Goal: Transaction & Acquisition: Purchase product/service

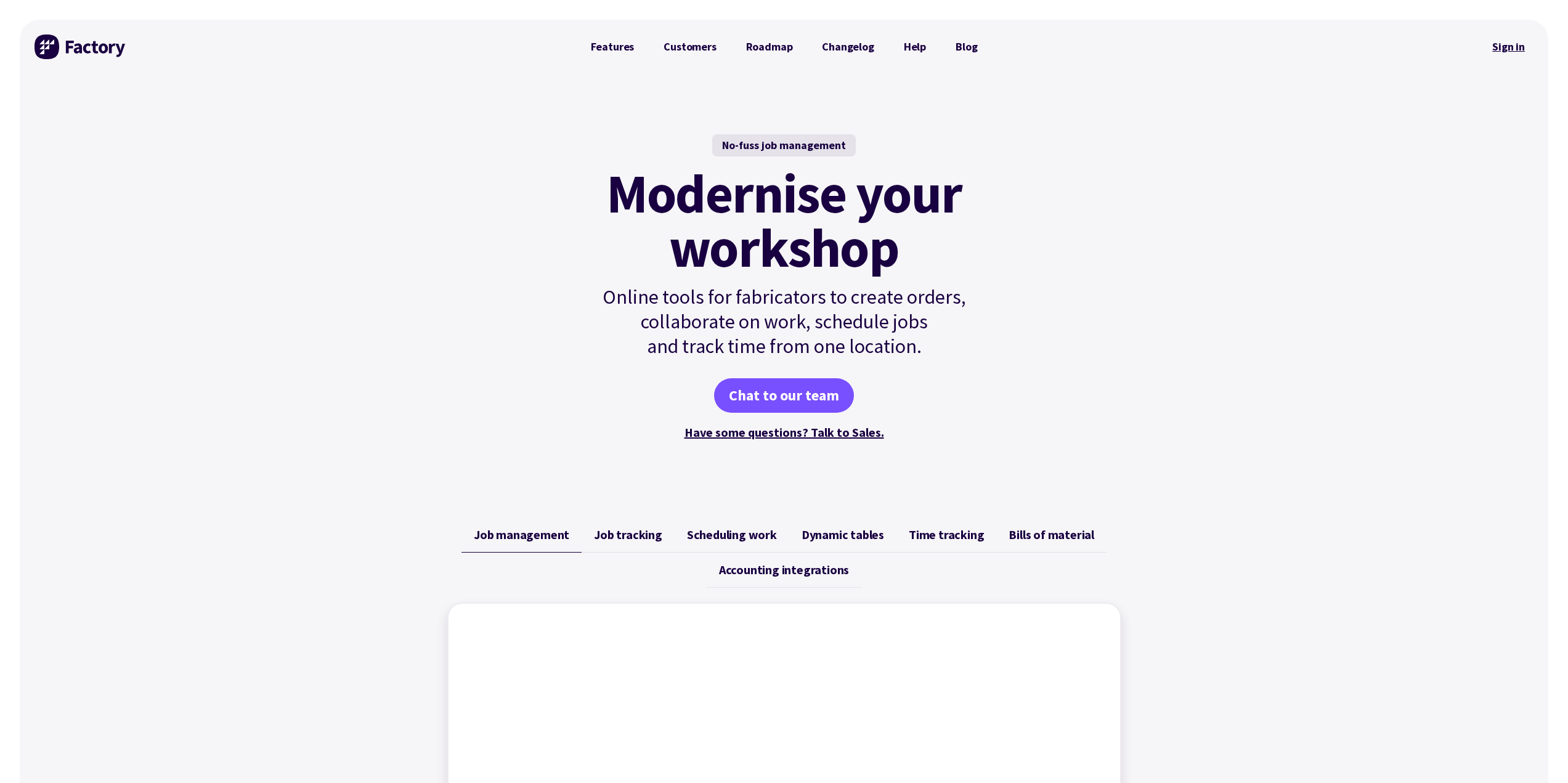
click at [1503, 43] on link "Sign in" at bounding box center [1508, 47] width 50 height 29
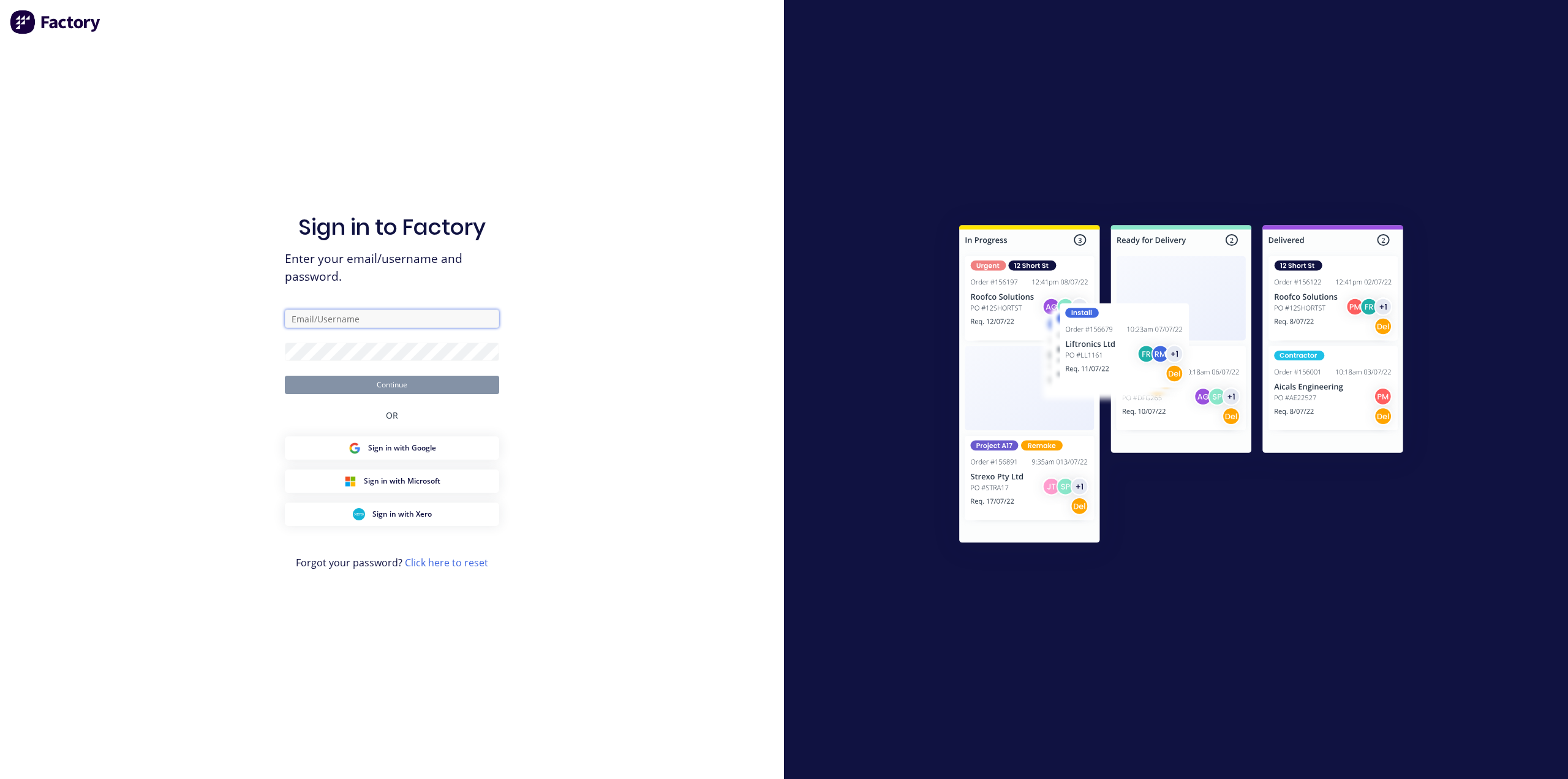
type input "[EMAIL_ADDRESS][DOMAIN_NAME]"
click at [579, 303] on div "Sign in to Factory Enter your email/username and password. [EMAIL_ADDRESS][DOMA…" at bounding box center [392, 389] width 784 height 779
click at [439, 383] on button "Continue" at bounding box center [392, 384] width 214 height 19
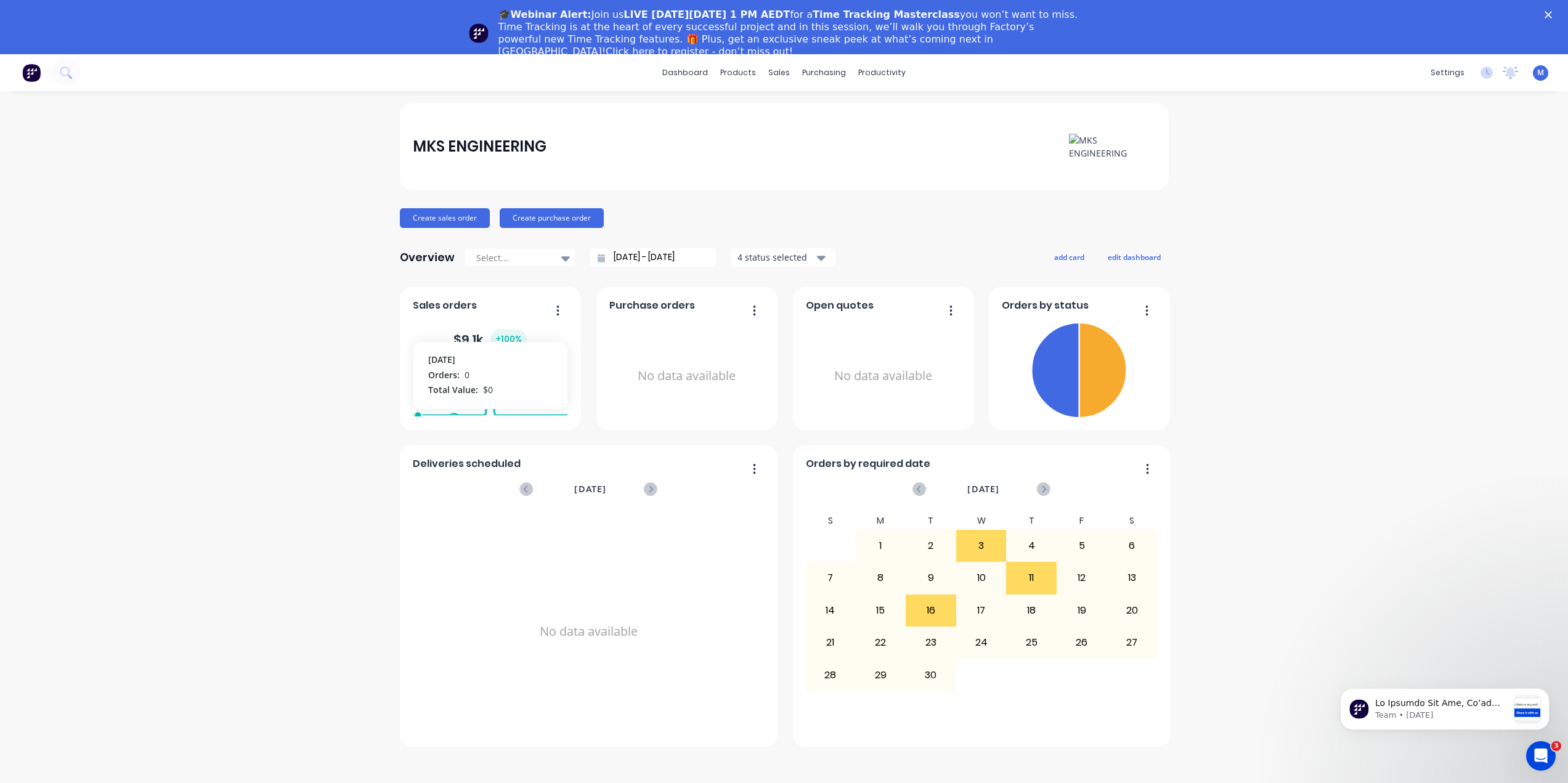
click at [1430, 416] on div "MKS ENGINEERING Create sales order Create purchase order Overview Select... [DA…" at bounding box center [784, 463] width 1568 height 721
click at [899, 184] on div "Timesheets" at bounding box center [908, 188] width 47 height 11
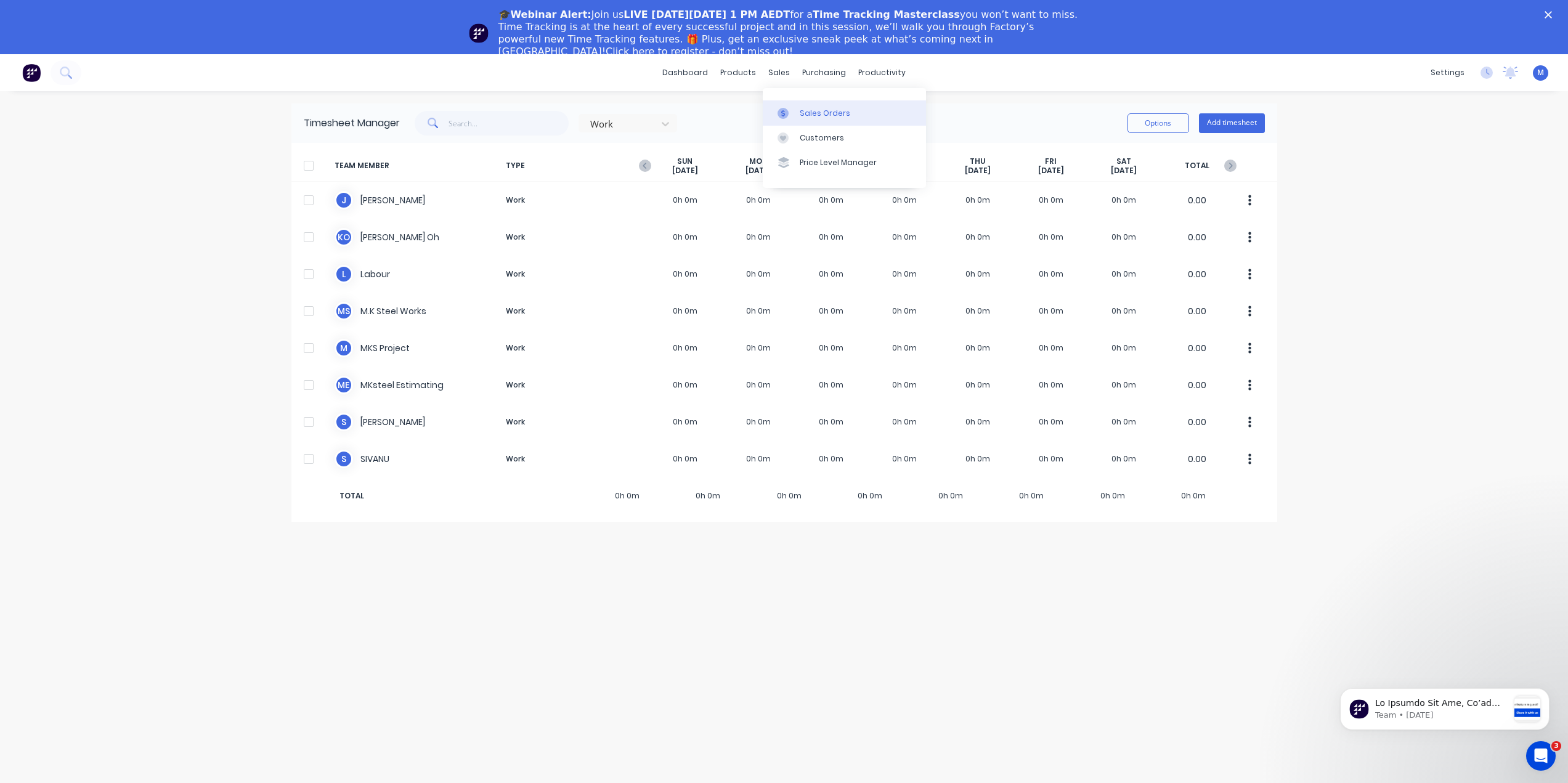
click at [806, 115] on div "Sales Orders" at bounding box center [825, 113] width 51 height 11
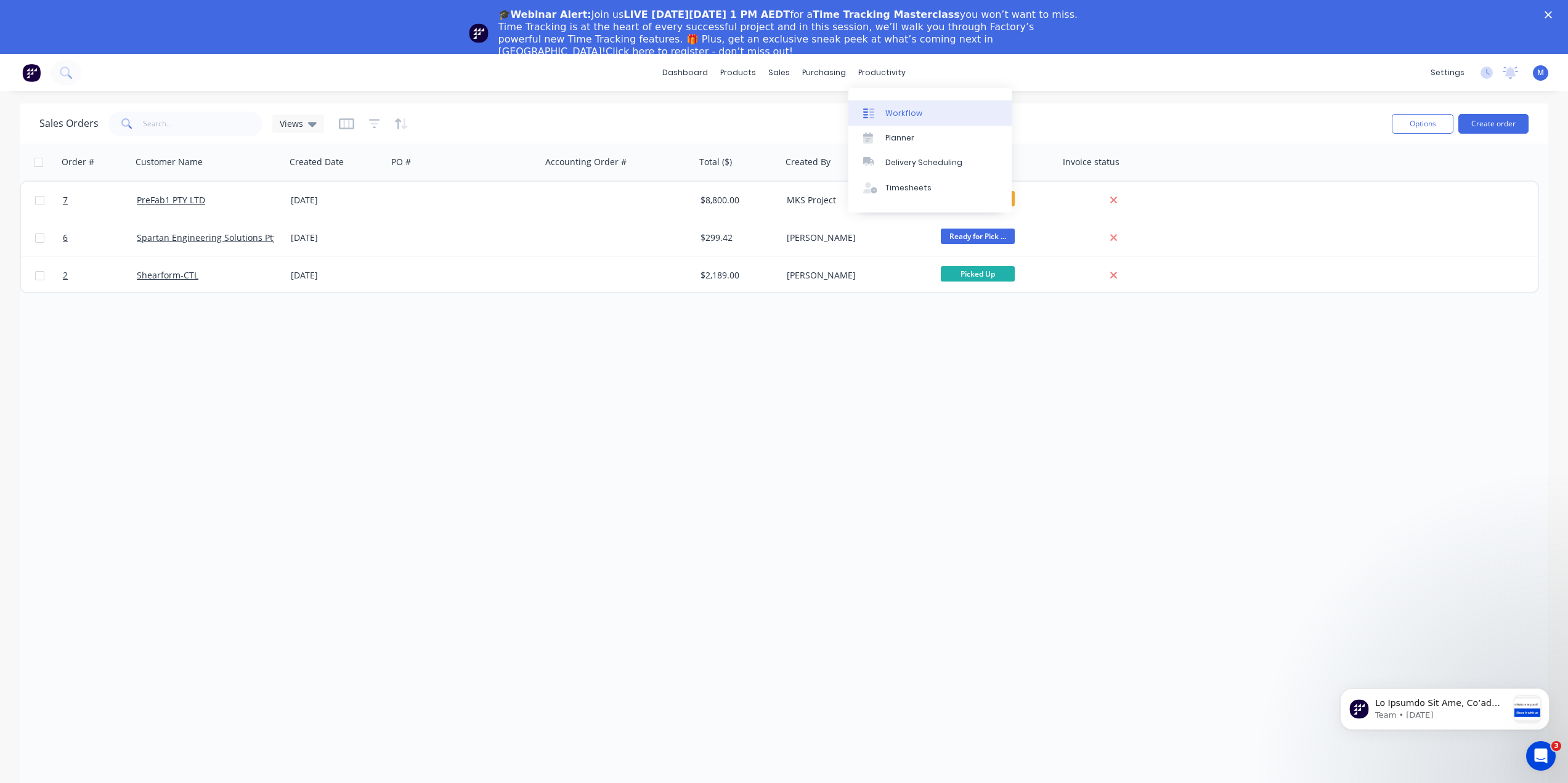
click at [900, 115] on div "Workflow" at bounding box center [903, 113] width 37 height 11
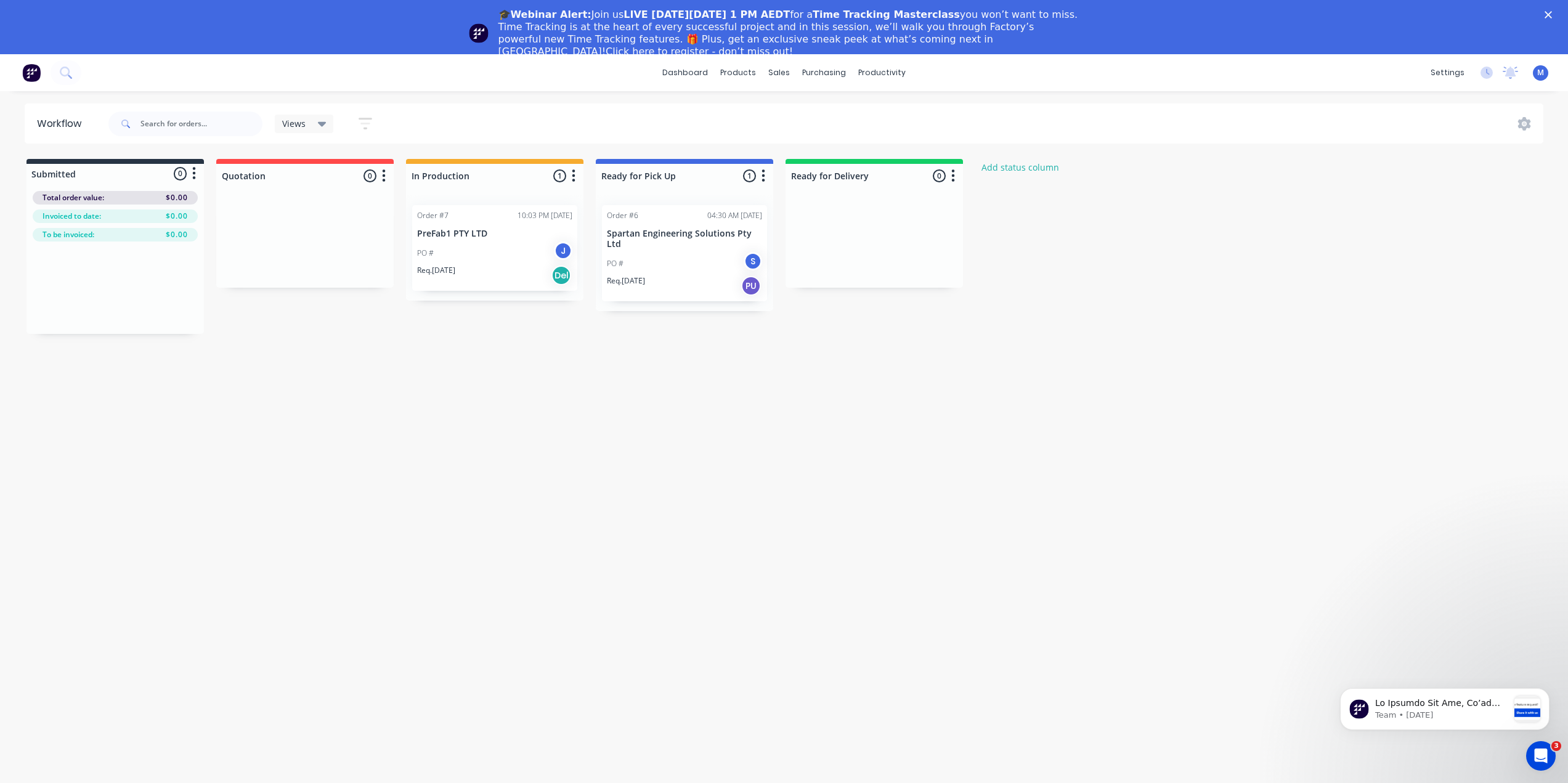
click at [476, 236] on p "PreFab1 PTY LTD" at bounding box center [494, 233] width 155 height 11
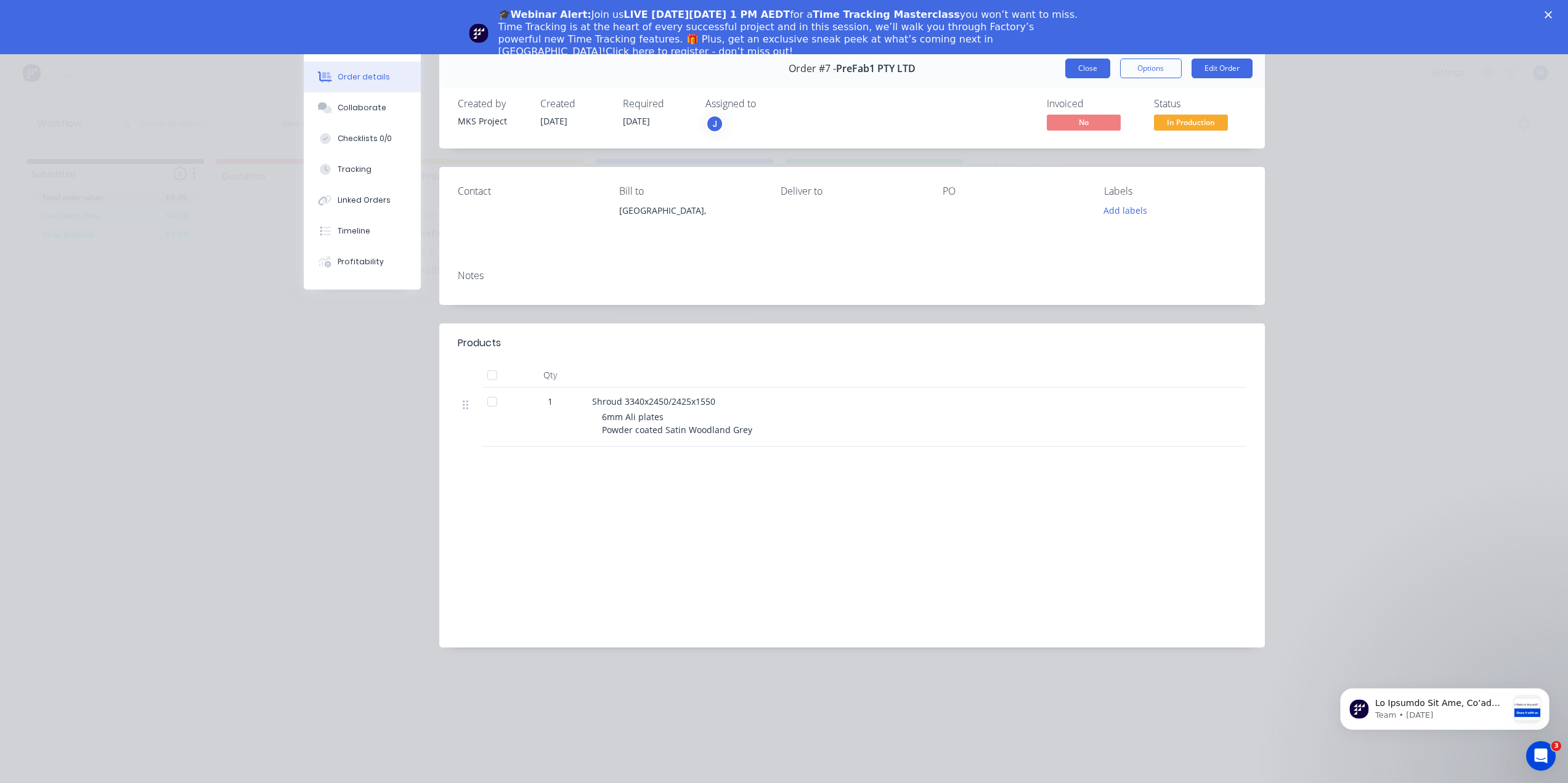
click at [1088, 65] on button "Close" at bounding box center [1087, 68] width 45 height 20
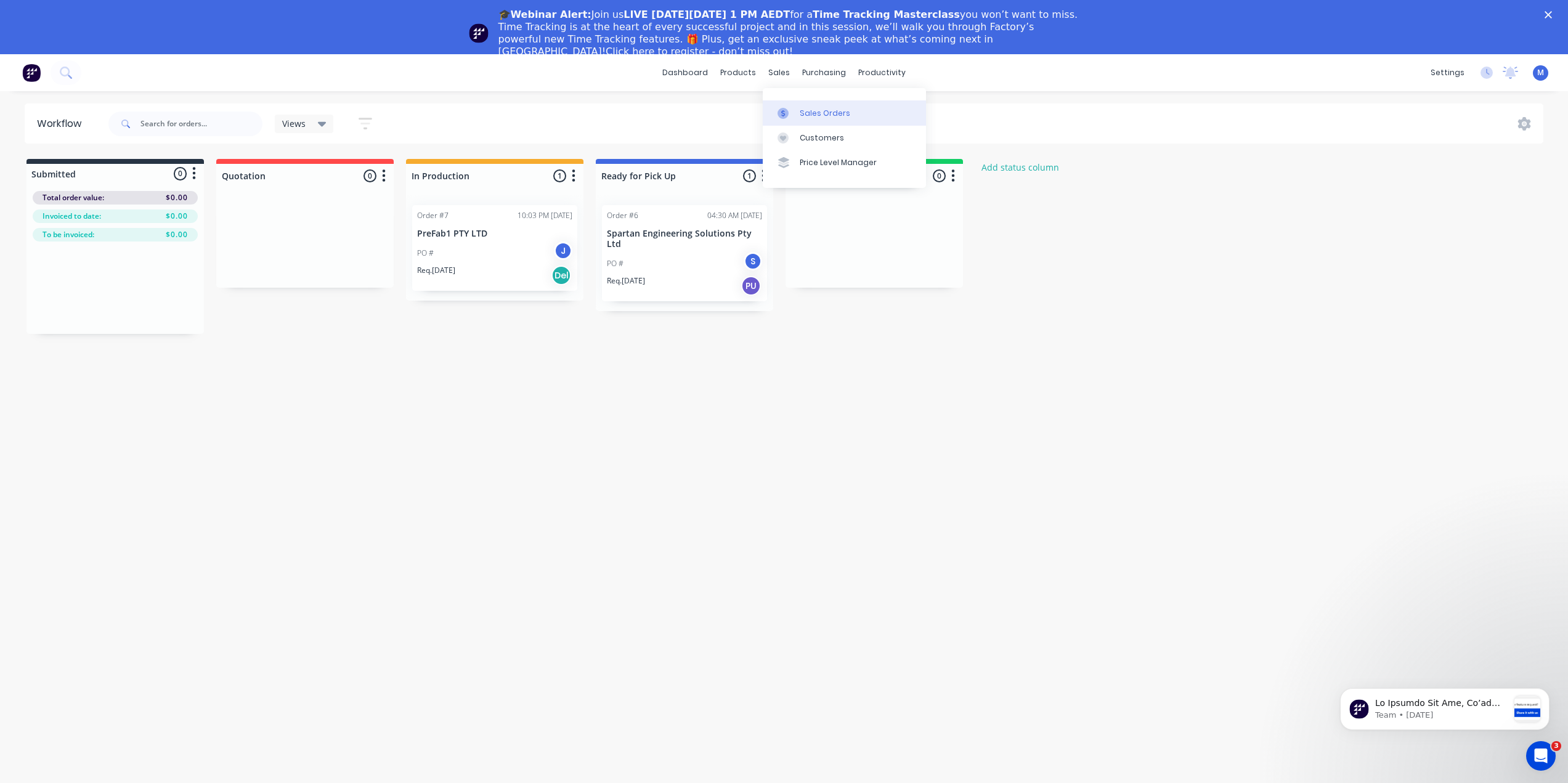
click at [802, 108] on div "Sales Orders" at bounding box center [825, 113] width 51 height 11
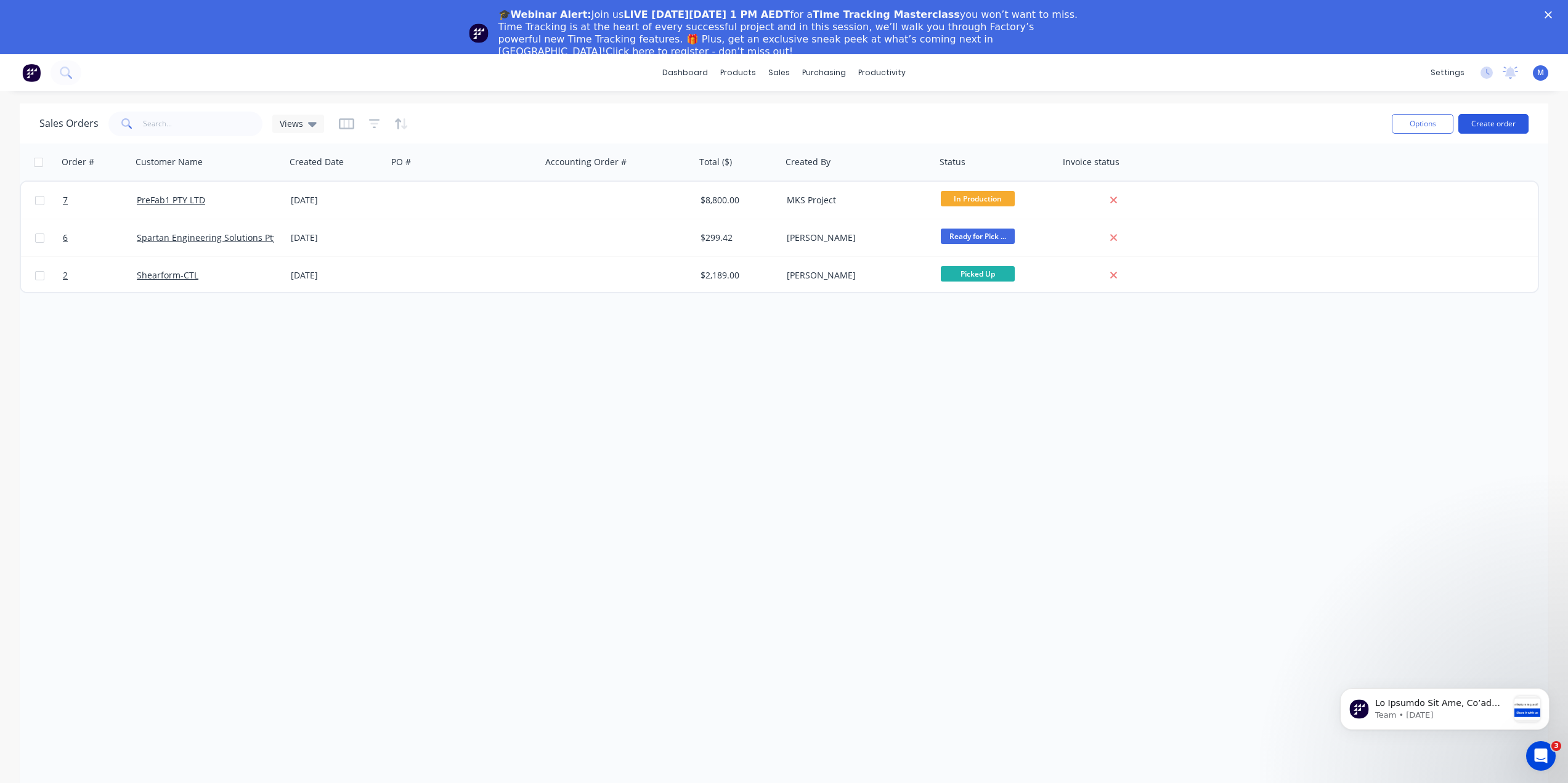
click at [1489, 123] on button "Create order" at bounding box center [1493, 124] width 70 height 20
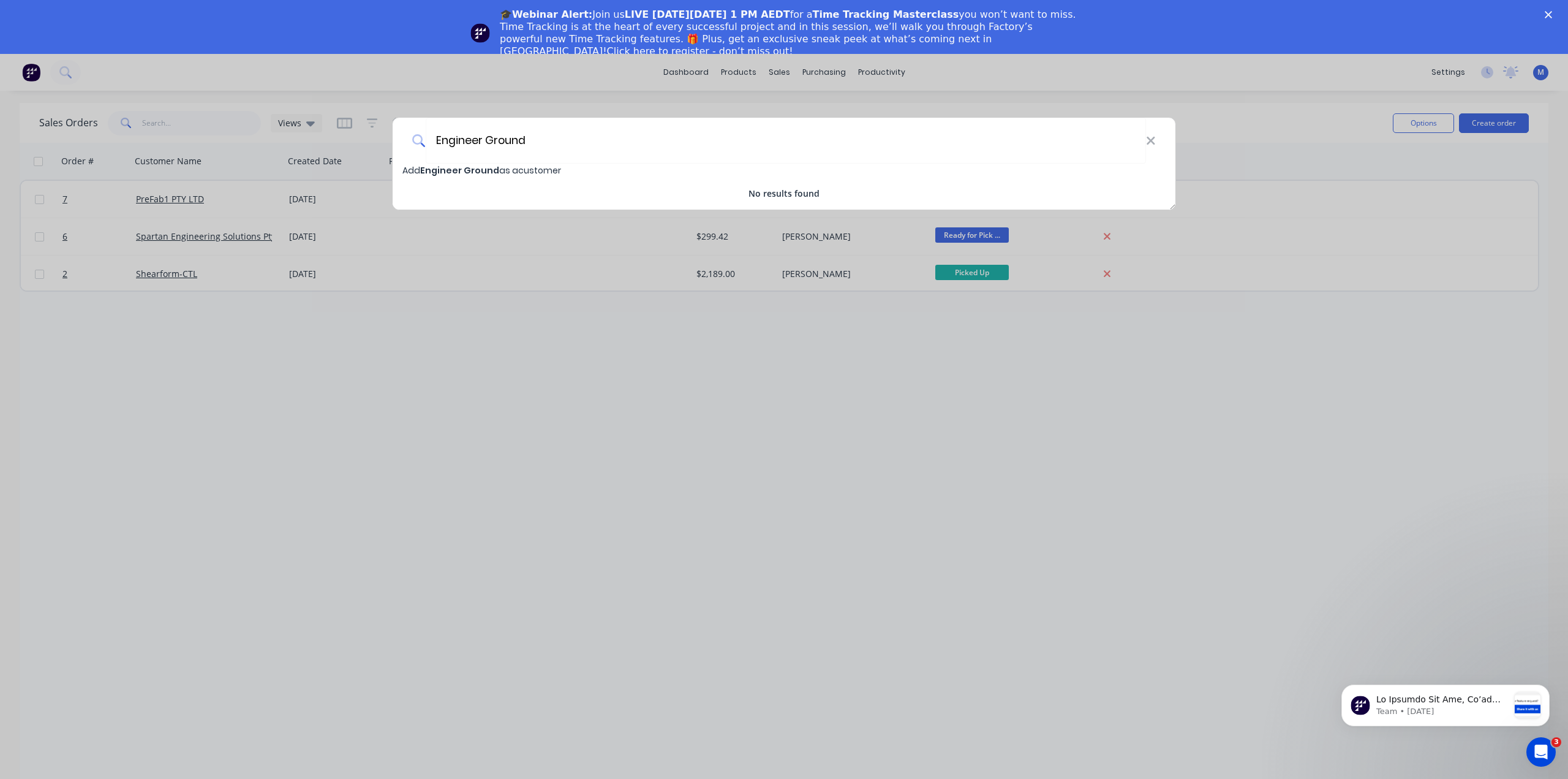
type input "Engineer Ground"
click at [438, 169] on span "Engineer Ground" at bounding box center [460, 170] width 79 height 12
select select "AU"
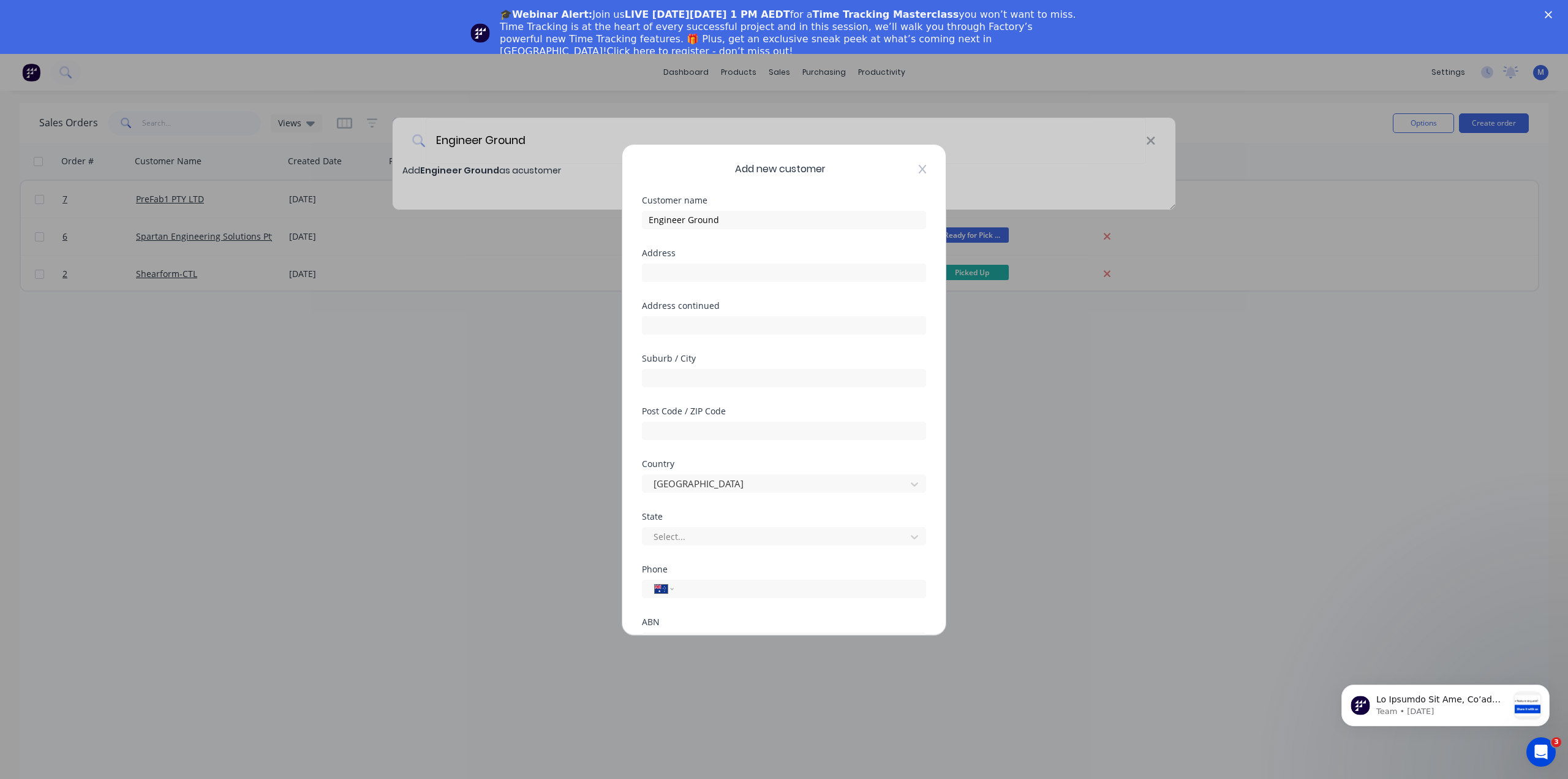
click at [919, 173] on icon at bounding box center [922, 169] width 7 height 10
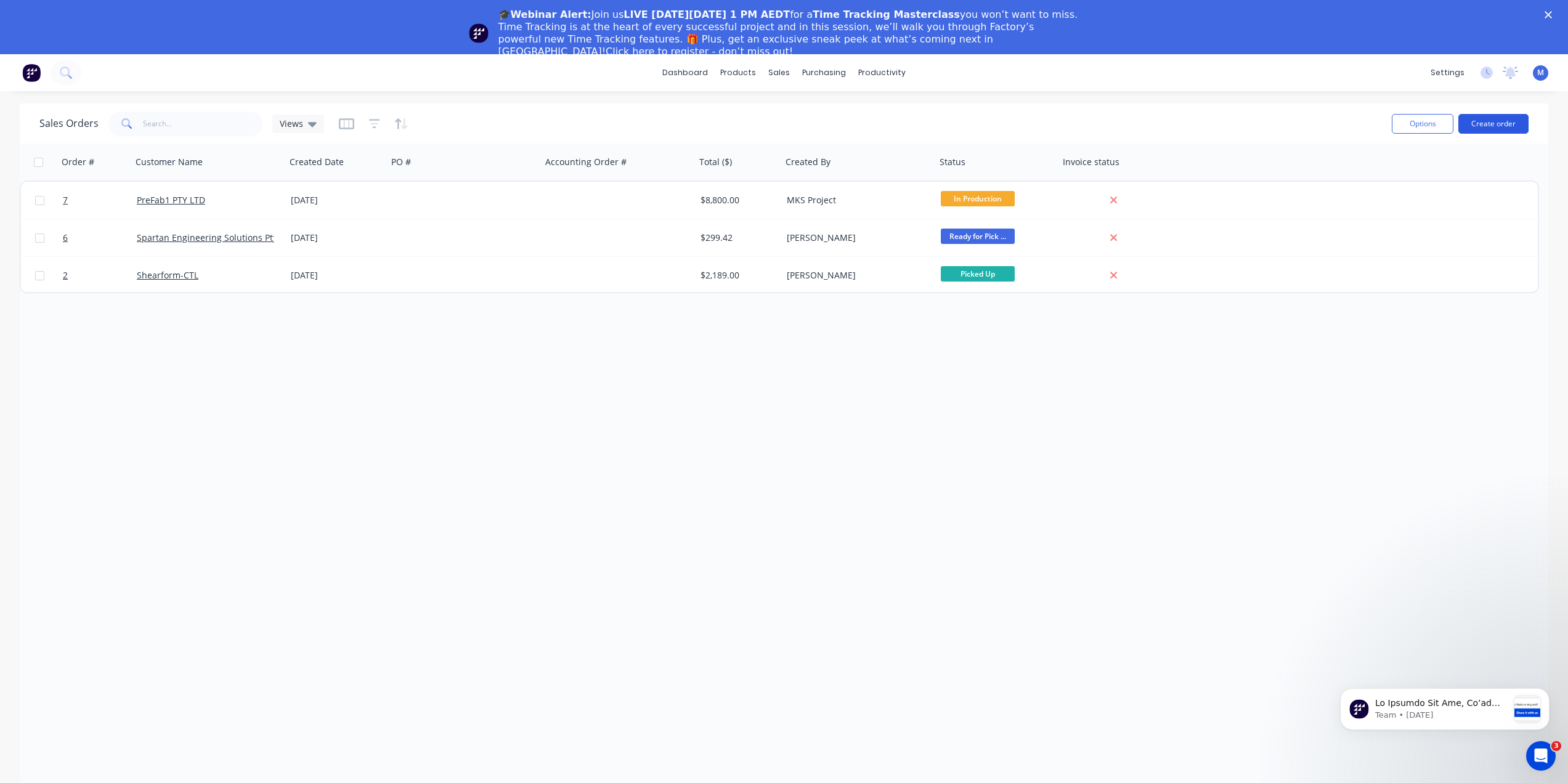
click at [1472, 123] on button "Create order" at bounding box center [1493, 124] width 70 height 20
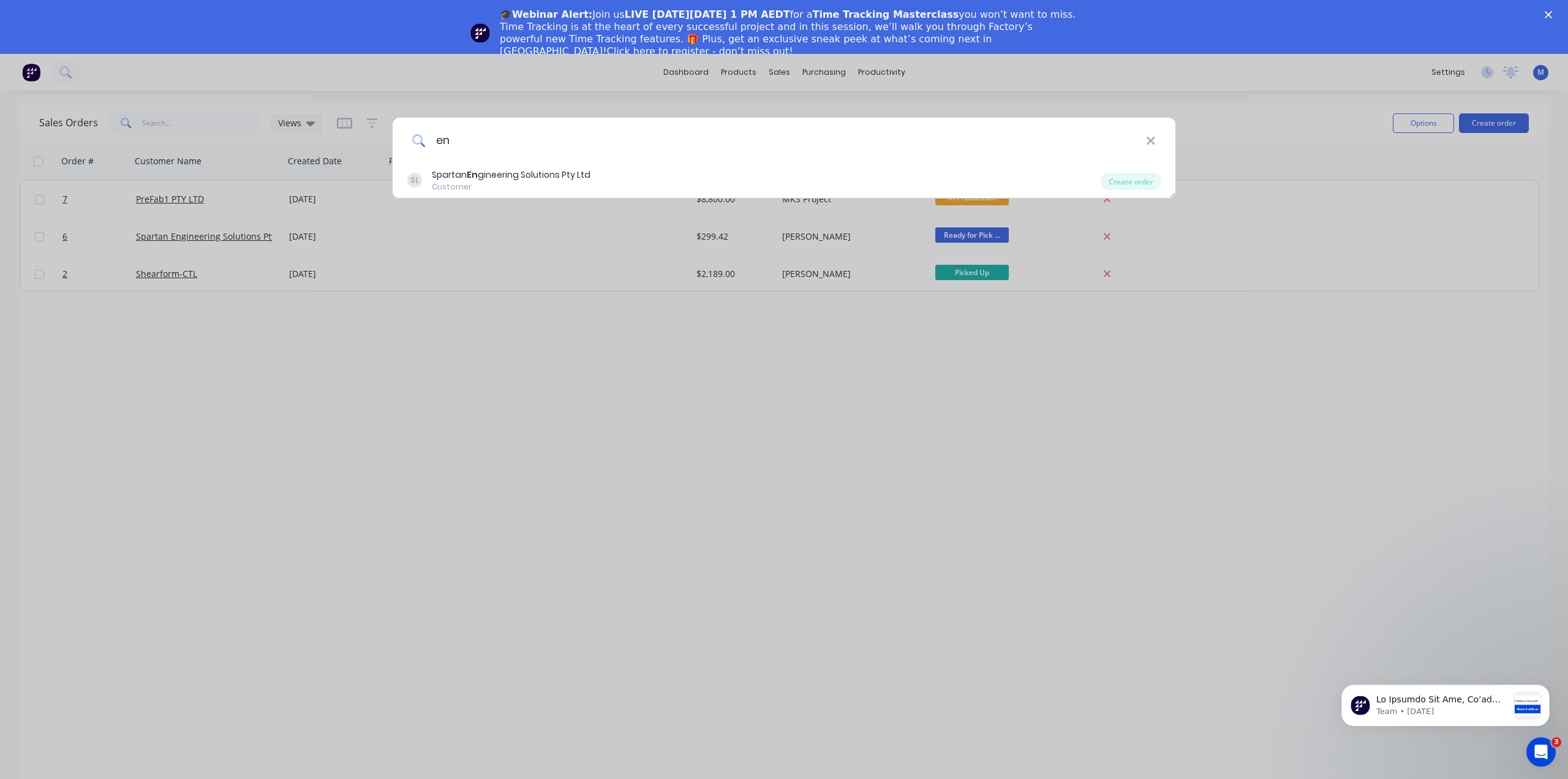
type input "e"
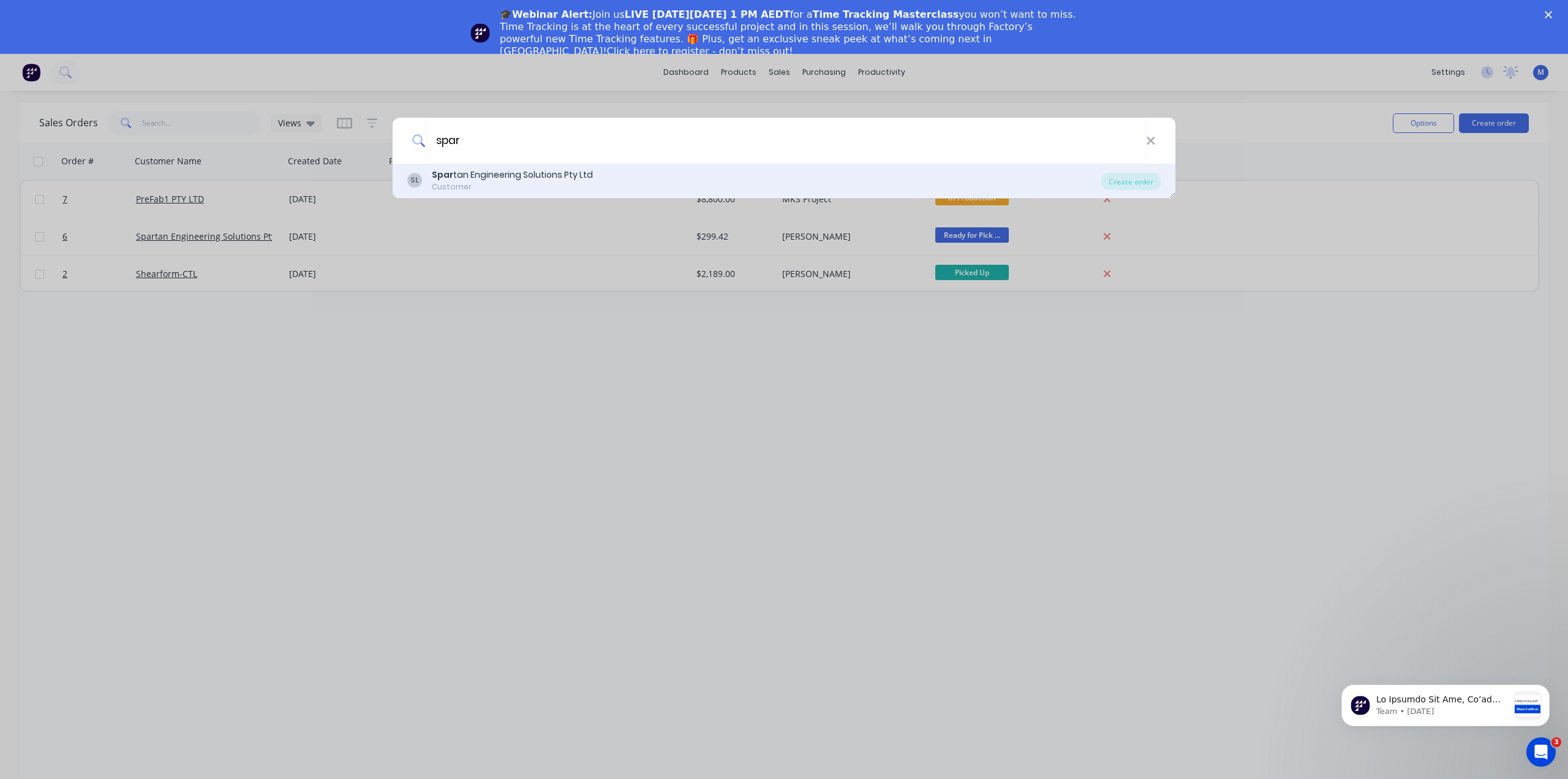
type input "spar"
click at [519, 174] on div "Spar tan Engineering Solutions Pty Ltd" at bounding box center [512, 175] width 161 height 13
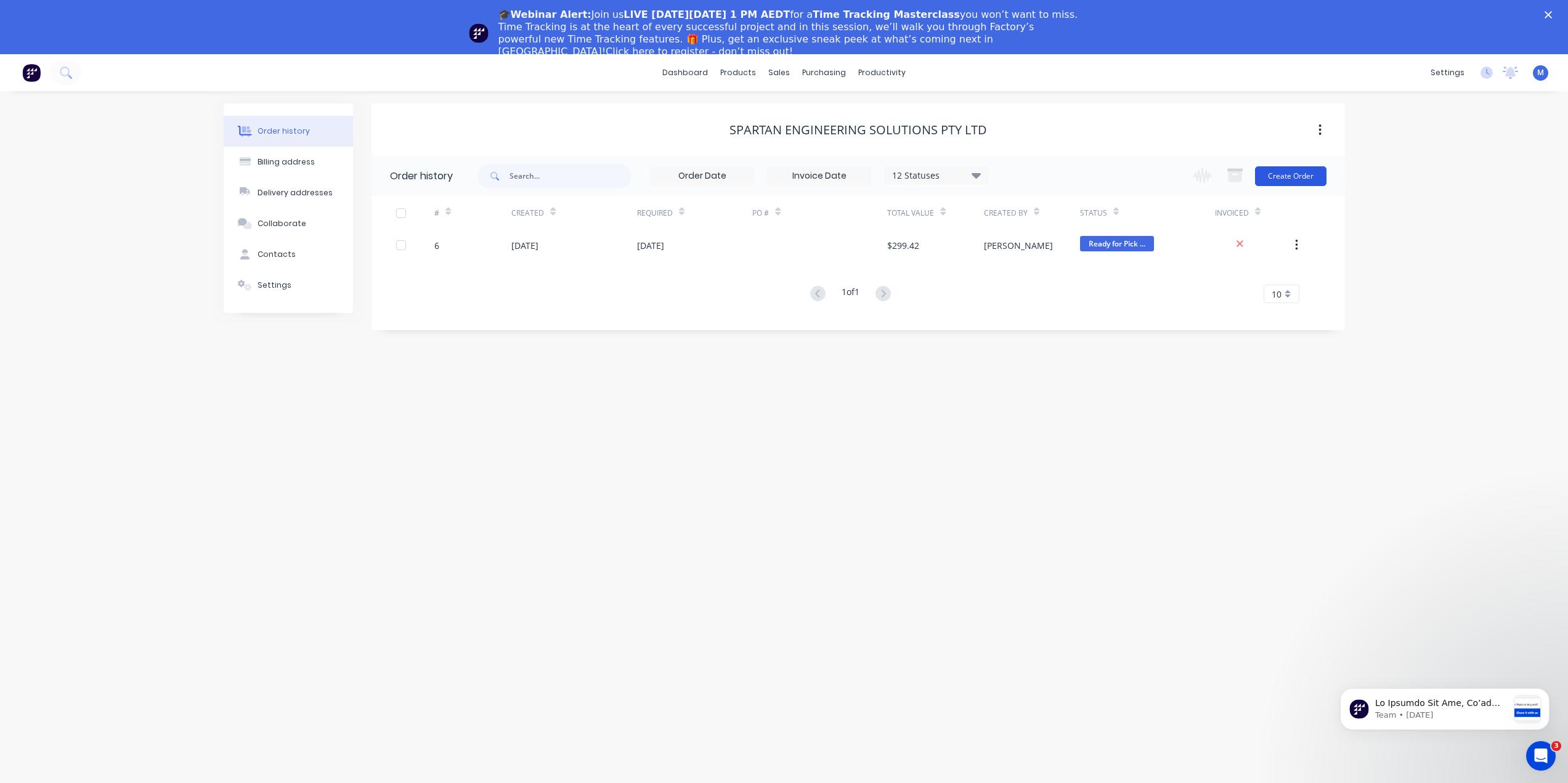
click at [1297, 172] on button "Create Order" at bounding box center [1290, 177] width 71 height 20
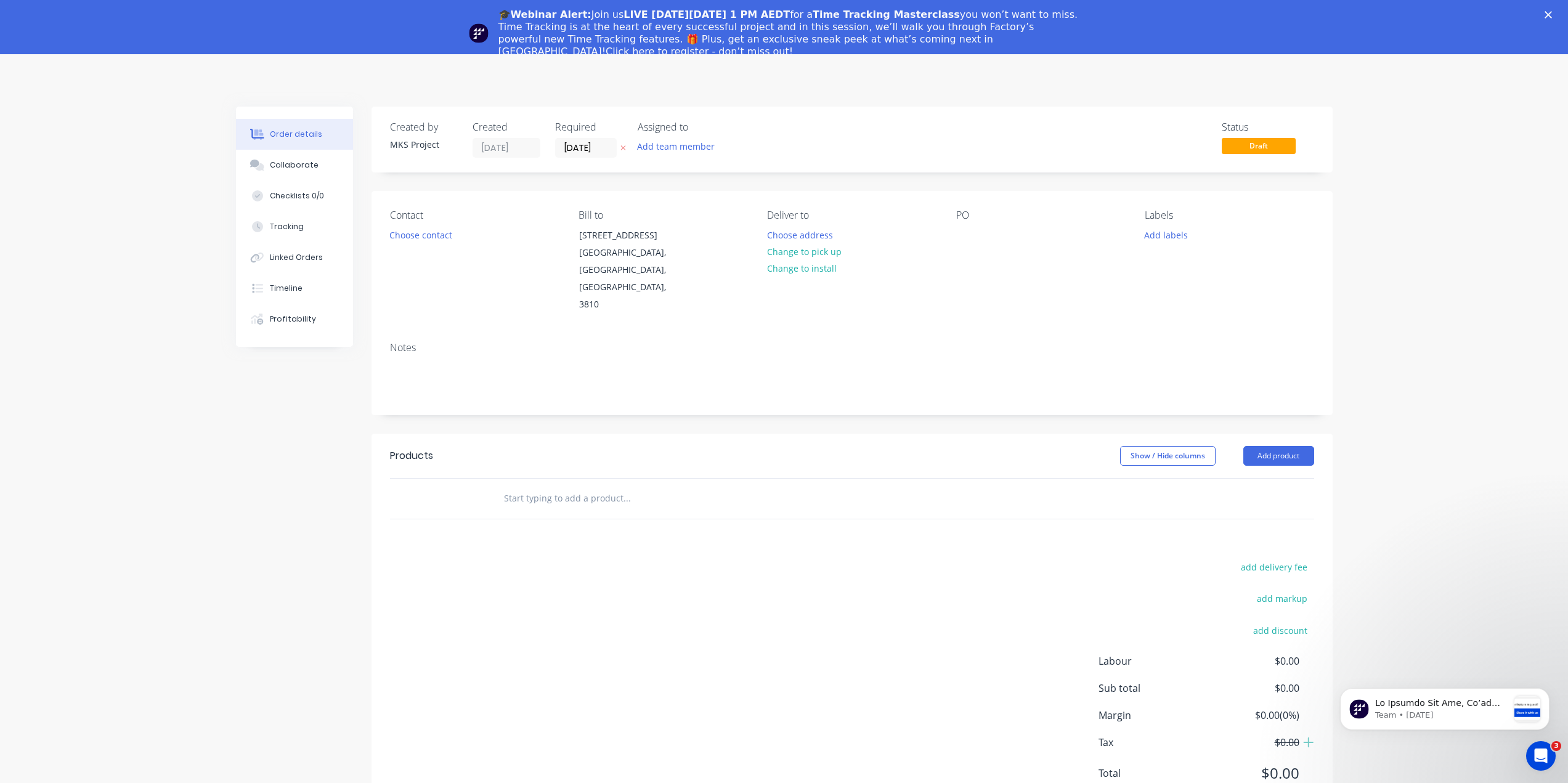
click at [530, 486] on input "text" at bounding box center [626, 498] width 246 height 25
type input "k"
click at [1275, 446] on button "Add product" at bounding box center [1278, 456] width 70 height 20
click at [1282, 478] on div "Product catalogue" at bounding box center [1255, 487] width 95 height 18
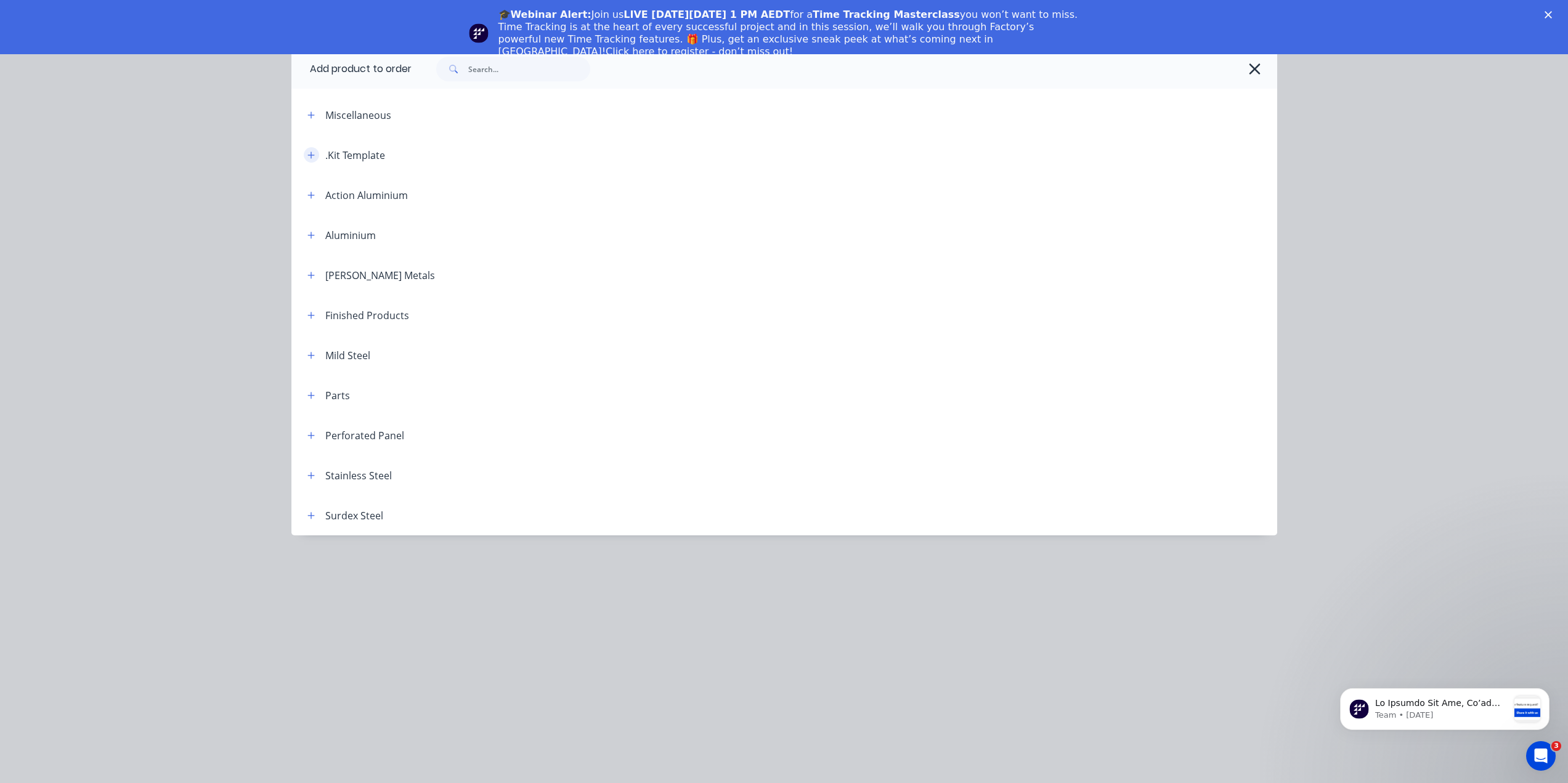
click at [310, 156] on icon "button" at bounding box center [311, 155] width 7 height 9
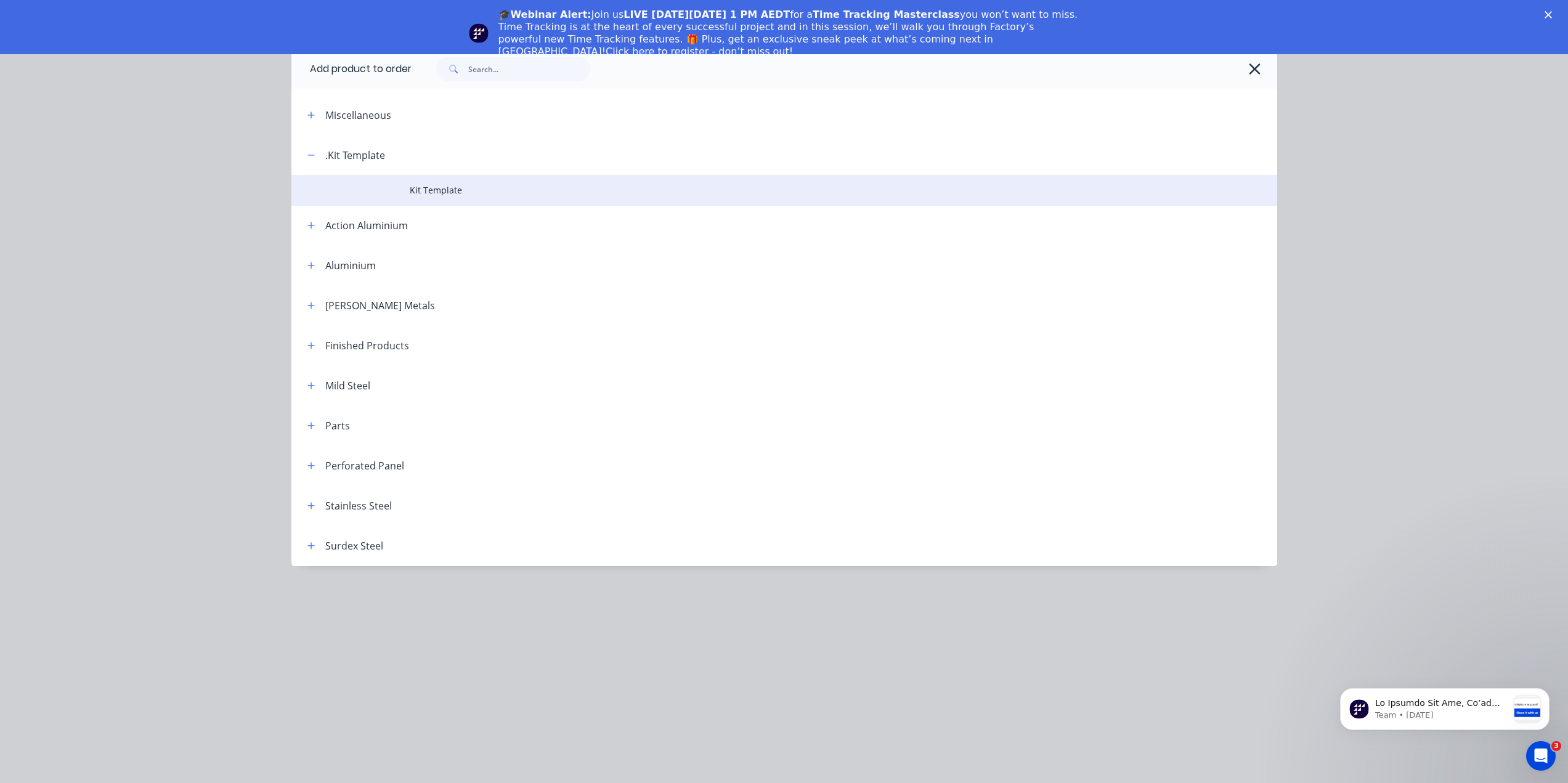
click at [435, 197] on td "Kit Template" at bounding box center [844, 190] width 867 height 31
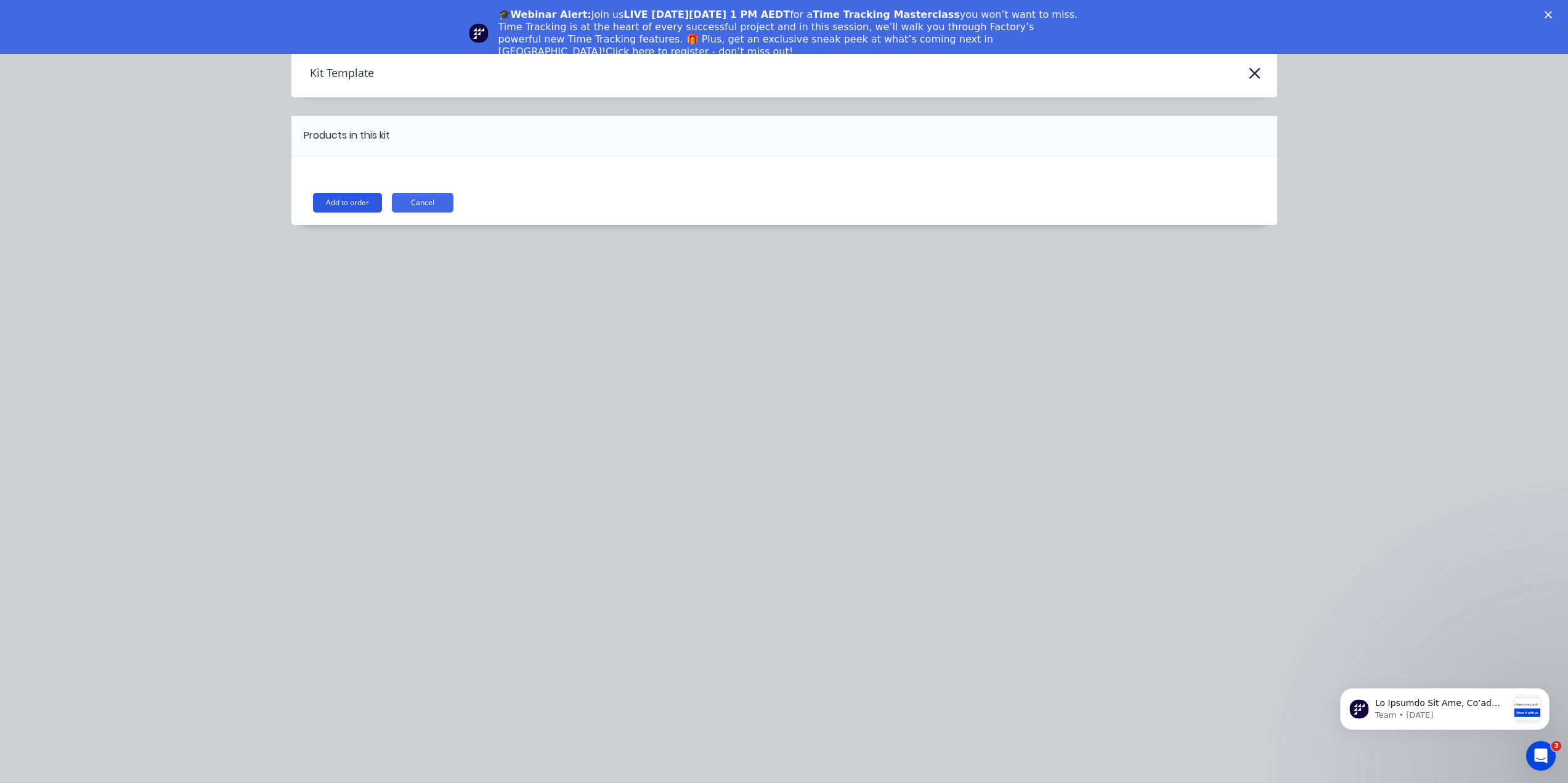
click at [356, 203] on button "Add to order" at bounding box center [347, 202] width 69 height 20
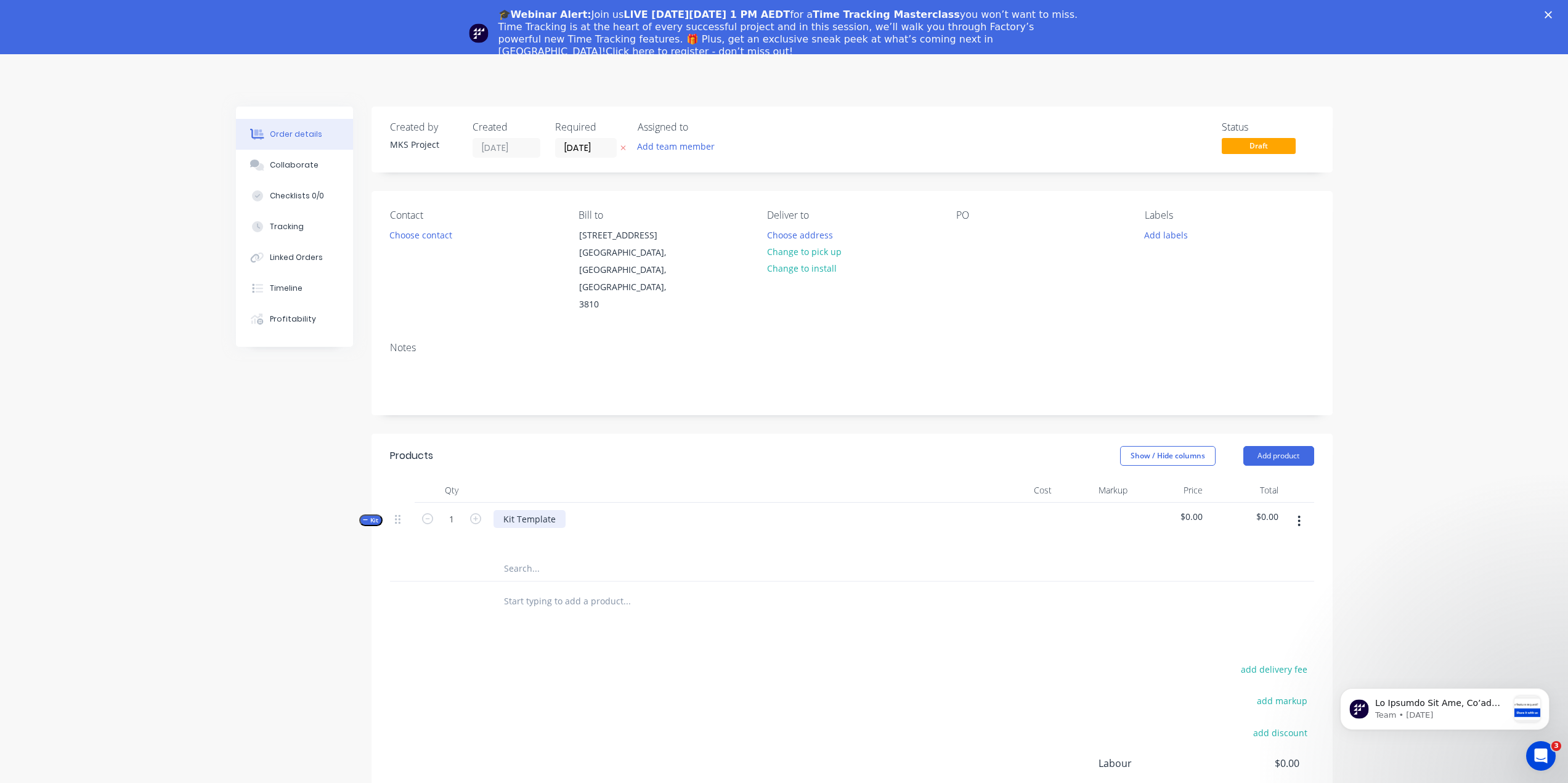
click at [553, 510] on div "Kit Template" at bounding box center [529, 519] width 72 height 18
drag, startPoint x: 558, startPoint y: 486, endPoint x: 488, endPoint y: 482, distance: 70.1
click at [488, 502] on div "Kit Template" at bounding box center [734, 529] width 493 height 54
click at [517, 556] on input "text" at bounding box center [626, 568] width 246 height 25
type input "3"
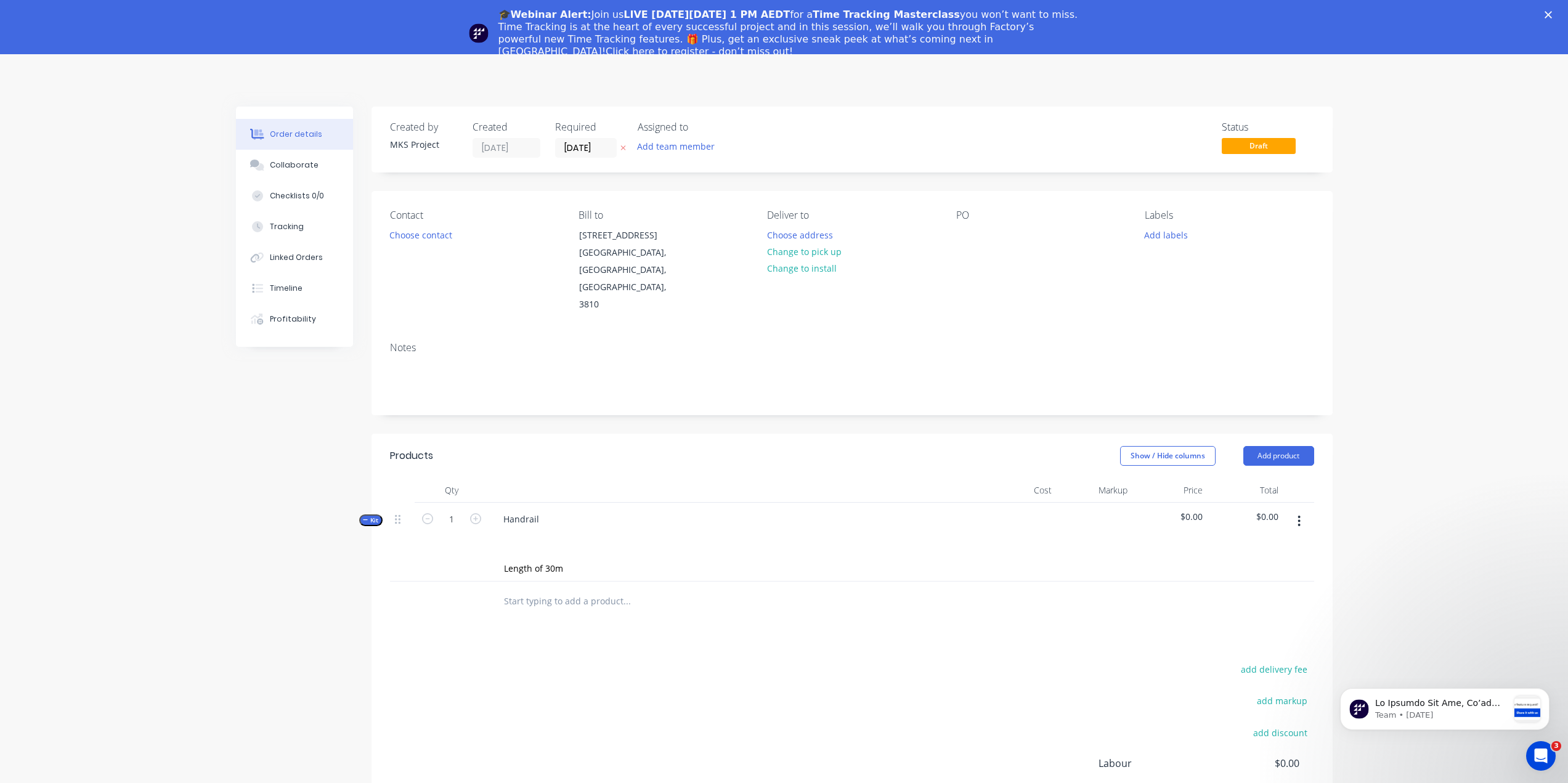
click at [619, 528] on div at bounding box center [734, 537] width 483 height 18
click at [566, 556] on input "Length of 30m" at bounding box center [626, 568] width 246 height 25
type input "L"
type input "4"
type input "5"
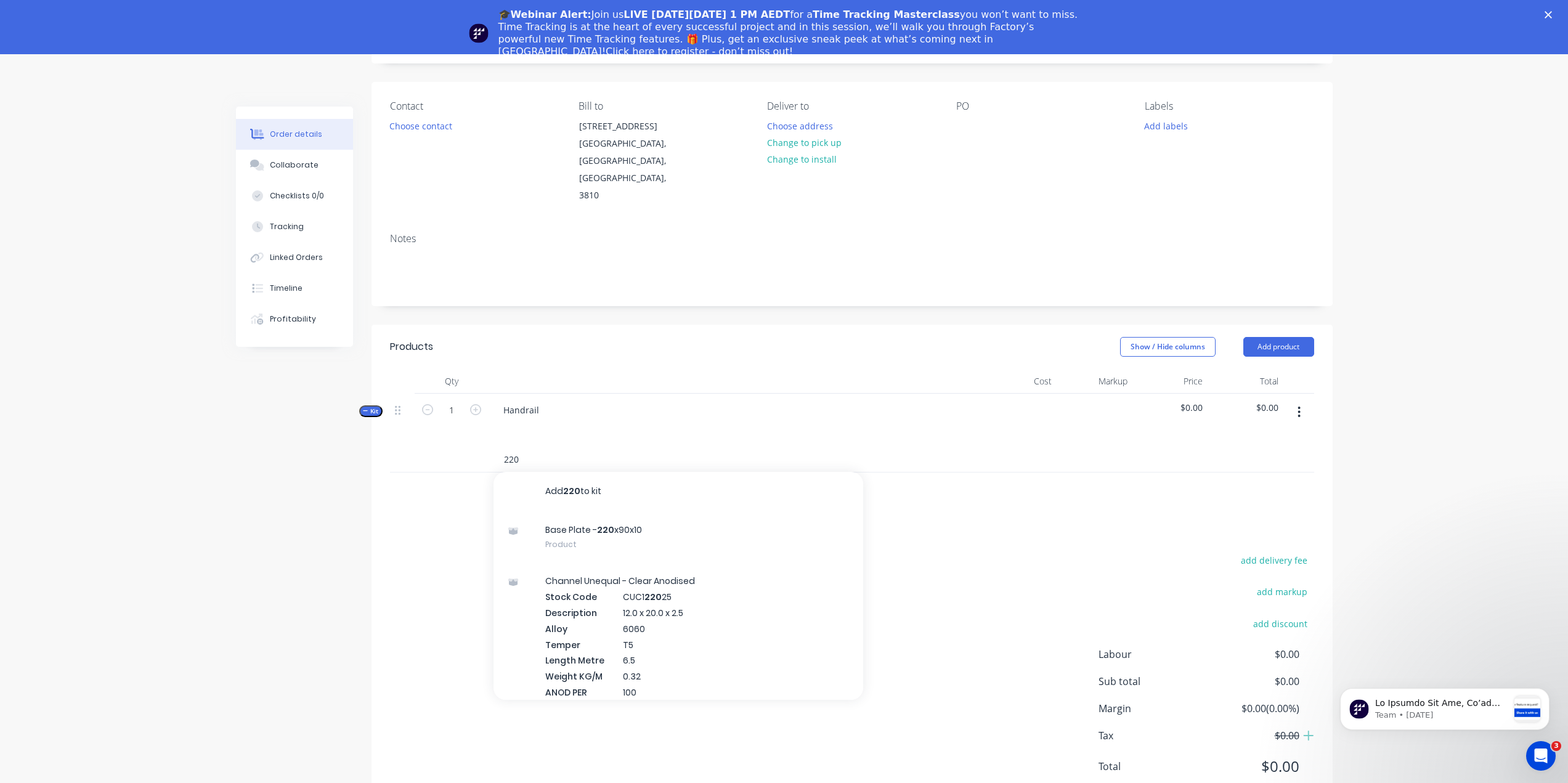
scroll to position [118, 0]
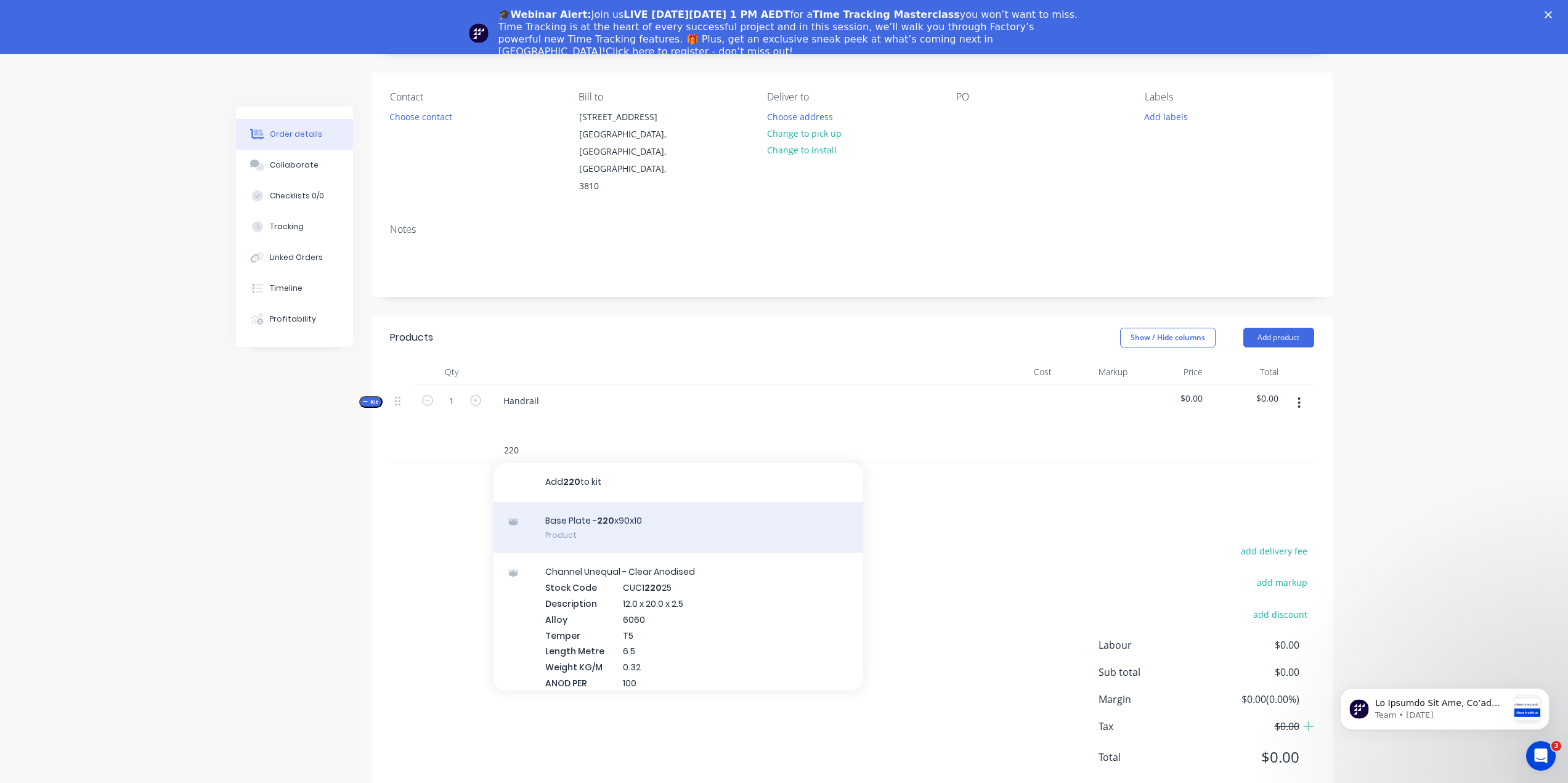
type input "220"
click at [633, 502] on div "Base Plate - 220 x90x10 Product" at bounding box center [678, 528] width 369 height 52
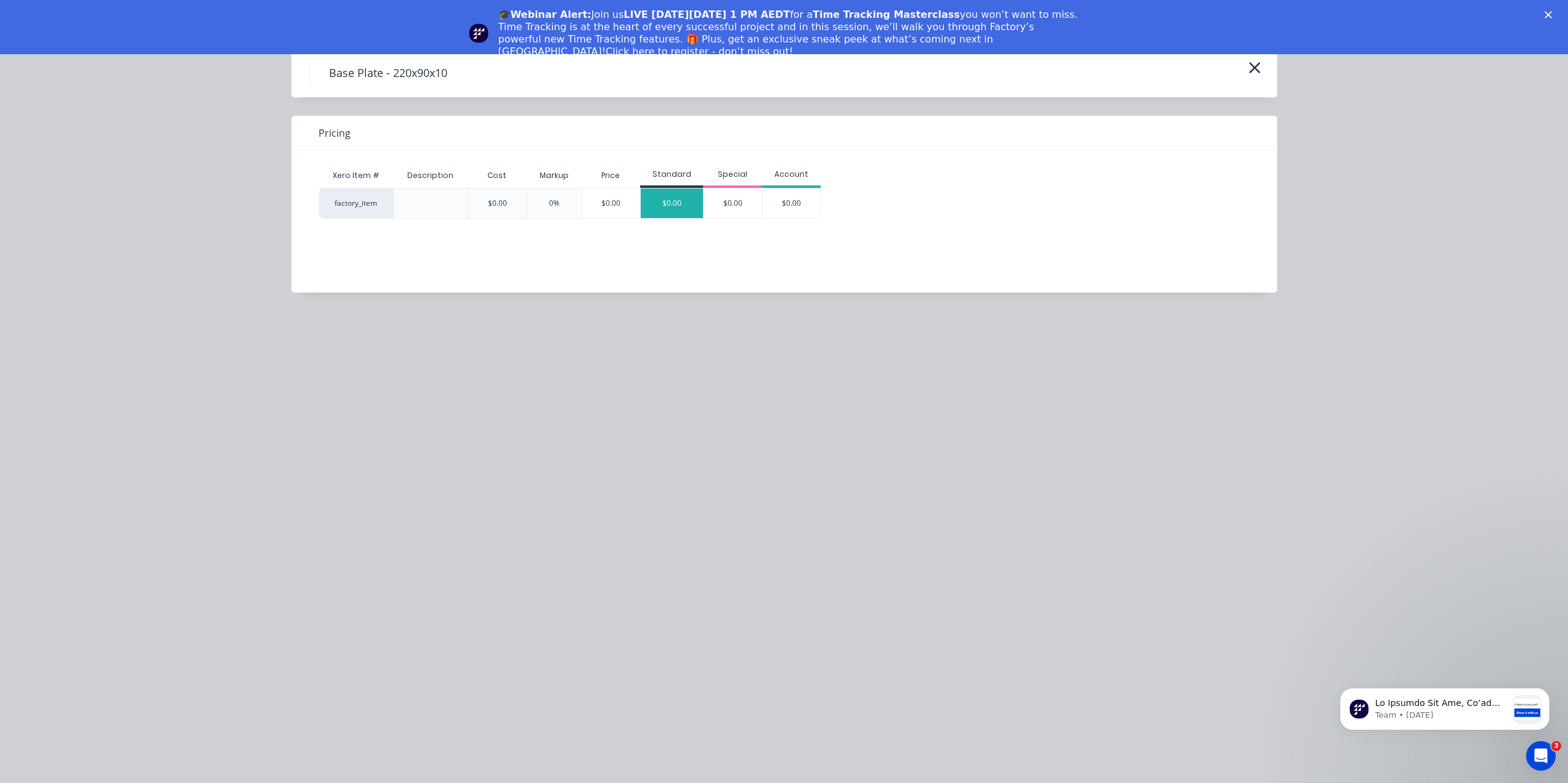
click at [657, 198] on div "$0.00" at bounding box center [672, 203] width 63 height 30
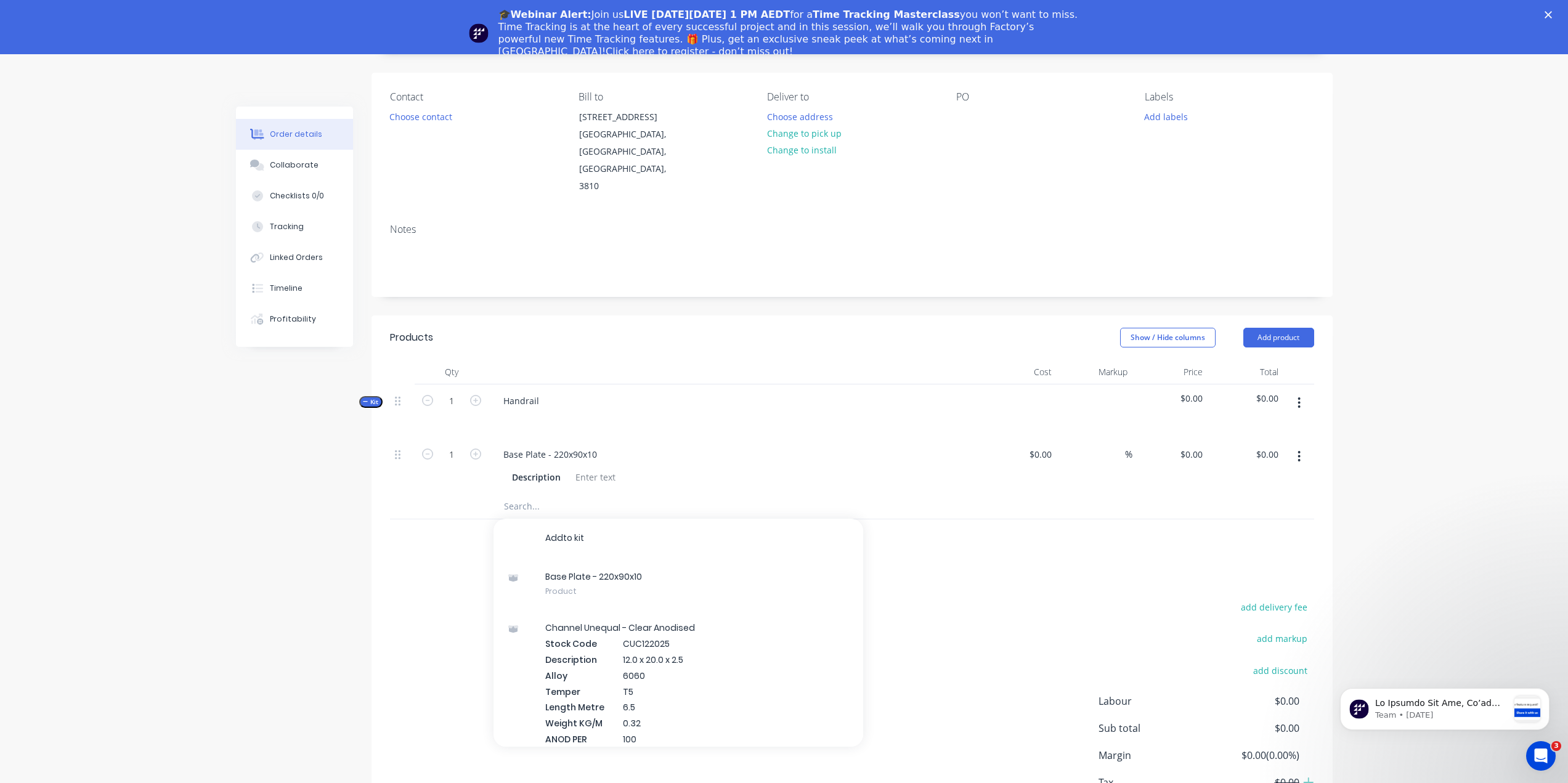
click at [686, 494] on input "text" at bounding box center [626, 506] width 246 height 25
click at [1300, 450] on icon "button" at bounding box center [1298, 457] width 3 height 14
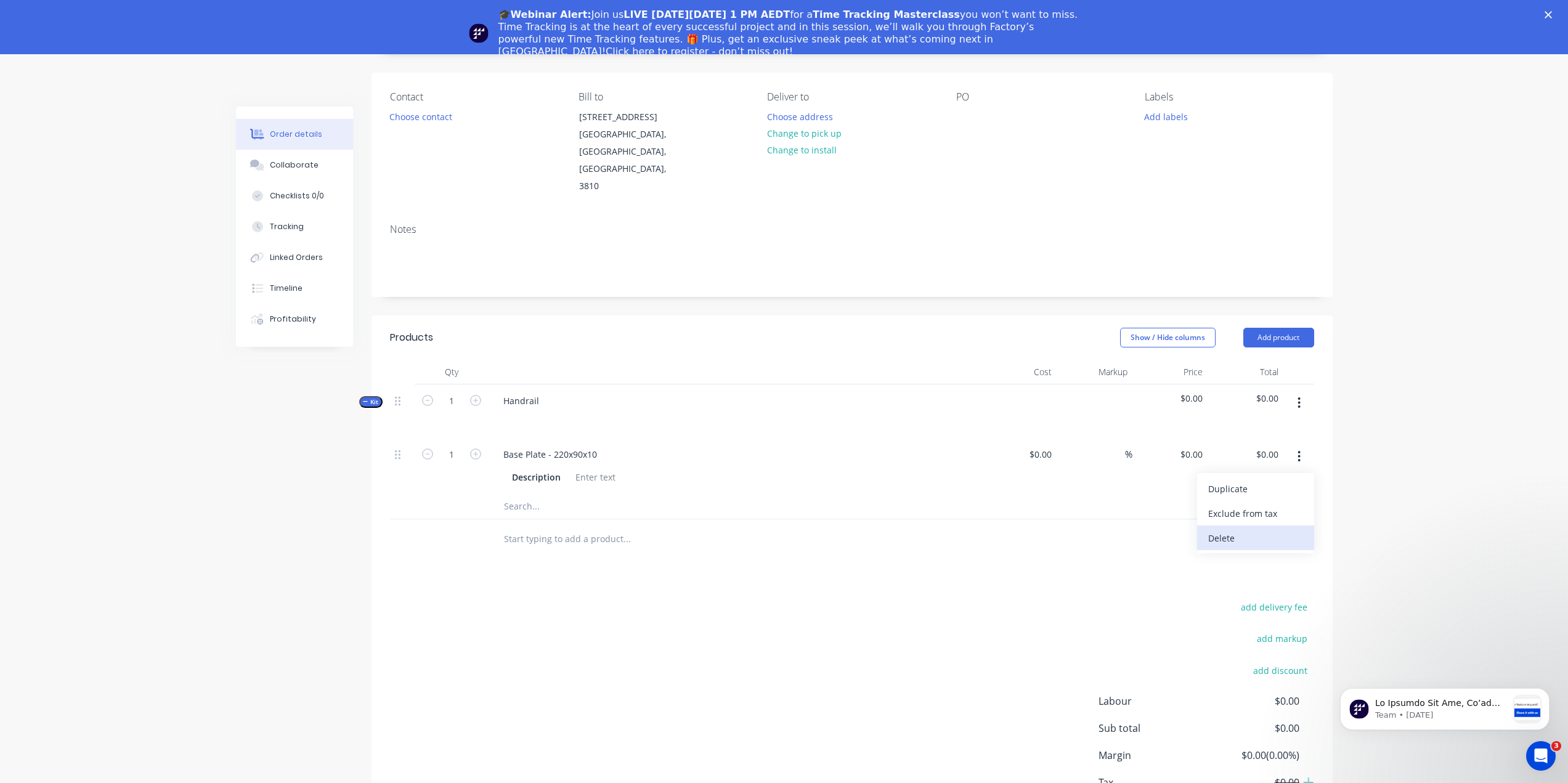
click at [1233, 529] on div "Delete" at bounding box center [1255, 538] width 95 height 18
click at [514, 438] on input "text" at bounding box center [626, 450] width 246 height 25
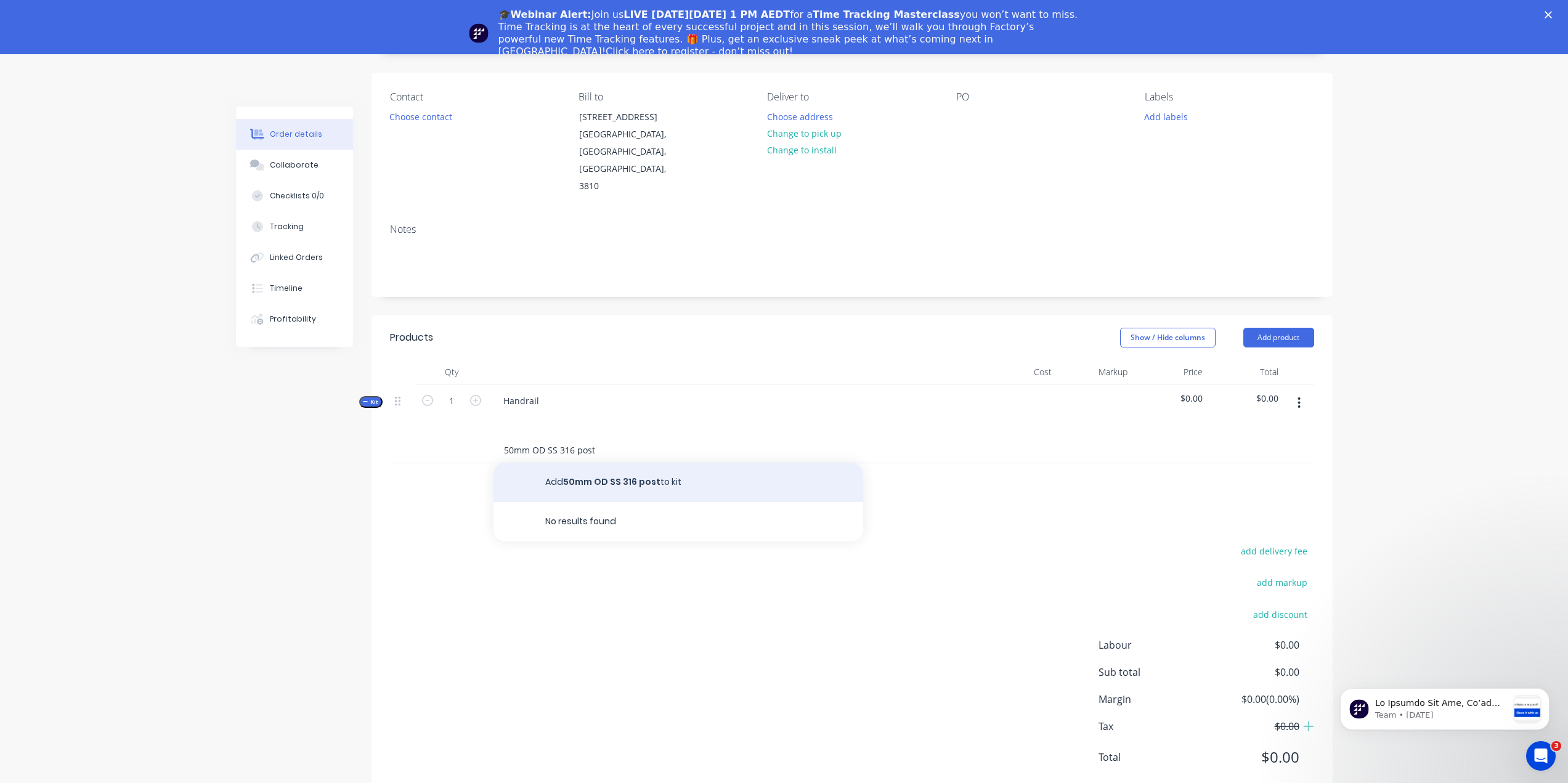
type input "50mm OD SS 316 post"
click at [588, 462] on button "Add 50mm OD SS 316 post to kit" at bounding box center [678, 482] width 369 height 40
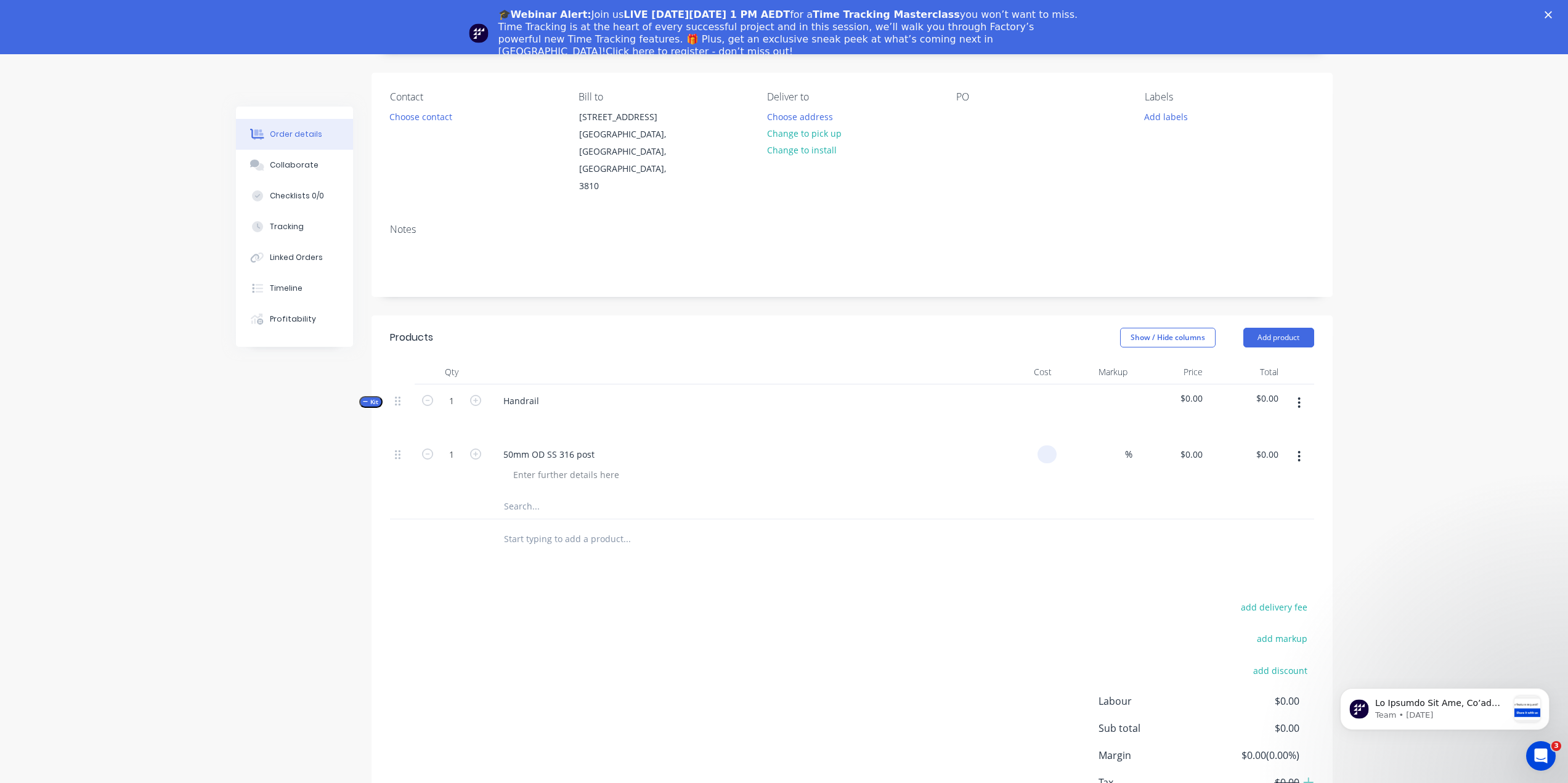
click at [1047, 446] on input at bounding box center [1049, 455] width 14 height 18
type input "$0.00"
click at [473, 449] on icon "button" at bounding box center [475, 454] width 11 height 11
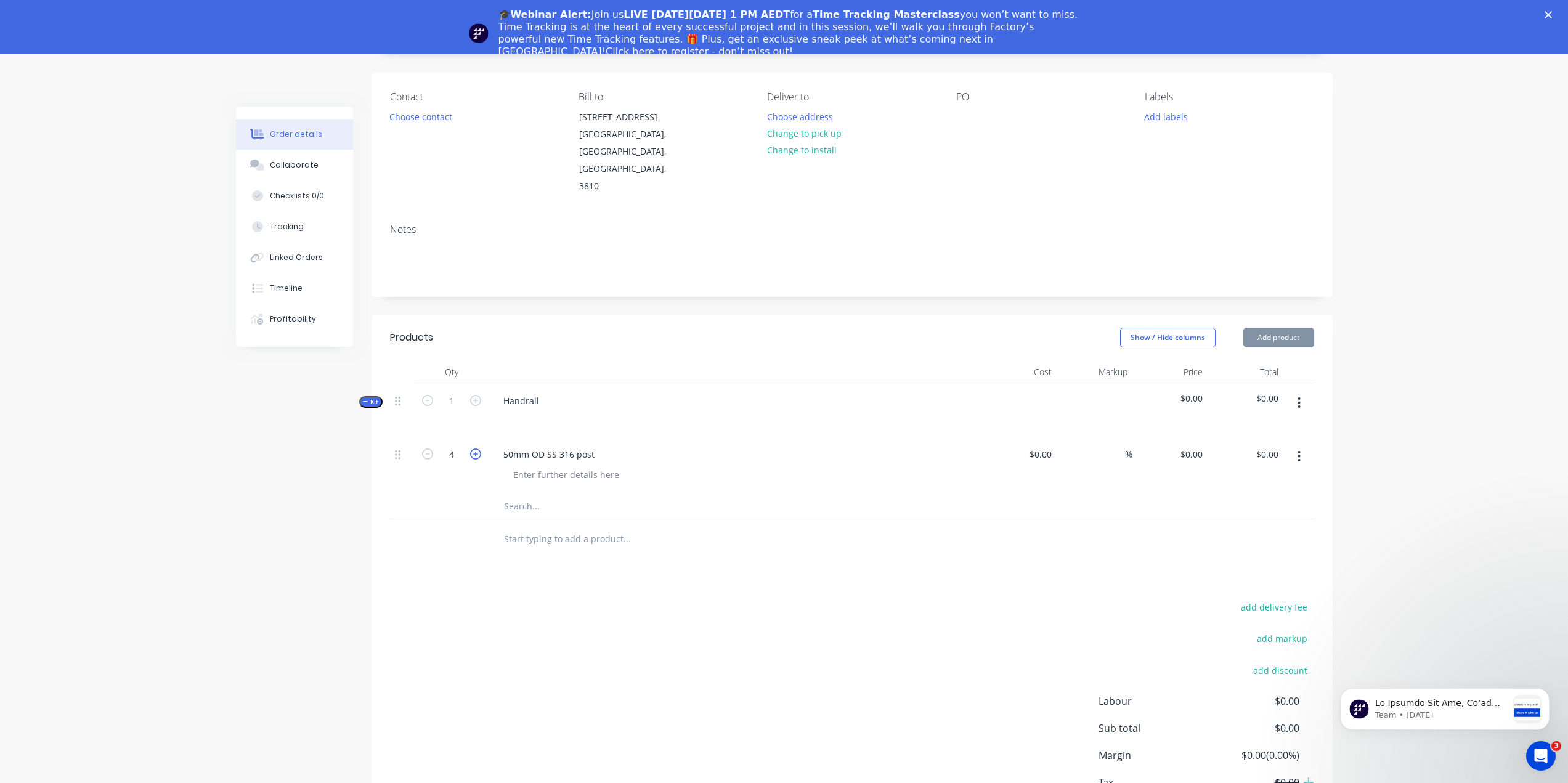
click at [473, 449] on icon "button" at bounding box center [475, 454] width 11 height 11
type input "8"
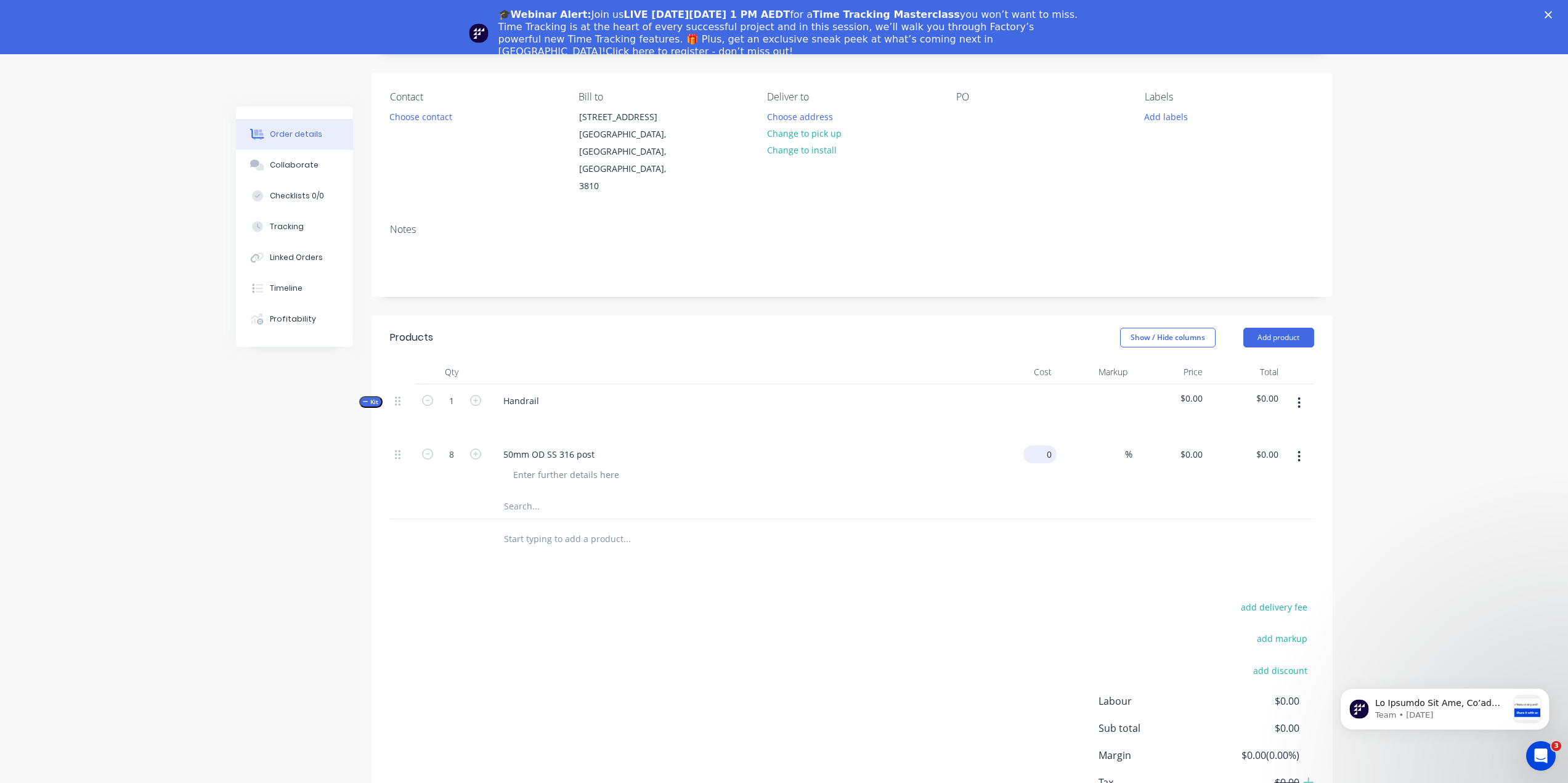
click at [1041, 446] on div "0 $0.00" at bounding box center [1040, 455] width 34 height 18
type input "$25.00"
type input "$200.00"
click at [579, 446] on div "50mm OD SS 316 post" at bounding box center [549, 455] width 111 height 18
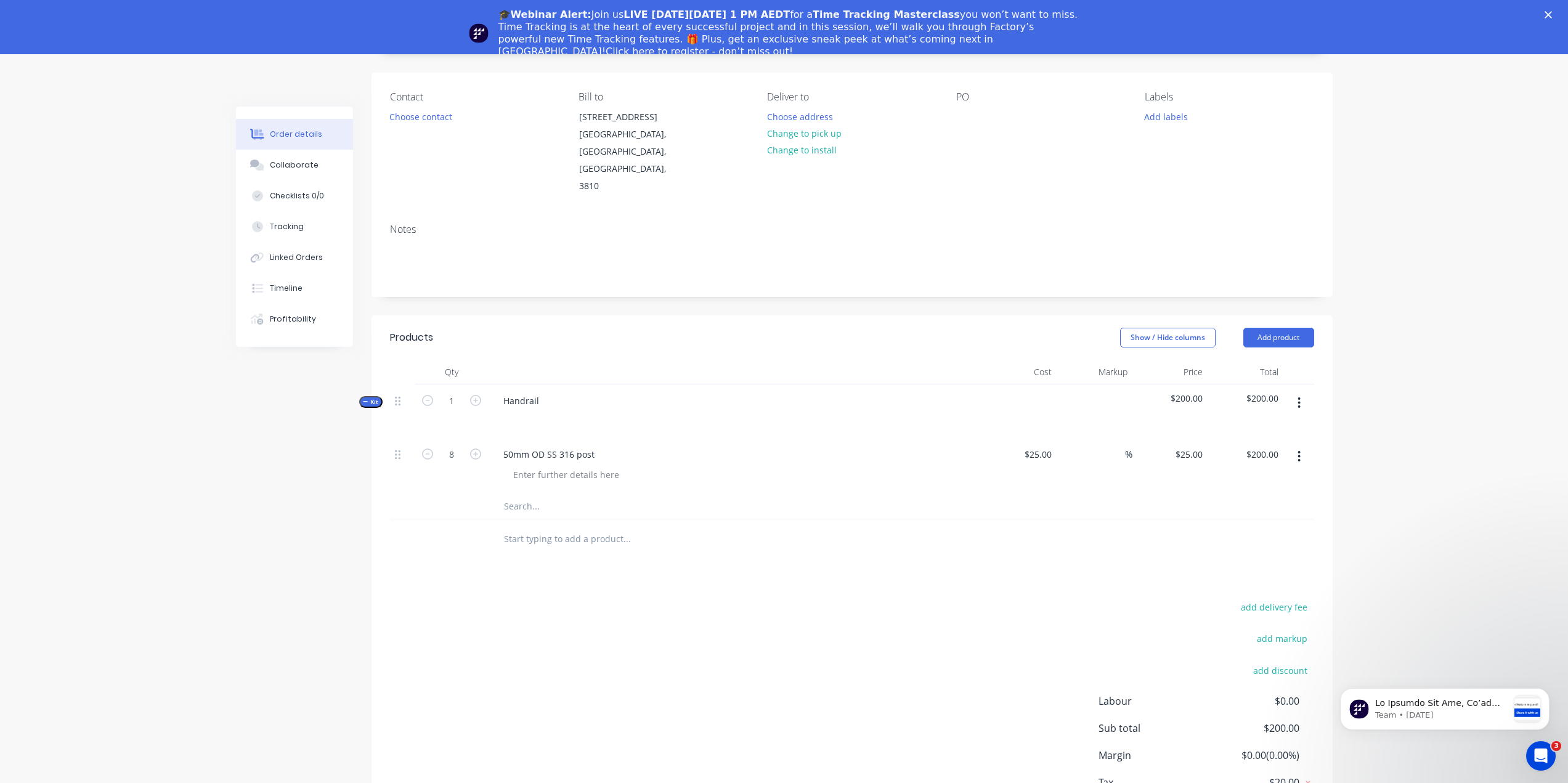
click at [1132, 438] on div "$25.00 $25.00" at bounding box center [1170, 465] width 75 height 56
click at [1113, 446] on input at bounding box center [1117, 455] width 14 height 18
type input "10"
type input "$27.50"
type input "$220.00"
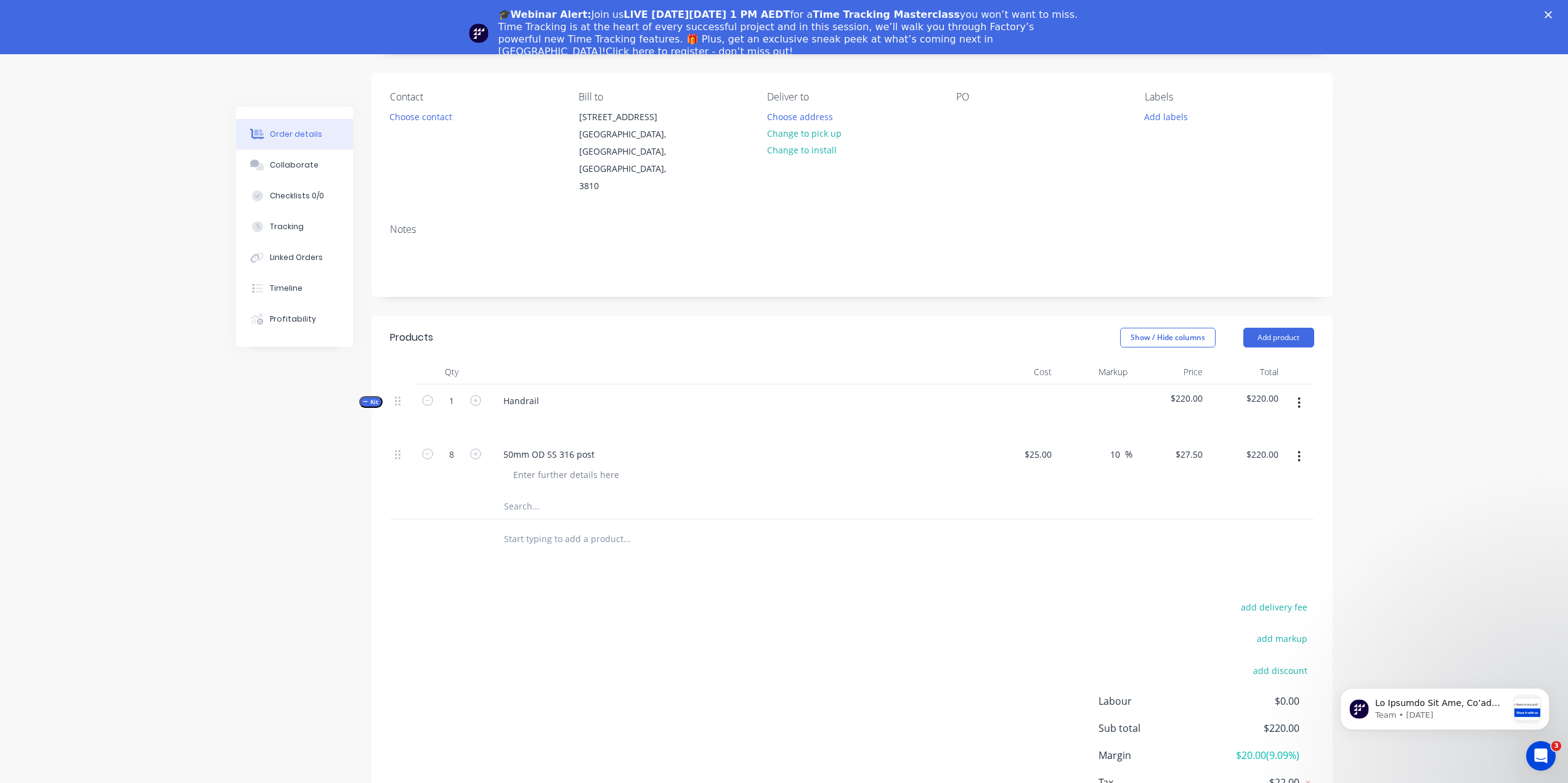
click at [934, 446] on div "50mm OD SS 316 post" at bounding box center [734, 455] width 483 height 18
click at [1301, 446] on button "button" at bounding box center [1298, 457] width 29 height 22
click at [1262, 480] on div "Save to catalogue" at bounding box center [1255, 489] width 95 height 18
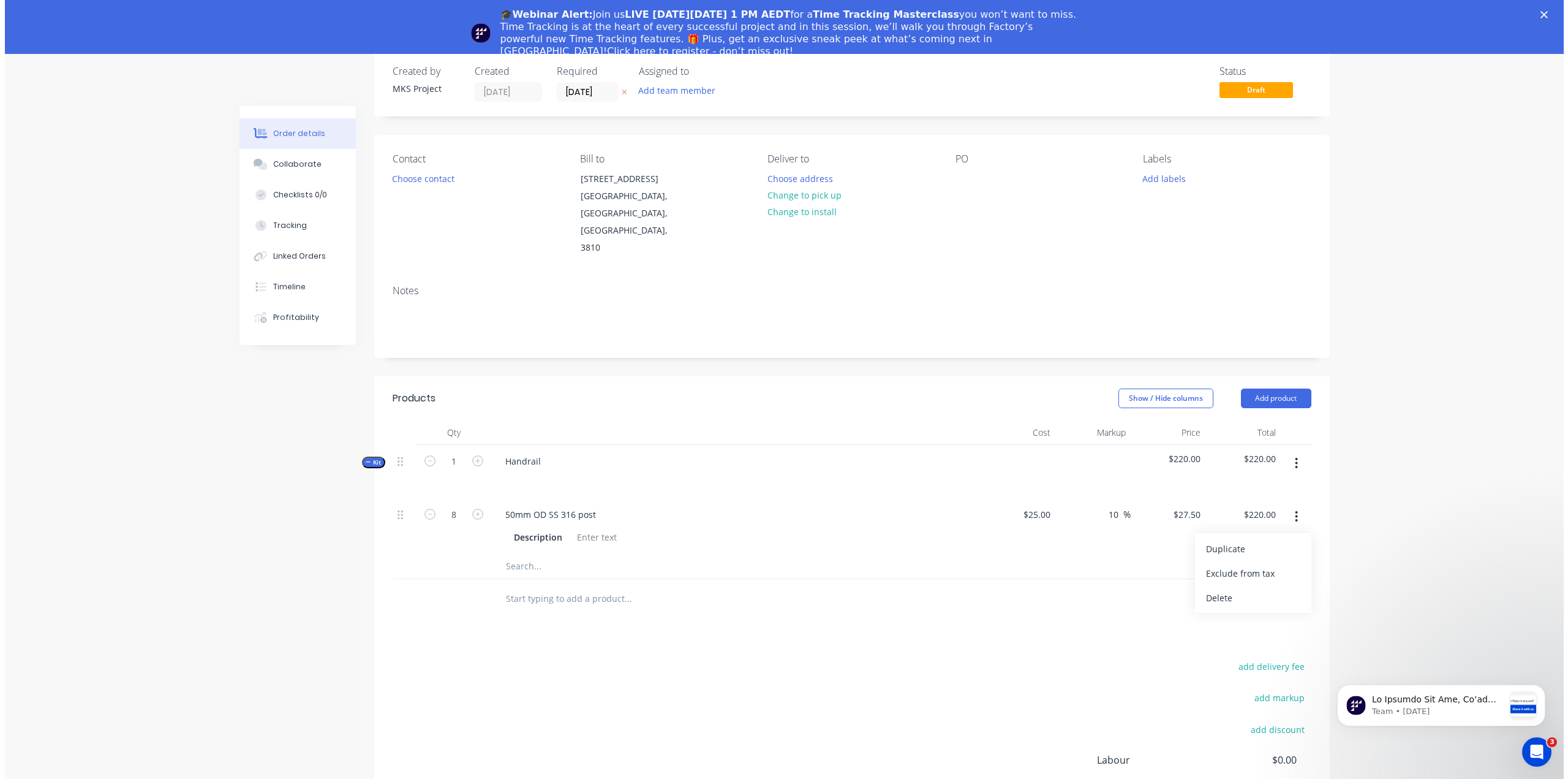
scroll to position [0, 0]
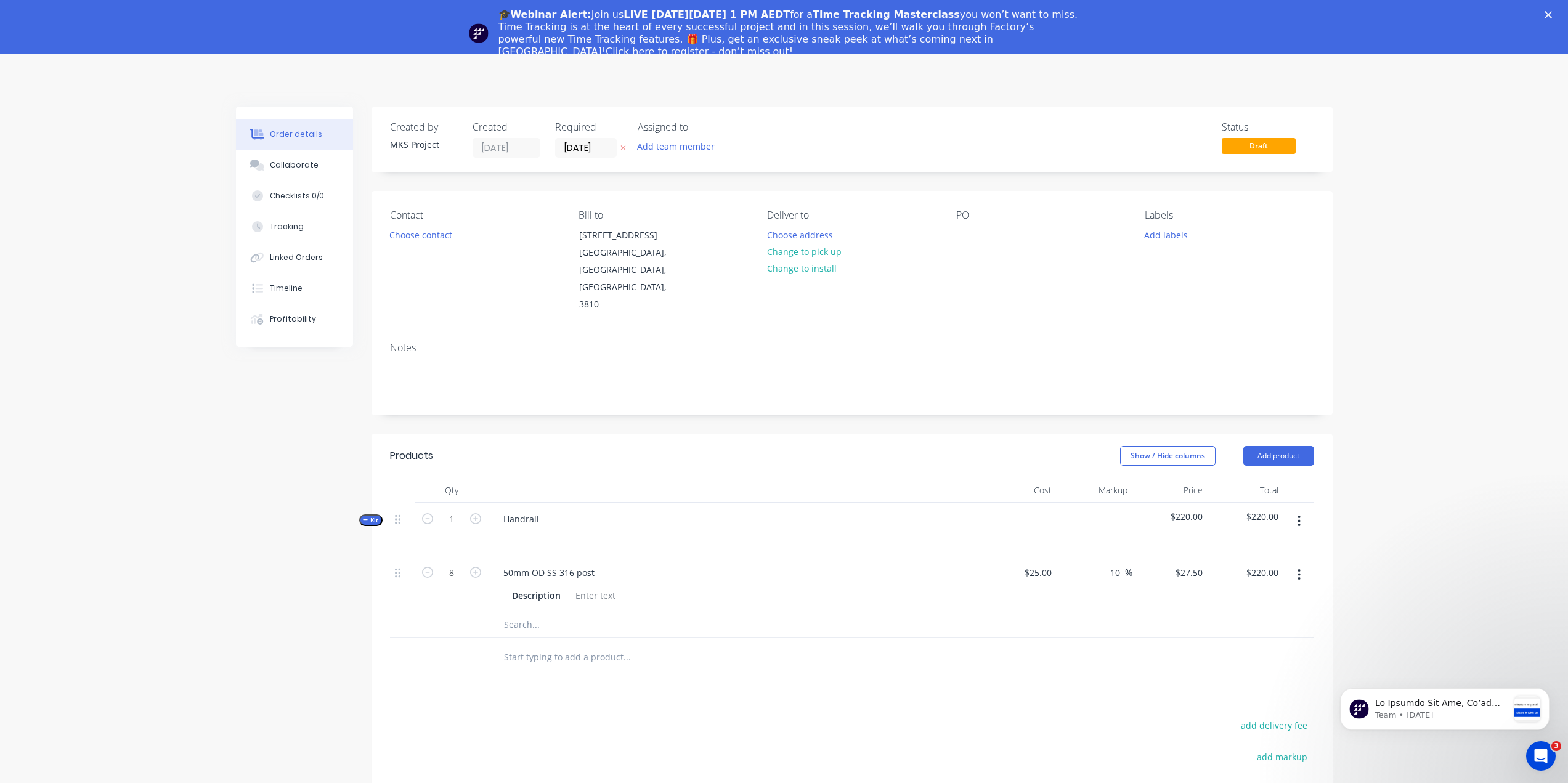
click at [1395, 283] on div "Order details Collaborate Checklists 0/0 Tracking Linked Orders Timeline Profit…" at bounding box center [784, 523] width 1568 height 938
click at [1552, 13] on polygon "Close" at bounding box center [1547, 14] width 7 height 7
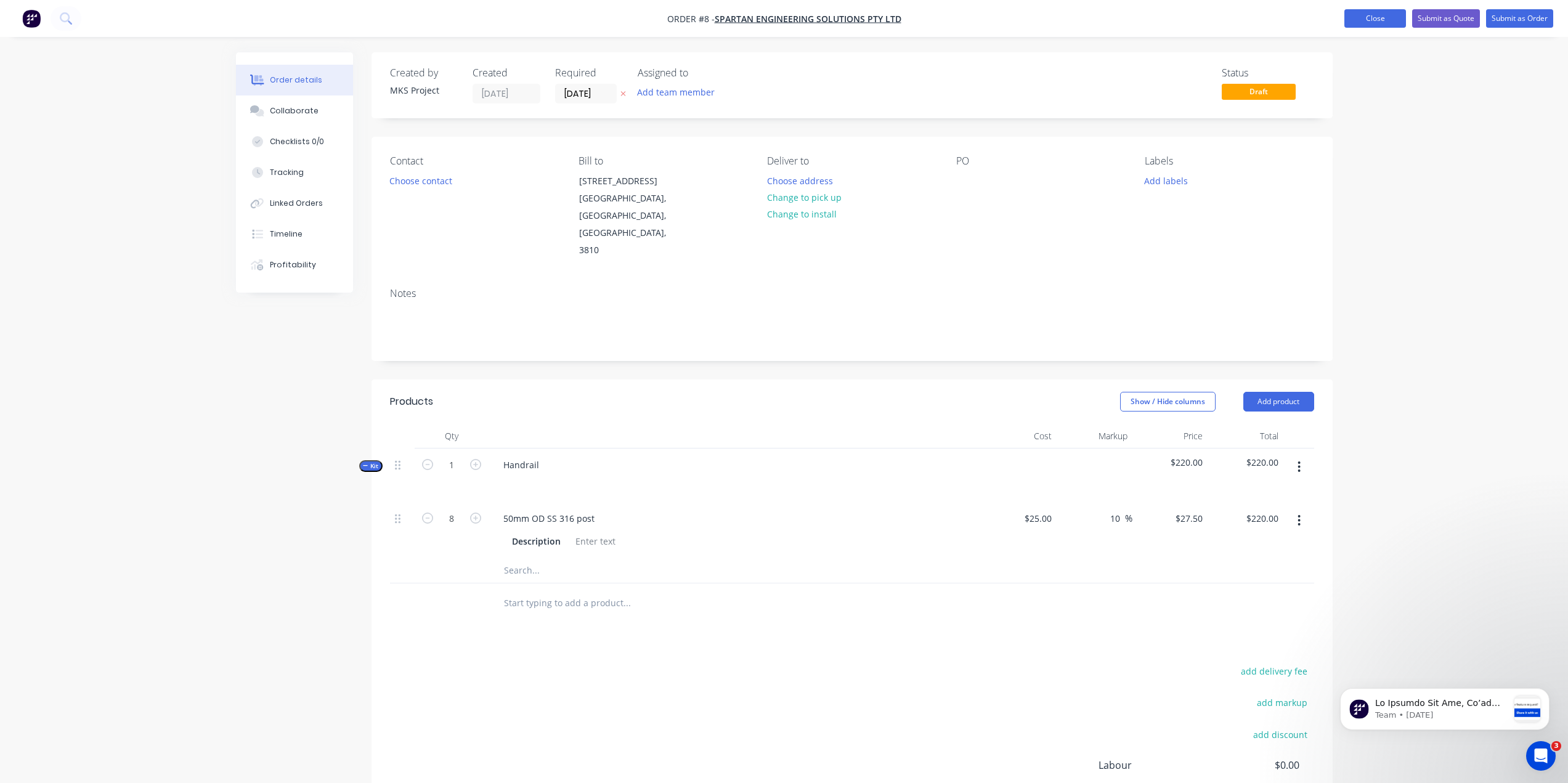
click at [1381, 23] on button "Close" at bounding box center [1374, 18] width 62 height 19
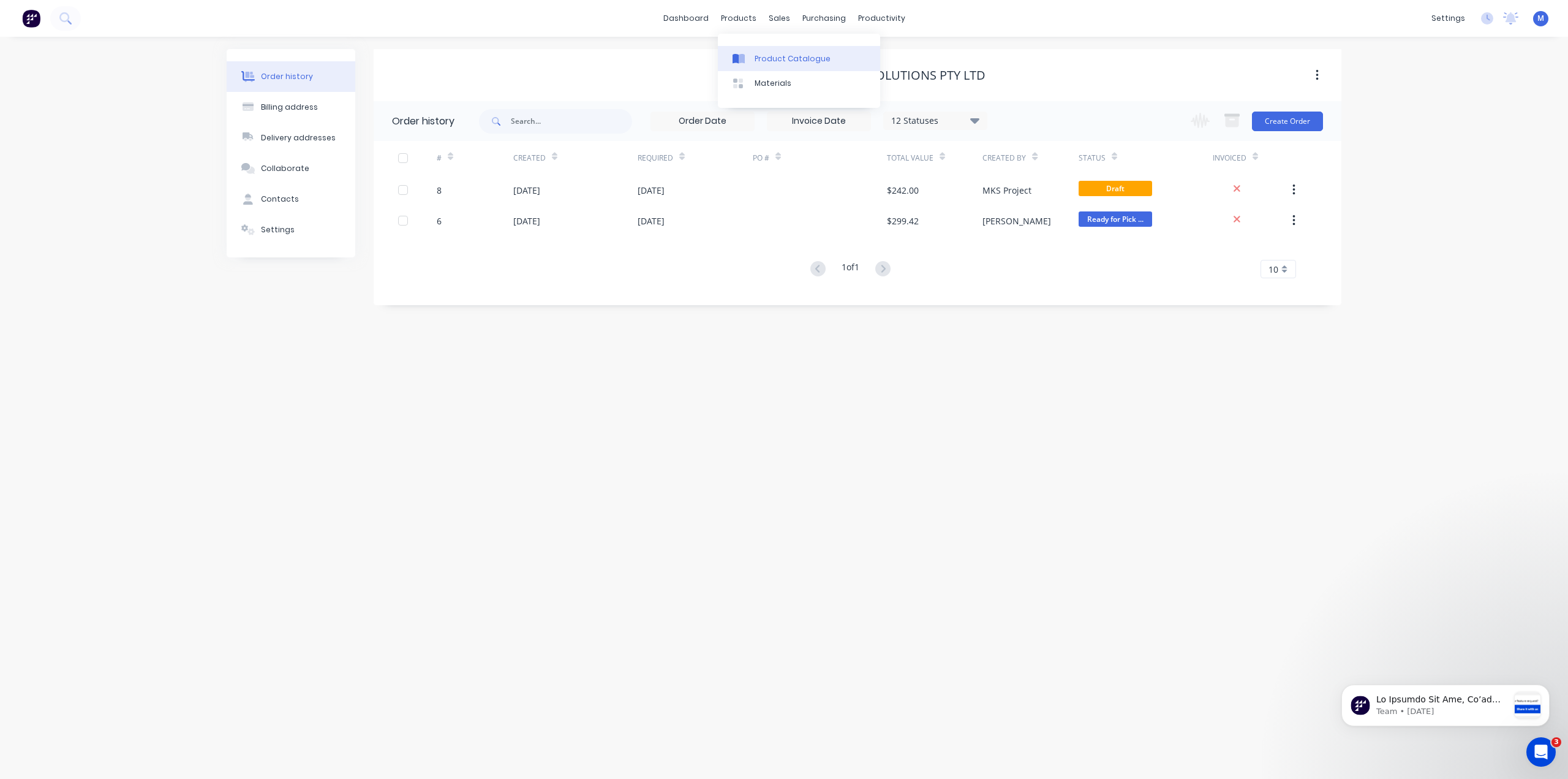
click at [766, 65] on link "Product Catalogue" at bounding box center [798, 58] width 162 height 25
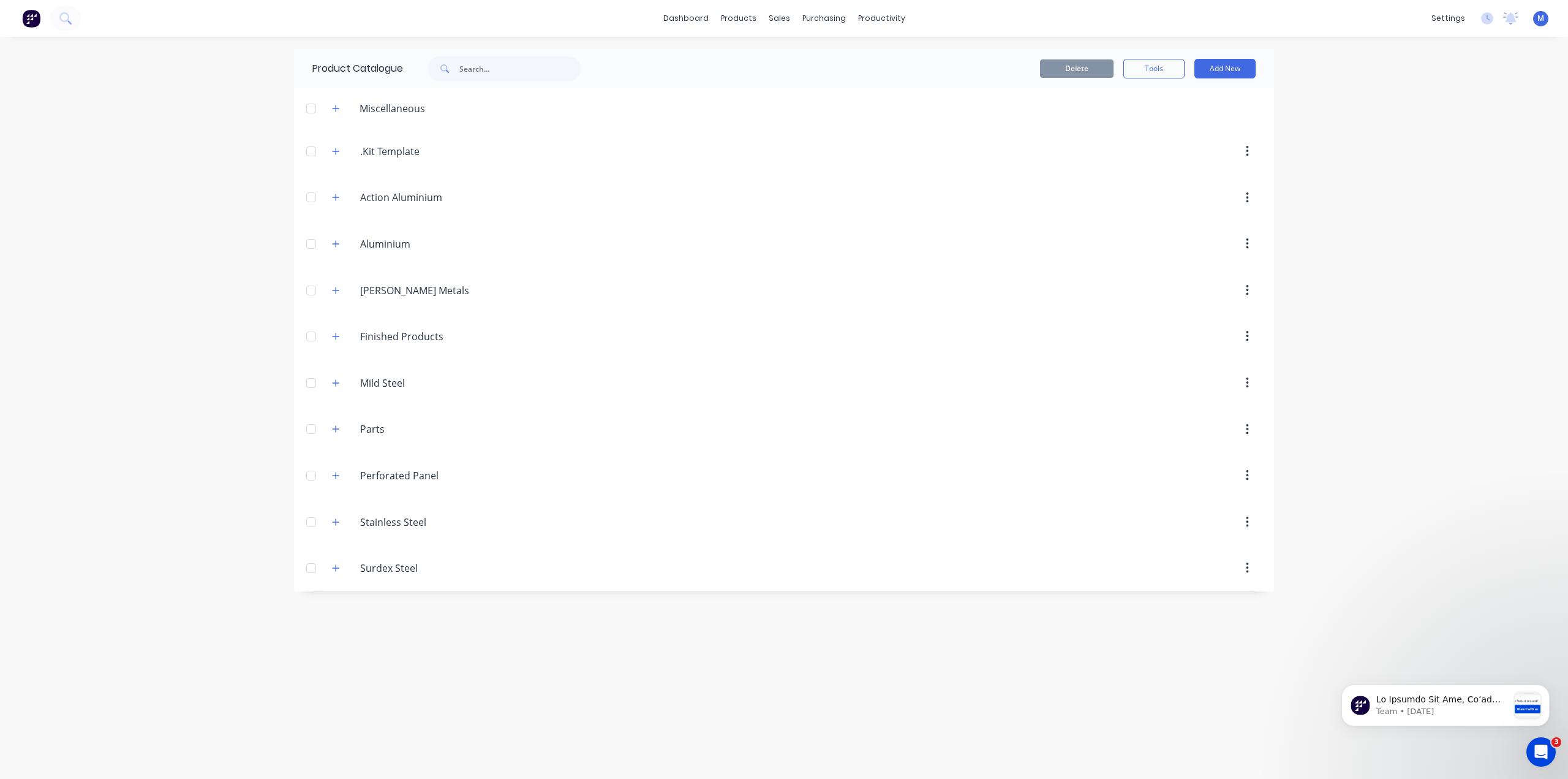
click at [406, 108] on div "Miscellaneous" at bounding box center [392, 108] width 85 height 15
click at [335, 106] on icon "button" at bounding box center [335, 109] width 7 height 9
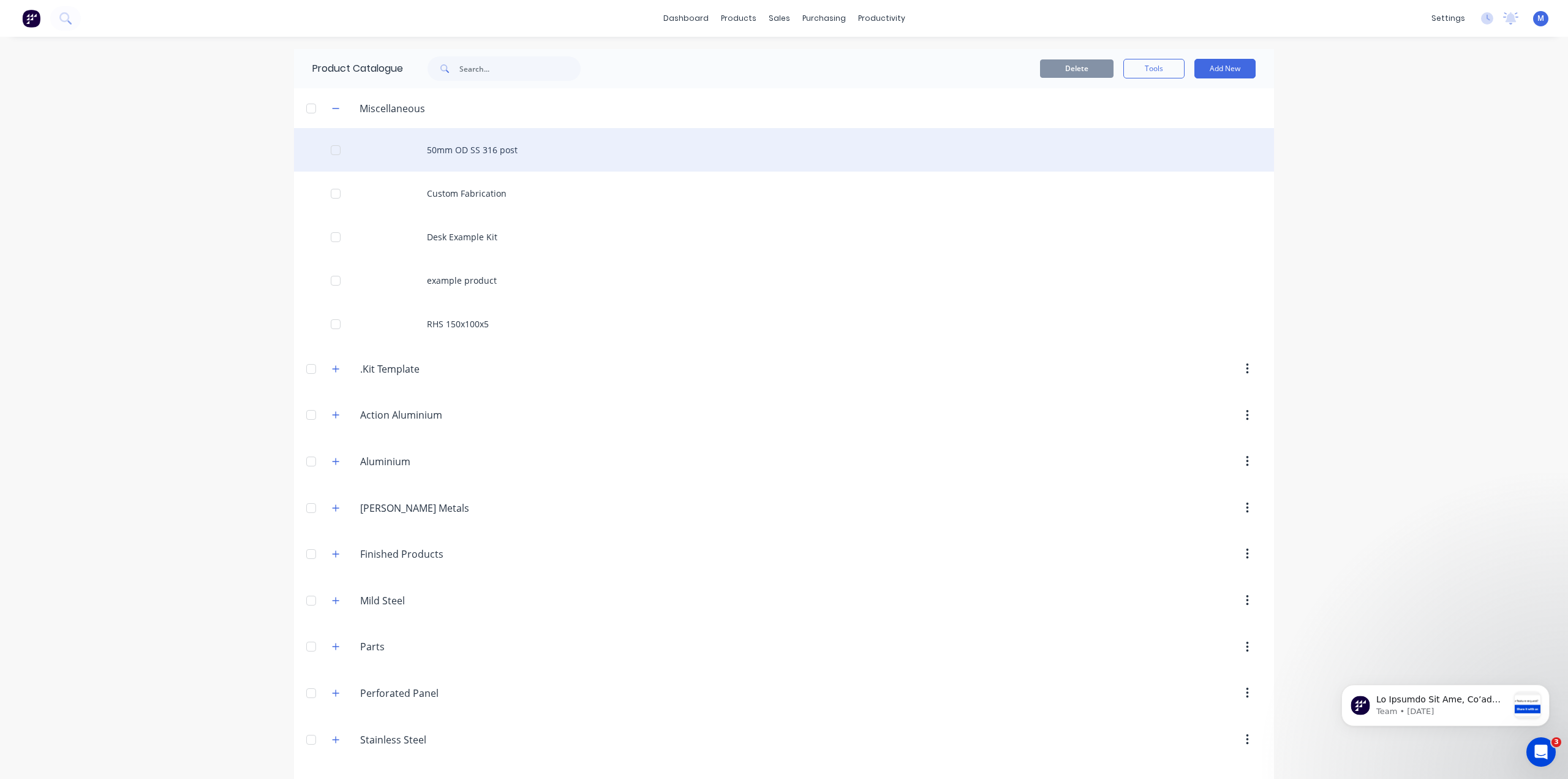
click at [438, 143] on div "50mm OD SS 316 post" at bounding box center [784, 150] width 980 height 43
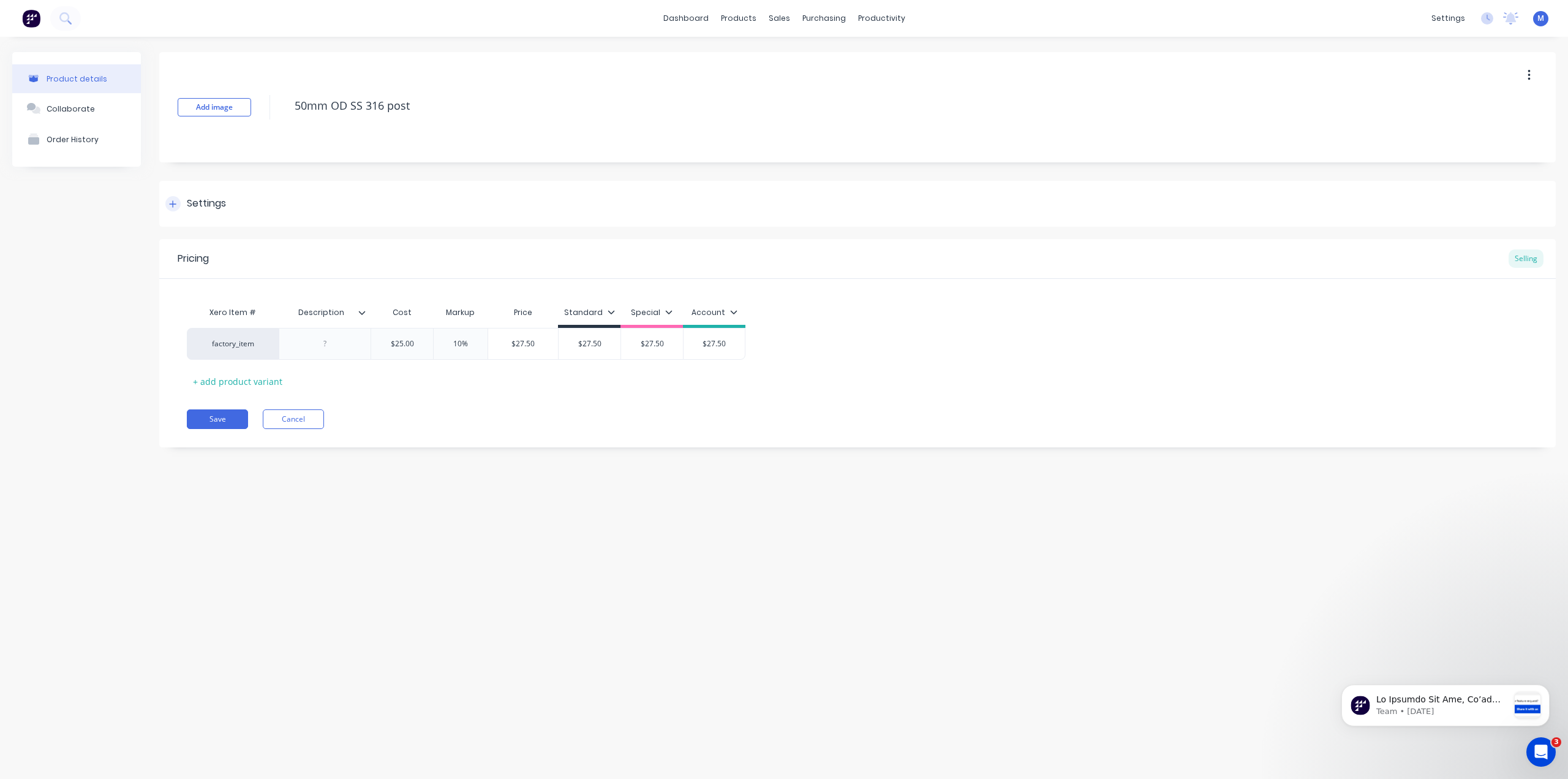
click at [174, 202] on icon at bounding box center [172, 203] width 7 height 9
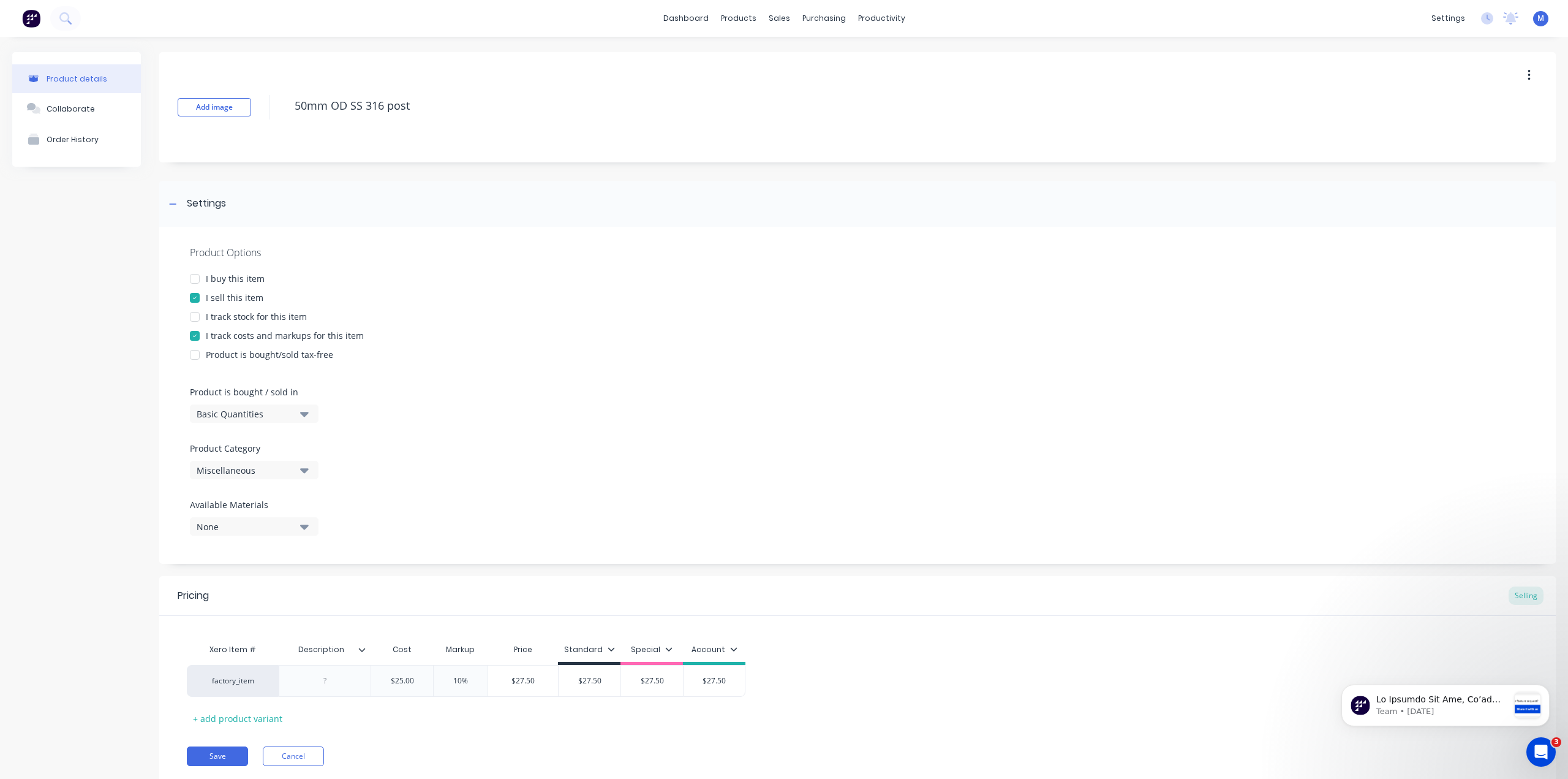
click at [196, 278] on div at bounding box center [194, 278] width 25 height 25
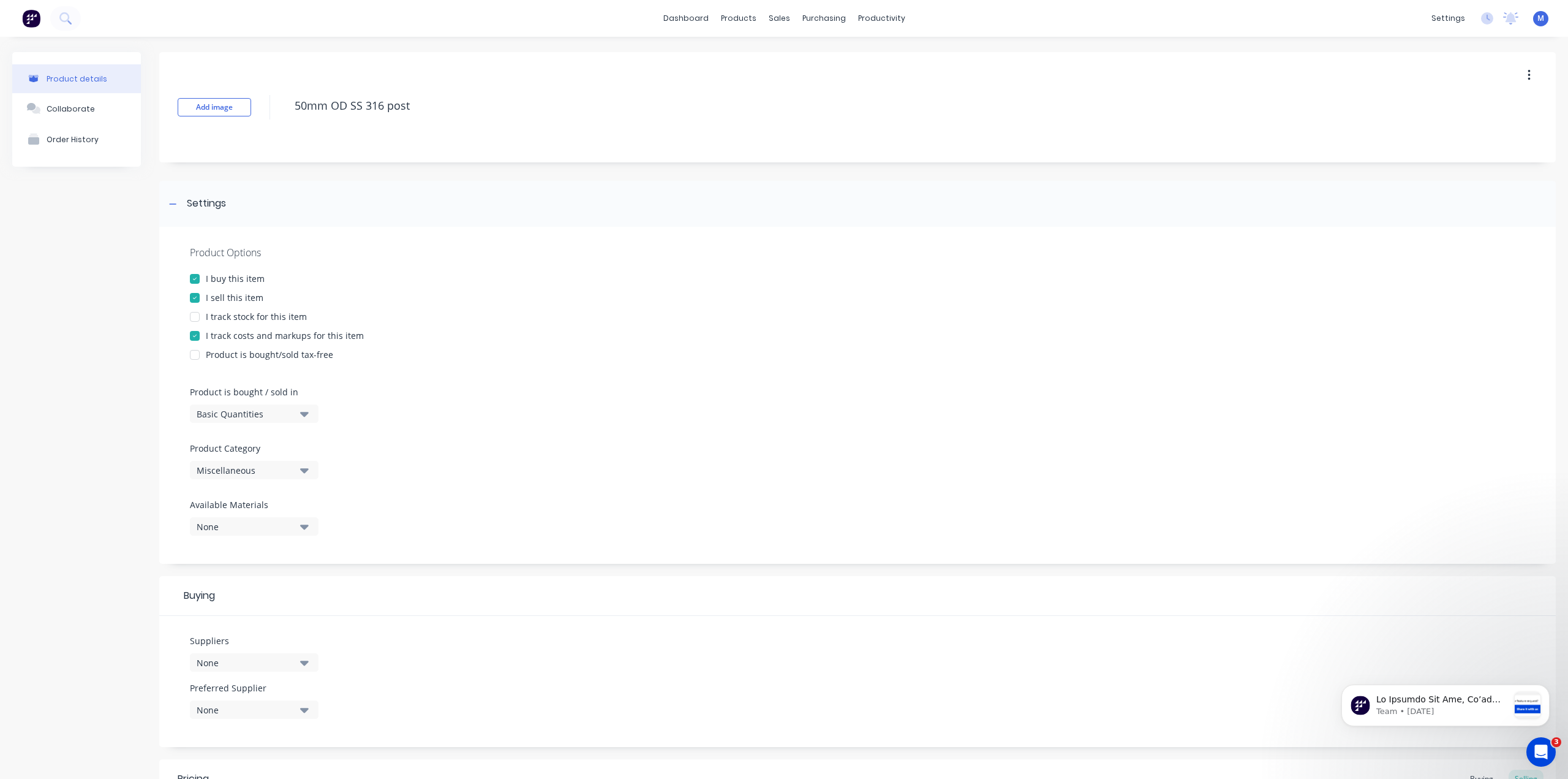
click at [228, 319] on div "I track stock for this item" at bounding box center [257, 316] width 101 height 13
click at [272, 408] on div "Basic Quantities" at bounding box center [245, 414] width 98 height 13
click at [249, 476] on div "Lineal Metres" at bounding box center [281, 468] width 184 height 25
click at [295, 461] on button "Miscellaneous" at bounding box center [254, 470] width 128 height 19
click at [293, 472] on div "Miscellaneous" at bounding box center [245, 470] width 98 height 13
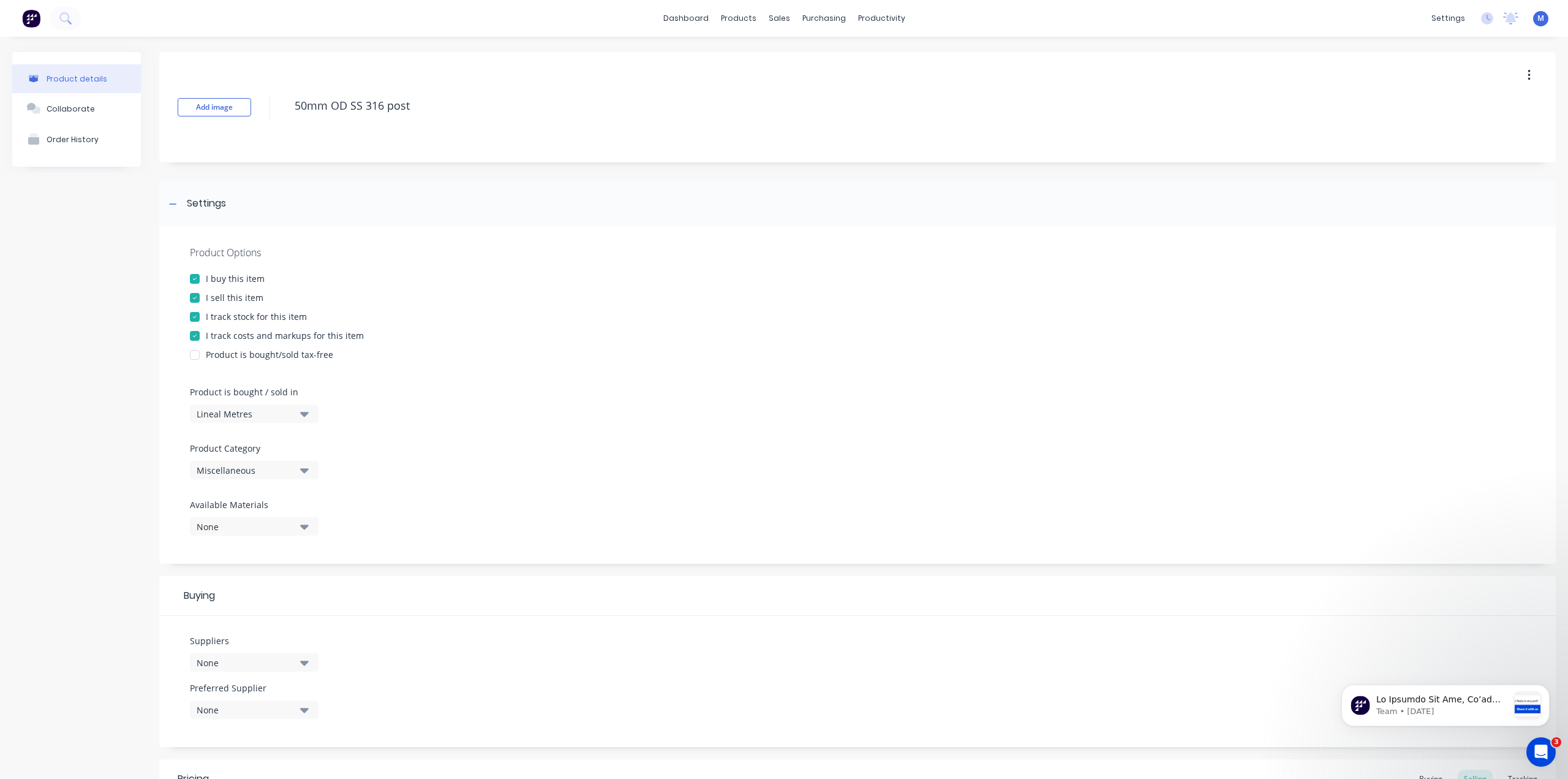
click at [293, 472] on div "Miscellaneous" at bounding box center [245, 470] width 98 height 13
click at [465, 453] on div "Product Options I buy this item I sell this item I track stock for this item I …" at bounding box center [857, 395] width 1396 height 337
click at [274, 464] on div "Miscellaneous" at bounding box center [245, 470] width 98 height 13
click at [258, 624] on div "Stainless Steel" at bounding box center [281, 623] width 184 height 25
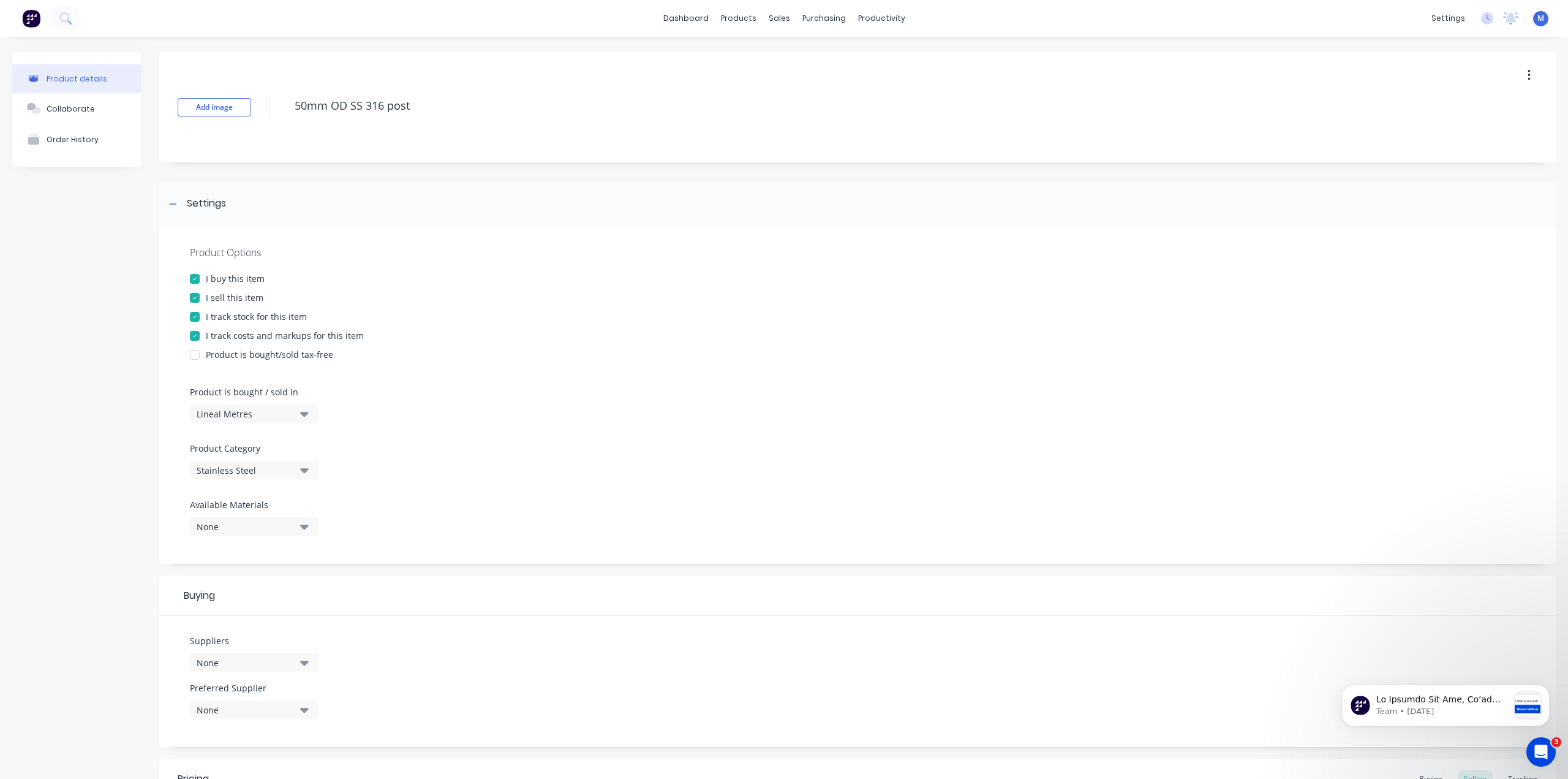
click at [304, 526] on icon "button" at bounding box center [304, 526] width 9 height 5
click at [364, 506] on div "Product Options I buy this item I sell this item I track stock for this item I …" at bounding box center [857, 395] width 1396 height 337
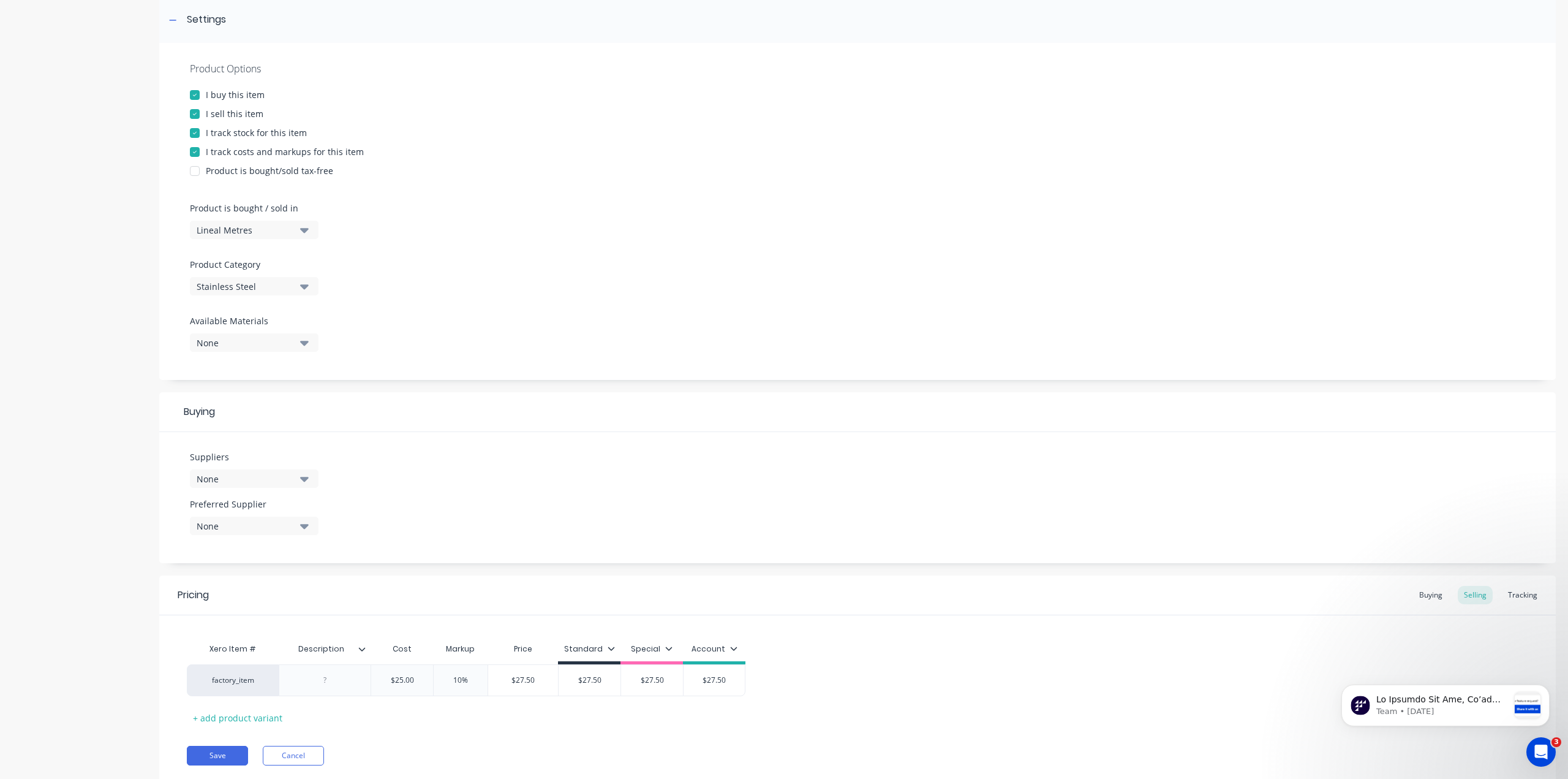
scroll to position [222, 0]
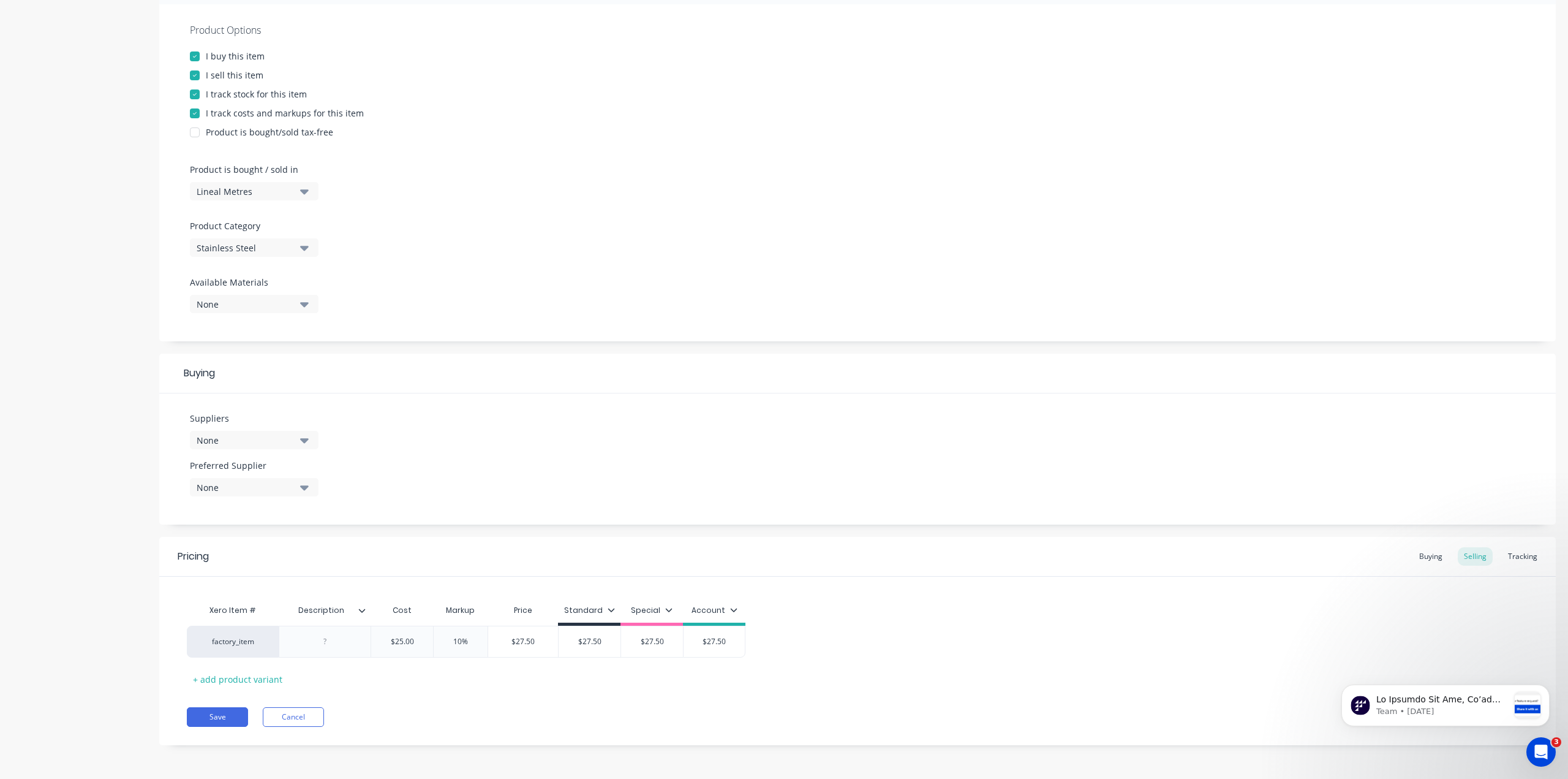
click at [306, 437] on icon "button" at bounding box center [304, 440] width 9 height 14
click at [335, 436] on div "Suppliers None aaa JSA Surdex Preferred Supplier None No options..." at bounding box center [857, 458] width 1396 height 131
click at [306, 440] on icon "button" at bounding box center [304, 440] width 9 height 5
click at [209, 555] on div "button" at bounding box center [209, 556] width 25 height 25
click at [424, 443] on div "Suppliers 1 suppliers selected Surdex aaa JSA Preferred Supplier None" at bounding box center [857, 458] width 1396 height 131
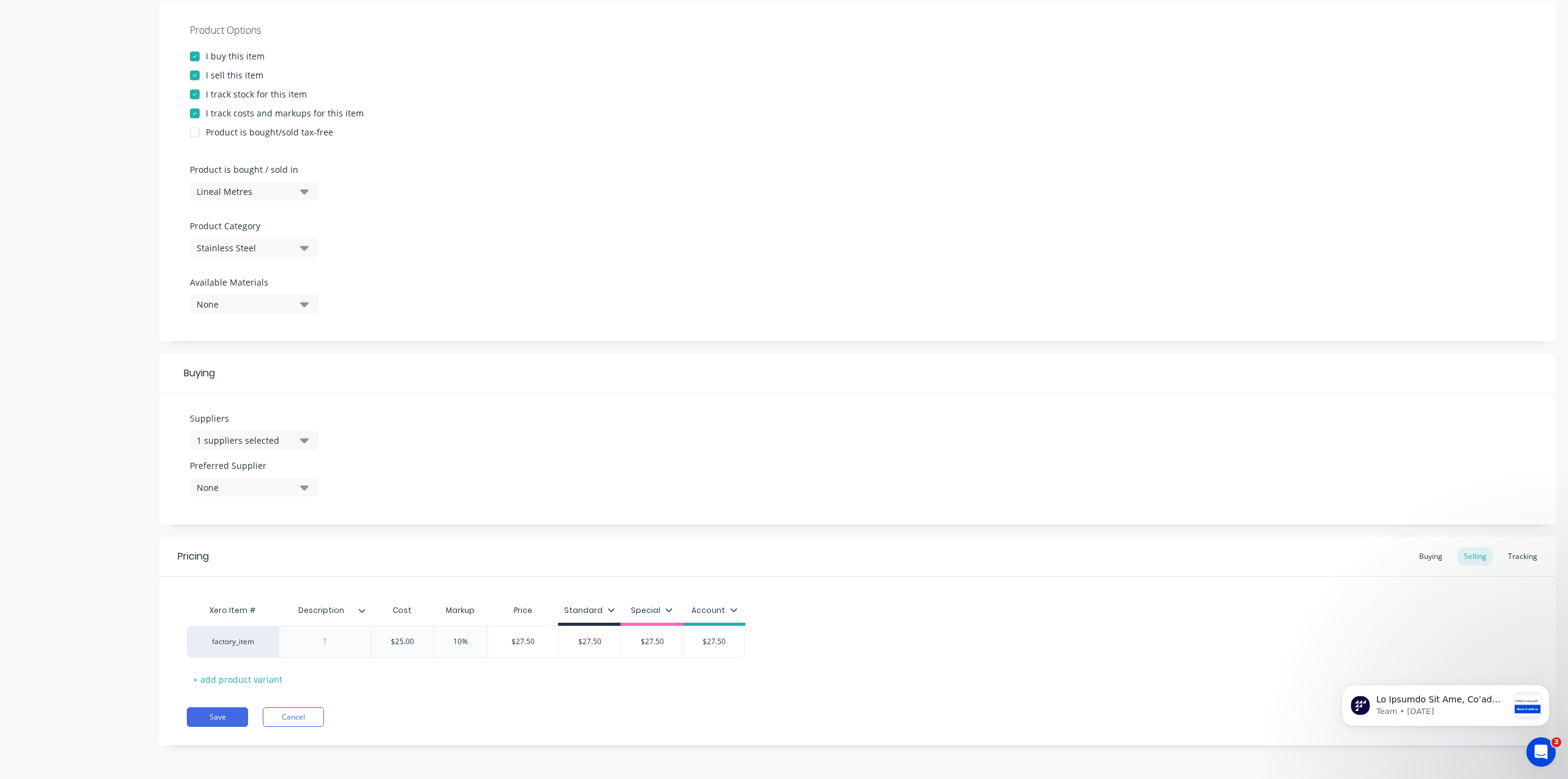
click at [311, 491] on button "None" at bounding box center [254, 487] width 128 height 19
drag, startPoint x: 308, startPoint y: 489, endPoint x: 357, endPoint y: 466, distance: 54.1
click at [308, 489] on icon "button" at bounding box center [304, 488] width 9 height 14
click at [299, 481] on button "None" at bounding box center [254, 487] width 128 height 19
click at [275, 448] on button "1 suppliers selected" at bounding box center [254, 439] width 128 height 19
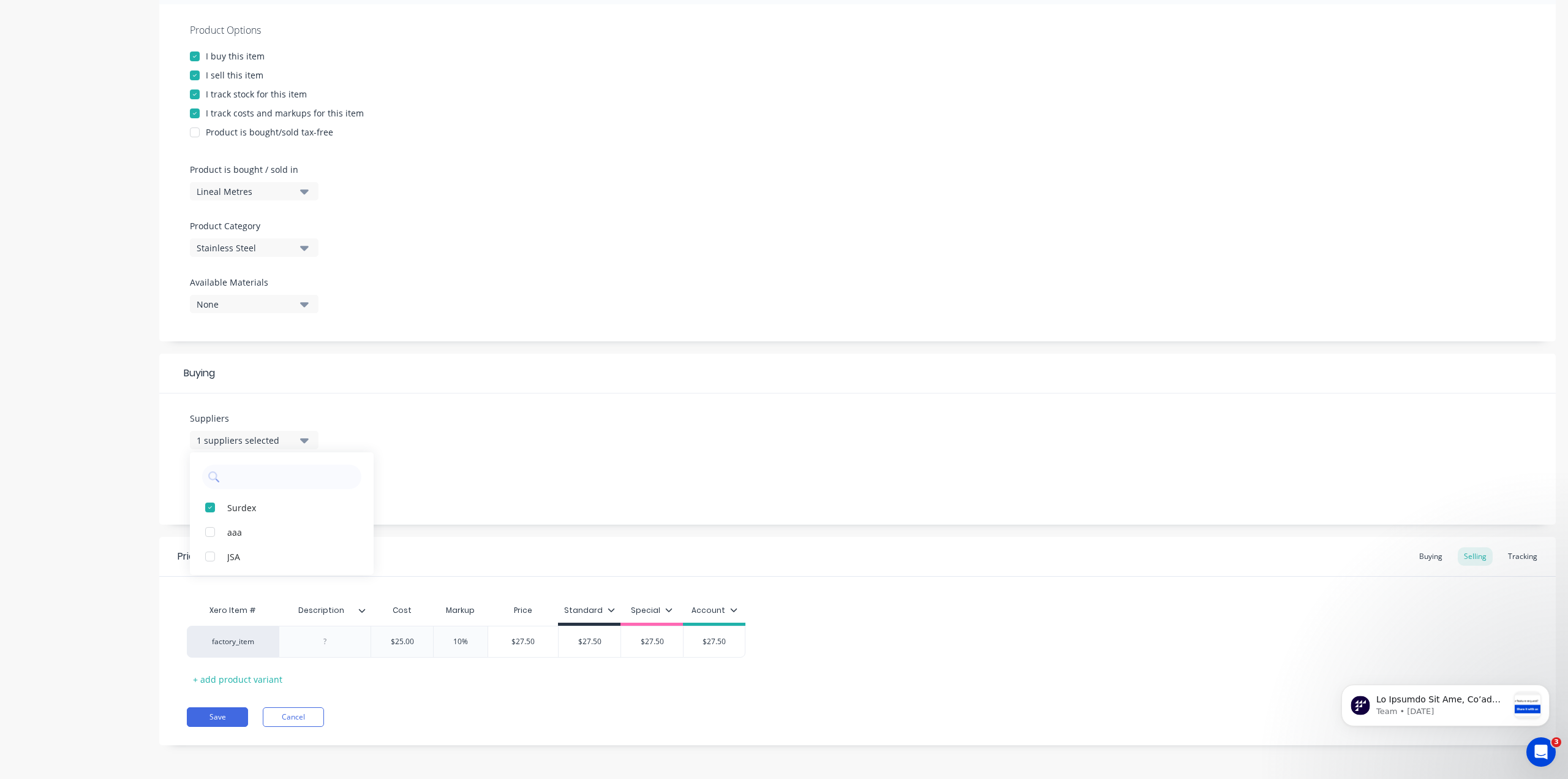
click at [278, 443] on div "1 suppliers selected" at bounding box center [245, 439] width 98 height 13
click at [272, 491] on div "None" at bounding box center [245, 487] width 98 height 13
click at [230, 552] on div "Surdex" at bounding box center [288, 554] width 122 height 13
click at [385, 441] on div "Suppliers 1 suppliers selected Preferred Supplier Surdex Surdex" at bounding box center [857, 458] width 1396 height 131
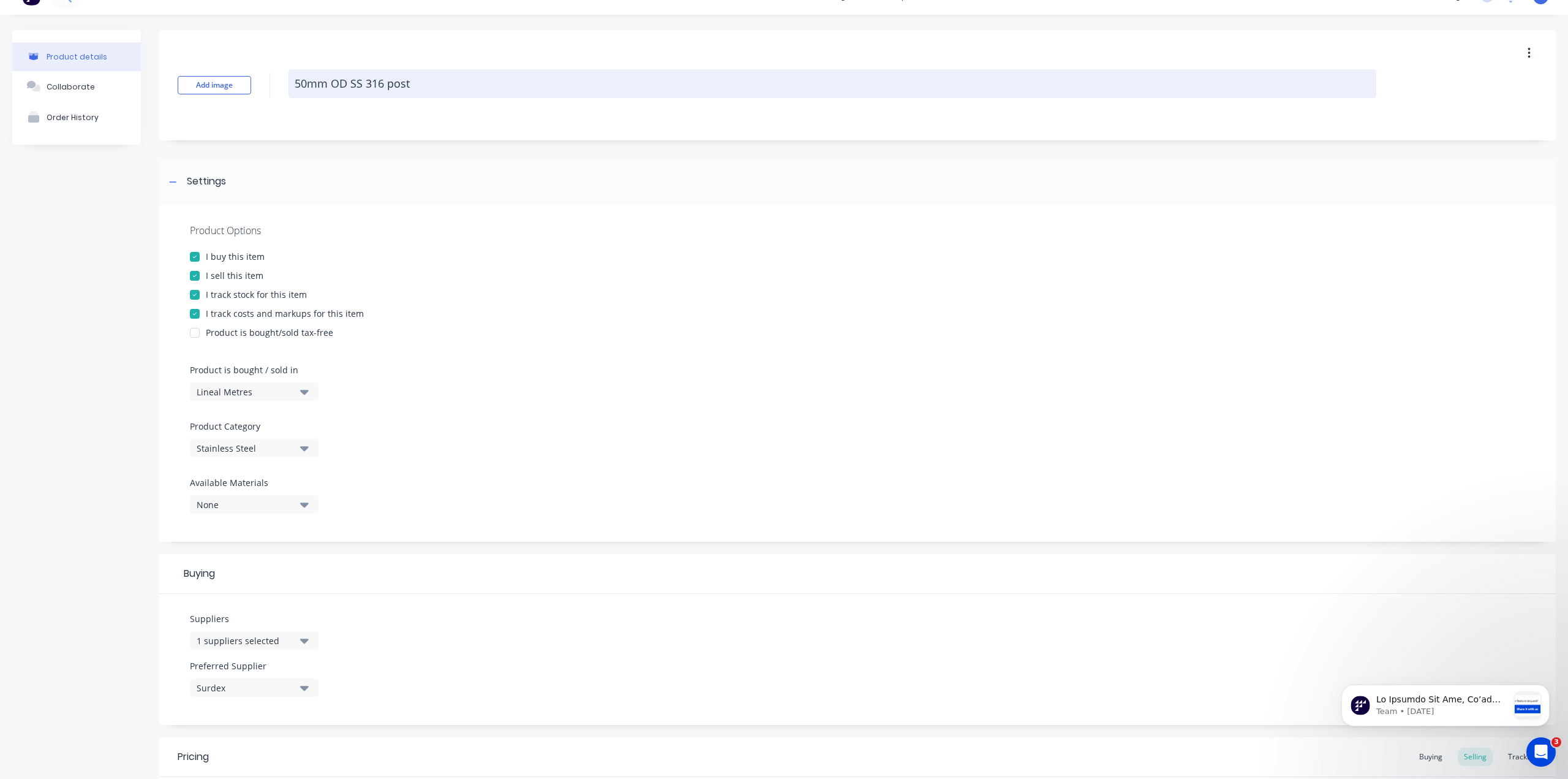
scroll to position [0, 0]
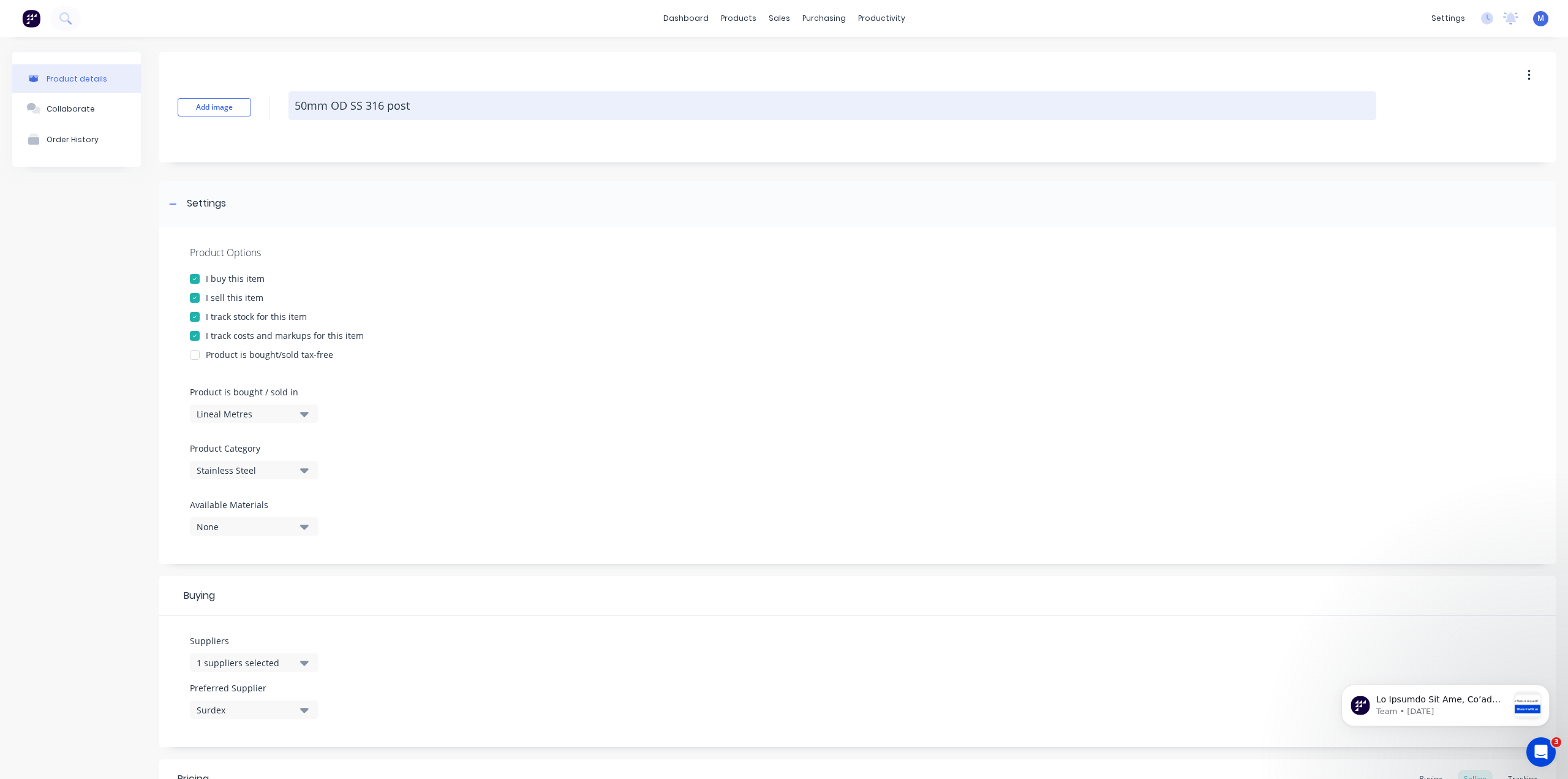
click at [426, 117] on textarea "50mm OD SS 316 post" at bounding box center [832, 105] width 1087 height 29
type textarea "x"
type textarea "50mm OD SS 316 post"
type textarea "x"
type textarea "50mm OD SS 316 post -"
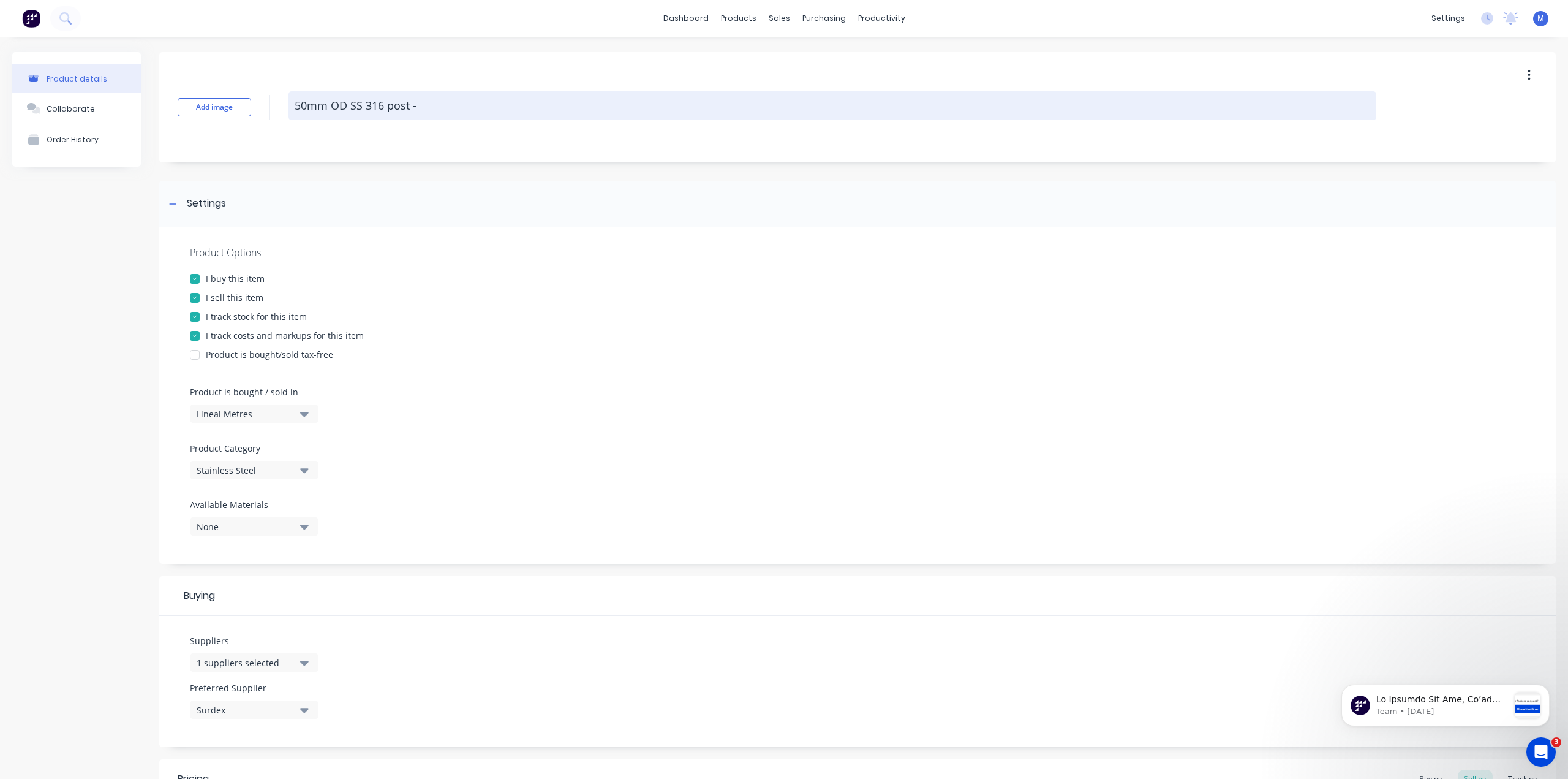
type textarea "x"
type textarea "50mm OD SS 316 post"
type textarea "x"
type textarea "50mm OD SS 316 post -"
type textarea "x"
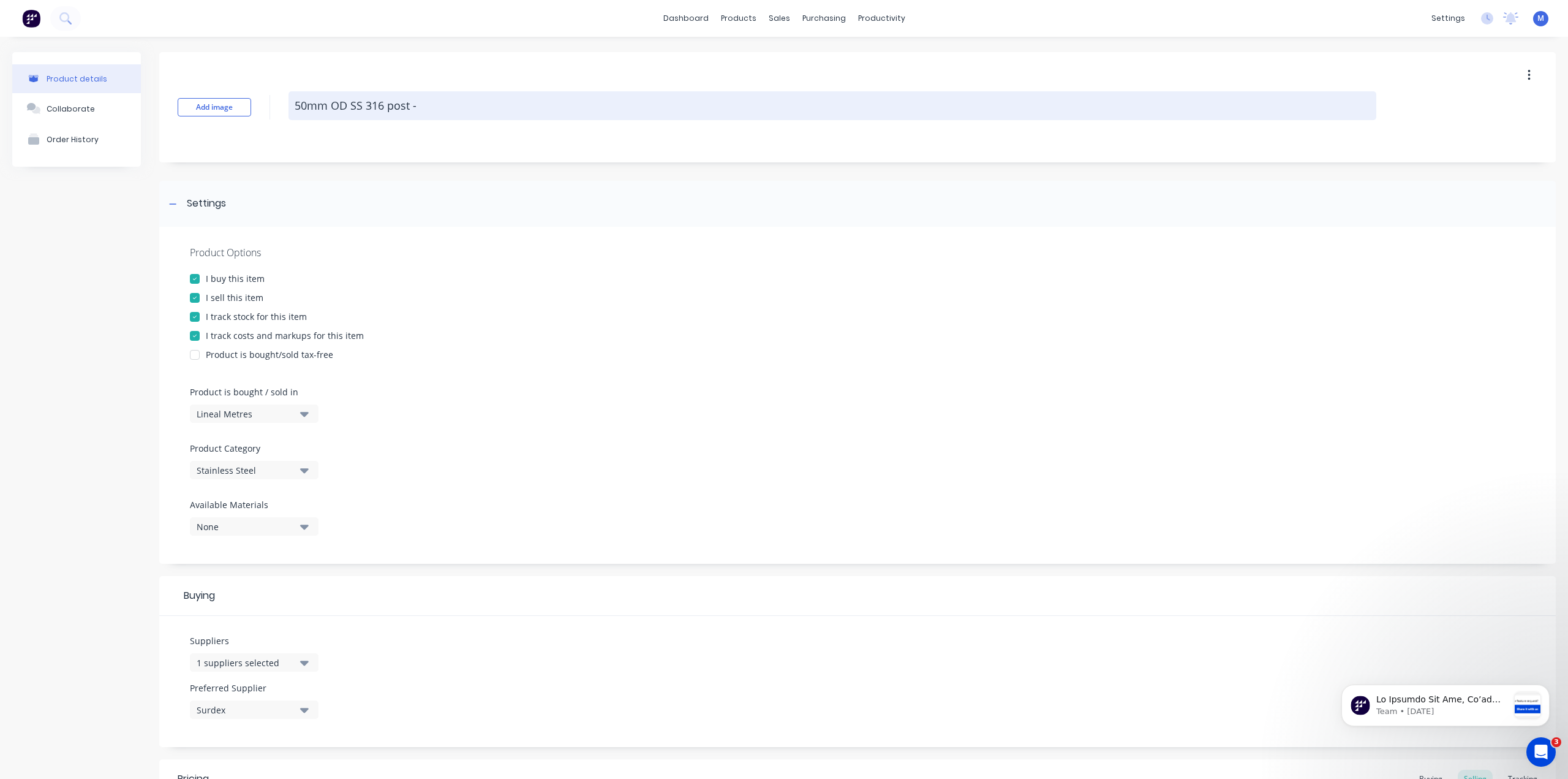
type textarea "50mm OD SS 316 post -"
type textarea "x"
type textarea "50mm OD SS 316 post - 6"
type textarea "x"
type textarea "50mm OD SS 316 post - 6"
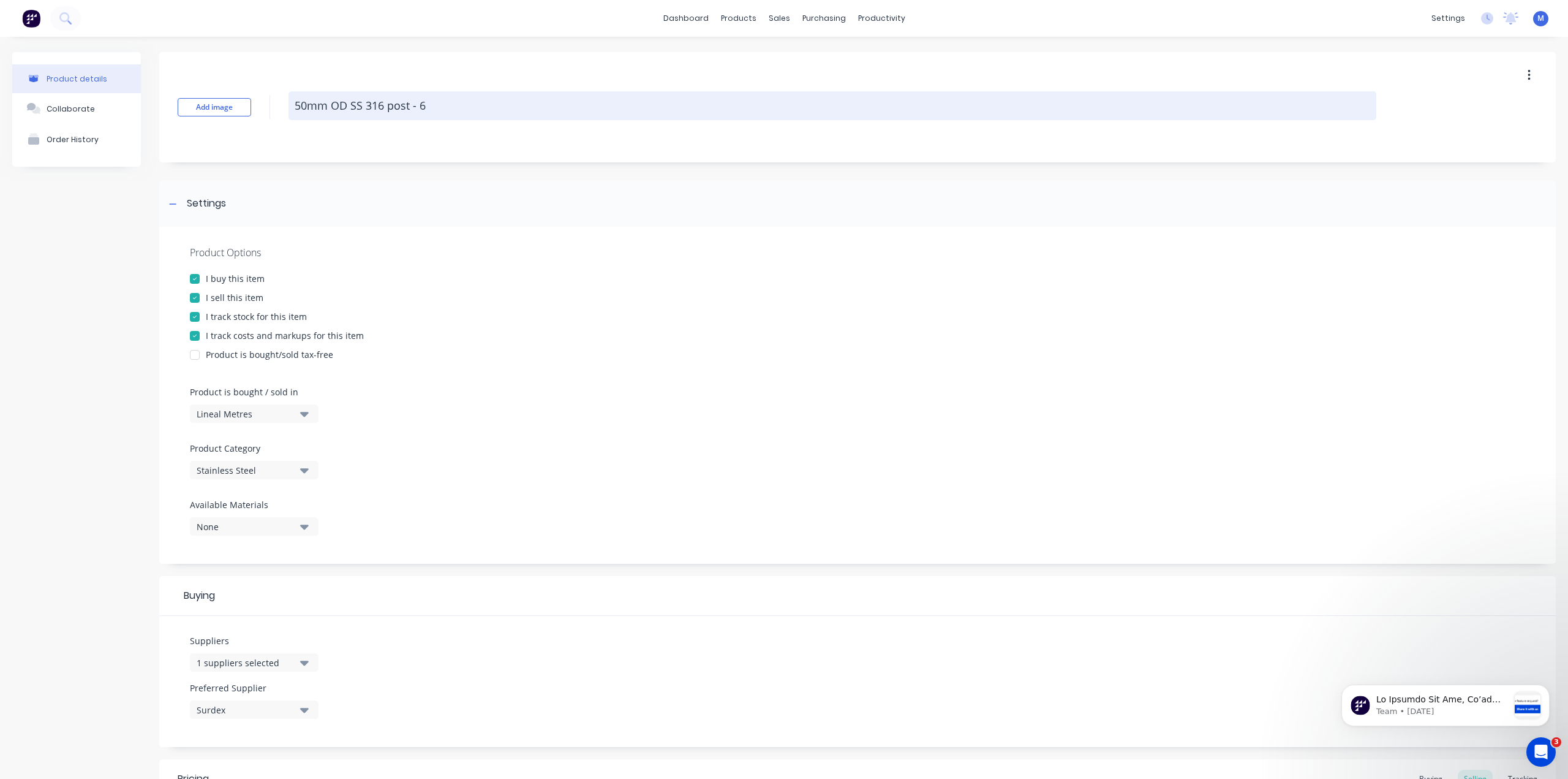
type textarea "x"
type textarea "50mm OD SS 316 post - 6"
type textarea "x"
type textarea "50mm OD SS 316 post - 60"
type textarea "x"
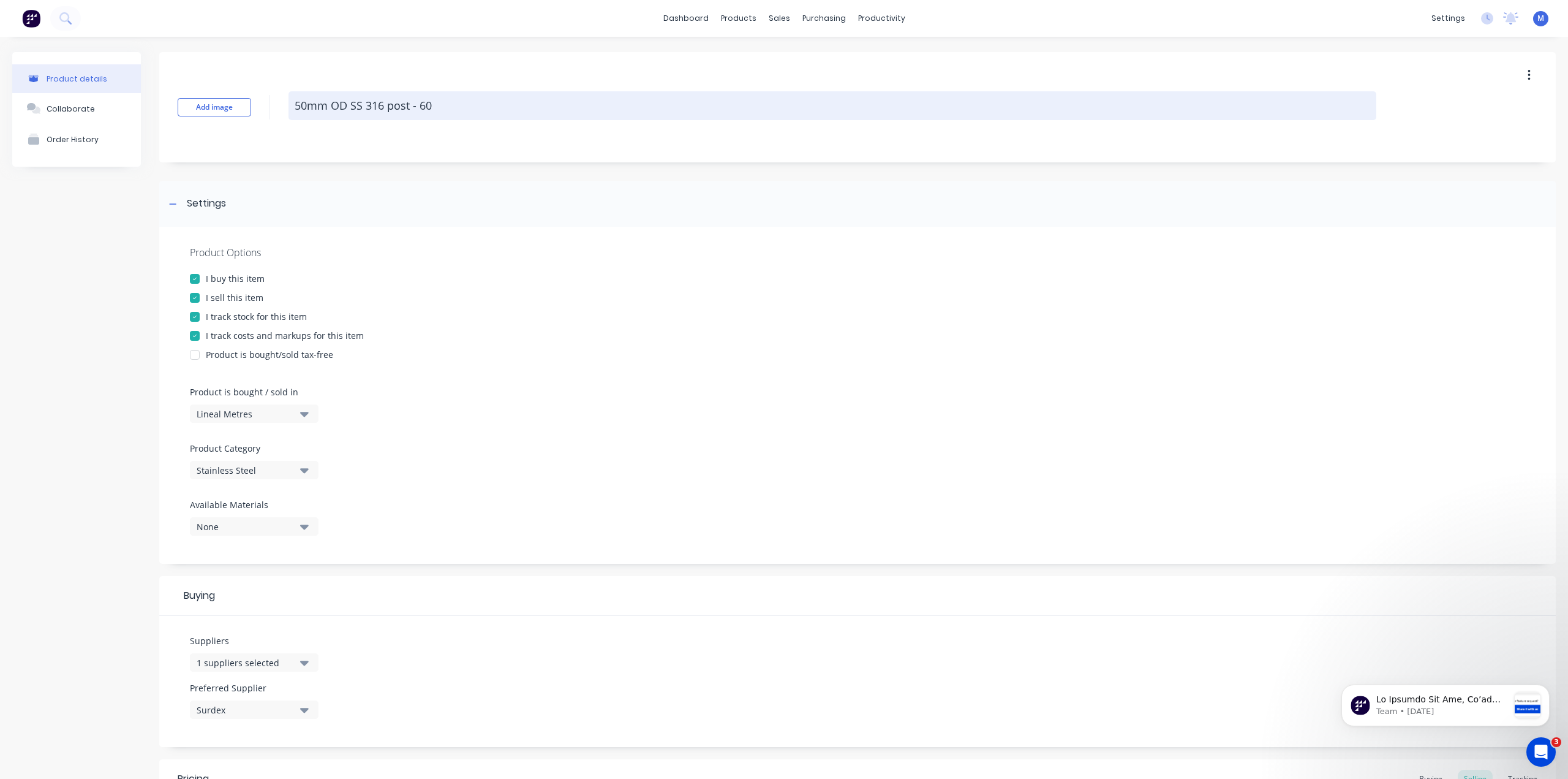
type textarea "50mm OD SS 316 post - 600"
type textarea "x"
type textarea "50mm OD SS 316 post - 6000"
type textarea "x"
type textarea "50mm OD SS 316 post - 6000m"
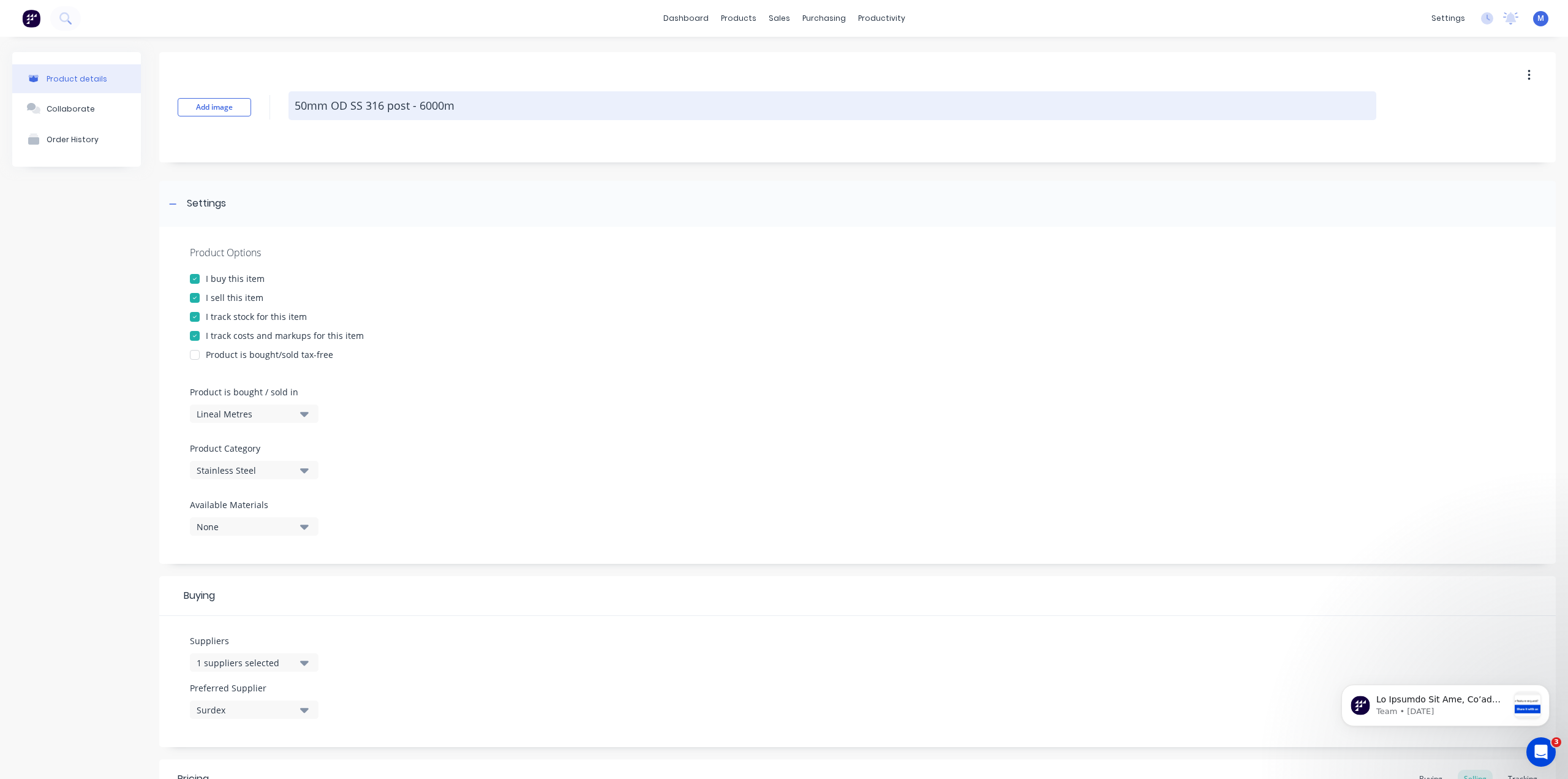
type textarea "x"
type textarea "50mm OD SS 316 post - 6000mm"
type textarea "x"
type textarea "50mm OD SS 316 post - 6000mm"
type textarea "x"
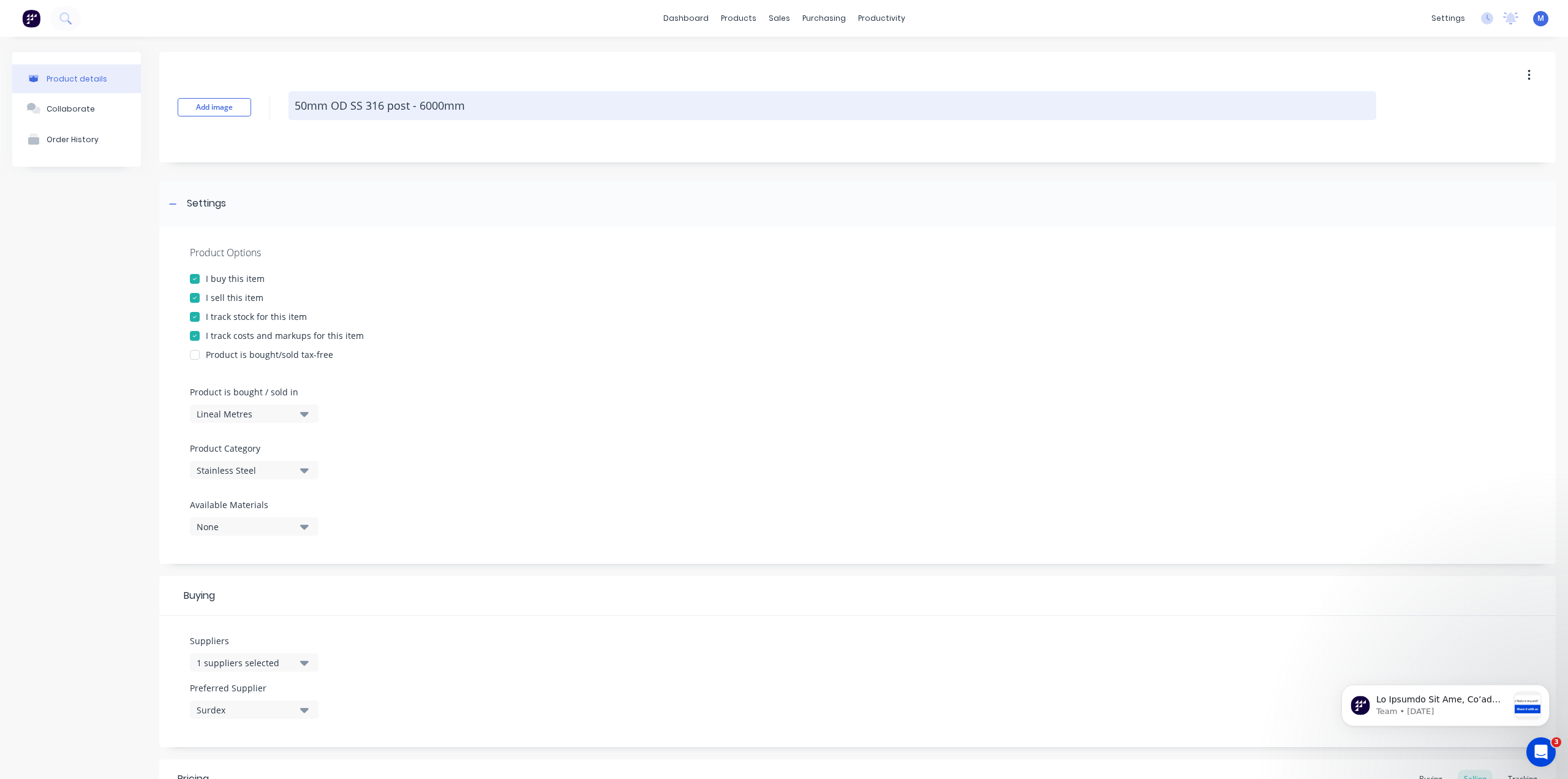
type textarea "50mm OD SS 316 post - 6000mm l"
type textarea "x"
type textarea "50mm OD SS 316 post - 6000mm le"
type textarea "x"
type textarea "50mm OD SS 316 post - 6000mm len"
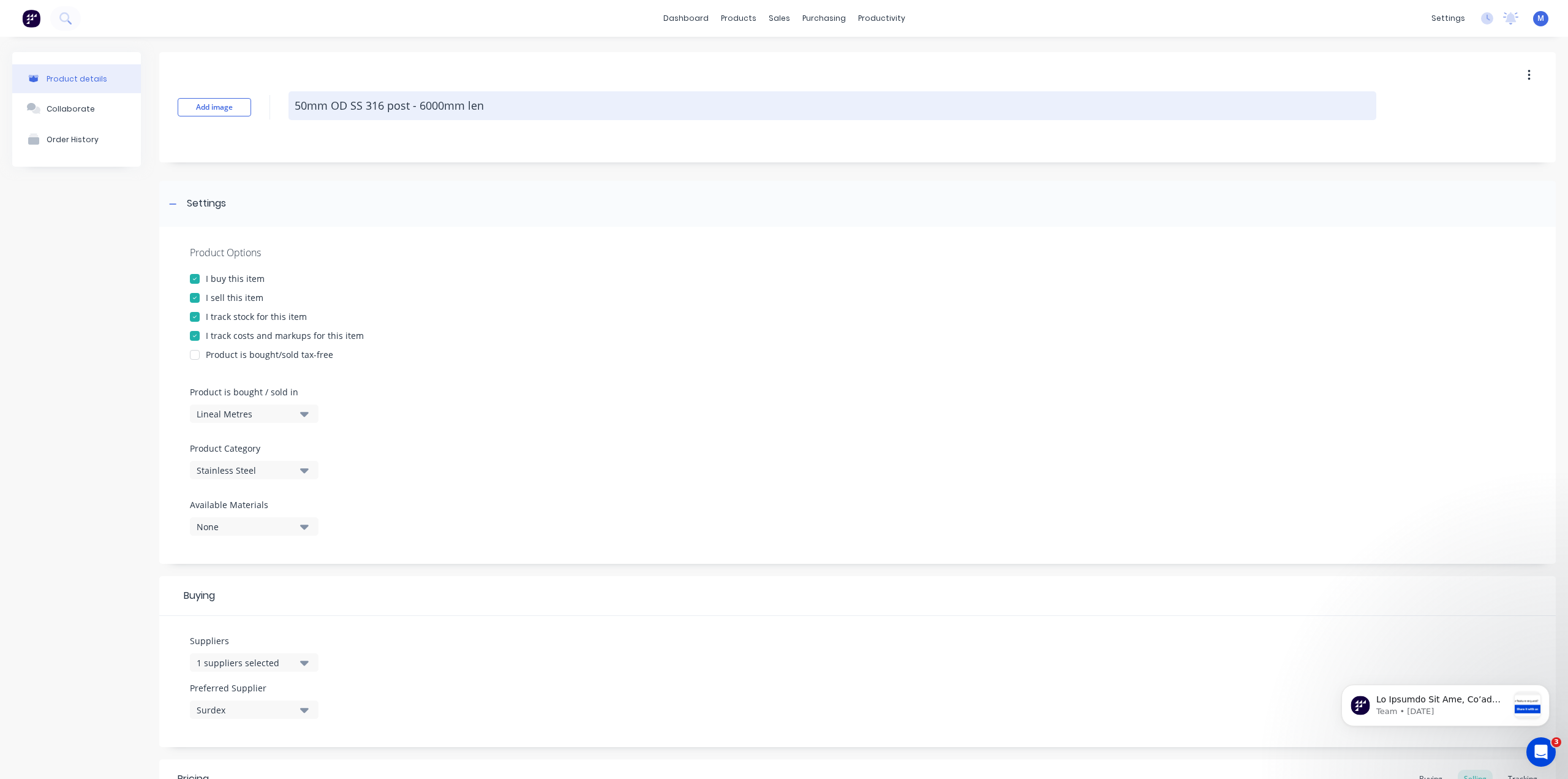
type textarea "x"
type textarea "50mm OD SS 316 post - 6000mm leng"
type textarea "x"
type textarea "50mm OD SS 316 post - 6000mm lengt"
type textarea "x"
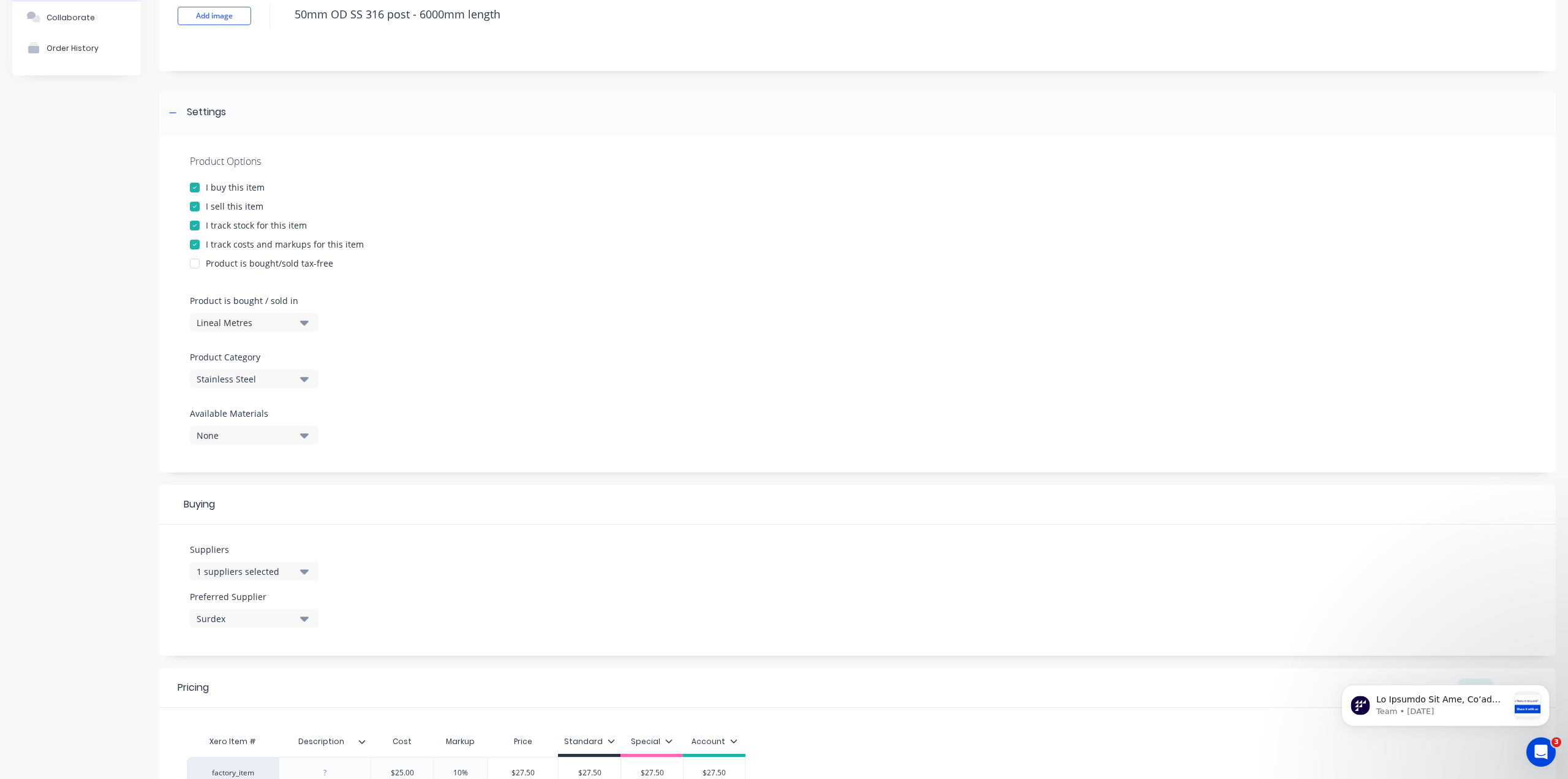
scroll to position [222, 0]
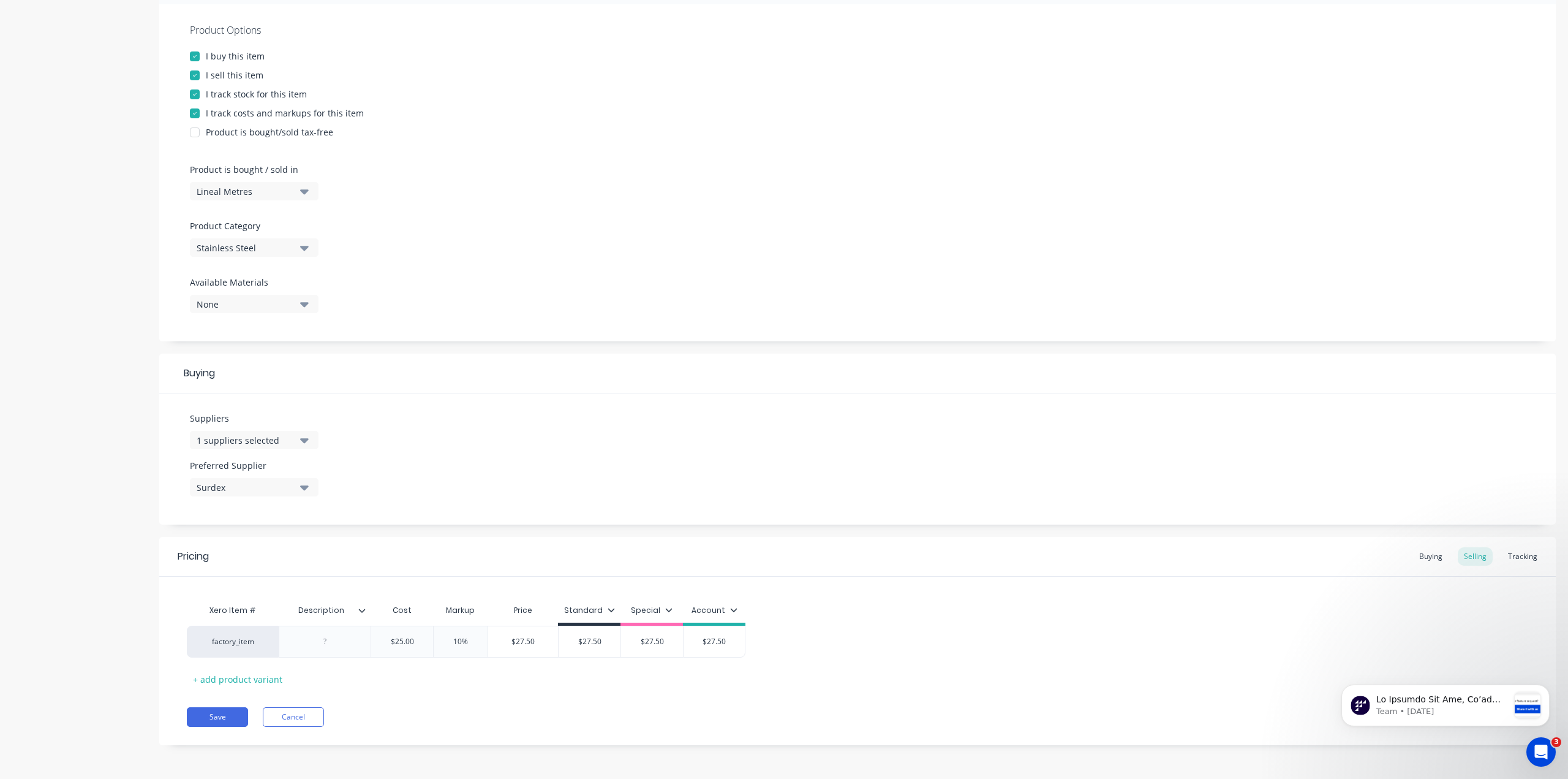
type textarea "50mm OD SS 316 post - 6000mm length"
type textarea "x"
type textarea "50mm OD SS 316 post - 6000mm length"
click at [118, 398] on div "Product details Collaborate Order History" at bounding box center [76, 296] width 128 height 934
type input "$27.50"
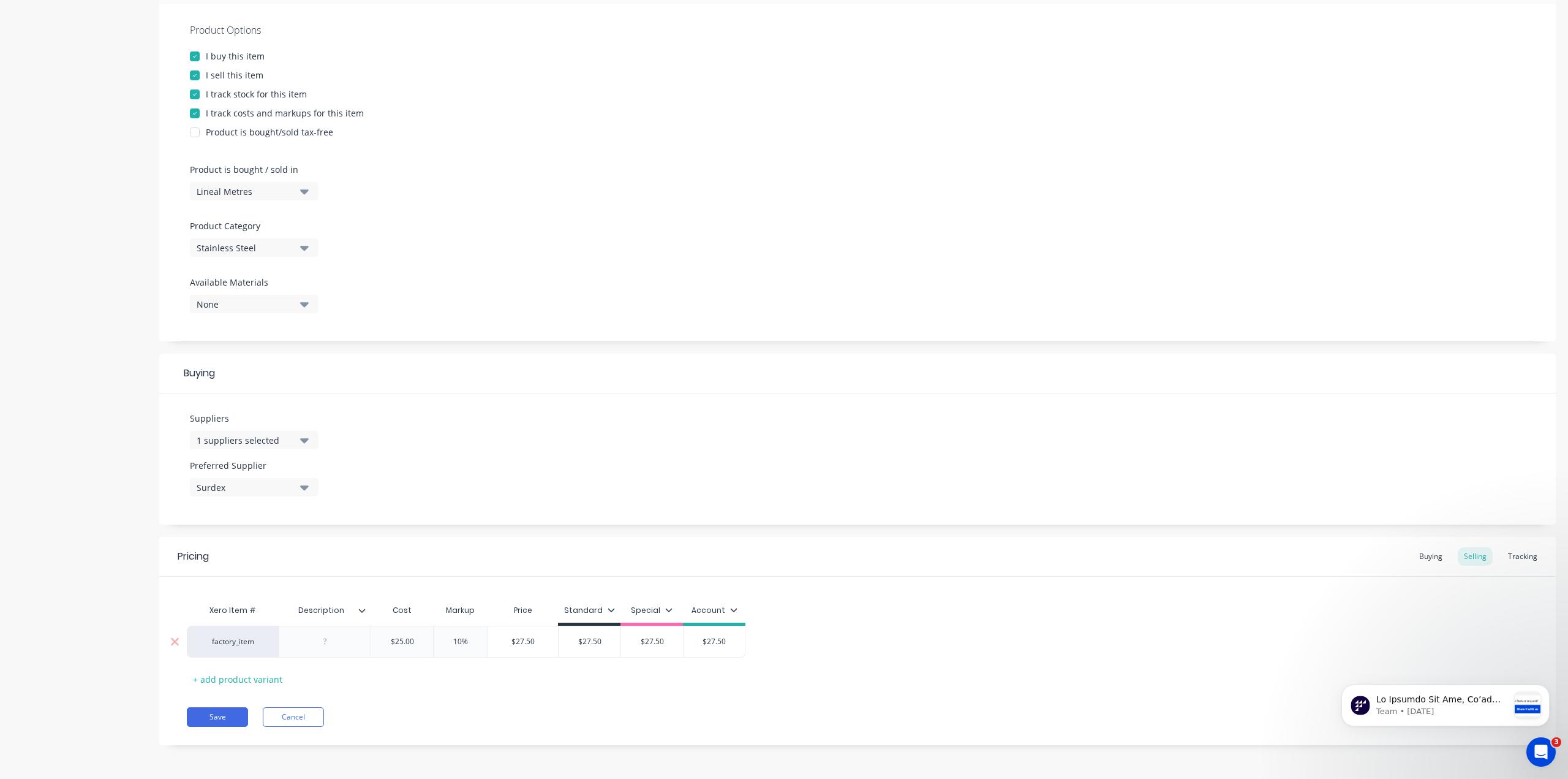
click at [531, 638] on input "$27.50" at bounding box center [523, 641] width 70 height 11
type input "$25.00"
drag, startPoint x: 418, startPoint y: 640, endPoint x: 362, endPoint y: 639, distance: 56.0
click at [362, 639] on div "factory_item $25.00 $25.00 10% $27.50 $27.50 $27.50 $27.50 $27.50" at bounding box center [466, 642] width 559 height 32
type textarea "x"
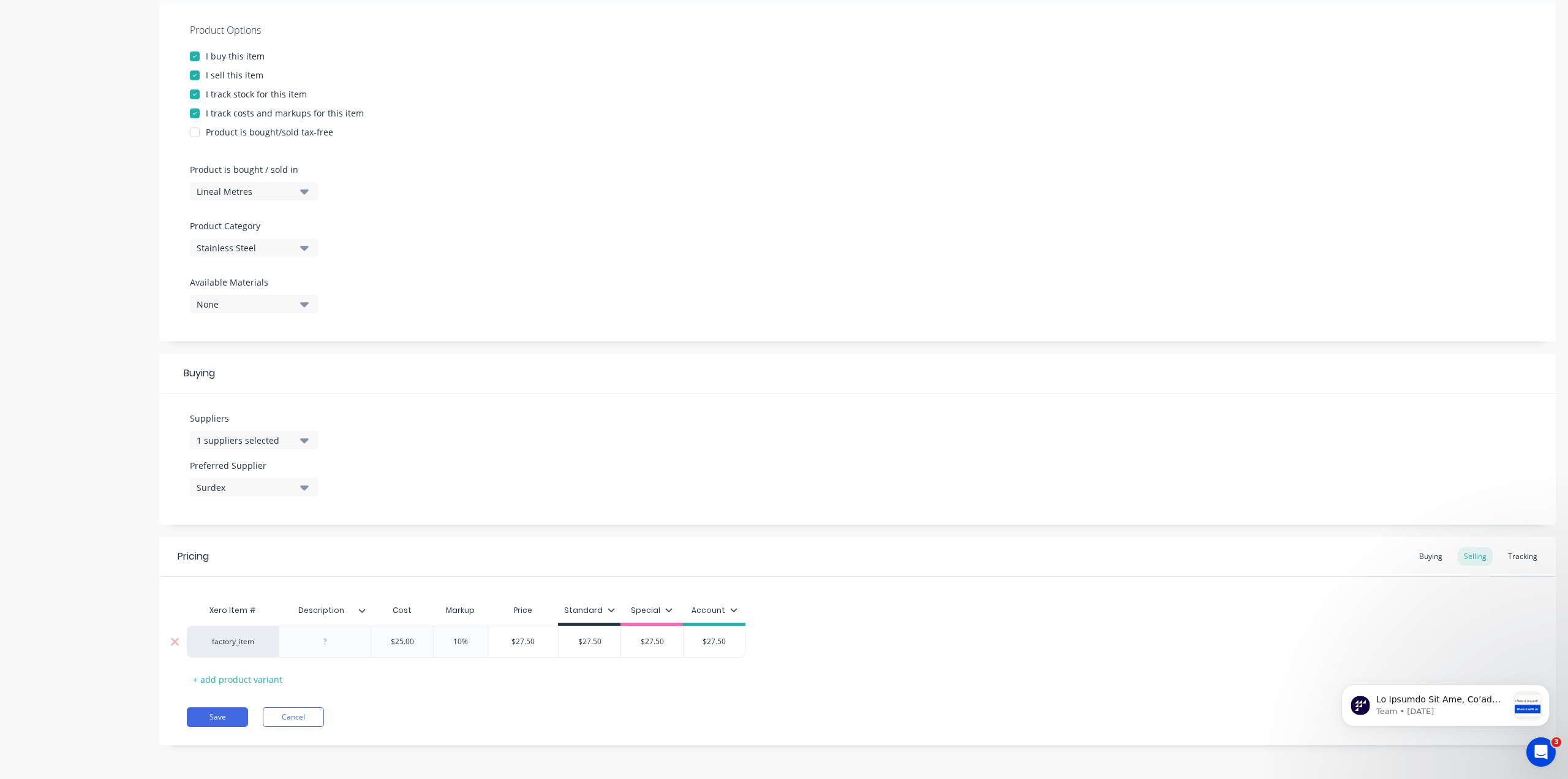
type input "1"
type textarea "x"
type input "10"
type textarea "x"
click at [540, 567] on div "Pricing Buying Selling Tracking" at bounding box center [857, 557] width 1396 height 39
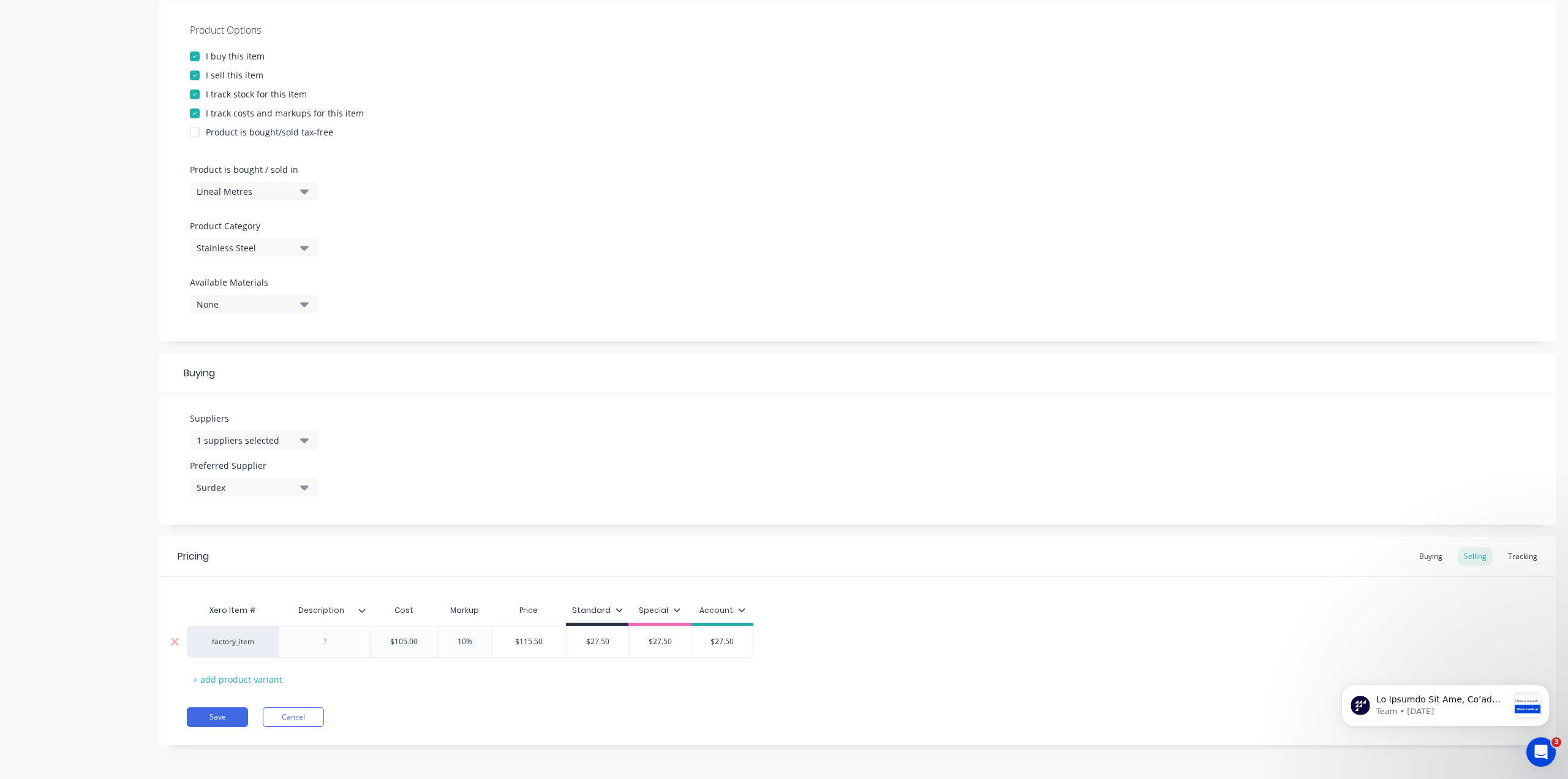
type input "$105.00"
drag, startPoint x: 420, startPoint y: 637, endPoint x: 349, endPoint y: 634, distance: 71.1
click at [349, 634] on div "factory_item $105.00 $105.00 10% $115.50 $27.50 $27.50 $27.50 $27.50" at bounding box center [470, 642] width 566 height 32
type textarea "x"
type input "8"
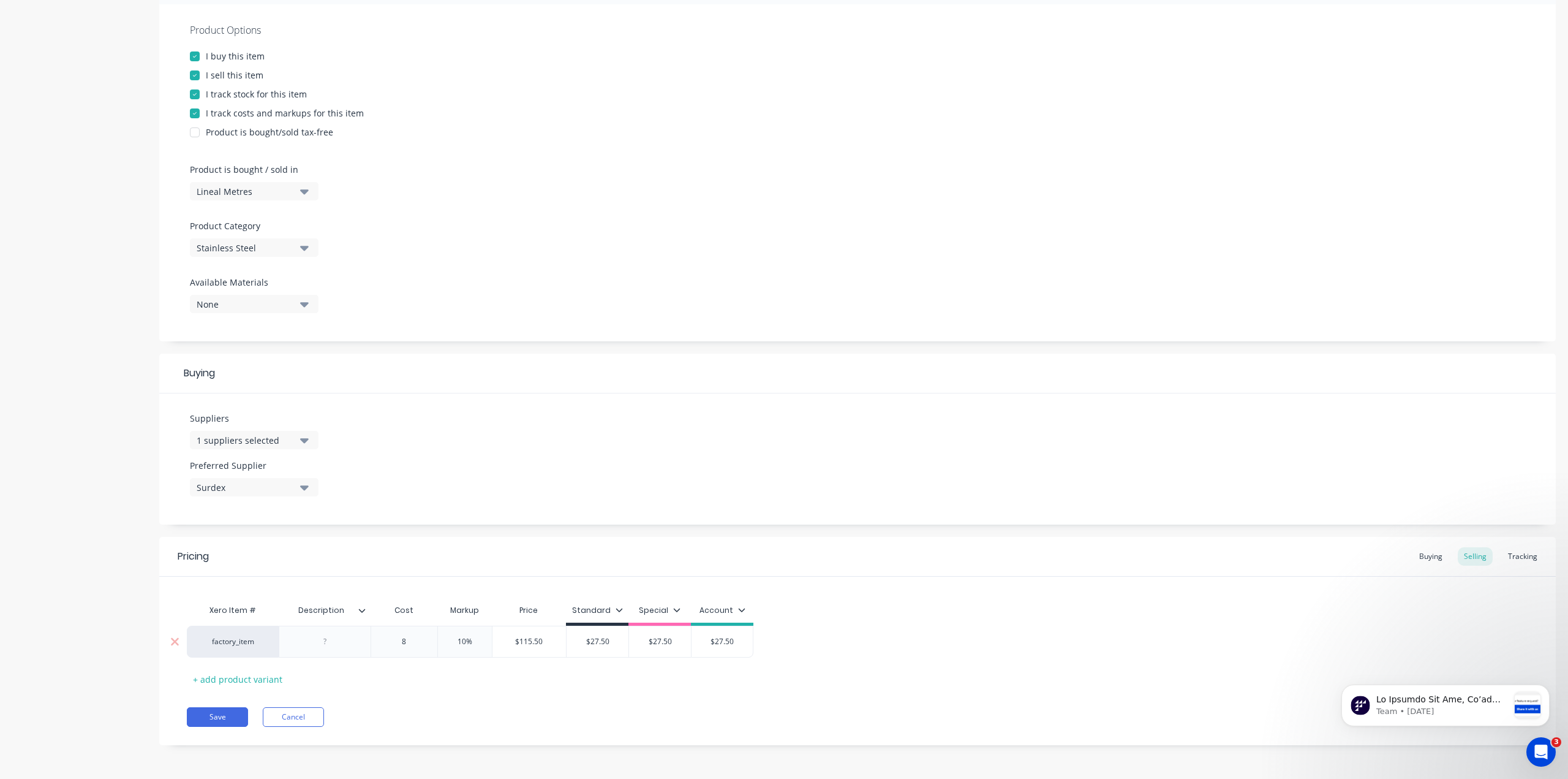
type textarea "x"
type input "80"
click at [469, 571] on div "Pricing Buying Selling Tracking" at bounding box center [857, 557] width 1396 height 39
type input "$27.50"
click at [579, 644] on input "$27.50" at bounding box center [581, 641] width 62 height 11
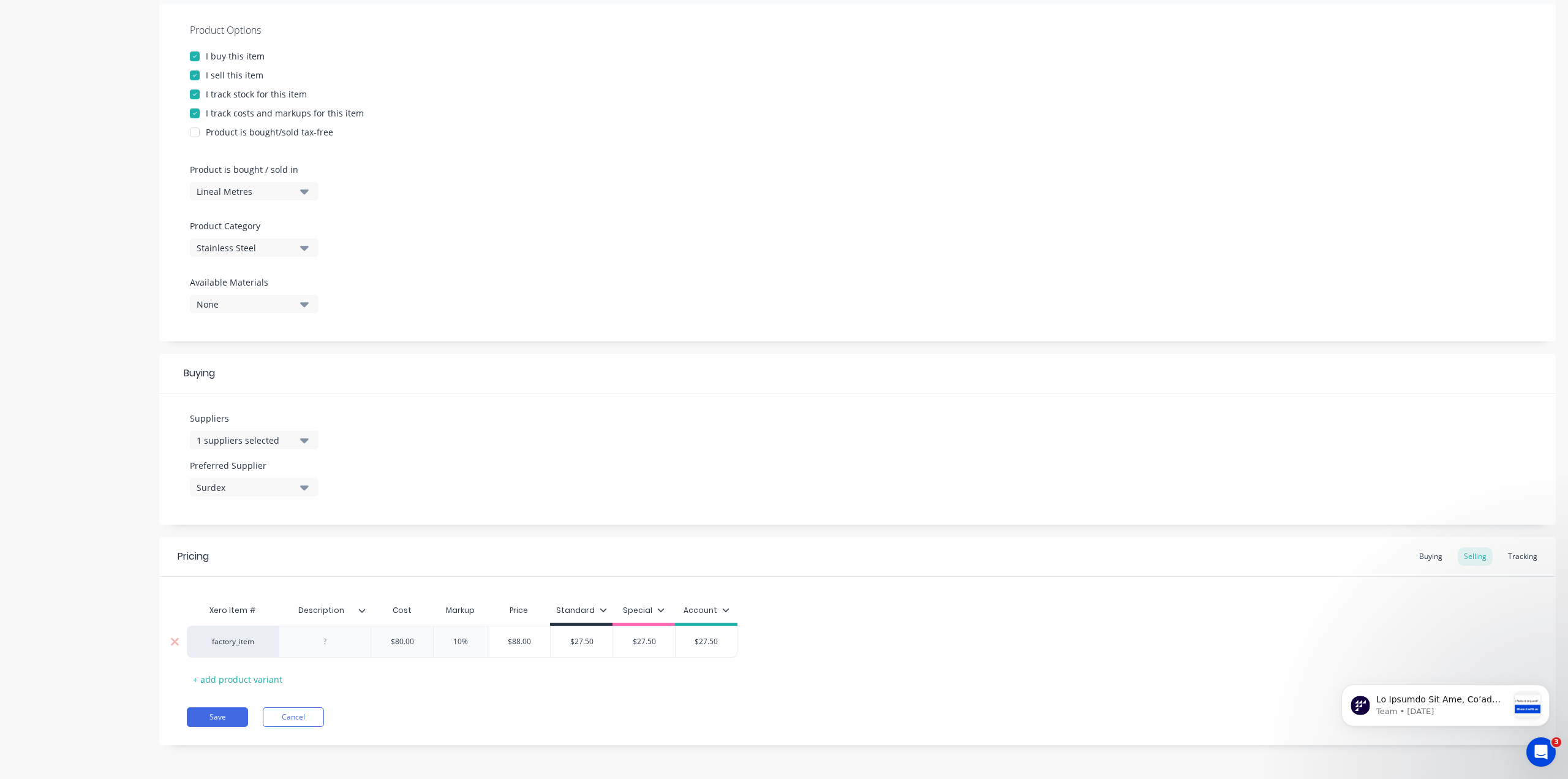
drag, startPoint x: 608, startPoint y: 644, endPoint x: 511, endPoint y: 643, distance: 97.0
click at [511, 643] on div "factory_item $80.00 80 10% $88.00 $27.50 $27.50 $27.50 $27.50 $27.50" at bounding box center [462, 642] width 551 height 32
type textarea "x"
type input "8"
type textarea "x"
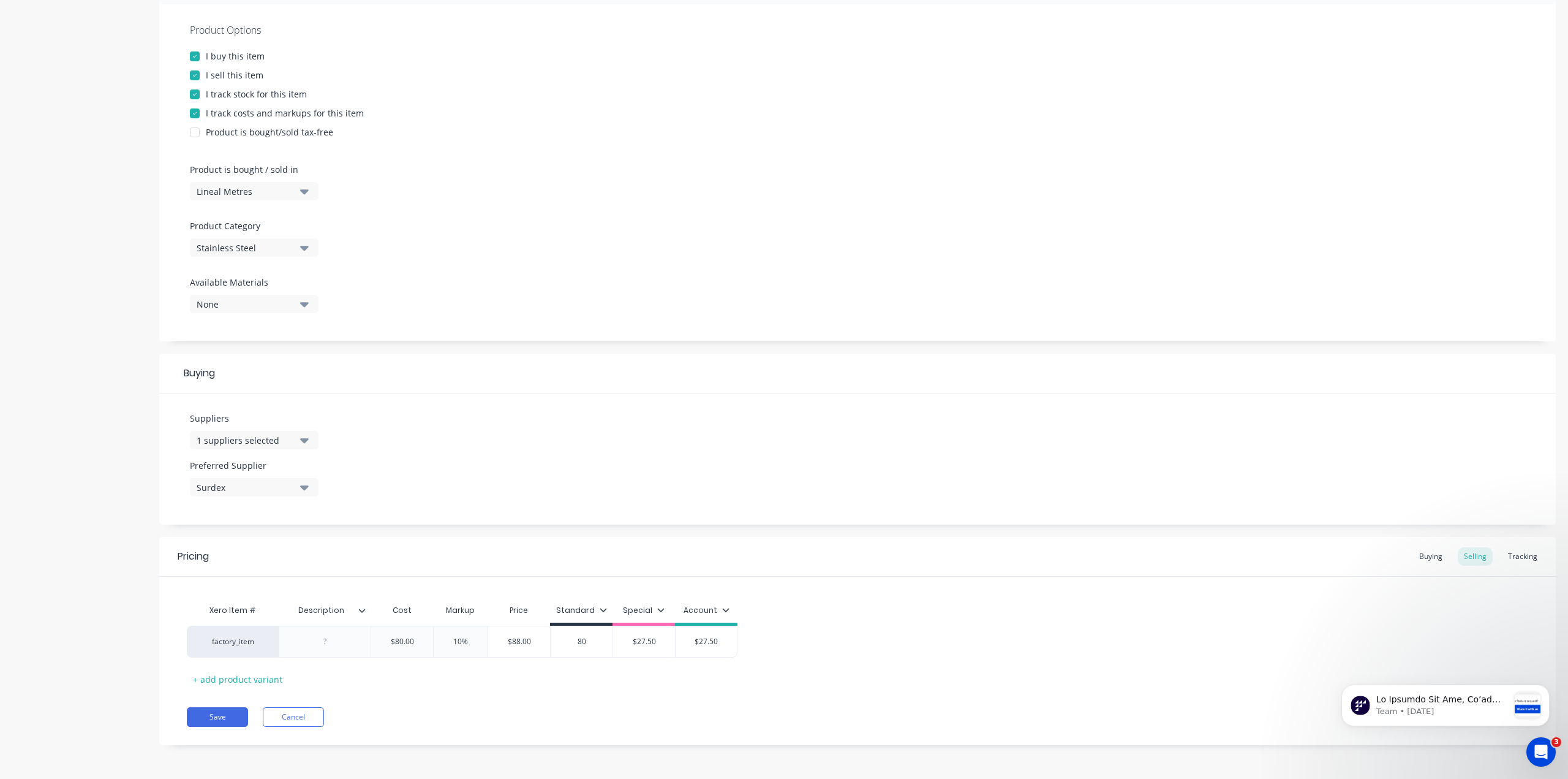
type input "80"
click at [651, 568] on div "Pricing Buying Selling Tracking" at bounding box center [857, 557] width 1396 height 39
type input "$27.50"
drag, startPoint x: 663, startPoint y: 639, endPoint x: 611, endPoint y: 639, distance: 52.0
click at [611, 639] on div "factory_item $80.00 80 10% $88.00 $27.50 $80.00 80 $27.50 $27.50 $27.50" at bounding box center [462, 642] width 551 height 32
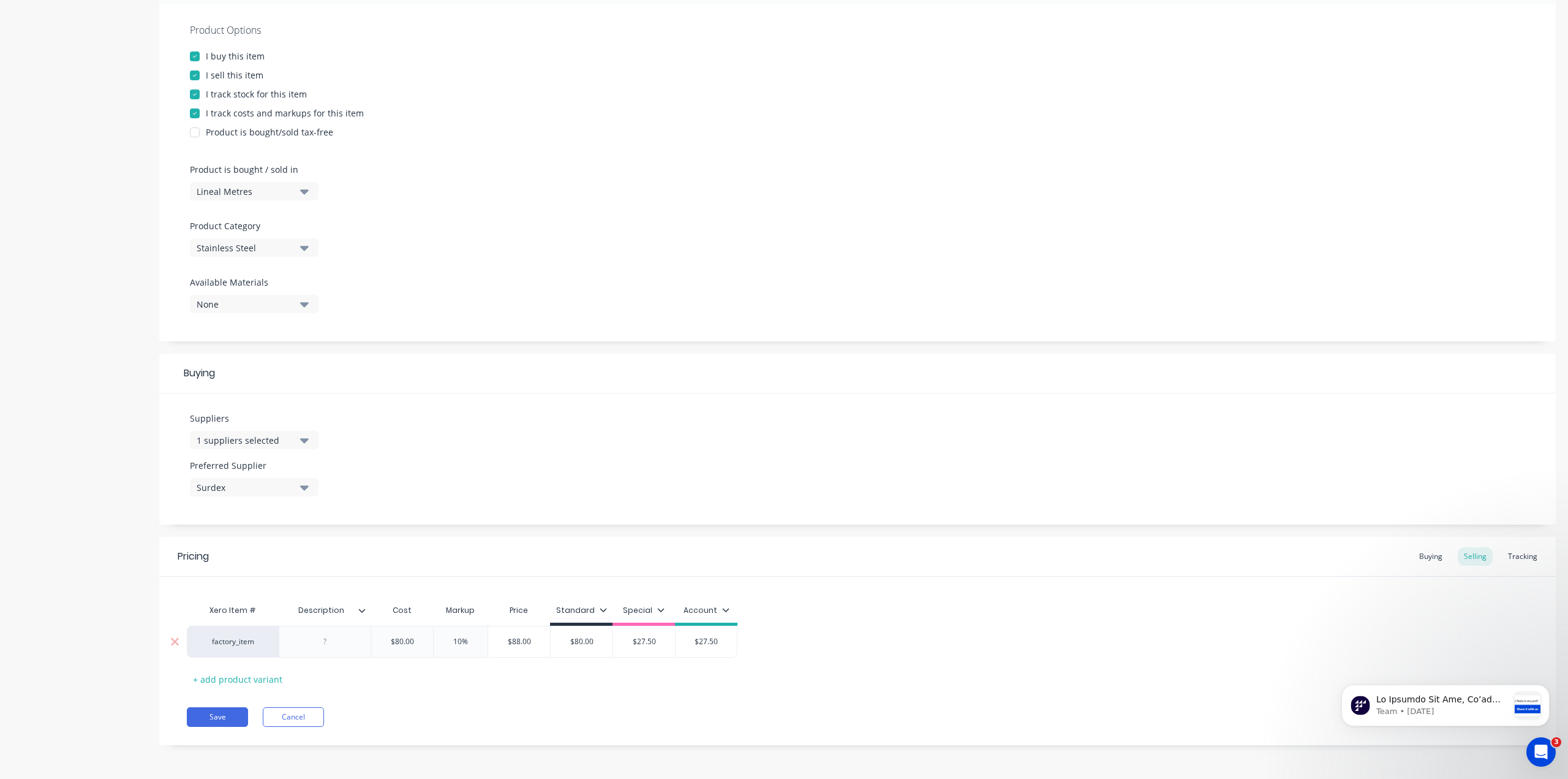
type textarea "x"
type input "8"
type textarea "x"
type input "80"
drag, startPoint x: 642, startPoint y: 647, endPoint x: 629, endPoint y: 644, distance: 13.3
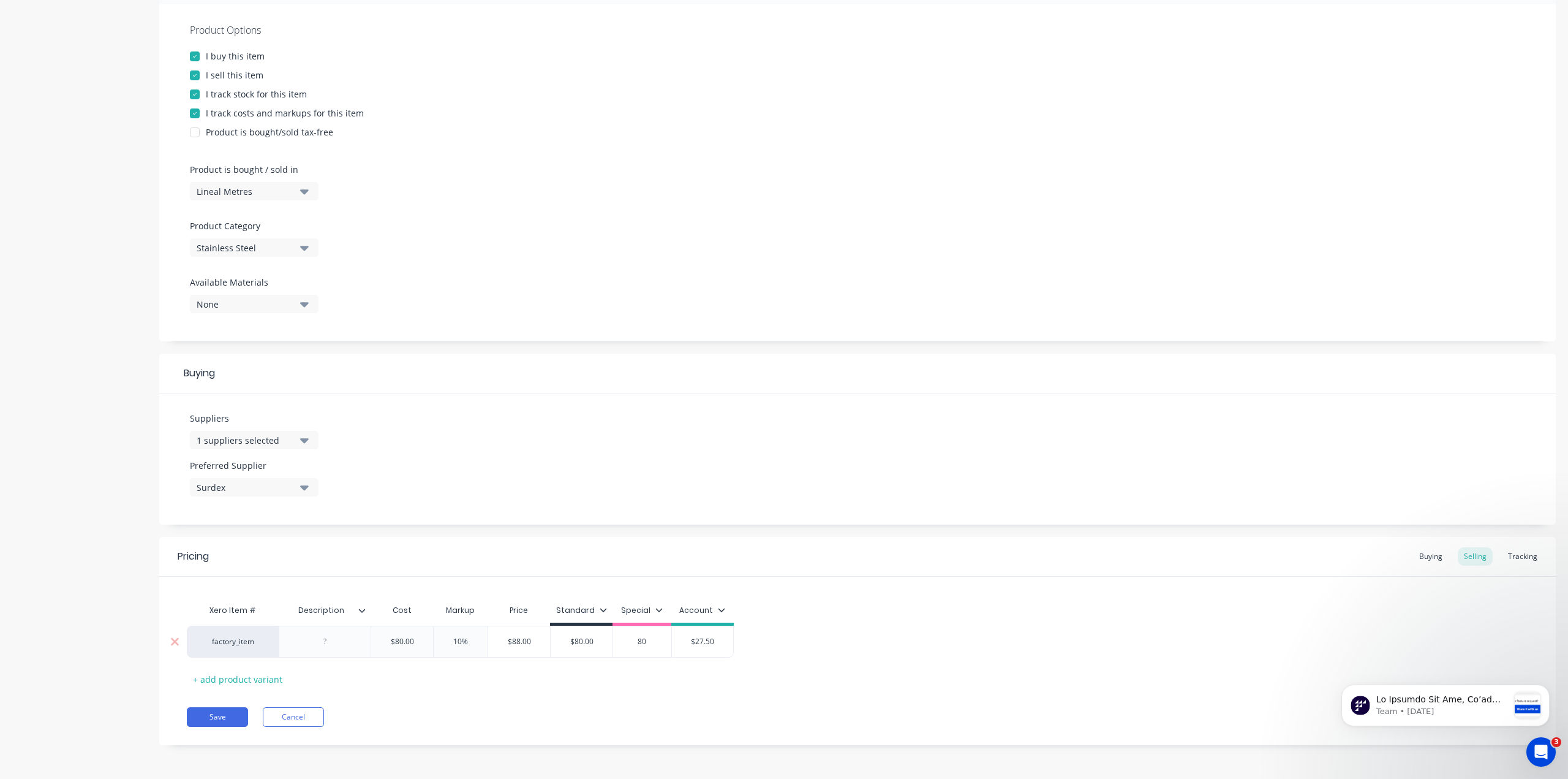
click at [628, 647] on div "$80.00 80" at bounding box center [641, 641] width 61 height 31
type textarea "x"
type input "0"
type input "$27.50"
drag, startPoint x: 716, startPoint y: 640, endPoint x: 650, endPoint y: 641, distance: 66.0
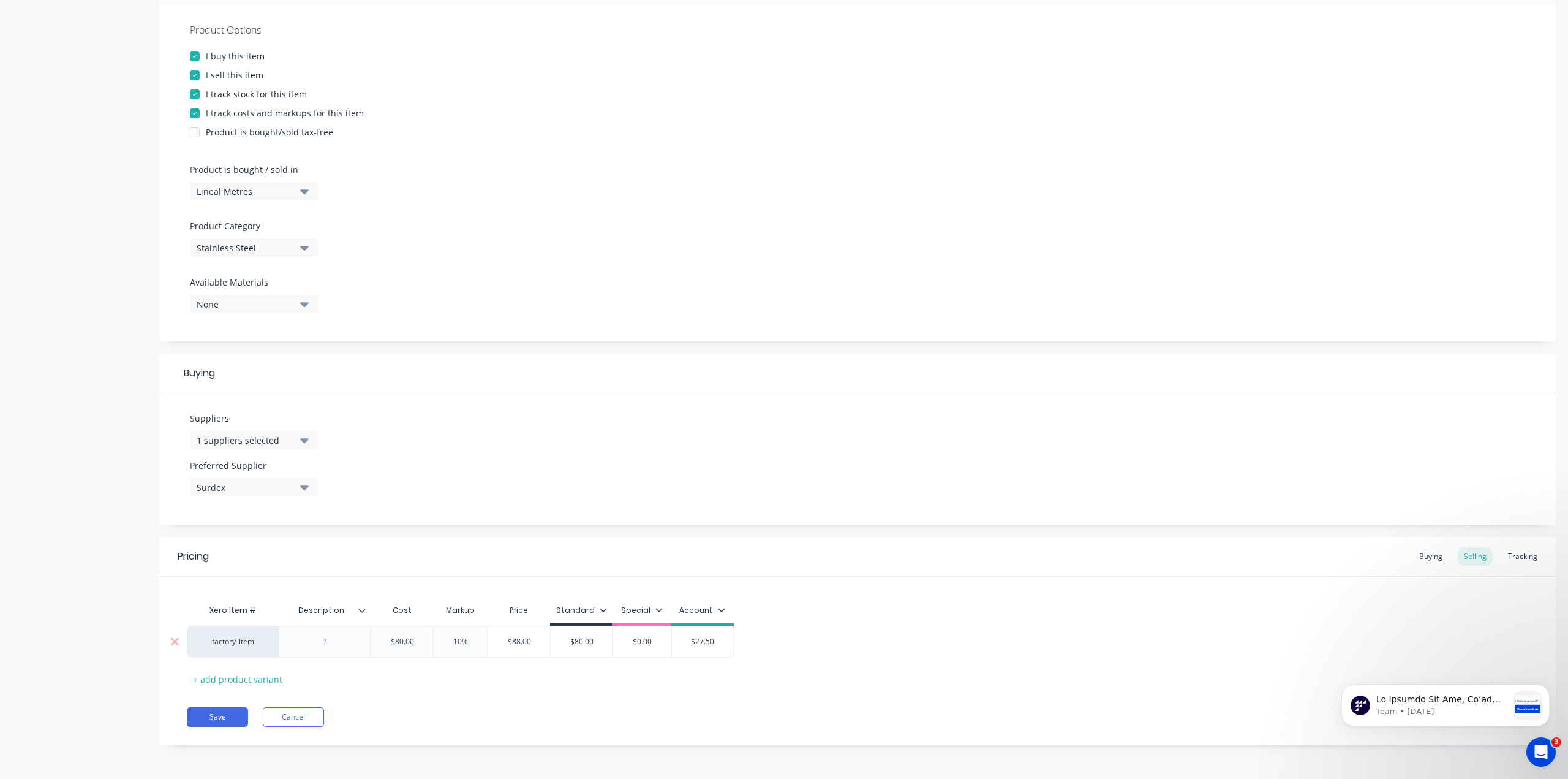
click at [655, 641] on div "factory_item $80.00 80 10% $88.00 $27.50 $80.00 80 $0.00 0 $27.50 $27.50" at bounding box center [460, 642] width 547 height 32
type textarea "x"
type input "0"
click at [735, 585] on div "Xero Item # Description Cost Markup Price Standard Special Account factory_item…" at bounding box center [857, 633] width 1396 height 113
click at [225, 720] on button "Save" at bounding box center [217, 717] width 61 height 20
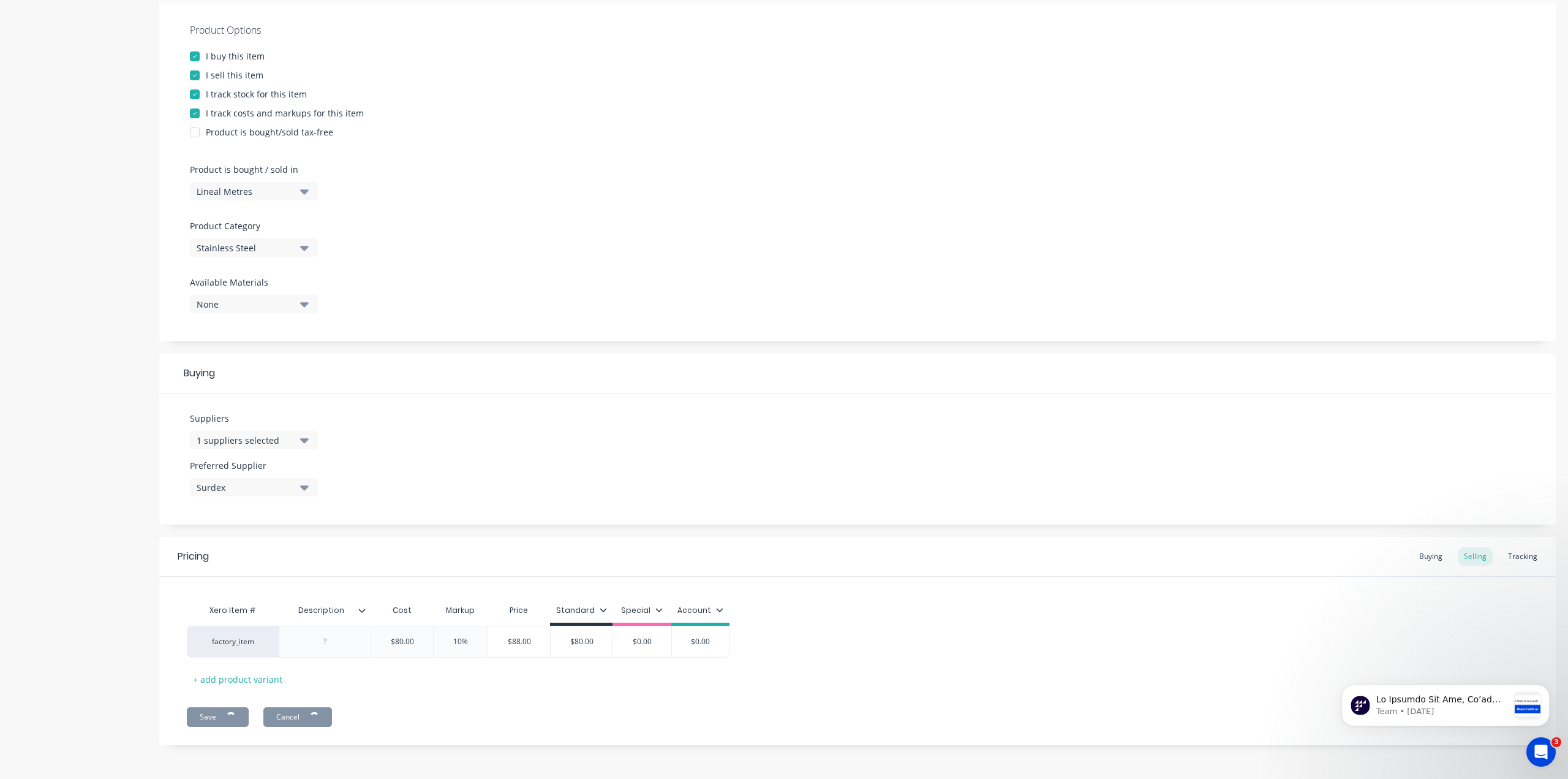
type textarea "x"
type input "$80.00"
click at [588, 642] on input "$80.00" at bounding box center [581, 641] width 62 height 11
click at [606, 610] on div "Standard" at bounding box center [580, 611] width 62 height 11
click at [600, 610] on icon at bounding box center [603, 609] width 7 height 7
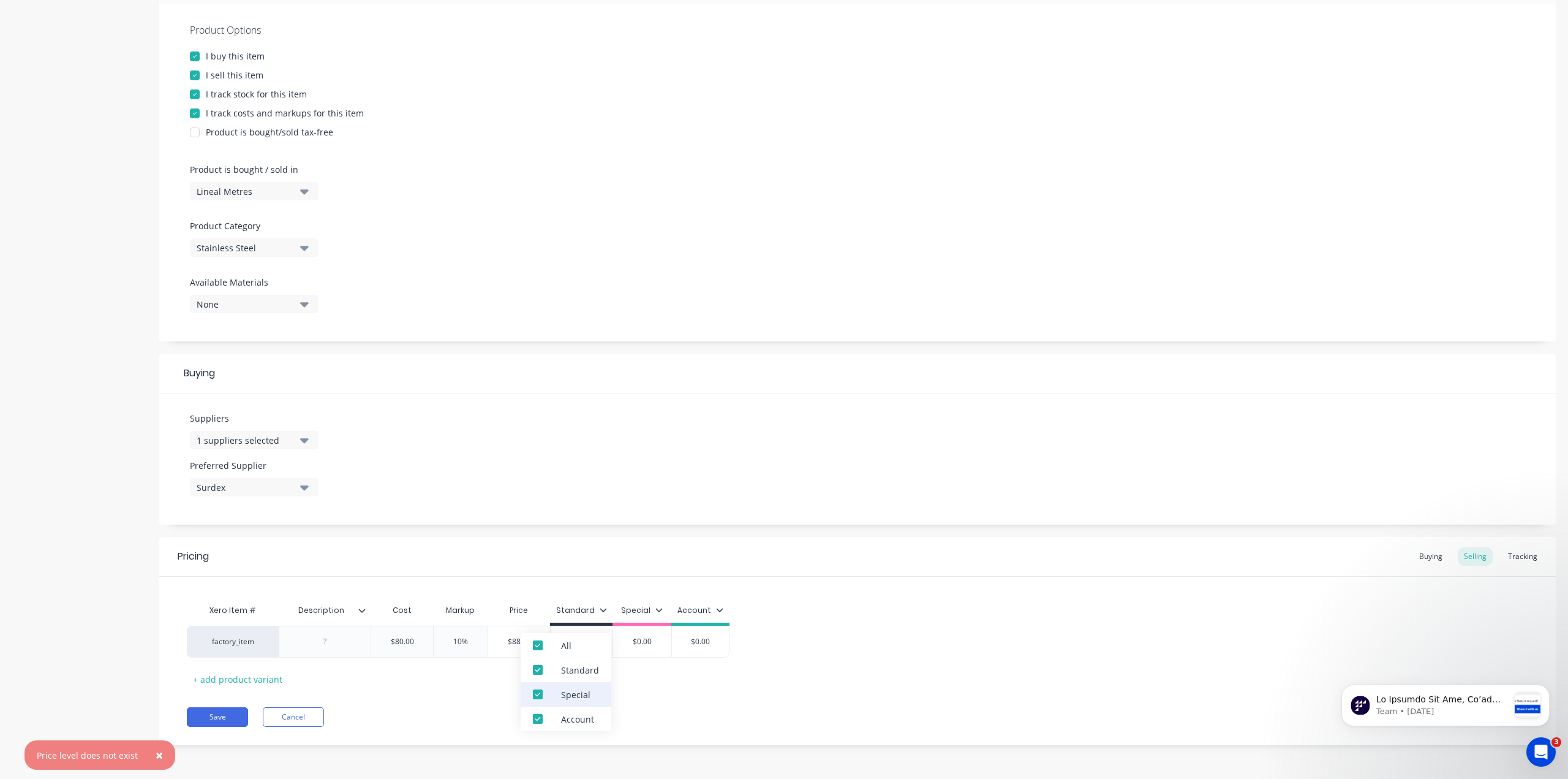
click at [535, 695] on div at bounding box center [538, 694] width 25 height 25
click at [541, 722] on div at bounding box center [538, 719] width 25 height 25
click at [734, 683] on div "Xero Item # Description Cost Markup Price Standard Special Account factory_item…" at bounding box center [857, 644] width 1341 height 91
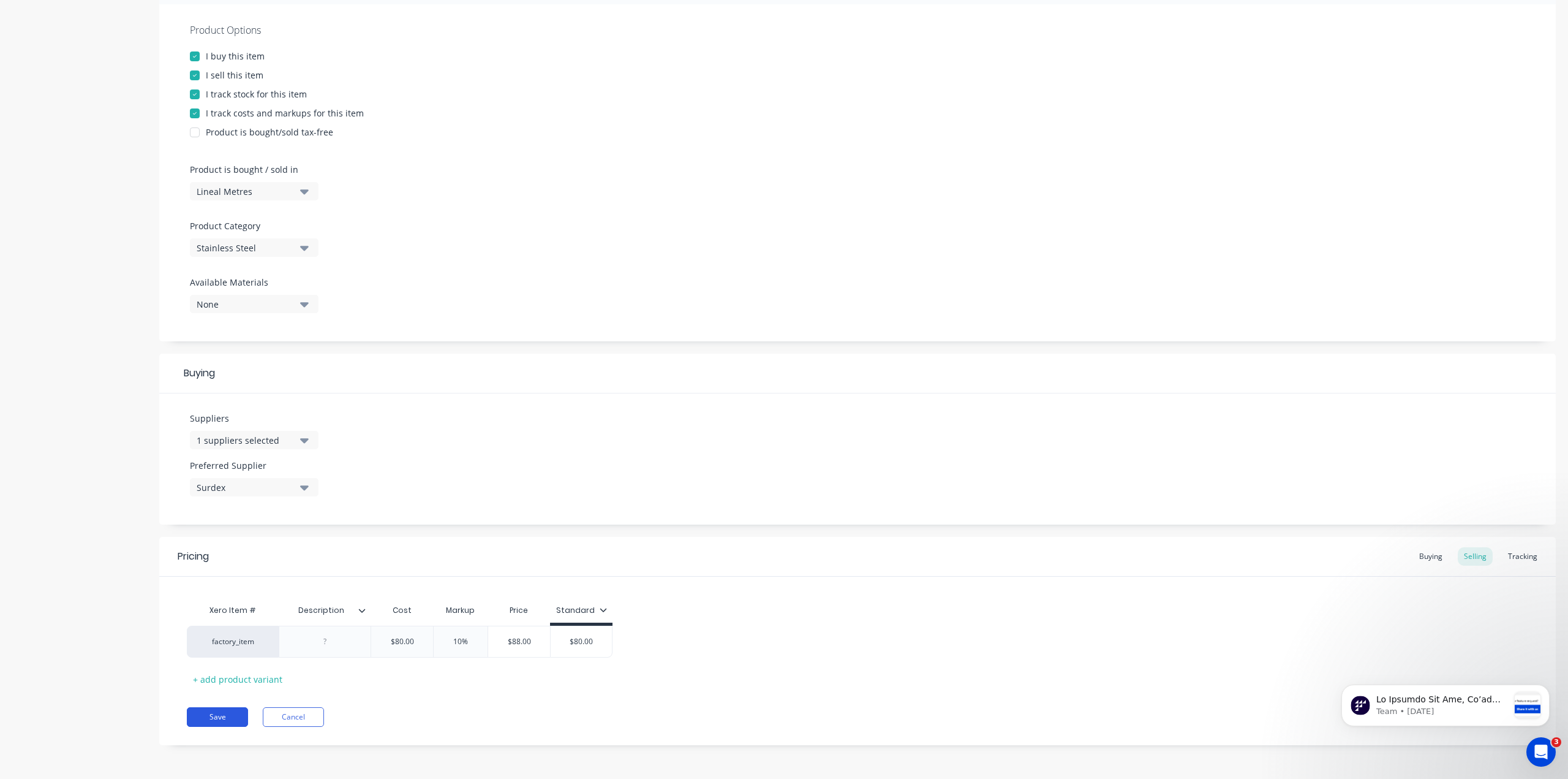
click at [217, 717] on button "Save" at bounding box center [217, 717] width 61 height 20
click at [280, 716] on button "Cancel" at bounding box center [293, 717] width 61 height 20
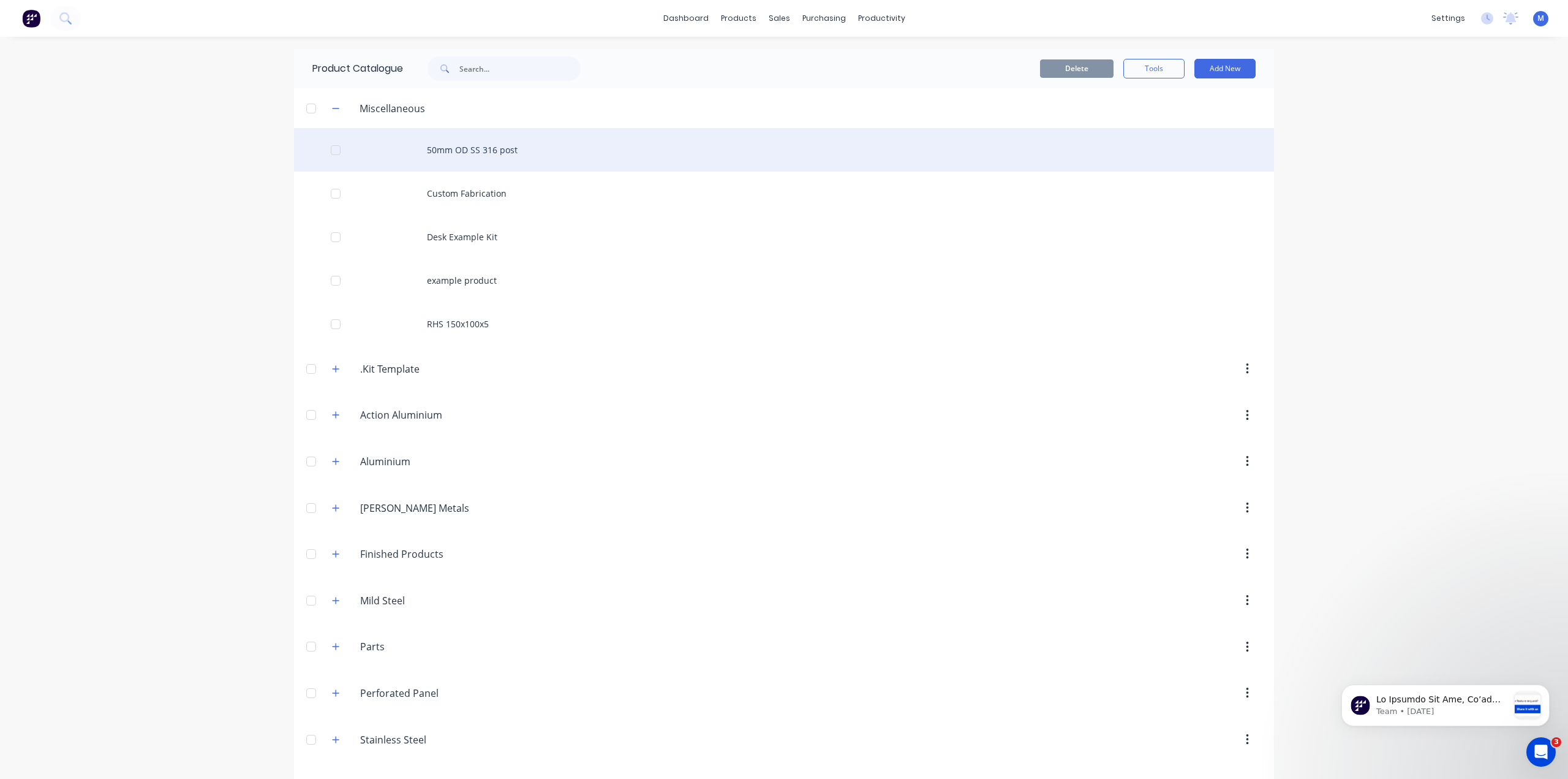
click at [482, 141] on div "50mm OD SS 316 post" at bounding box center [784, 150] width 980 height 43
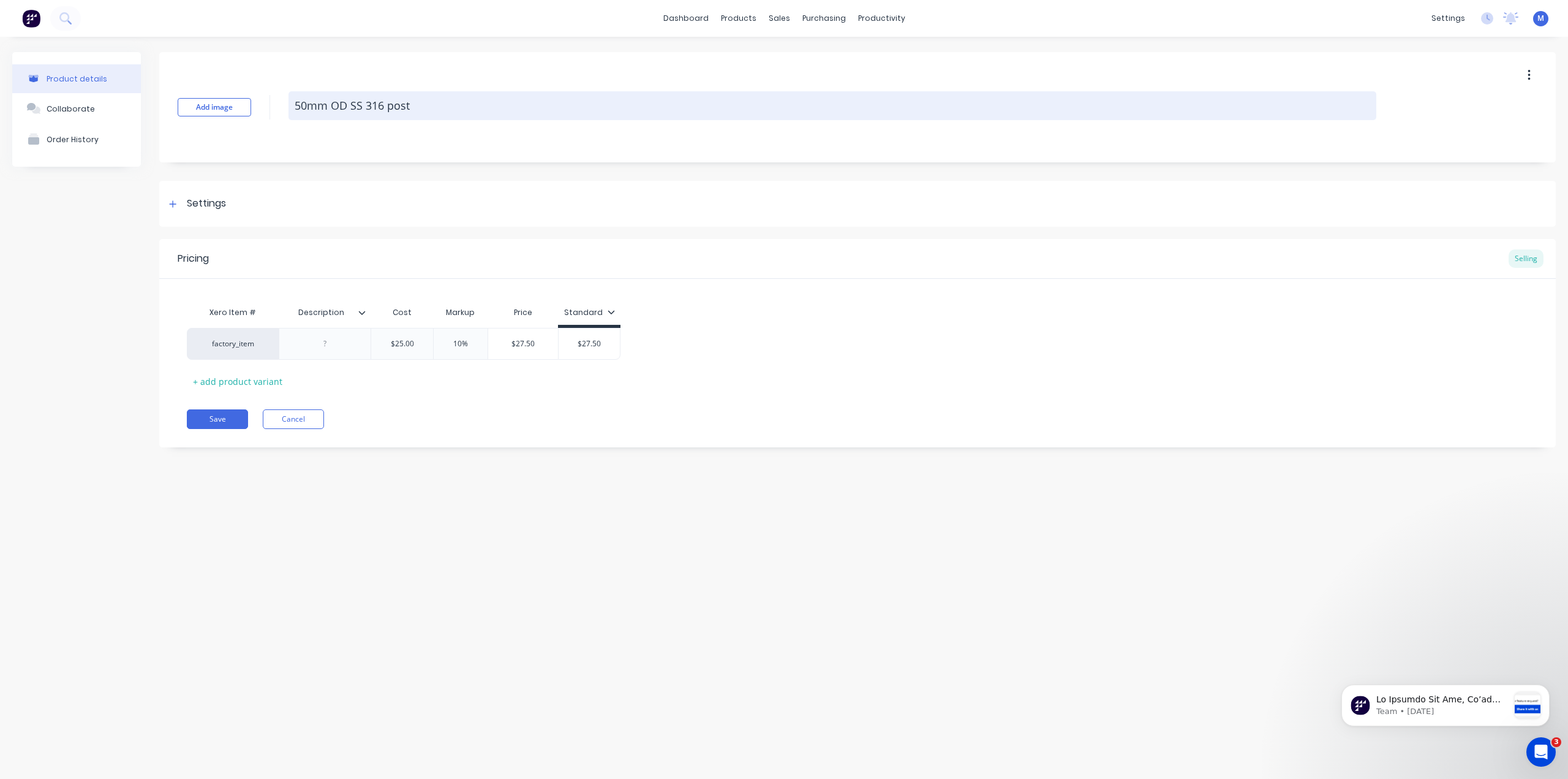
click at [359, 96] on textarea "50mm OD SS 316 post" at bounding box center [832, 105] width 1087 height 29
click at [424, 103] on textarea "50mm OD SS 316 post" at bounding box center [832, 105] width 1087 height 29
type textarea "50mm OD SS 316 post - 6000mm length"
drag, startPoint x: 339, startPoint y: 203, endPoint x: 332, endPoint y: 203, distance: 7.0
click at [338, 203] on div "Settings" at bounding box center [857, 203] width 1396 height 46
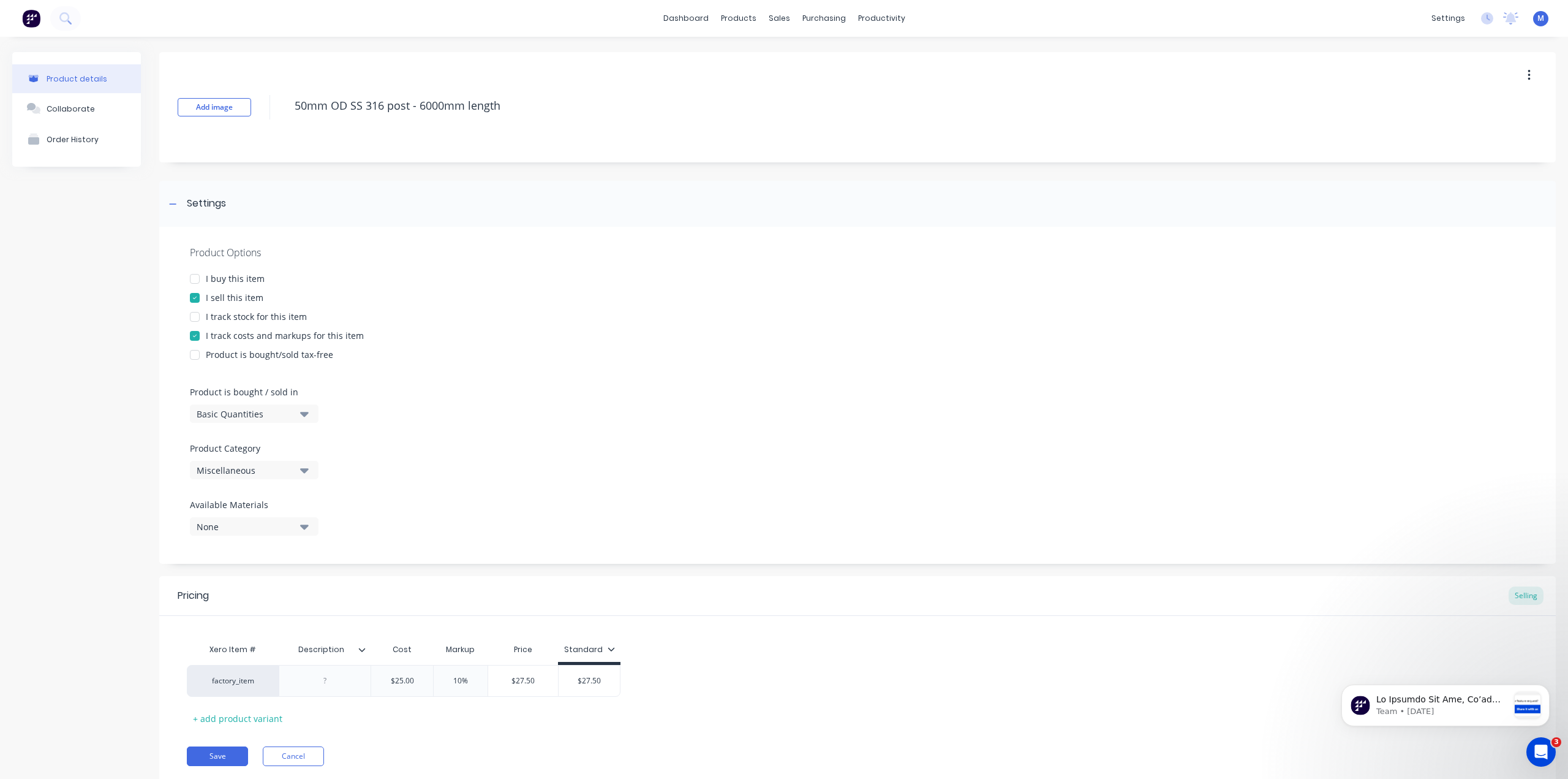
click at [193, 278] on div at bounding box center [194, 278] width 25 height 25
click at [197, 314] on div at bounding box center [194, 316] width 25 height 25
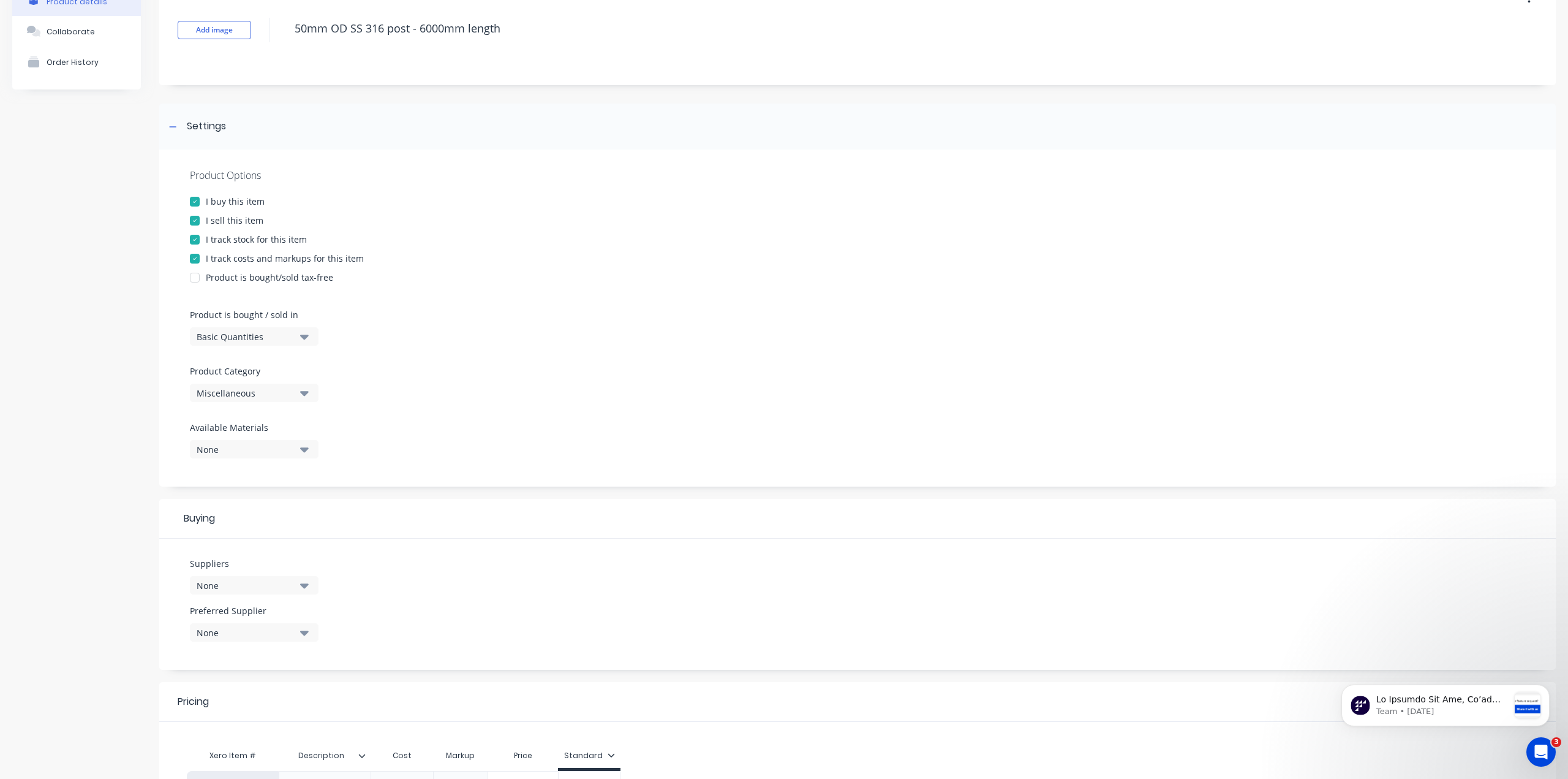
scroll to position [122, 0]
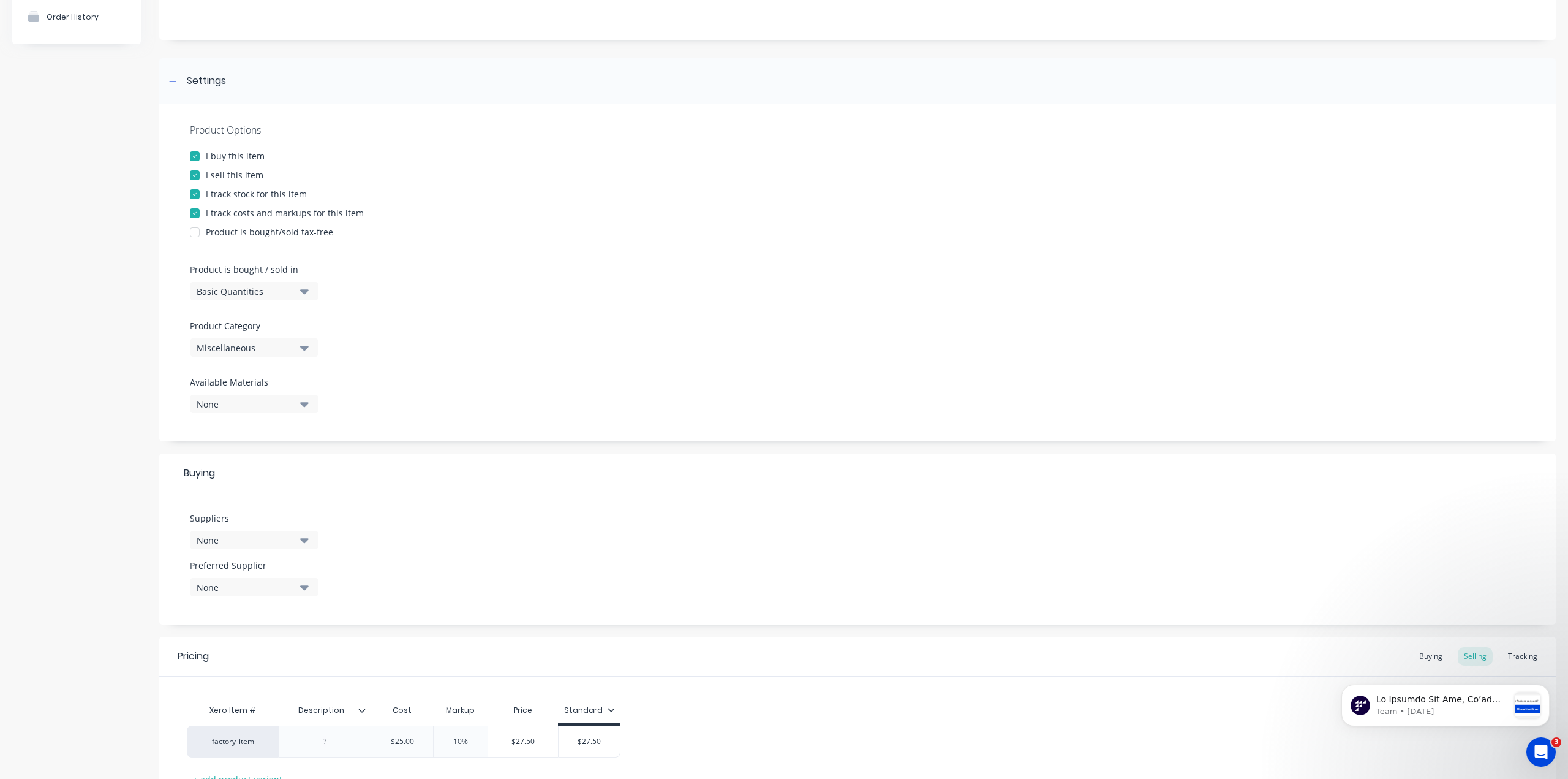
click at [248, 282] on button "Basic Quantities" at bounding box center [254, 291] width 128 height 19
click at [232, 344] on div "Lineal Metres" at bounding box center [281, 346] width 184 height 25
click at [235, 351] on div "Miscellaneous" at bounding box center [245, 348] width 98 height 13
drag, startPoint x: 250, startPoint y: 499, endPoint x: 58, endPoint y: 384, distance: 223.8
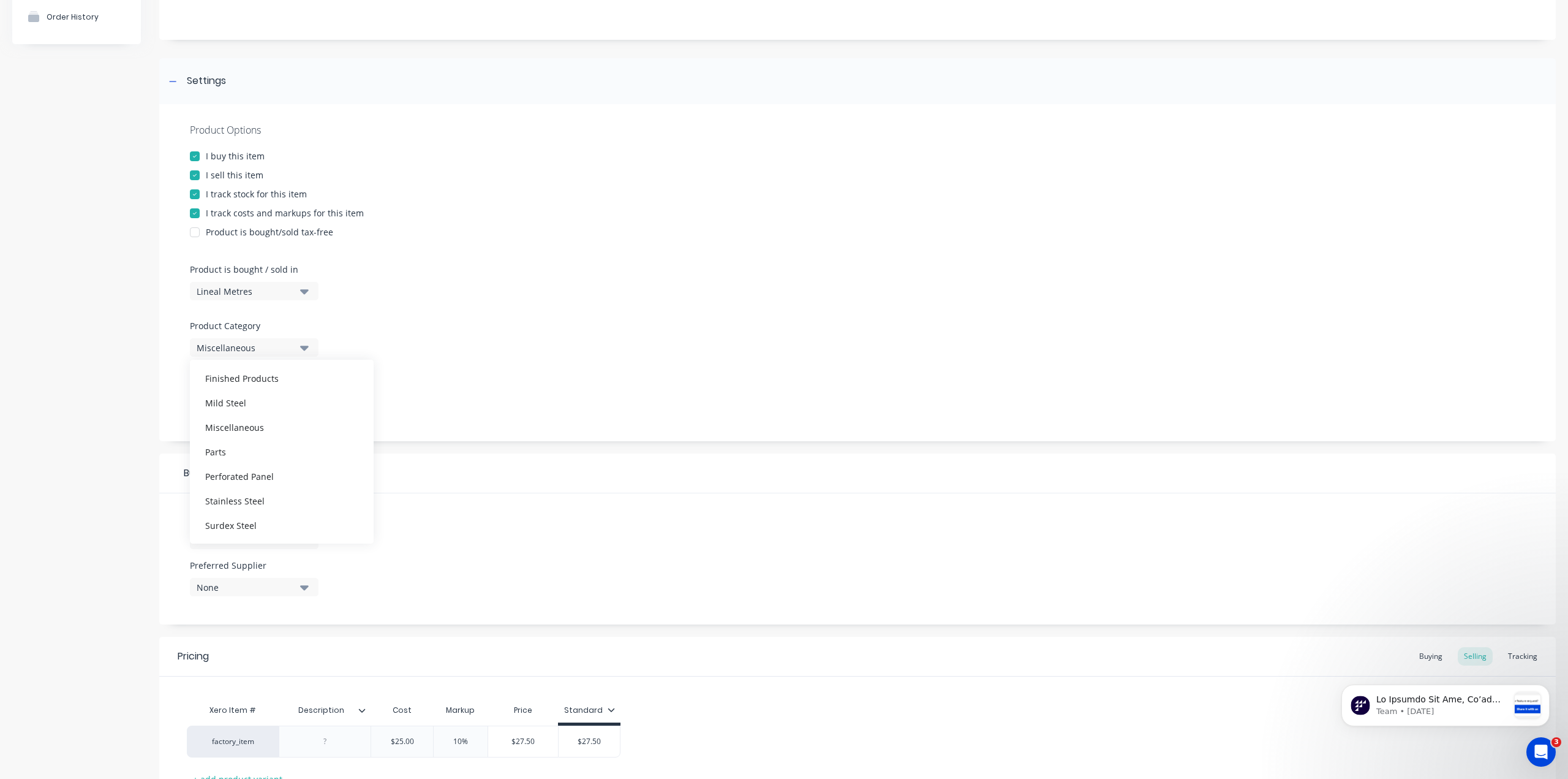
click at [250, 499] on div "Stainless Steel" at bounding box center [281, 501] width 184 height 25
click at [56, 376] on div "Product details Collaborate Order History" at bounding box center [76, 397] width 128 height 934
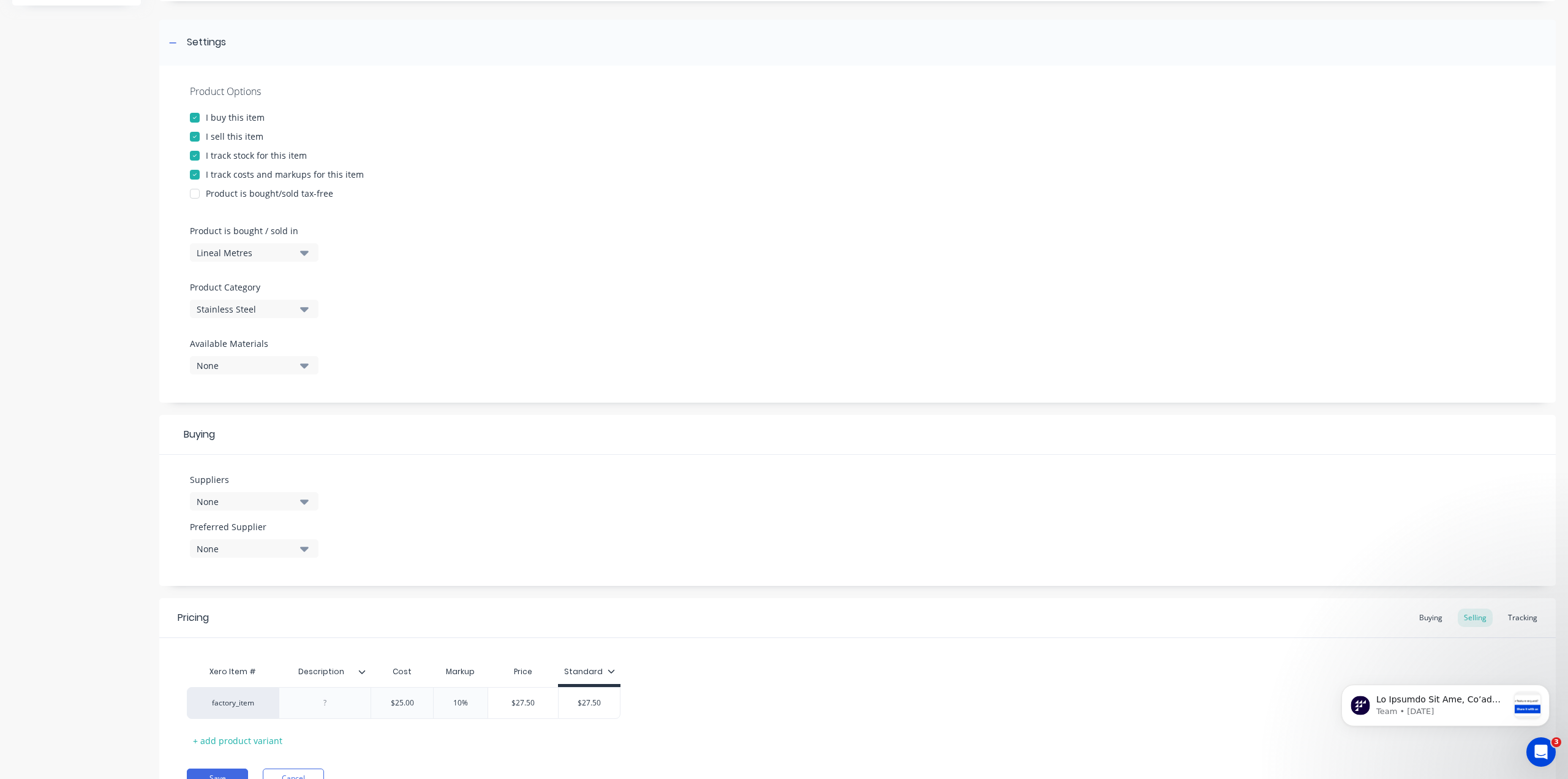
scroll to position [222, 0]
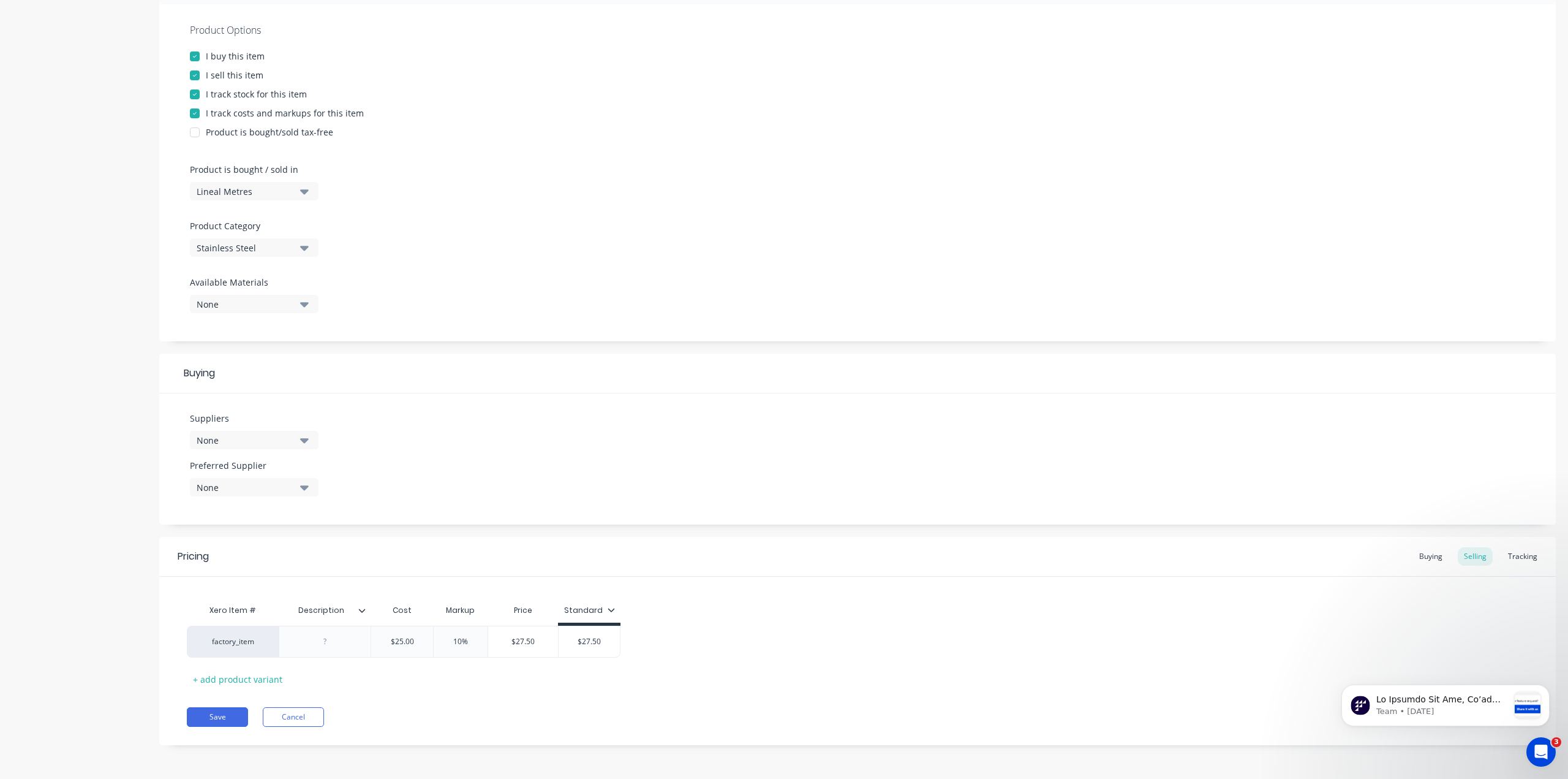
click at [215, 311] on button "None" at bounding box center [254, 304] width 128 height 19
click at [215, 306] on div "None" at bounding box center [245, 304] width 98 height 13
click at [253, 443] on div "None" at bounding box center [245, 439] width 98 height 13
click at [228, 552] on div "Surdex" at bounding box center [288, 556] width 122 height 13
click at [154, 487] on div "Product details Collaborate Order History Add image 50mm OD SS 316 post - 6000m…" at bounding box center [784, 296] width 1543 height 934
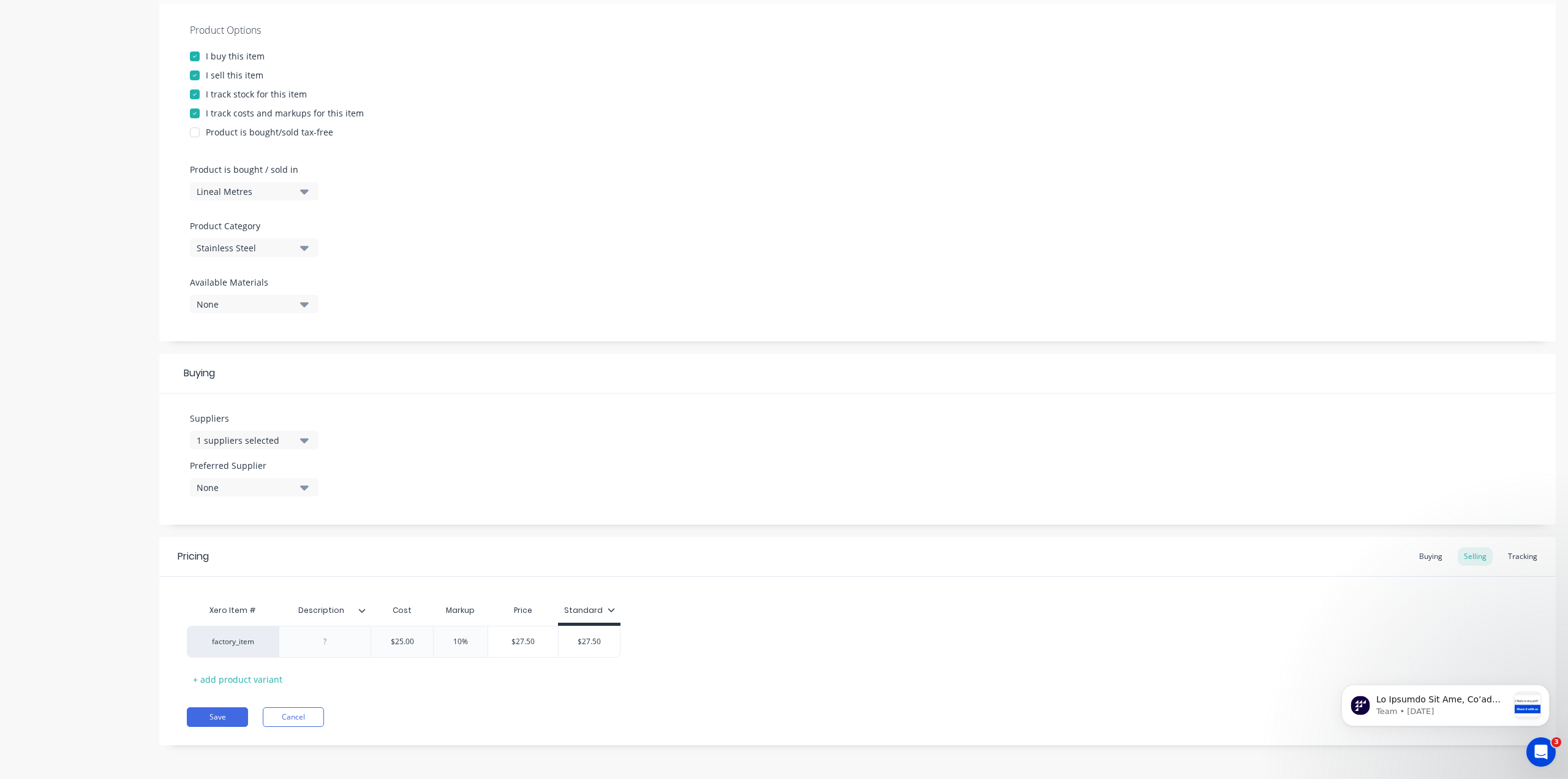
click at [225, 489] on div "None" at bounding box center [245, 487] width 98 height 13
click at [219, 558] on div "button" at bounding box center [209, 554] width 25 height 25
click at [122, 513] on div "Product details Collaborate Order History" at bounding box center [76, 296] width 128 height 934
click at [400, 643] on input "$25.00" at bounding box center [402, 641] width 62 height 11
drag, startPoint x: 417, startPoint y: 644, endPoint x: 347, endPoint y: 639, distance: 70.2
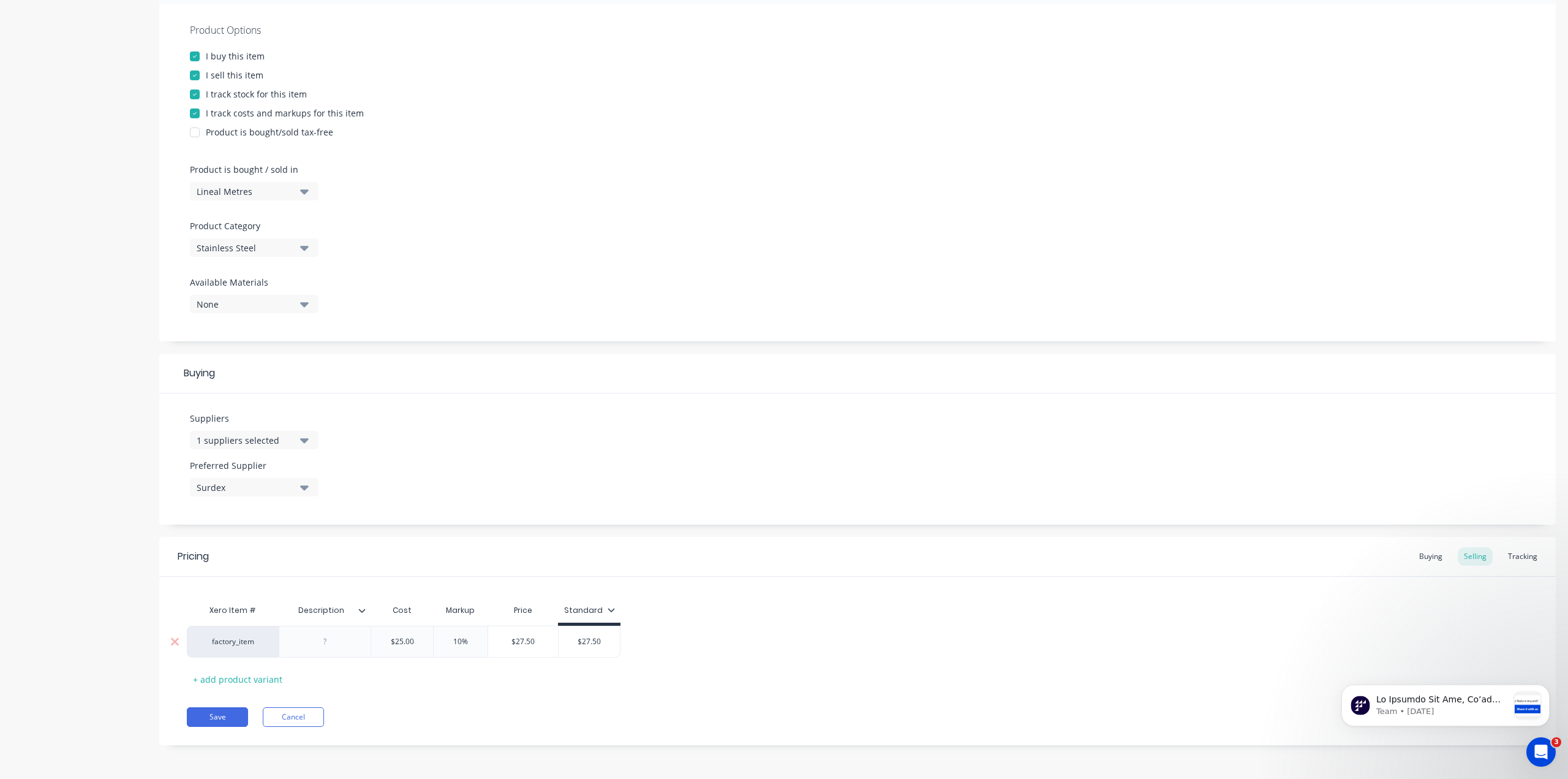
click at [347, 639] on div "factory_item $25.00 $25.00 10% $27.50 $27.50" at bounding box center [403, 642] width 433 height 32
type input "80"
drag, startPoint x: 468, startPoint y: 710, endPoint x: 453, endPoint y: 700, distance: 18.0
click at [468, 710] on div "Save Cancel" at bounding box center [870, 717] width 1369 height 20
click at [209, 714] on button "Save" at bounding box center [217, 717] width 61 height 20
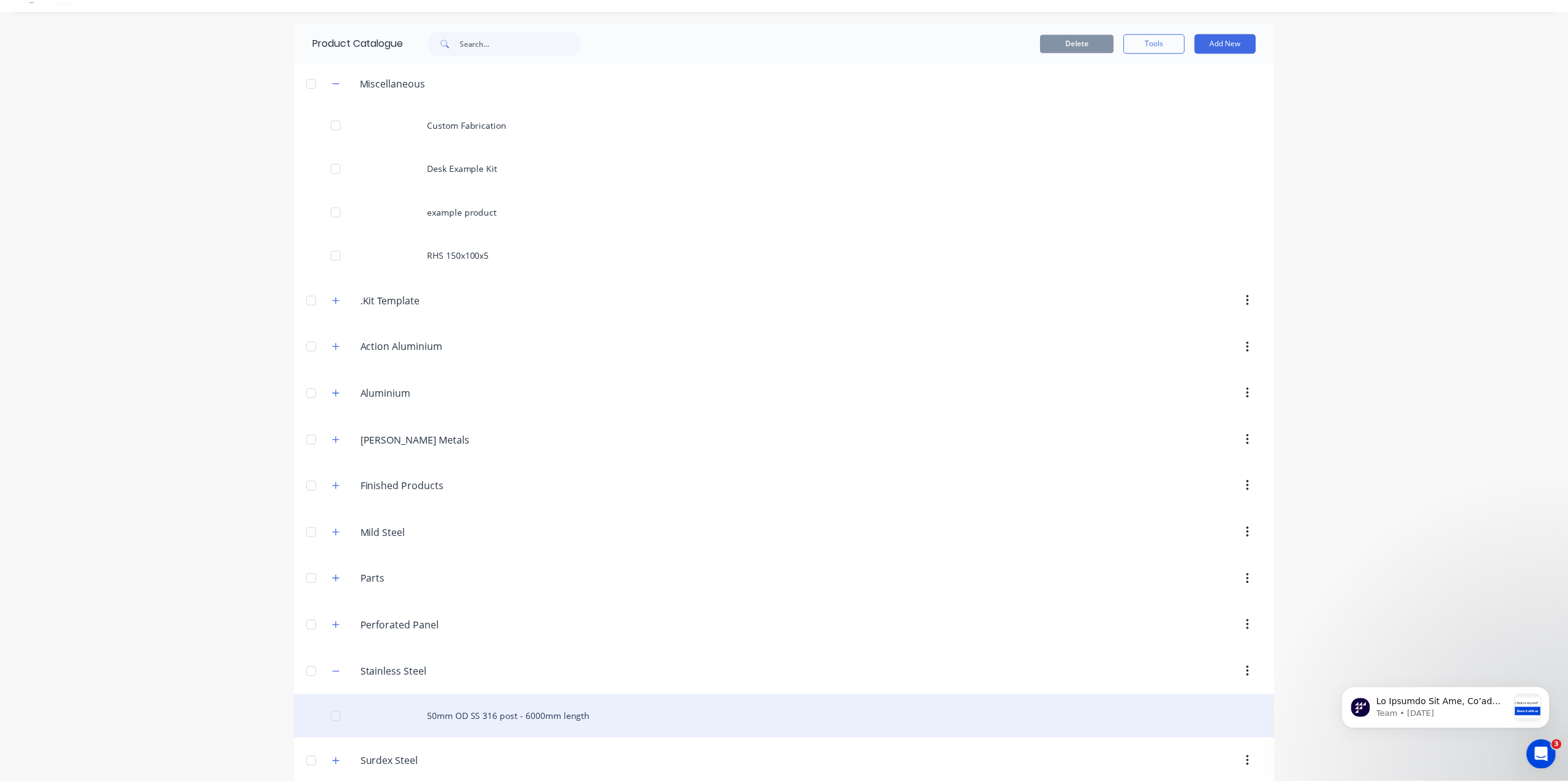
scroll to position [43, 0]
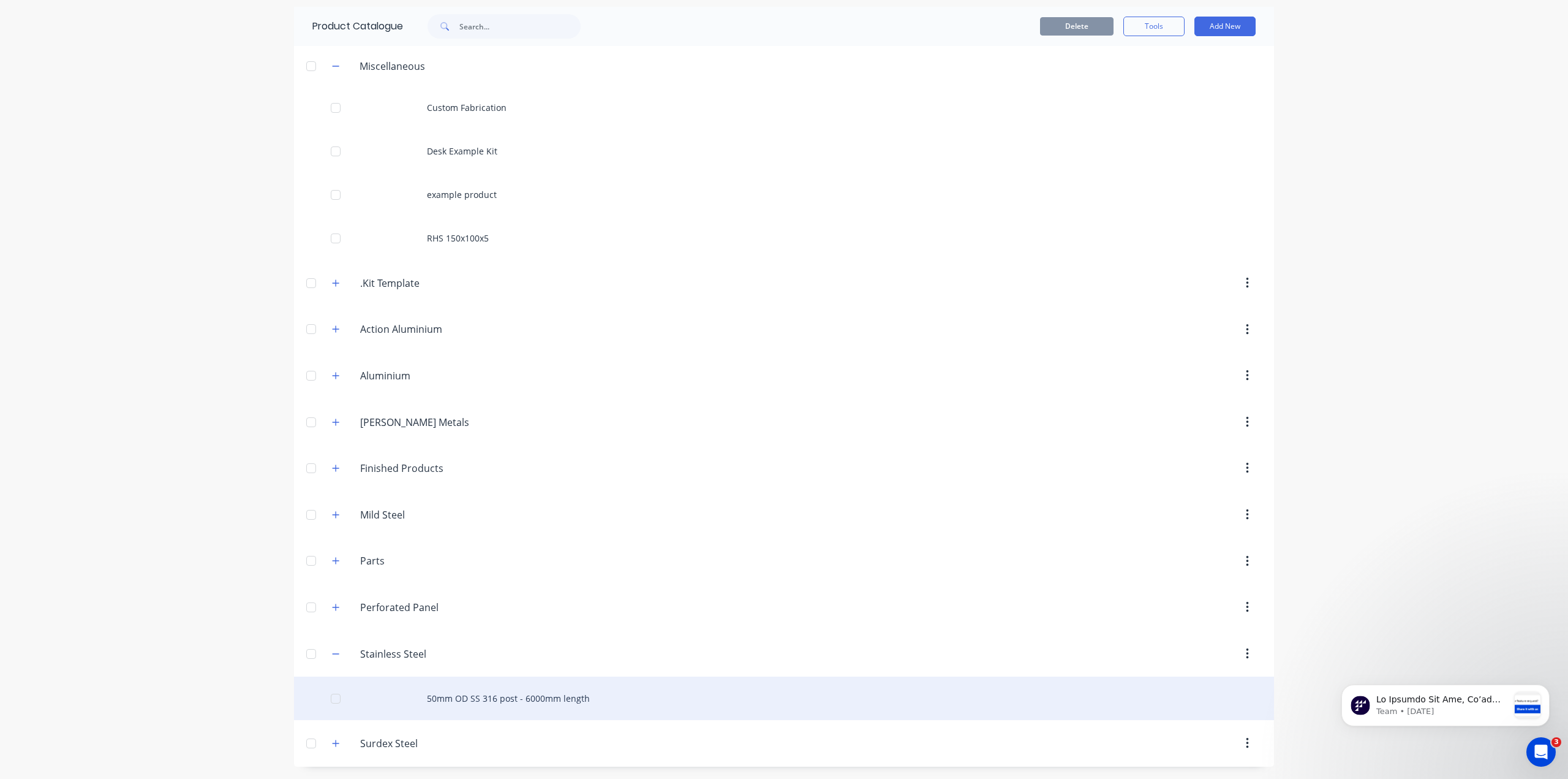
click at [487, 692] on div "50mm OD SS 316 post - 6000mm length" at bounding box center [784, 698] width 980 height 43
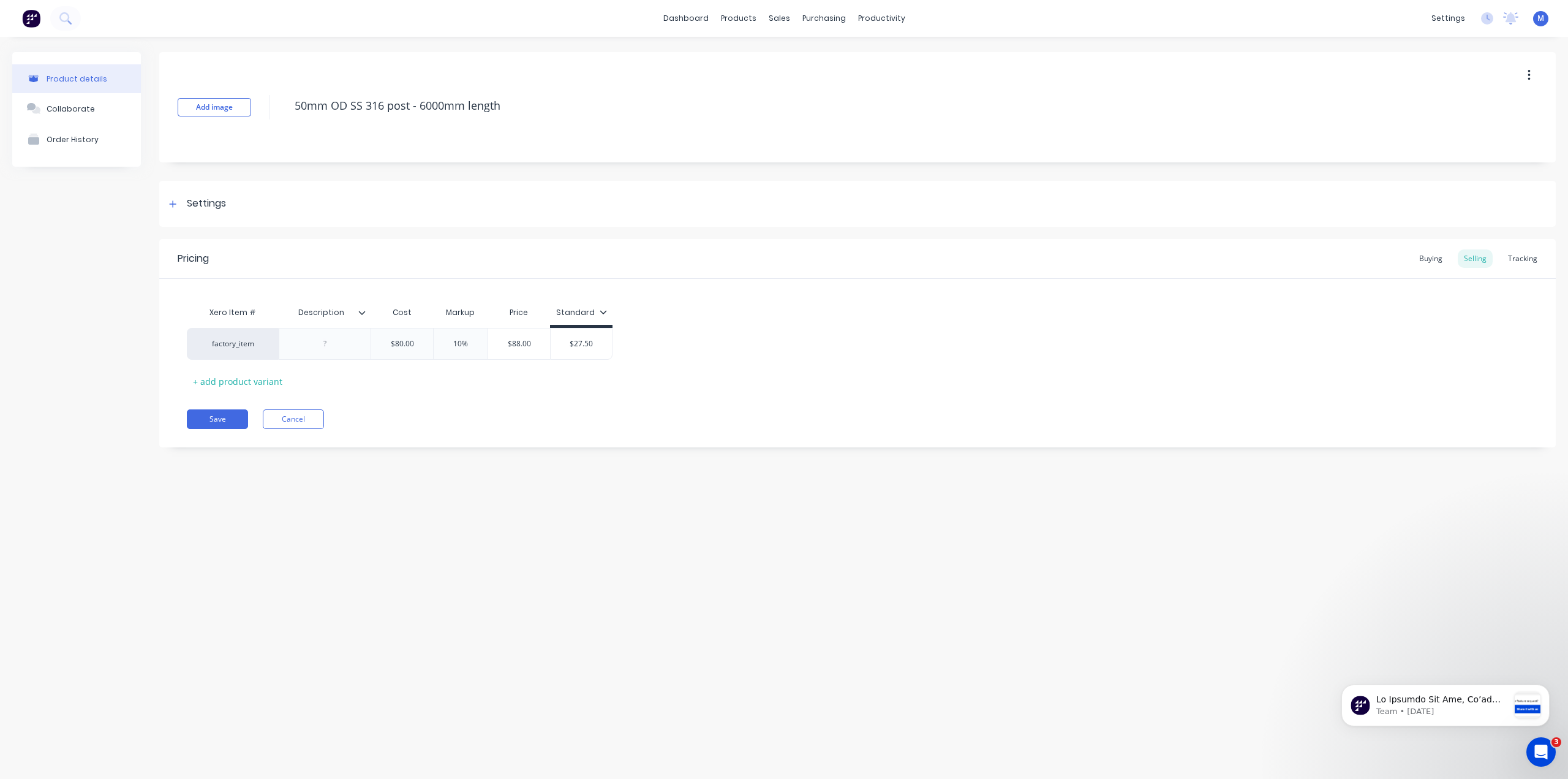
click at [590, 316] on div "Standard" at bounding box center [582, 312] width 51 height 11
click at [581, 337] on div "$27.50" at bounding box center [581, 344] width 61 height 31
drag, startPoint x: 593, startPoint y: 339, endPoint x: 532, endPoint y: 345, distance: 61.3
click at [513, 335] on div "factory_item $80.00 10% $88.00 $27.50 $27.50" at bounding box center [399, 344] width 425 height 32
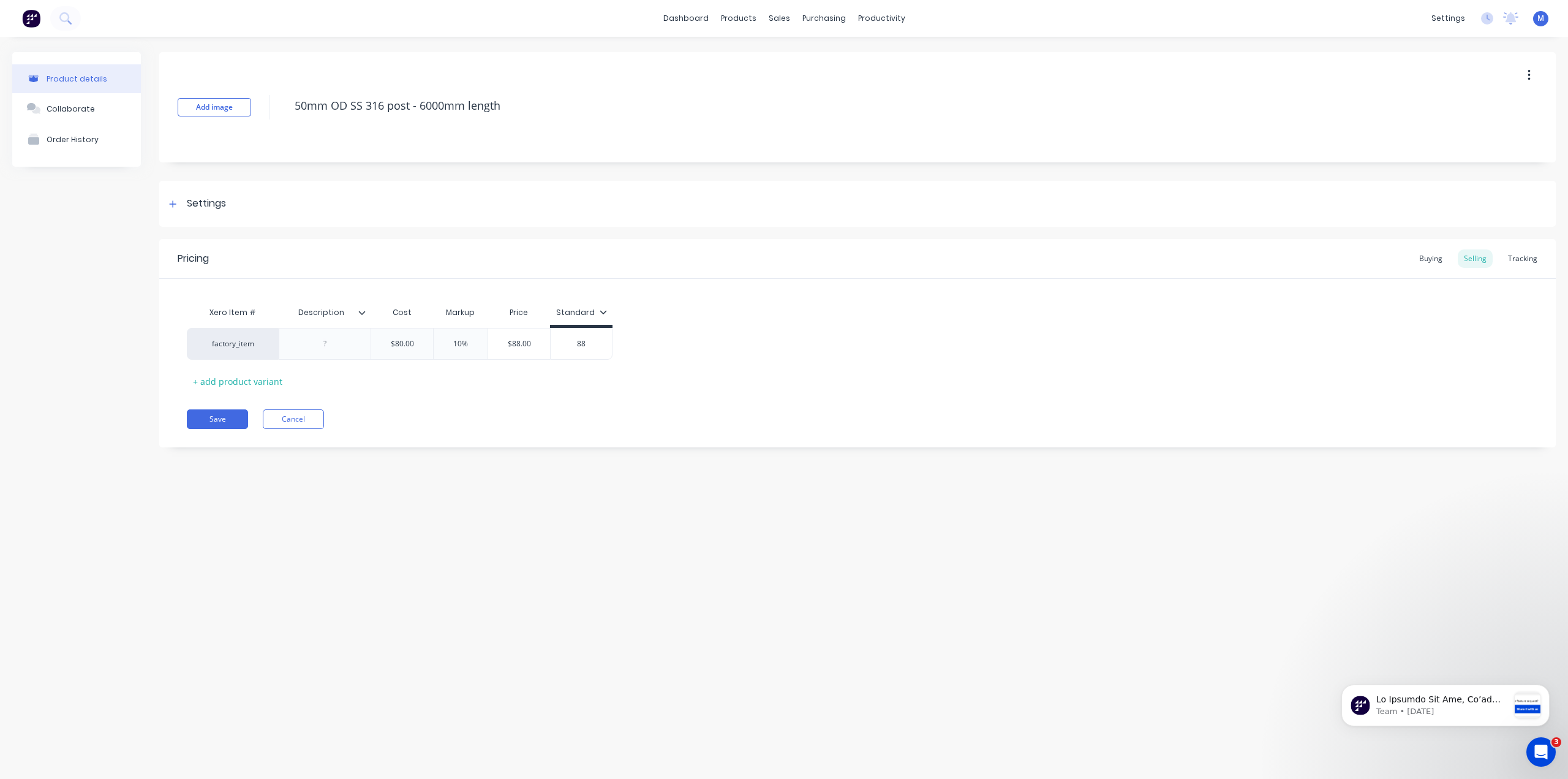
type input "88"
click at [737, 293] on div "Xero Item # Description Cost Markup Price Standard factory_item $80.00 10% $88.…" at bounding box center [857, 335] width 1396 height 113
click at [204, 418] on button "Save" at bounding box center [217, 420] width 61 height 20
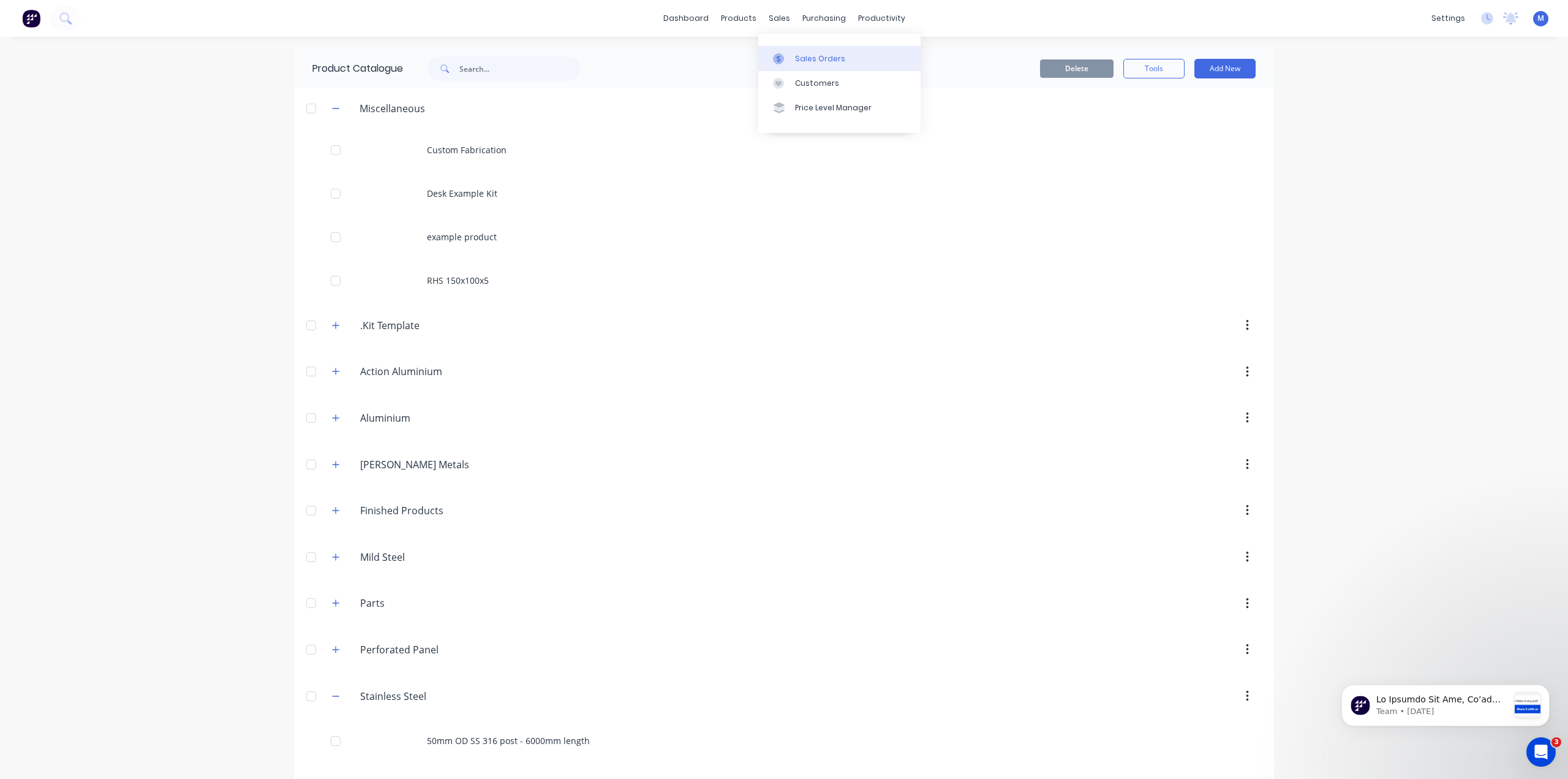
click at [806, 54] on div "Sales Orders" at bounding box center [820, 58] width 50 height 11
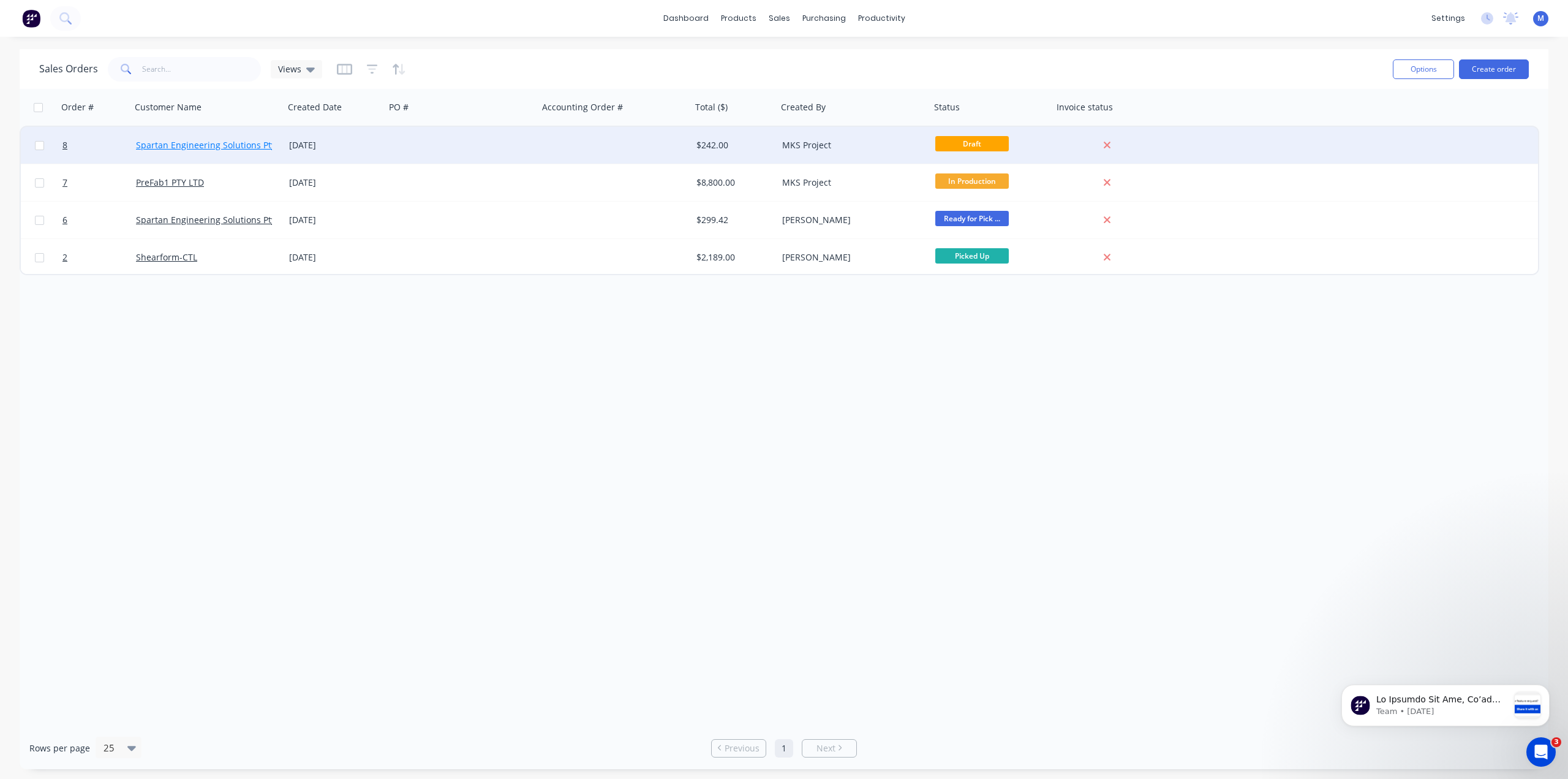
click at [190, 148] on link "Spartan Engineering Solutions Pty Ltd" at bounding box center [213, 145] width 155 height 12
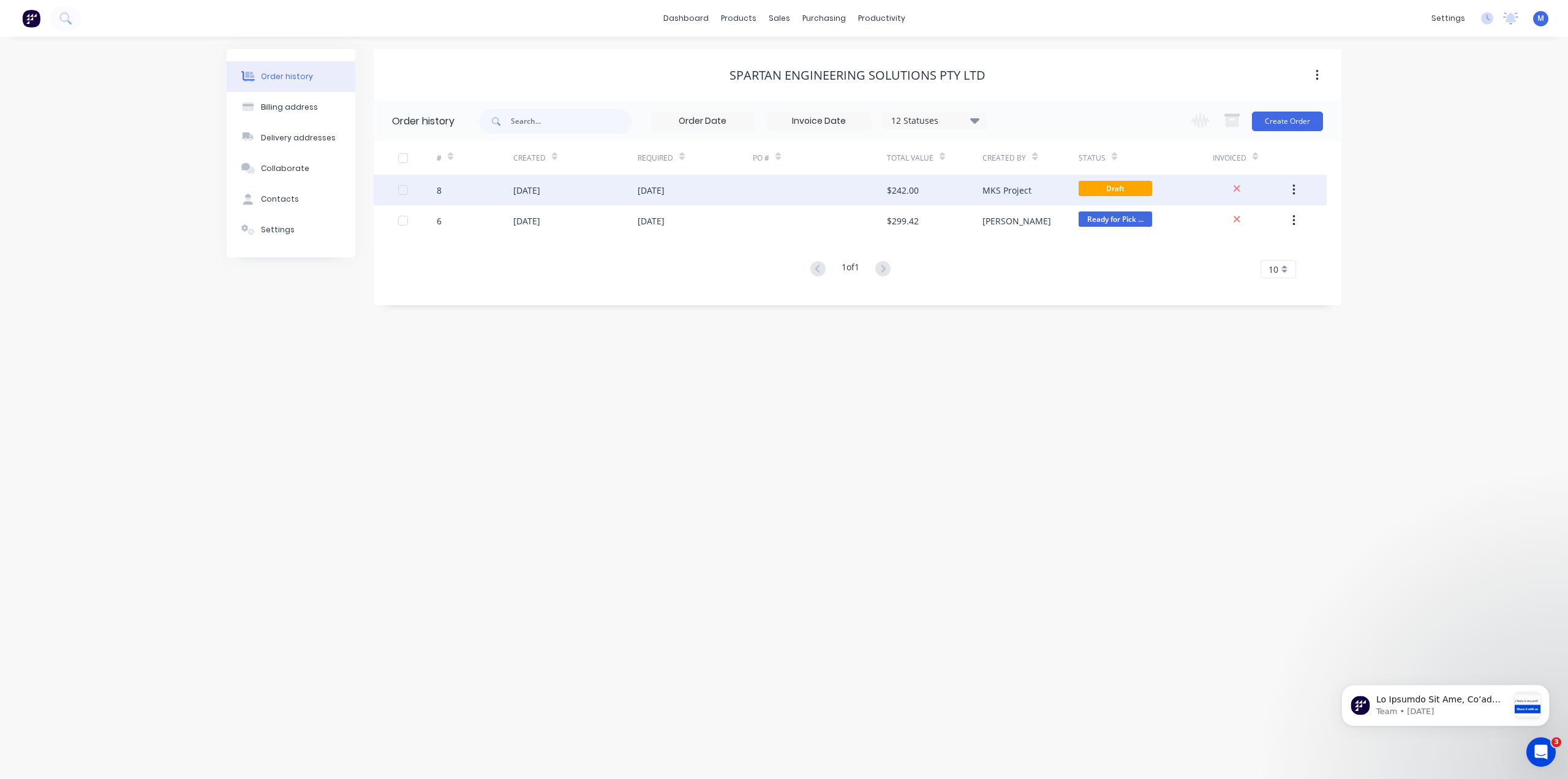
click at [540, 188] on div "[DATE]" at bounding box center [526, 190] width 27 height 13
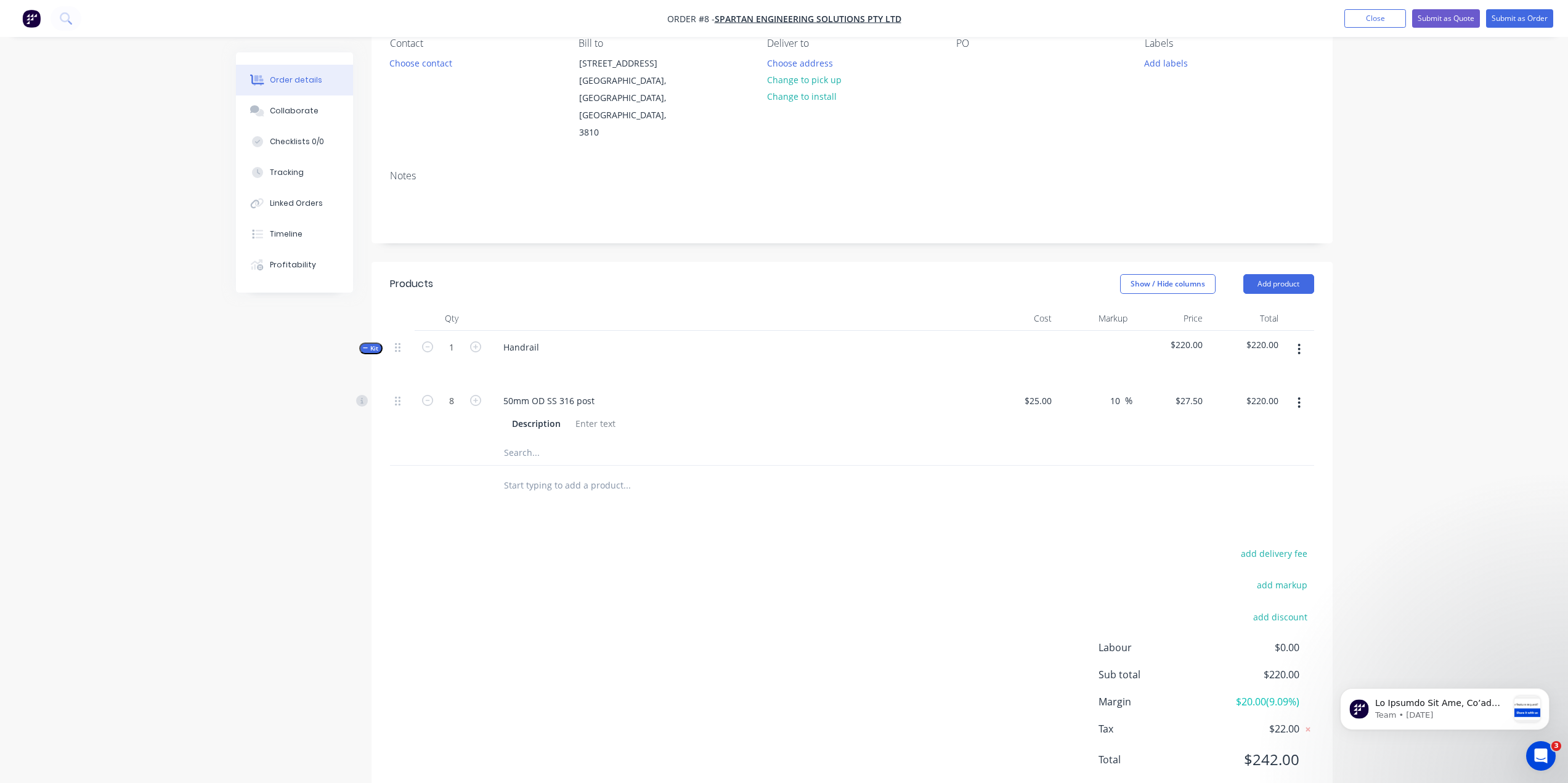
scroll to position [120, 0]
click at [1304, 389] on button "button" at bounding box center [1298, 400] width 29 height 22
click at [1226, 473] on div "Delete" at bounding box center [1255, 482] width 95 height 18
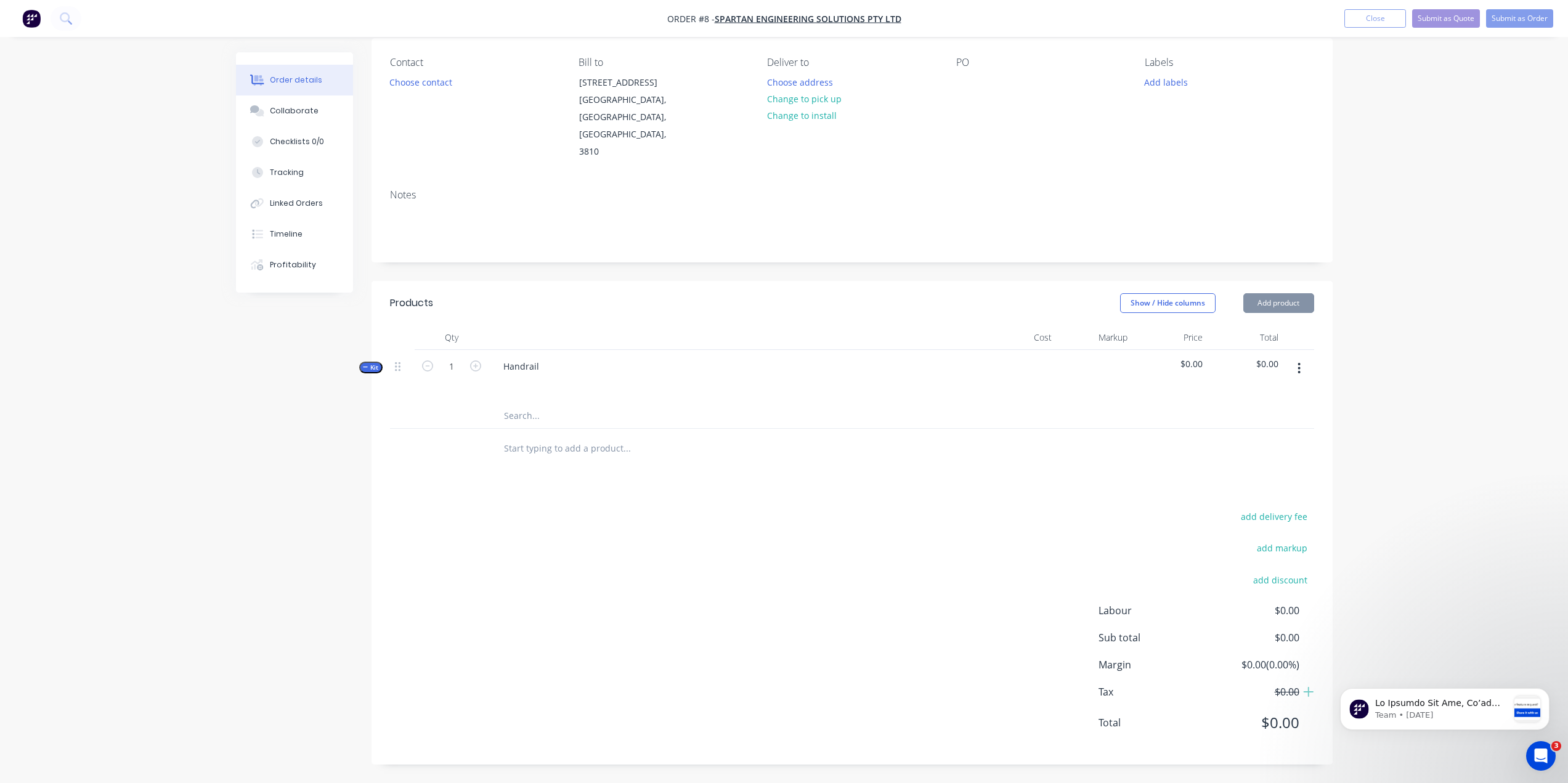
scroll to position [65, 0]
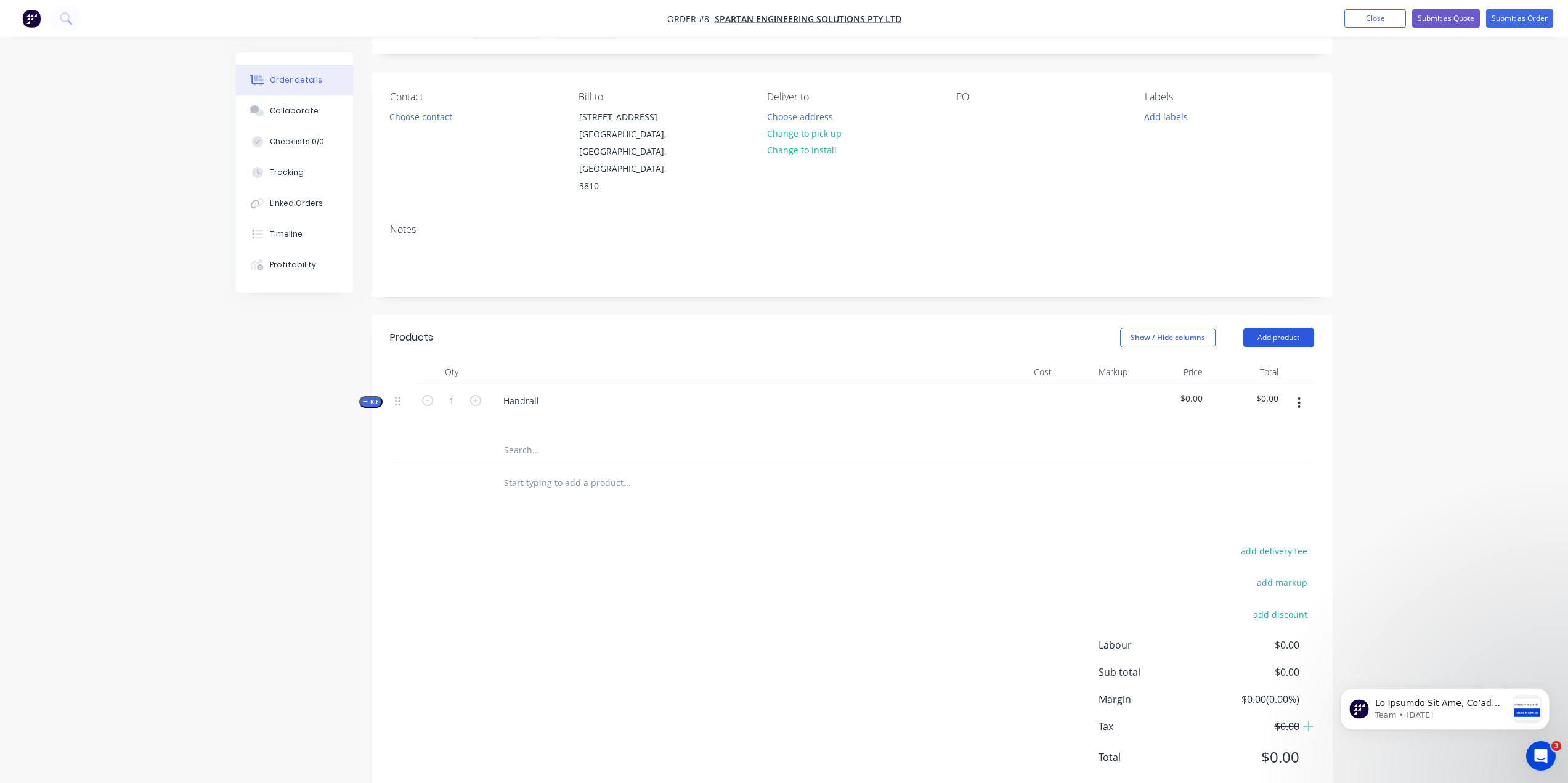
click at [1288, 327] on button "Add product" at bounding box center [1278, 337] width 70 height 20
click at [1262, 359] on div "Product catalogue" at bounding box center [1255, 368] width 95 height 18
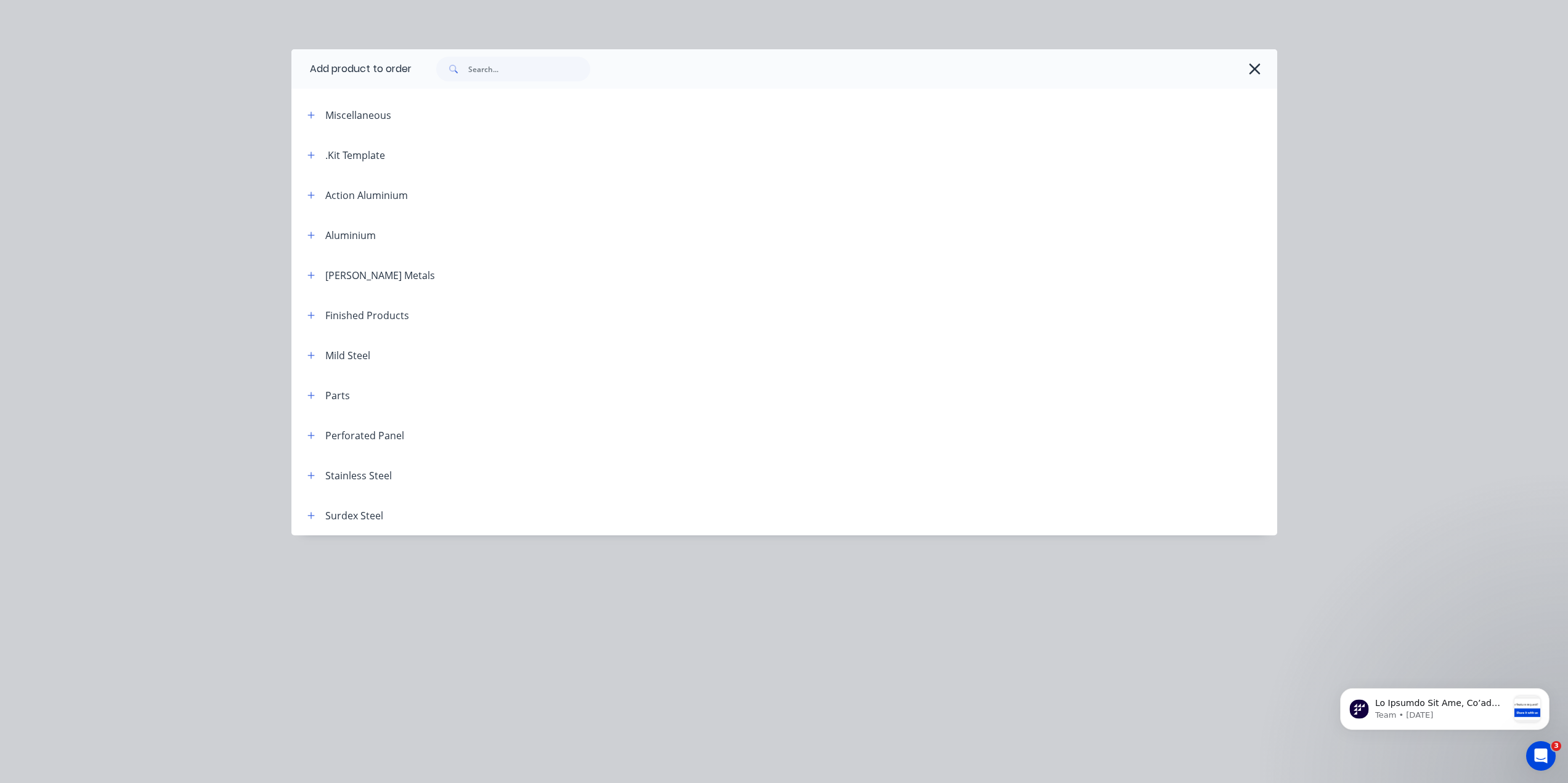
scroll to position [81, 0]
click at [310, 477] on icon "button" at bounding box center [311, 475] width 7 height 9
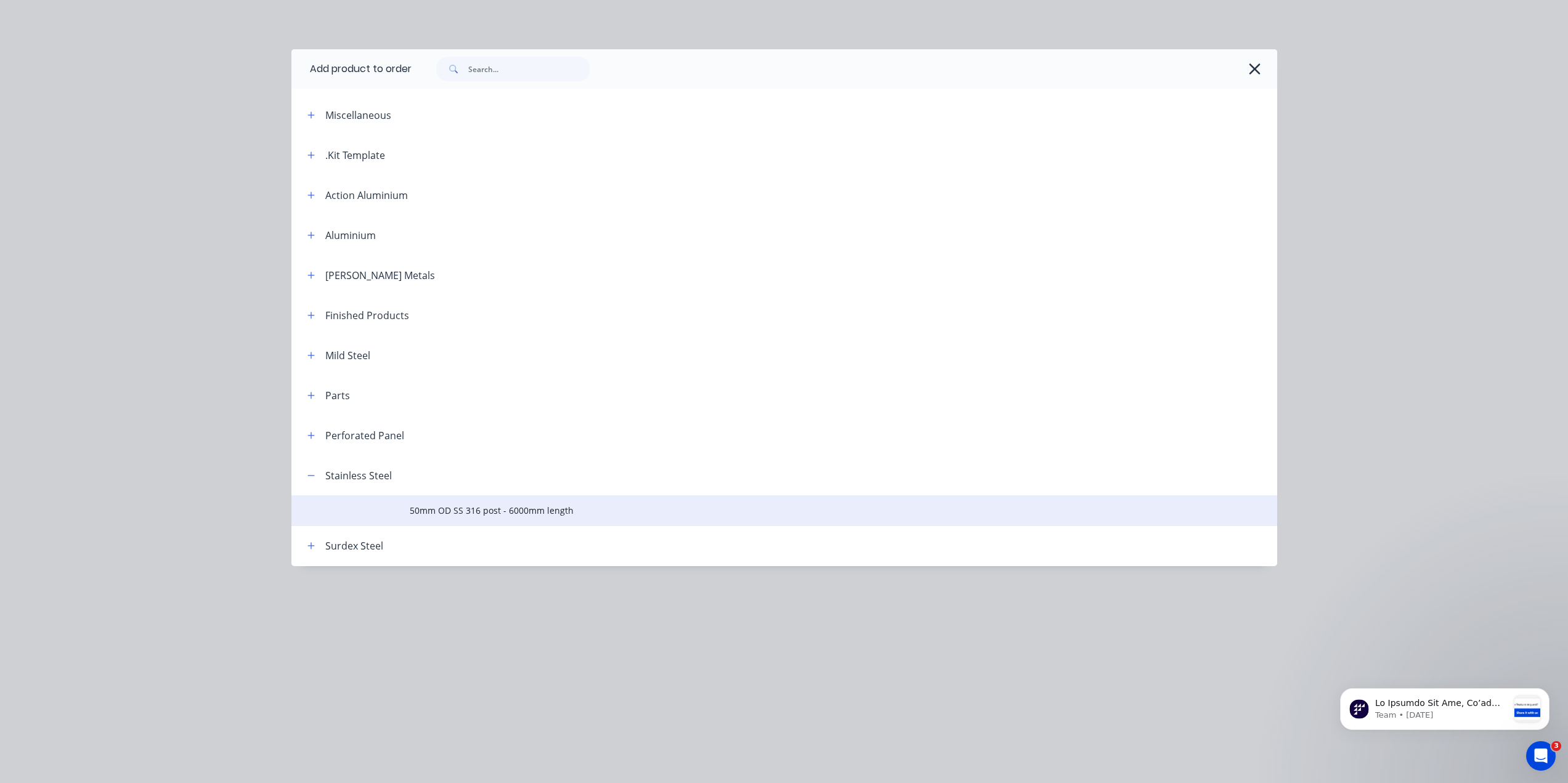
click at [498, 511] on span "50mm OD SS 316 post - 6000mm length" at bounding box center [756, 510] width 694 height 13
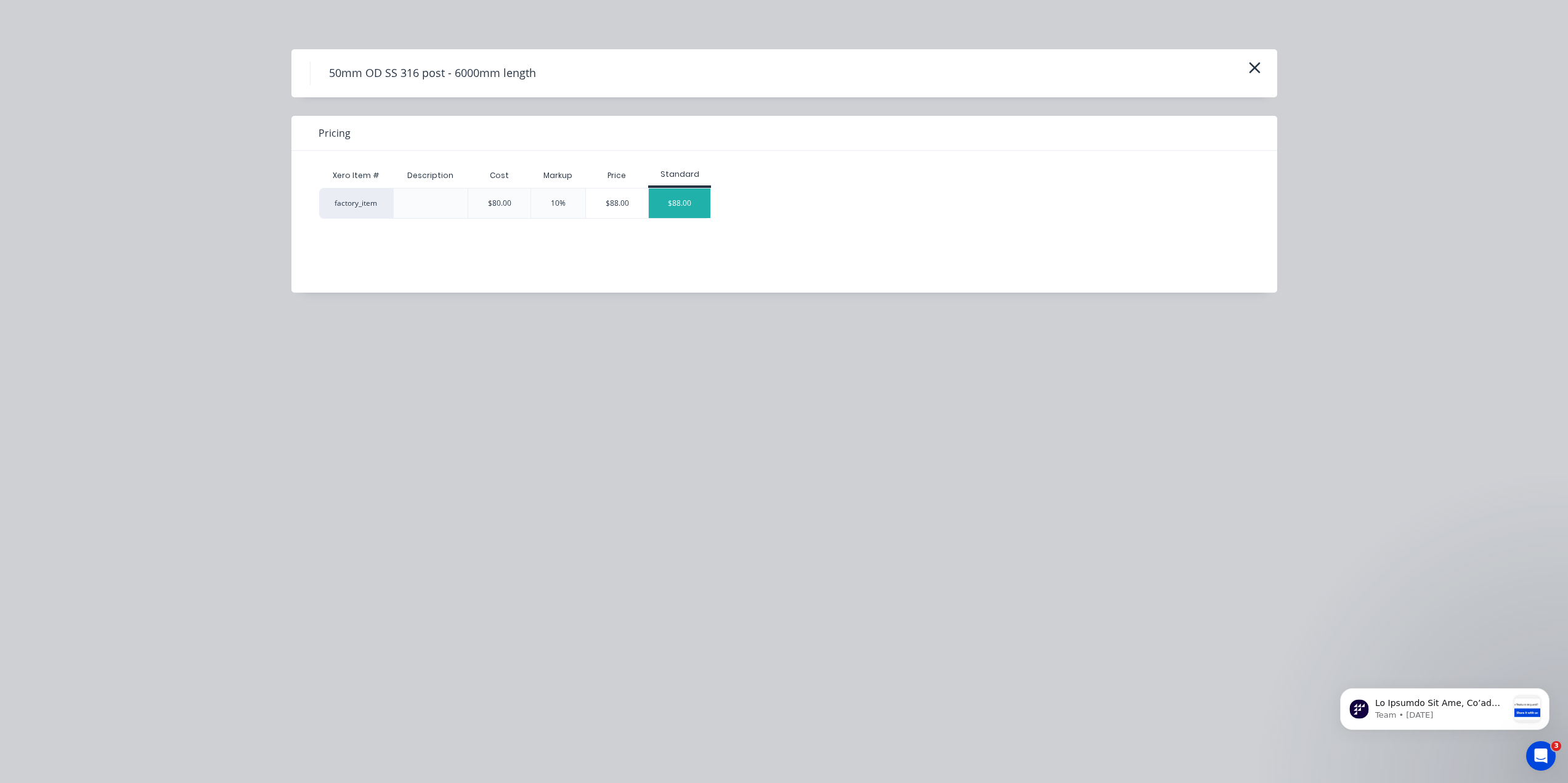
click at [680, 200] on div "$88.00" at bounding box center [680, 203] width 62 height 30
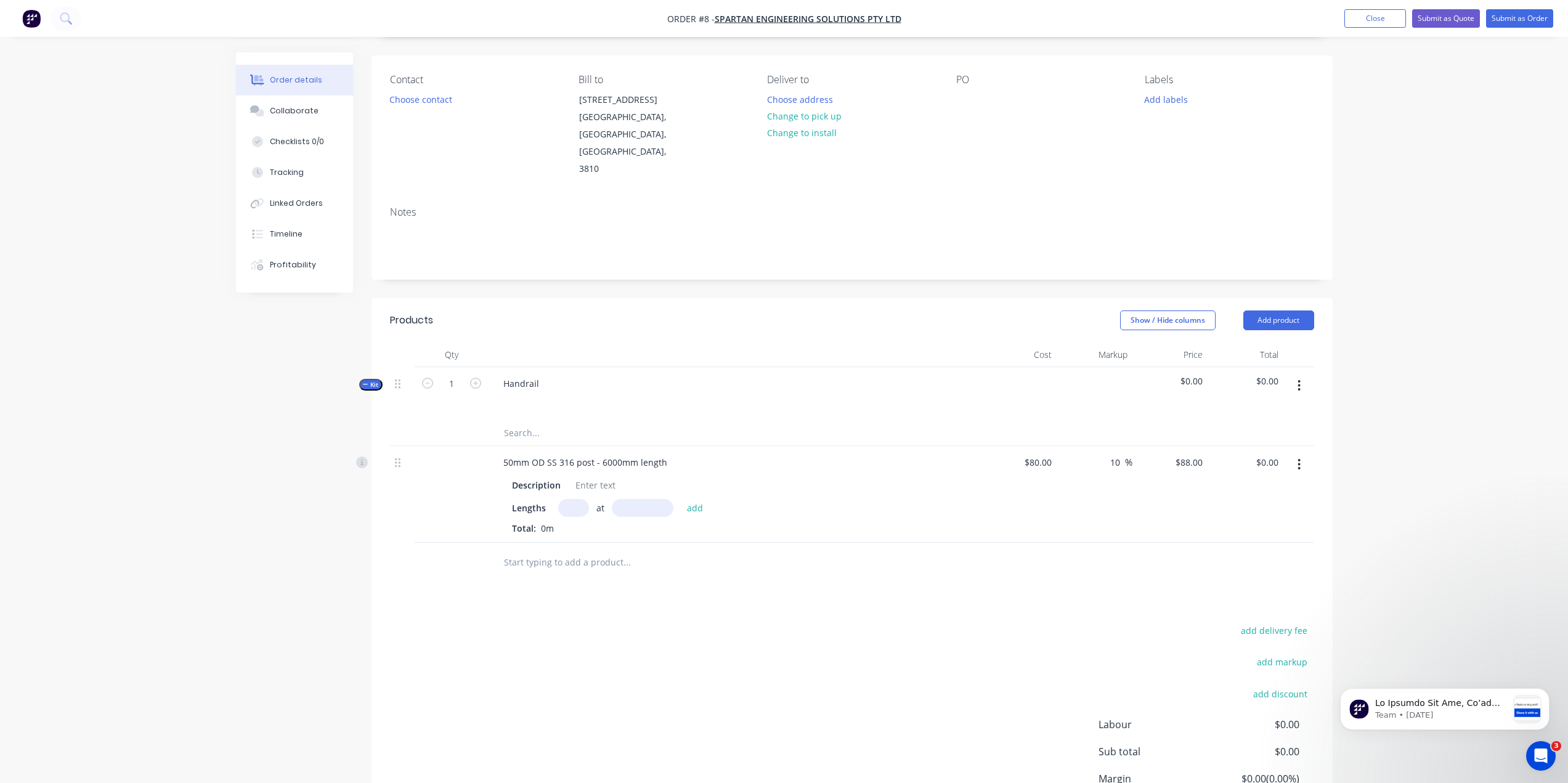
click at [576, 499] on input "text" at bounding box center [573, 508] width 31 height 18
type input "8"
click at [629, 499] on input "text" at bounding box center [642, 508] width 62 height 18
type input "900mm"
click at [695, 499] on button "add" at bounding box center [695, 507] width 29 height 17
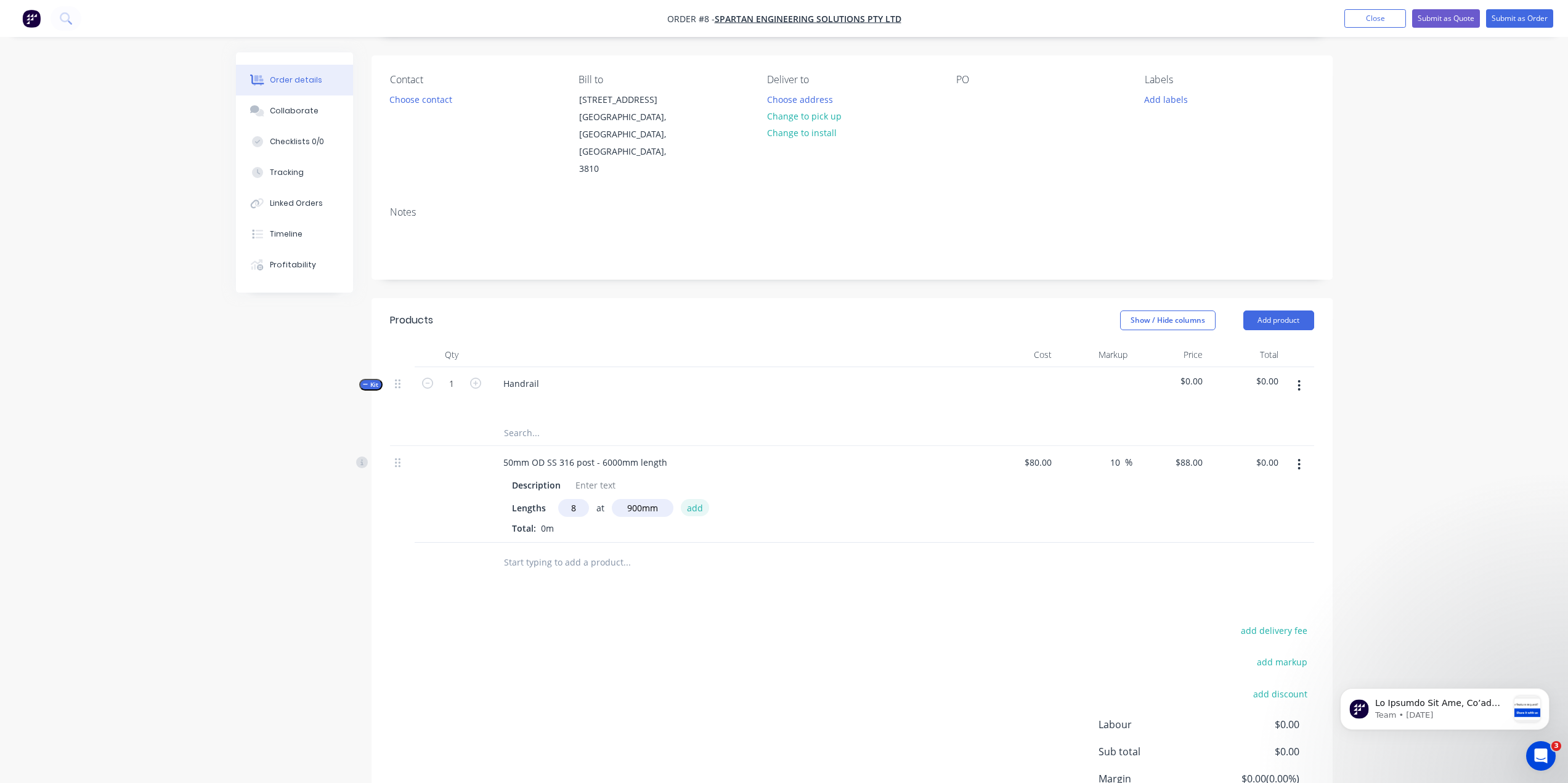
type input "$633.60"
drag, startPoint x: 541, startPoint y: 515, endPoint x: 561, endPoint y: 514, distance: 20.0
click at [561, 543] on span "7.2m" at bounding box center [551, 549] width 30 height 12
click at [1298, 457] on icon "button" at bounding box center [1298, 464] width 3 height 14
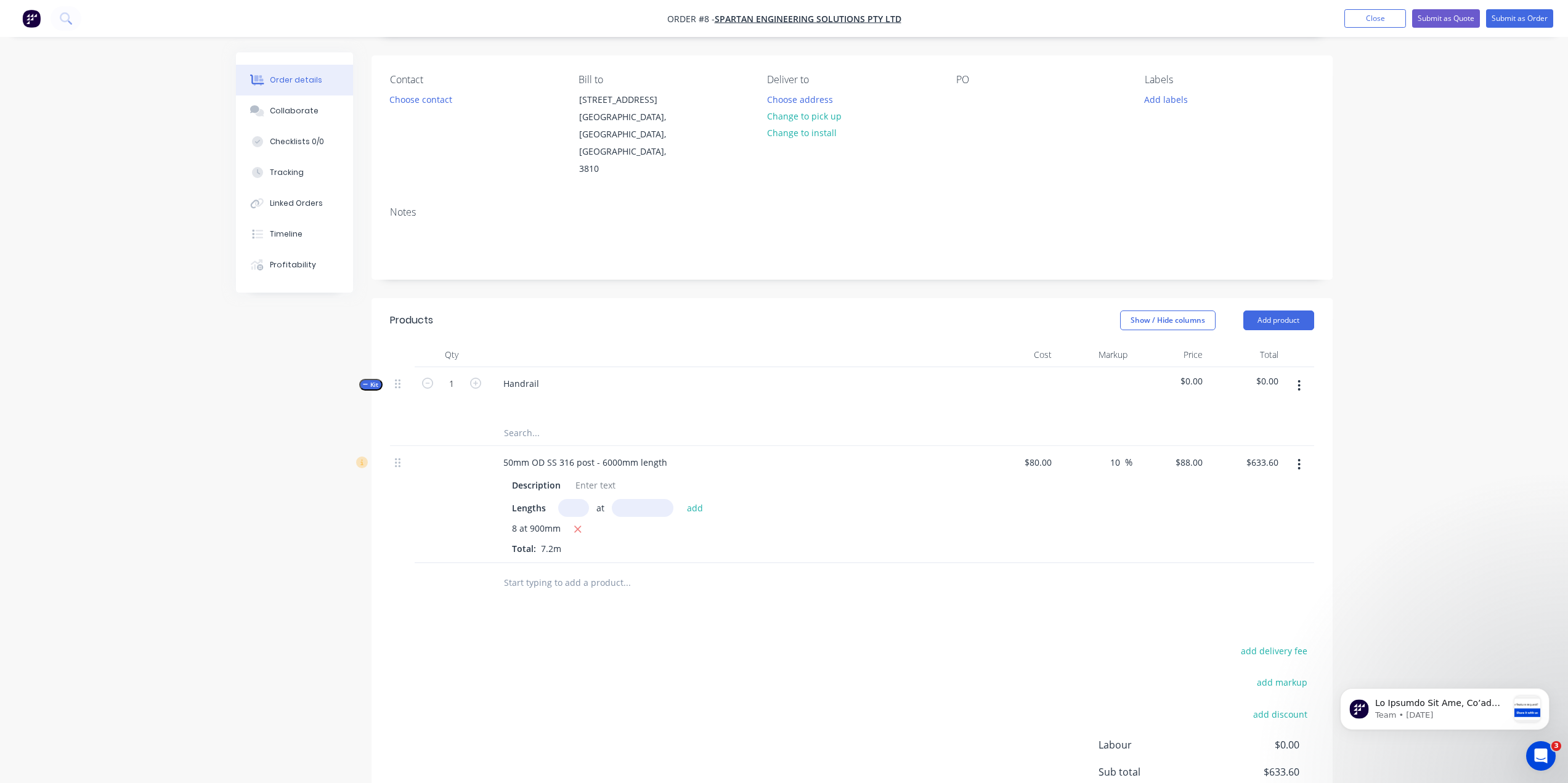
click at [1327, 417] on div "Qty Cost Markup Price Total Kit 1 Handrail $0.00 $0.00 50mm OD SS 316 post - 60…" at bounding box center [851, 472] width 961 height 261
click at [1303, 374] on button "button" at bounding box center [1298, 385] width 29 height 22
click at [1263, 409] on div "Add product to kit" at bounding box center [1255, 418] width 95 height 18
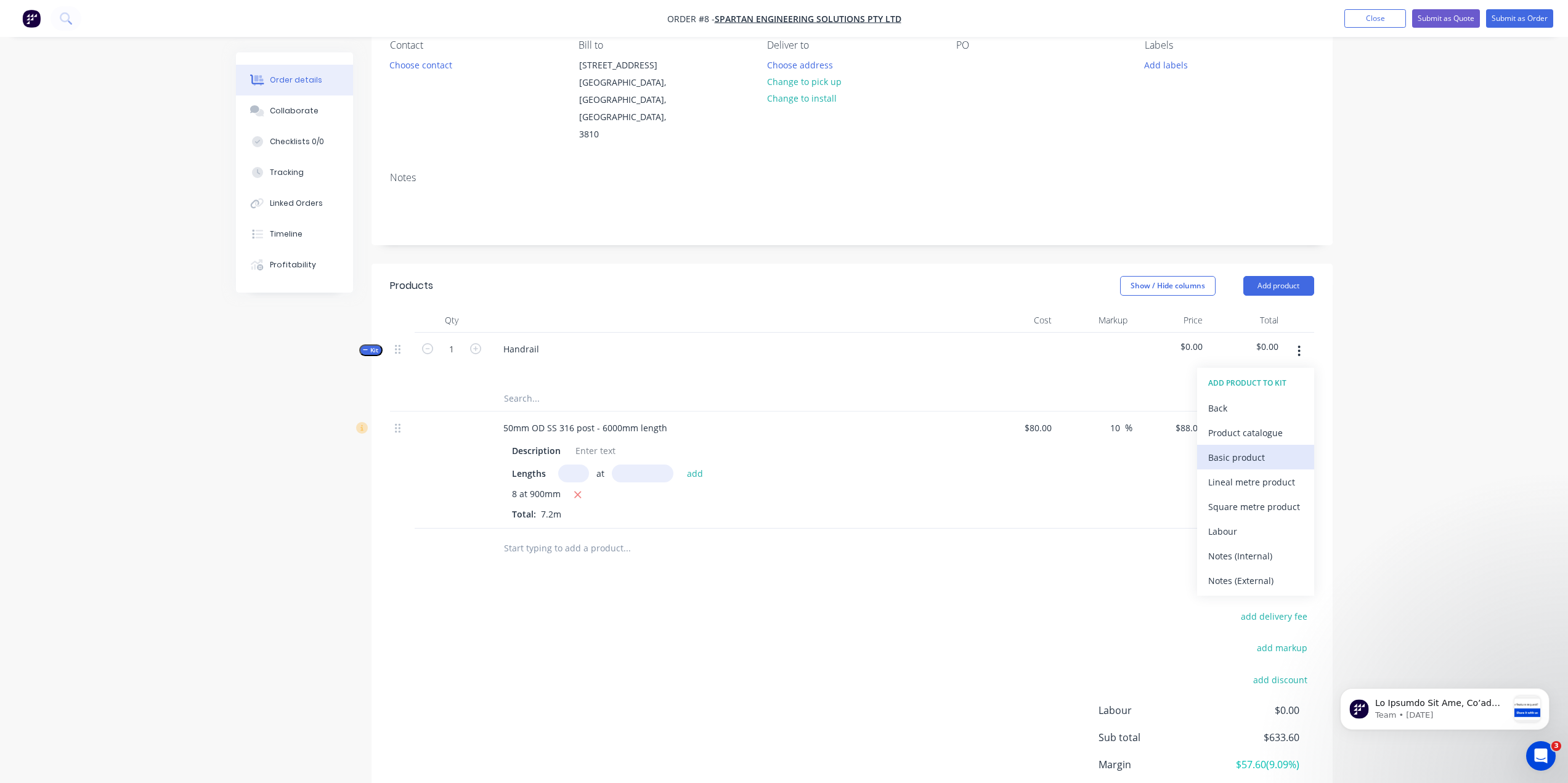
scroll to position [181, 0]
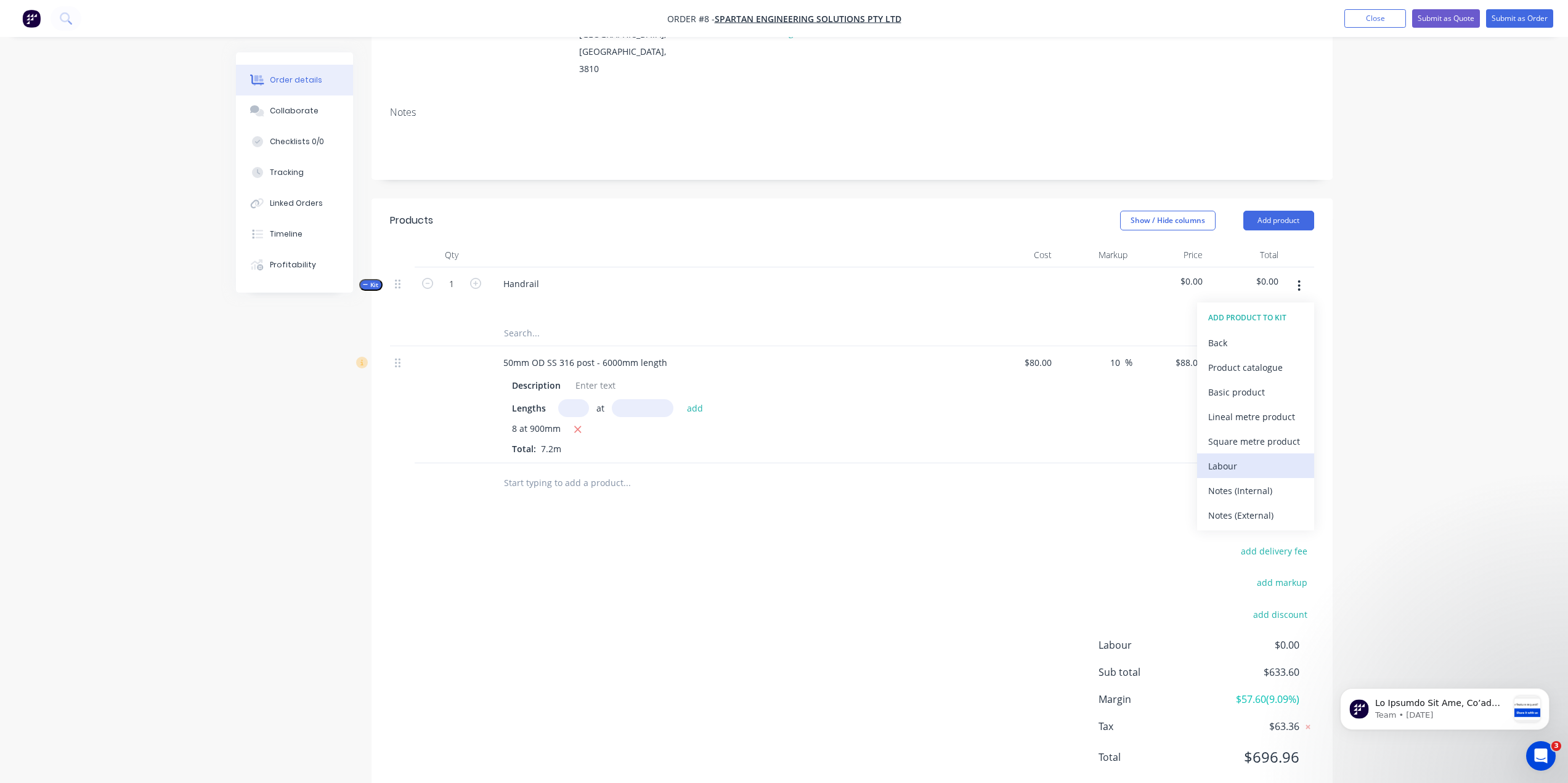
click at [1226, 457] on div "Labour" at bounding box center [1255, 466] width 95 height 18
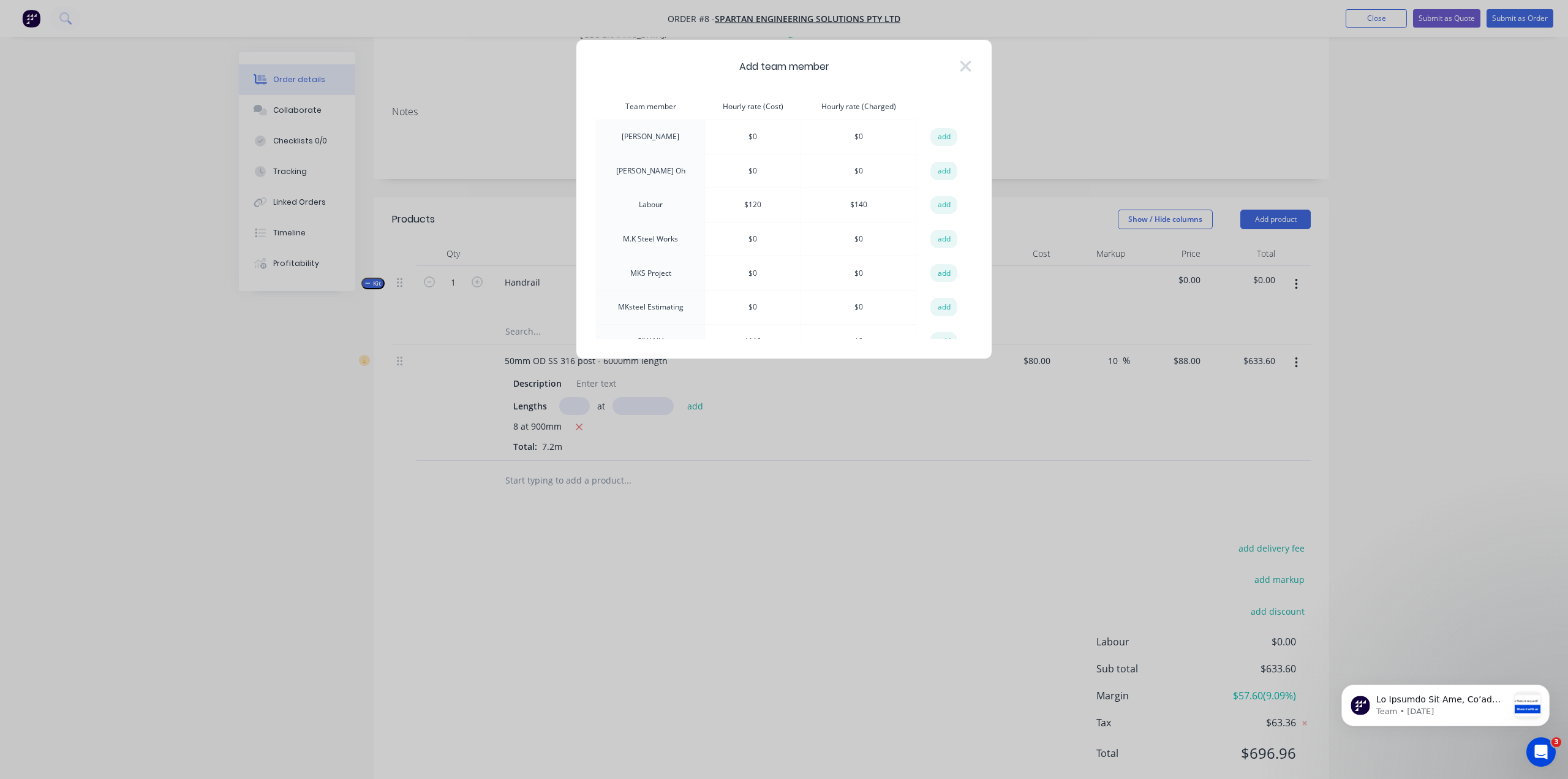
click at [936, 200] on button "add" at bounding box center [943, 205] width 27 height 19
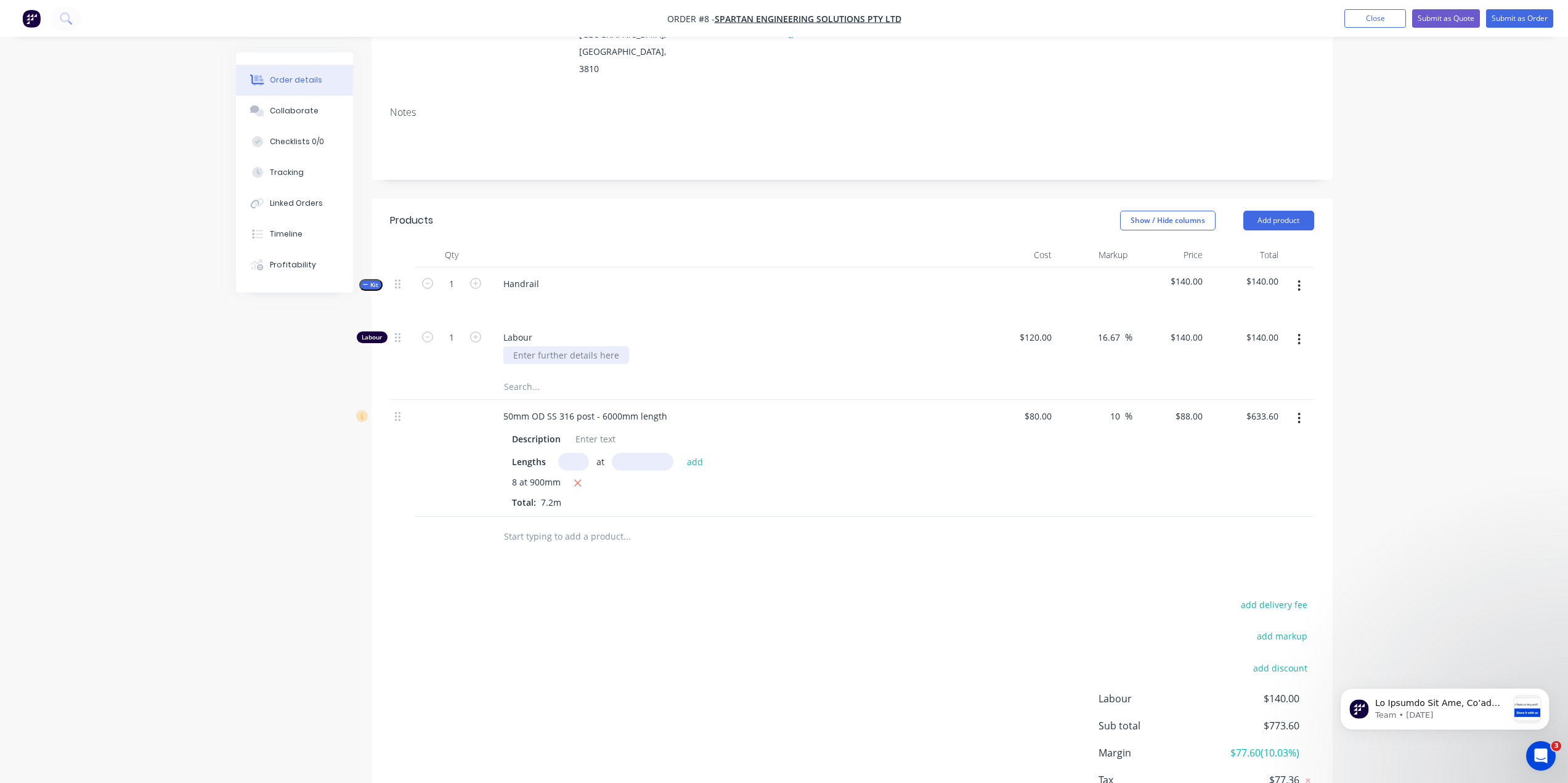
click at [572, 346] on div at bounding box center [566, 355] width 126 height 18
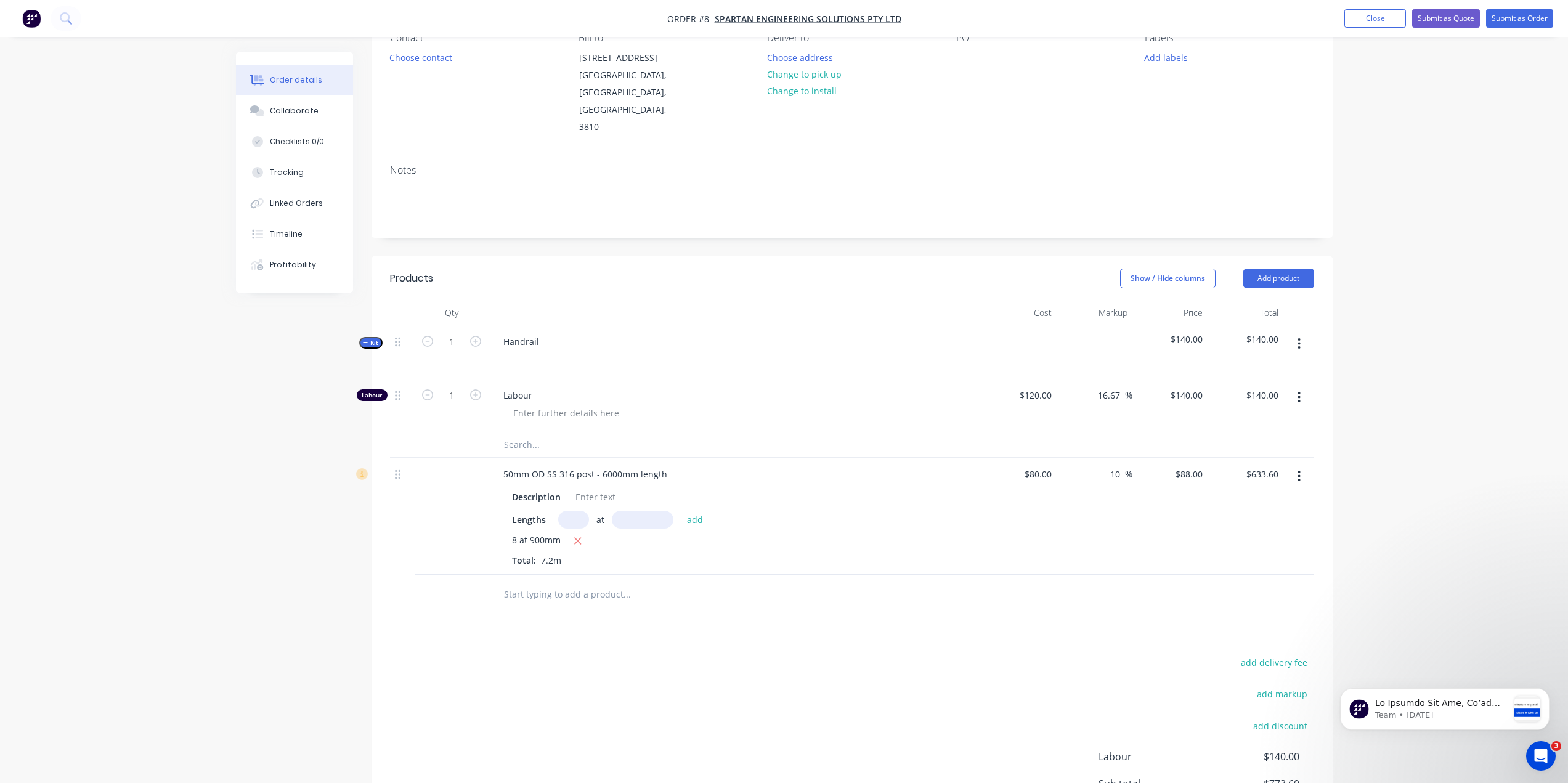
click at [1308, 386] on button "button" at bounding box center [1298, 397] width 29 height 22
click at [1230, 470] on div "Delete" at bounding box center [1255, 479] width 95 height 18
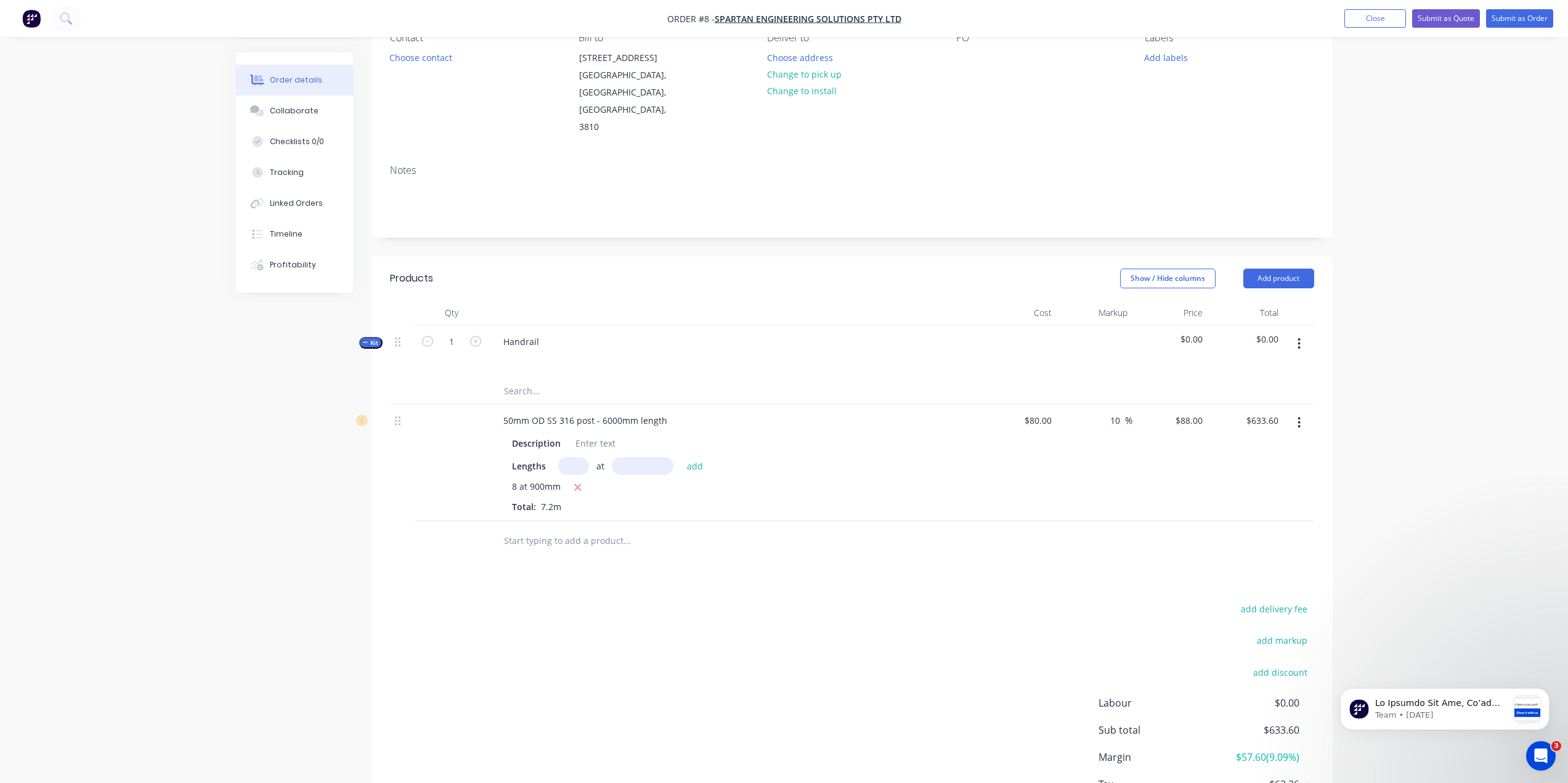
click at [1284, 256] on header "Products Show / Hide columns Add product" at bounding box center [851, 278] width 961 height 45
click at [1290, 269] on button "Add product" at bounding box center [1278, 279] width 70 height 20
drag, startPoint x: 1375, startPoint y: 302, endPoint x: 1342, endPoint y: 292, distance: 34.5
click at [1374, 301] on div "Order details Collaborate Checklists 0/0 Tracking Linked Orders Timeline Profit…" at bounding box center [784, 376] width 1568 height 998
click at [1298, 337] on icon "button" at bounding box center [1298, 344] width 3 height 14
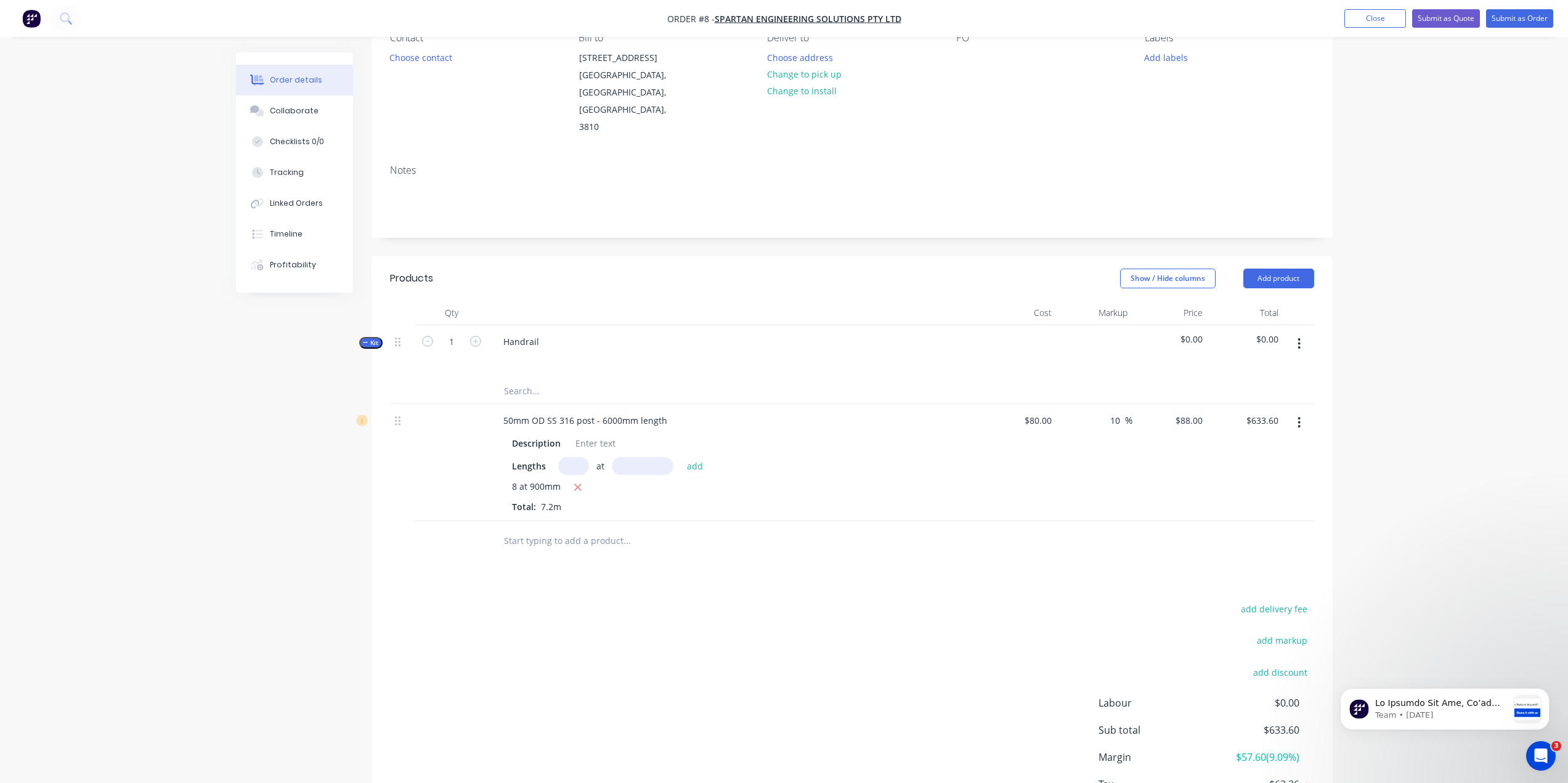
drag, startPoint x: 1354, startPoint y: 294, endPoint x: 1283, endPoint y: 311, distance: 73.0
click at [1353, 294] on div "Order details Collaborate Checklists 0/0 Tracking Linked Orders Timeline Profit…" at bounding box center [784, 376] width 1568 height 998
click at [1299, 337] on icon "button" at bounding box center [1298, 344] width 3 height 14
click at [1244, 367] on div "Add product to kit" at bounding box center [1255, 376] width 95 height 18
click at [1232, 515] on div "Labour" at bounding box center [1255, 524] width 95 height 18
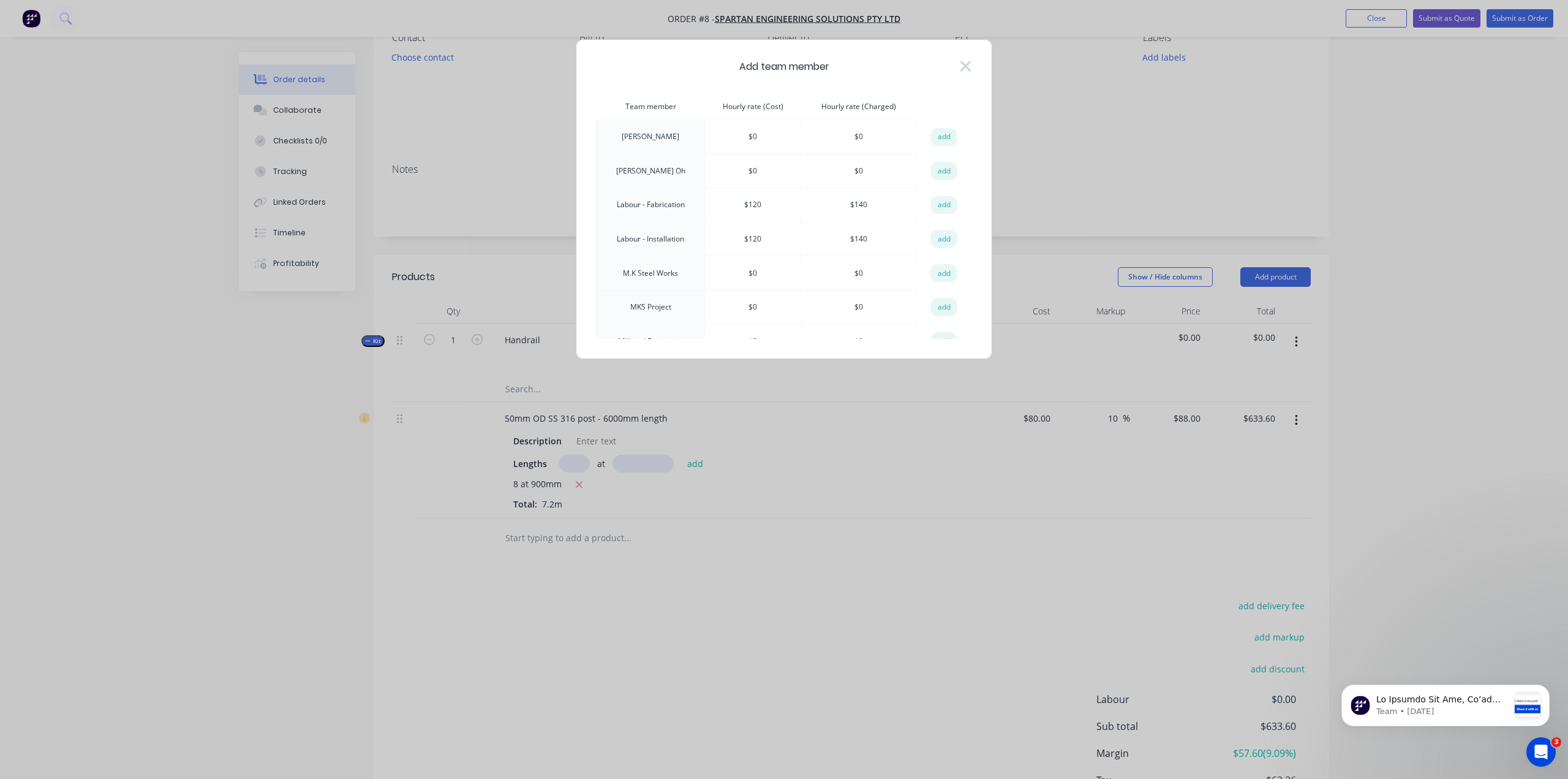
click at [943, 201] on button "add" at bounding box center [943, 205] width 27 height 19
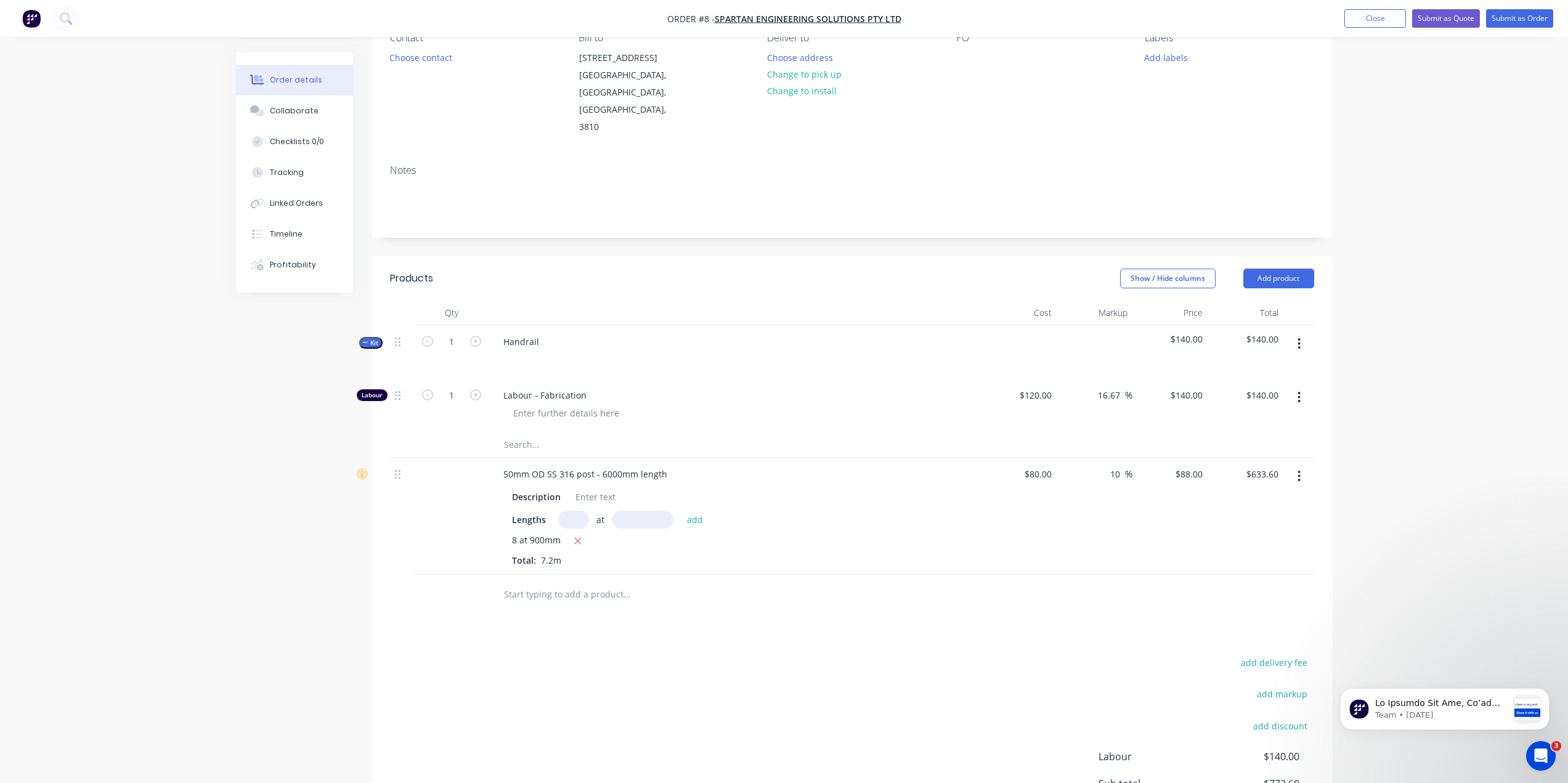
click at [1299, 338] on icon "button" at bounding box center [1299, 343] width 2 height 11
click at [1236, 367] on div "Add product to kit" at bounding box center [1255, 376] width 95 height 18
click at [1227, 515] on div "Labour" at bounding box center [1255, 524] width 95 height 18
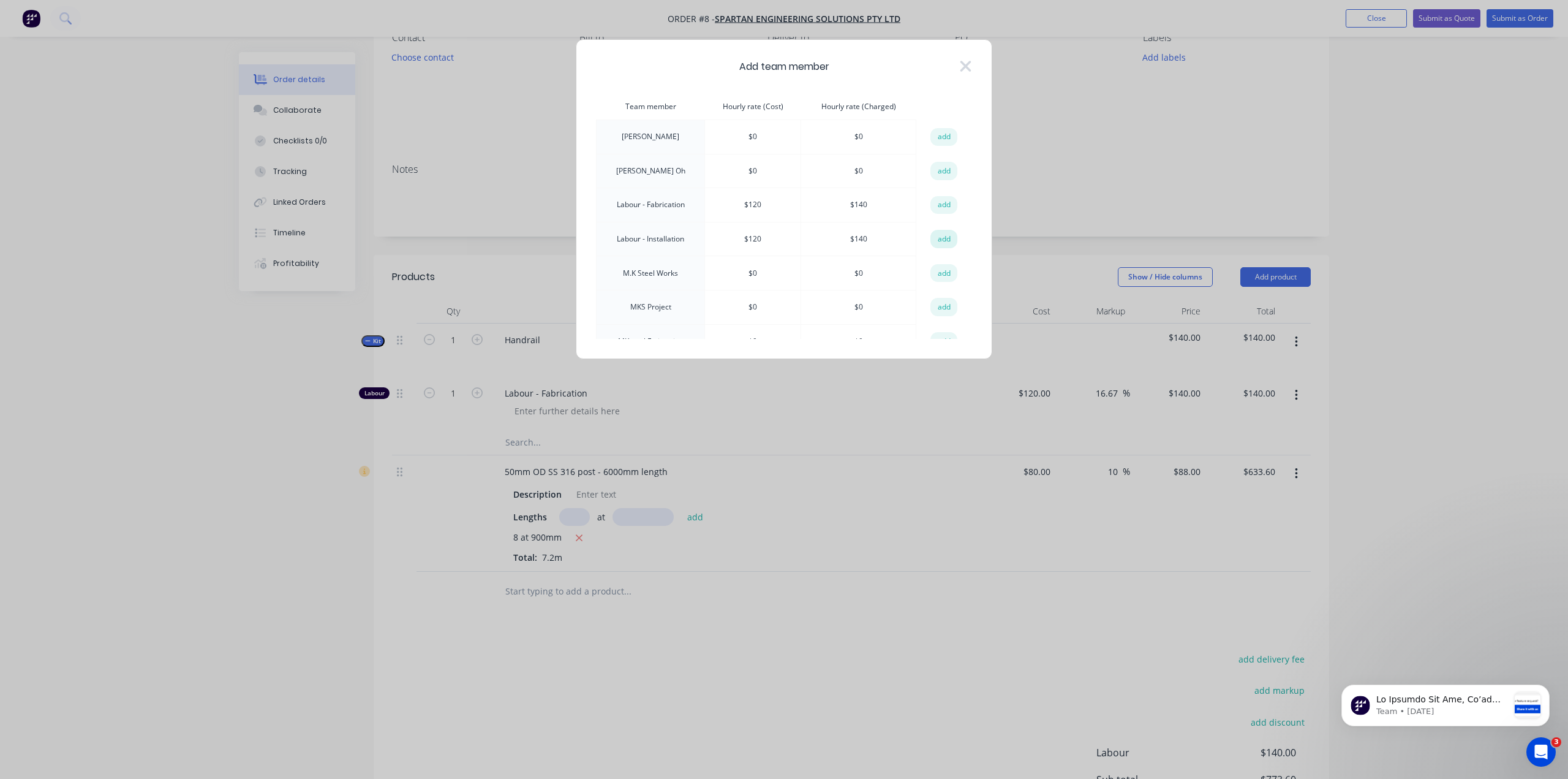
click at [939, 242] on button "add" at bounding box center [943, 239] width 27 height 19
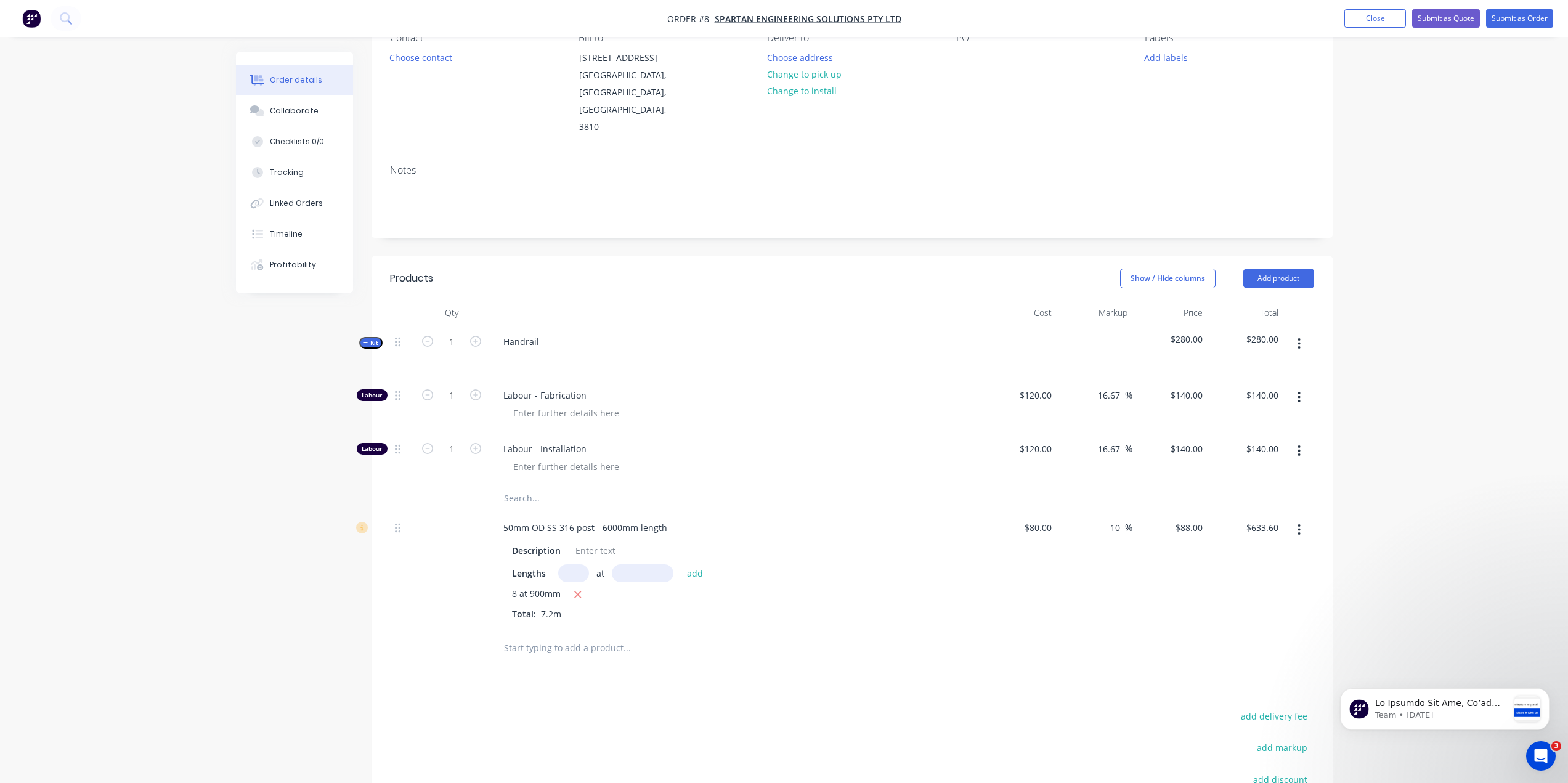
click at [1297, 332] on button "button" at bounding box center [1298, 343] width 29 height 22
click at [1263, 367] on div "Add product to kit" at bounding box center [1255, 376] width 95 height 18
click at [1246, 417] on div "Product catalogue" at bounding box center [1255, 426] width 95 height 18
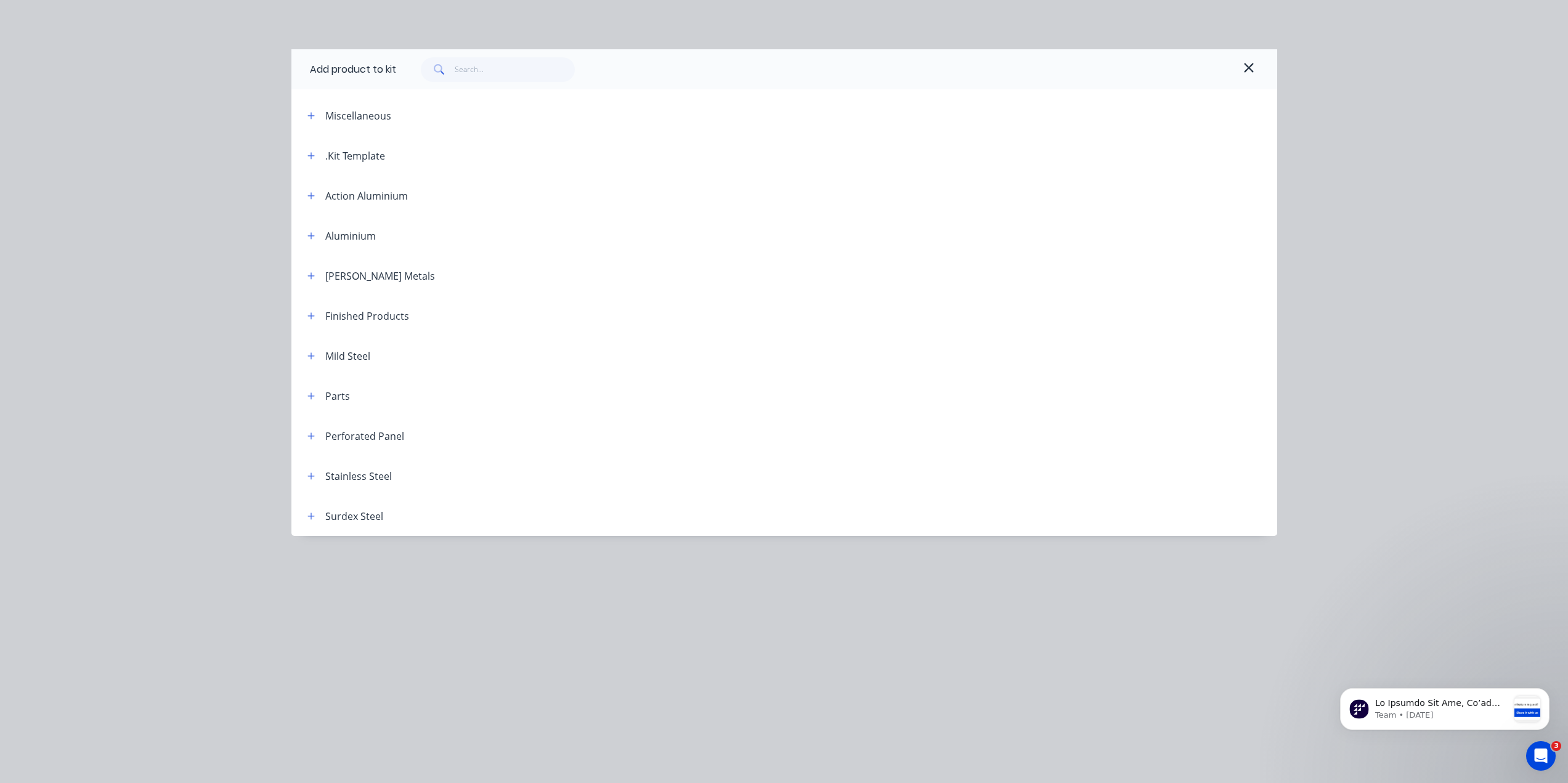
scroll to position [306, 0]
click at [308, 475] on icon "button" at bounding box center [311, 475] width 7 height 9
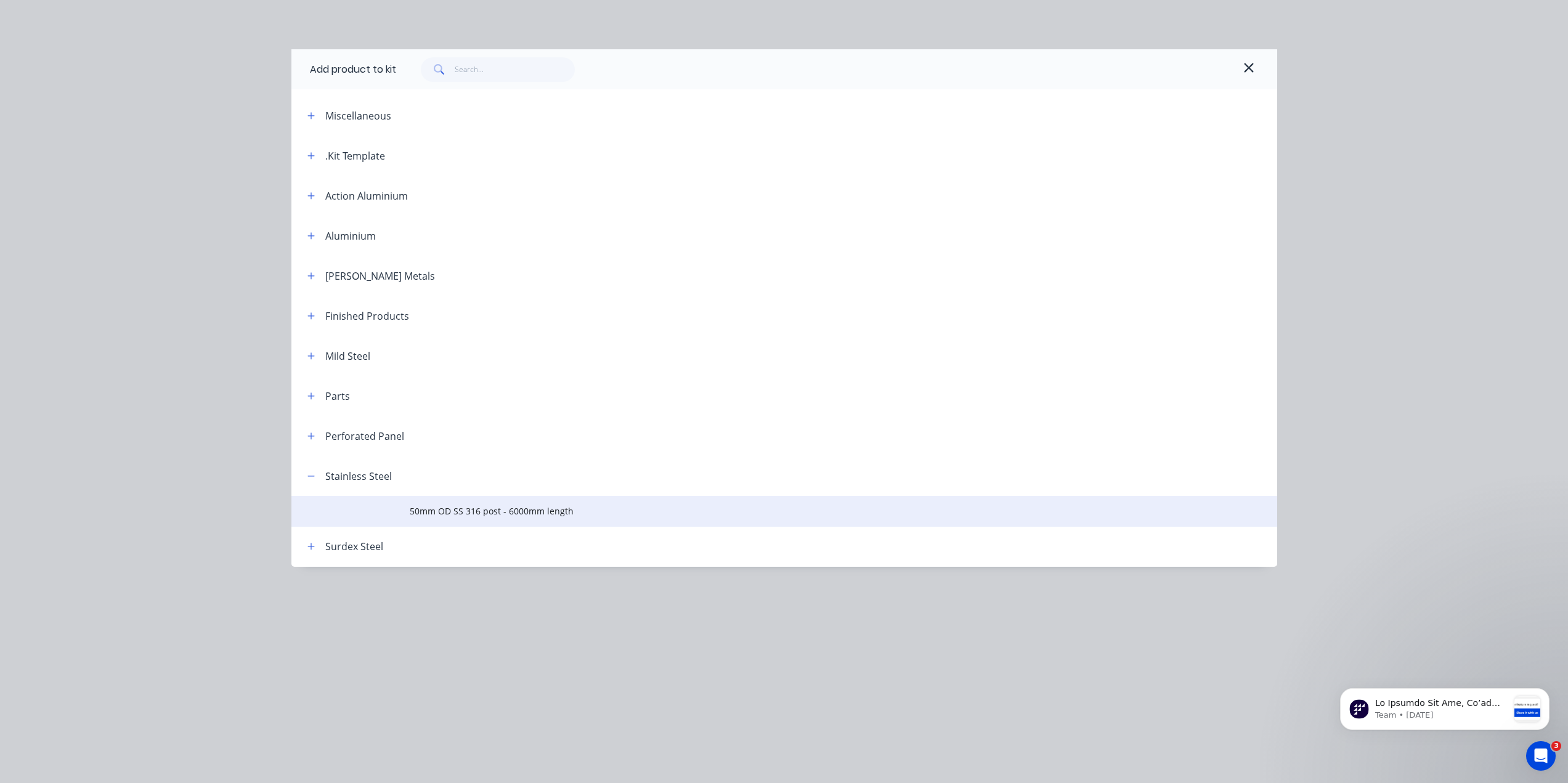
click at [454, 502] on td "50mm OD SS 316 post - 6000mm length" at bounding box center [844, 511] width 867 height 31
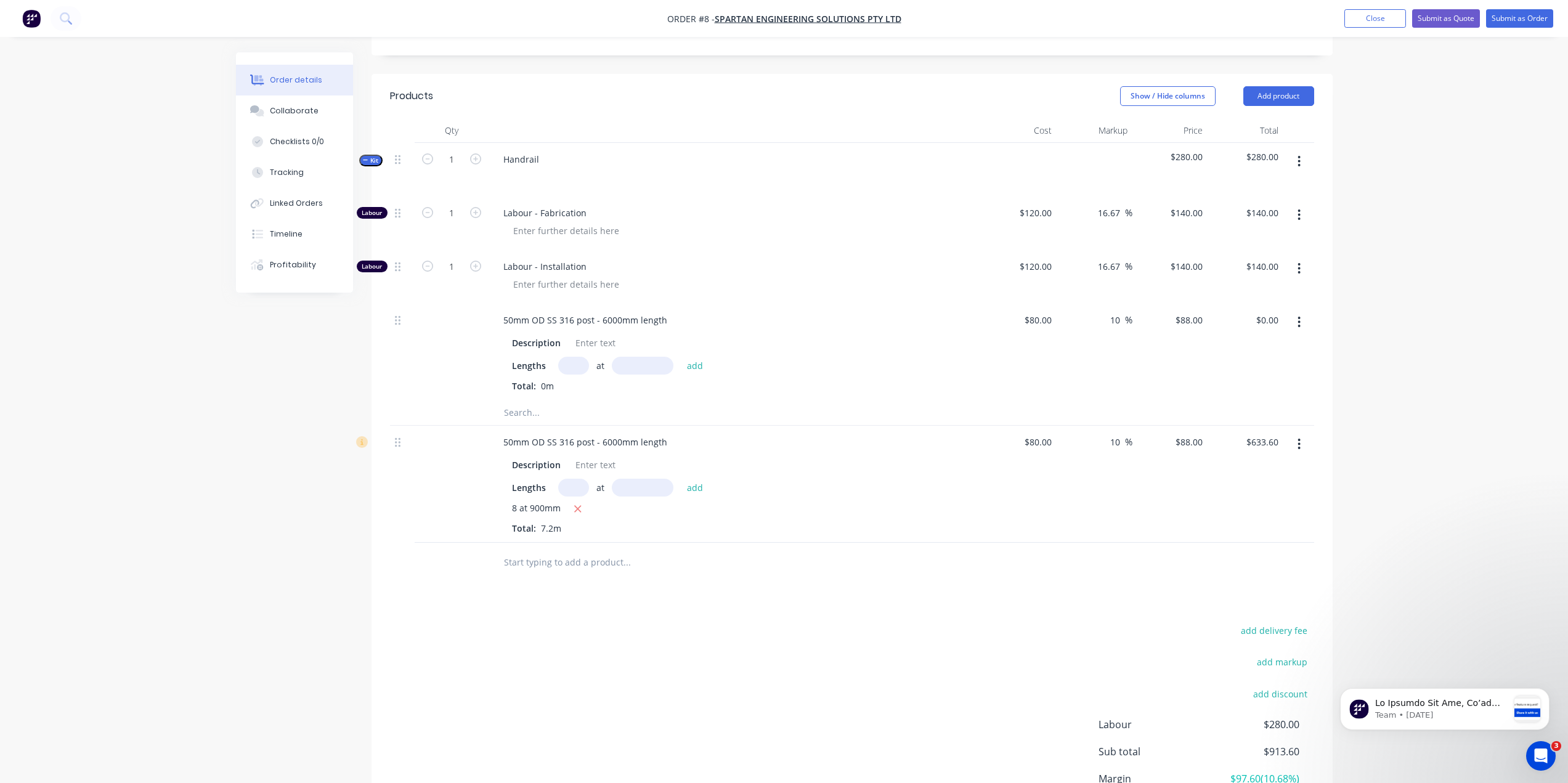
click at [579, 356] on input "text" at bounding box center [573, 365] width 31 height 18
type input "8"
click at [652, 356] on input "text" at bounding box center [642, 365] width 62 height 18
type input "900mm"
click at [698, 356] on button "add" at bounding box center [695, 364] width 29 height 17
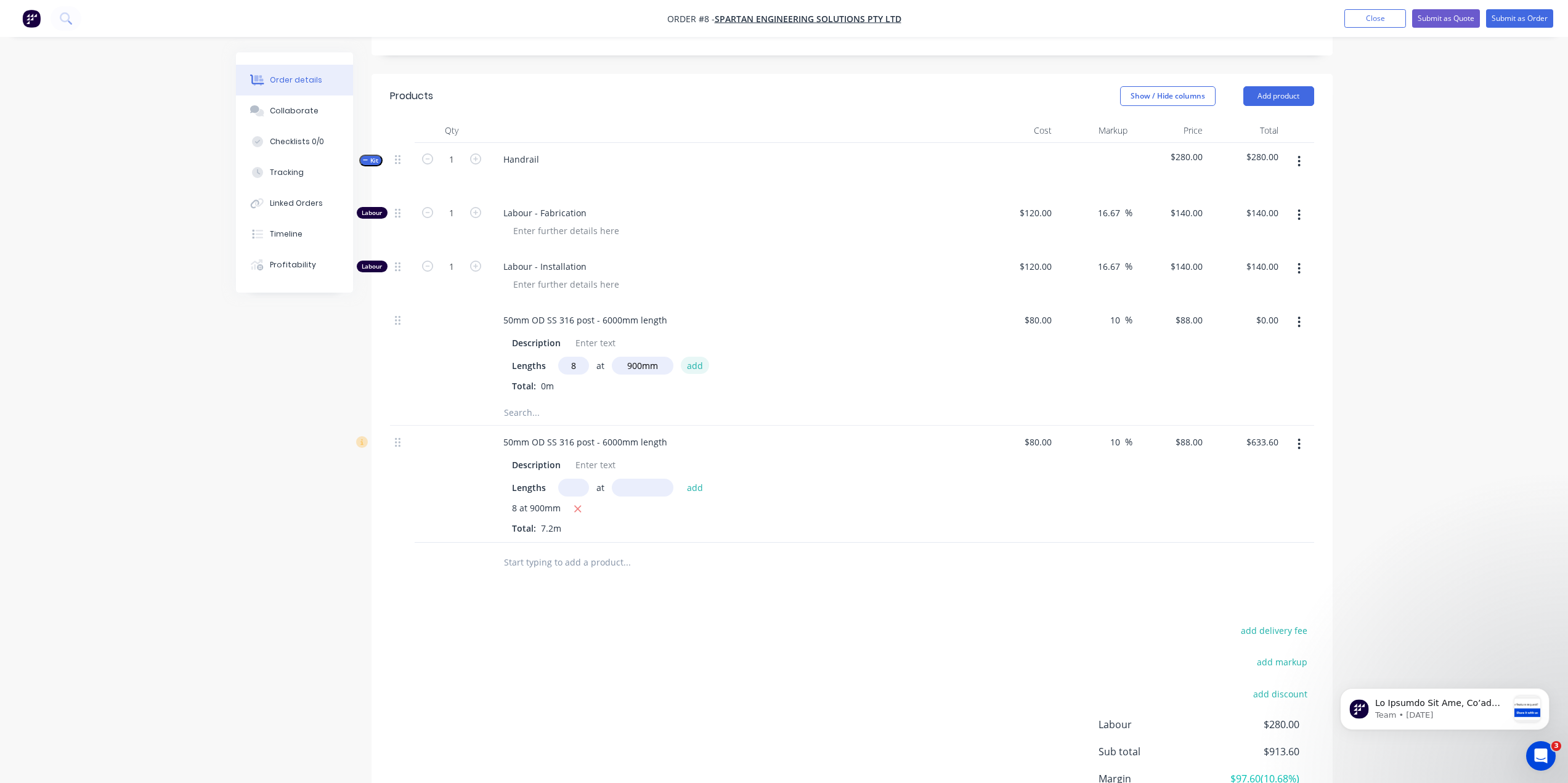
type input "$633.60"
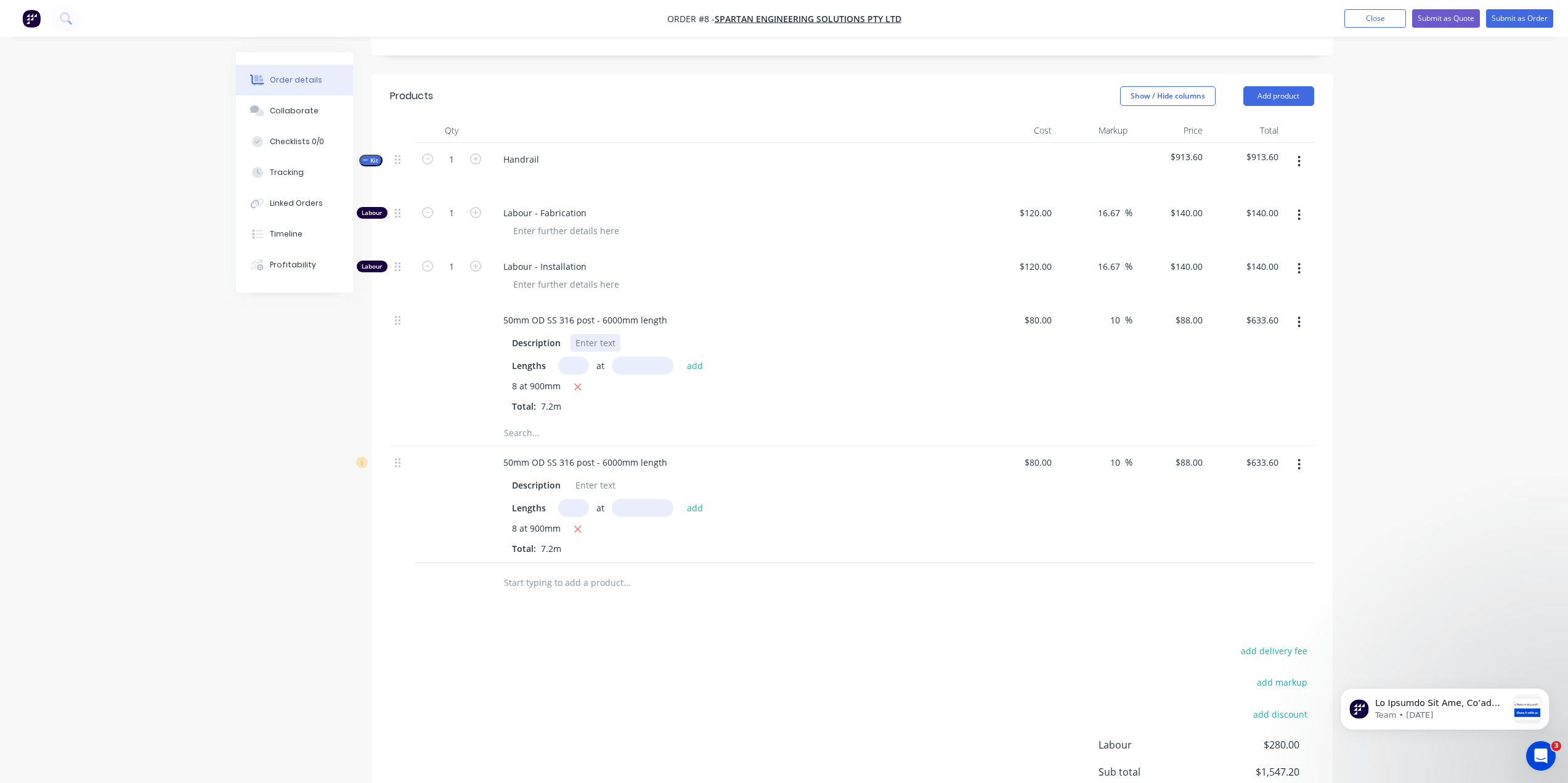
click at [806, 333] on div "Description" at bounding box center [732, 342] width 451 height 18
click at [1305, 454] on button "button" at bounding box center [1298, 464] width 29 height 22
click at [1225, 562] on div "Delete" at bounding box center [1255, 571] width 95 height 18
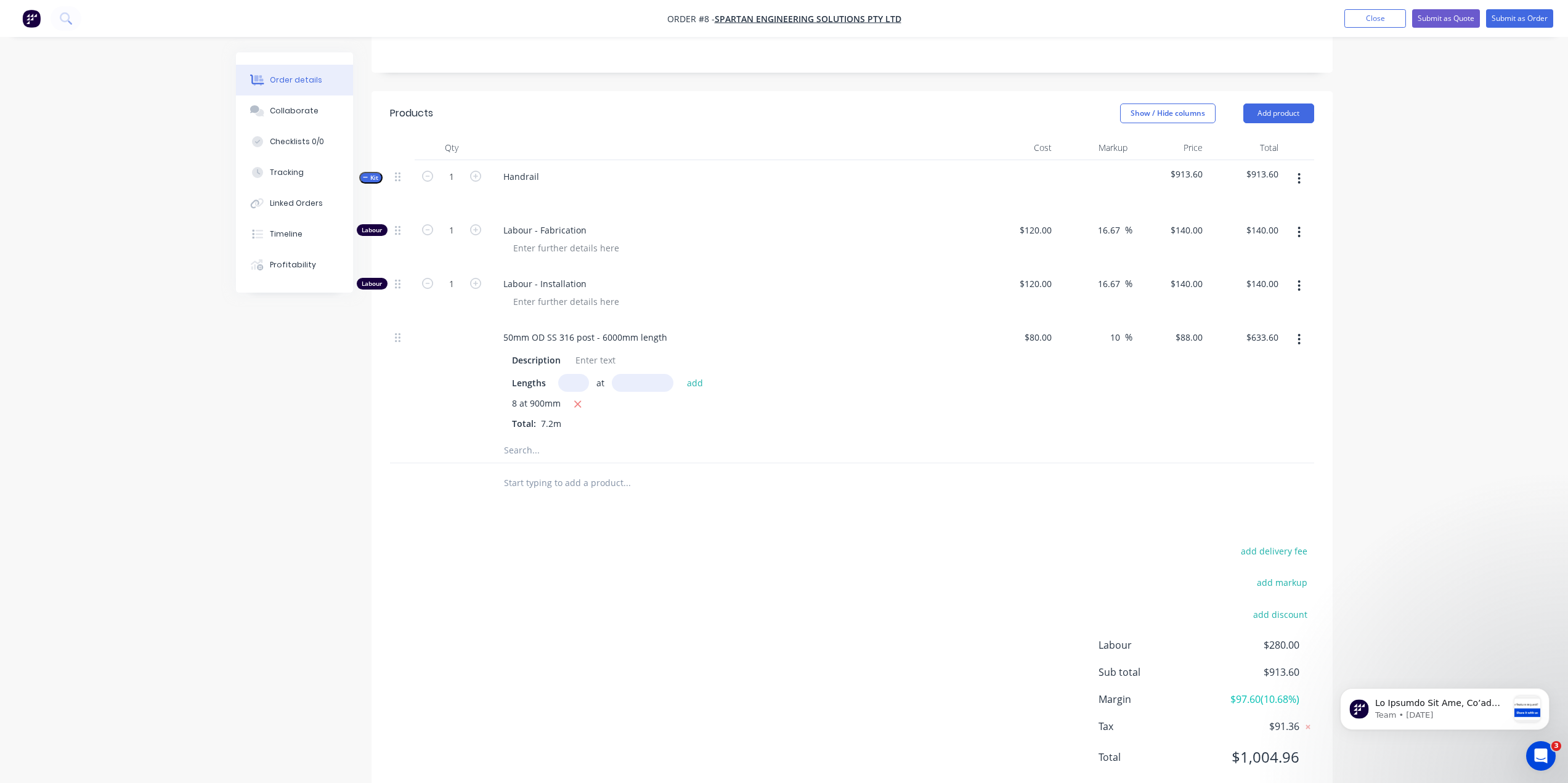
drag, startPoint x: 1404, startPoint y: 406, endPoint x: 1392, endPoint y: 400, distance: 13.4
click at [1399, 405] on div "Order details Collaborate Checklists 0/0 Tracking Linked Orders Timeline Profit…" at bounding box center [784, 265] width 1568 height 1106
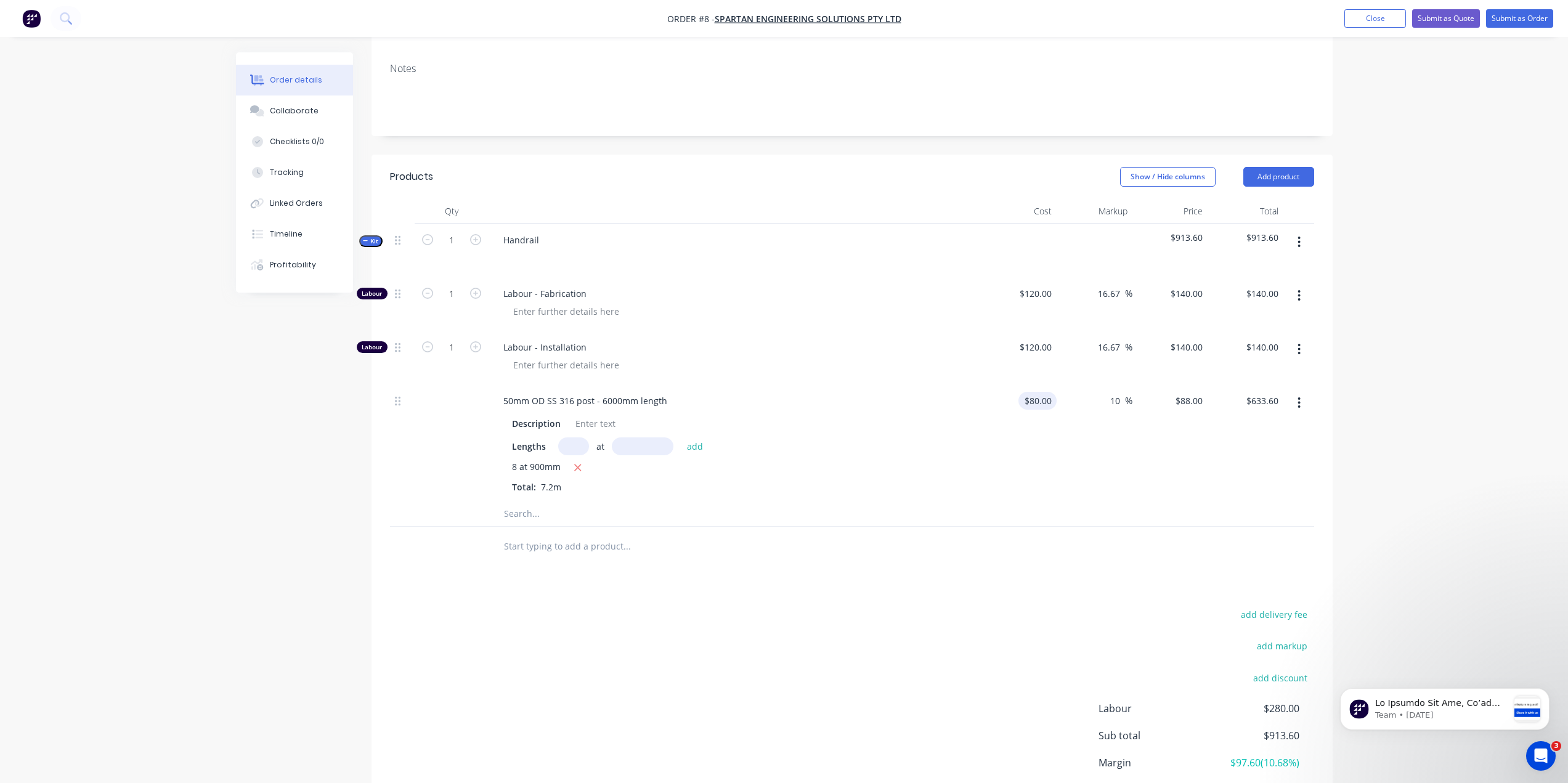
scroll to position [165, 0]
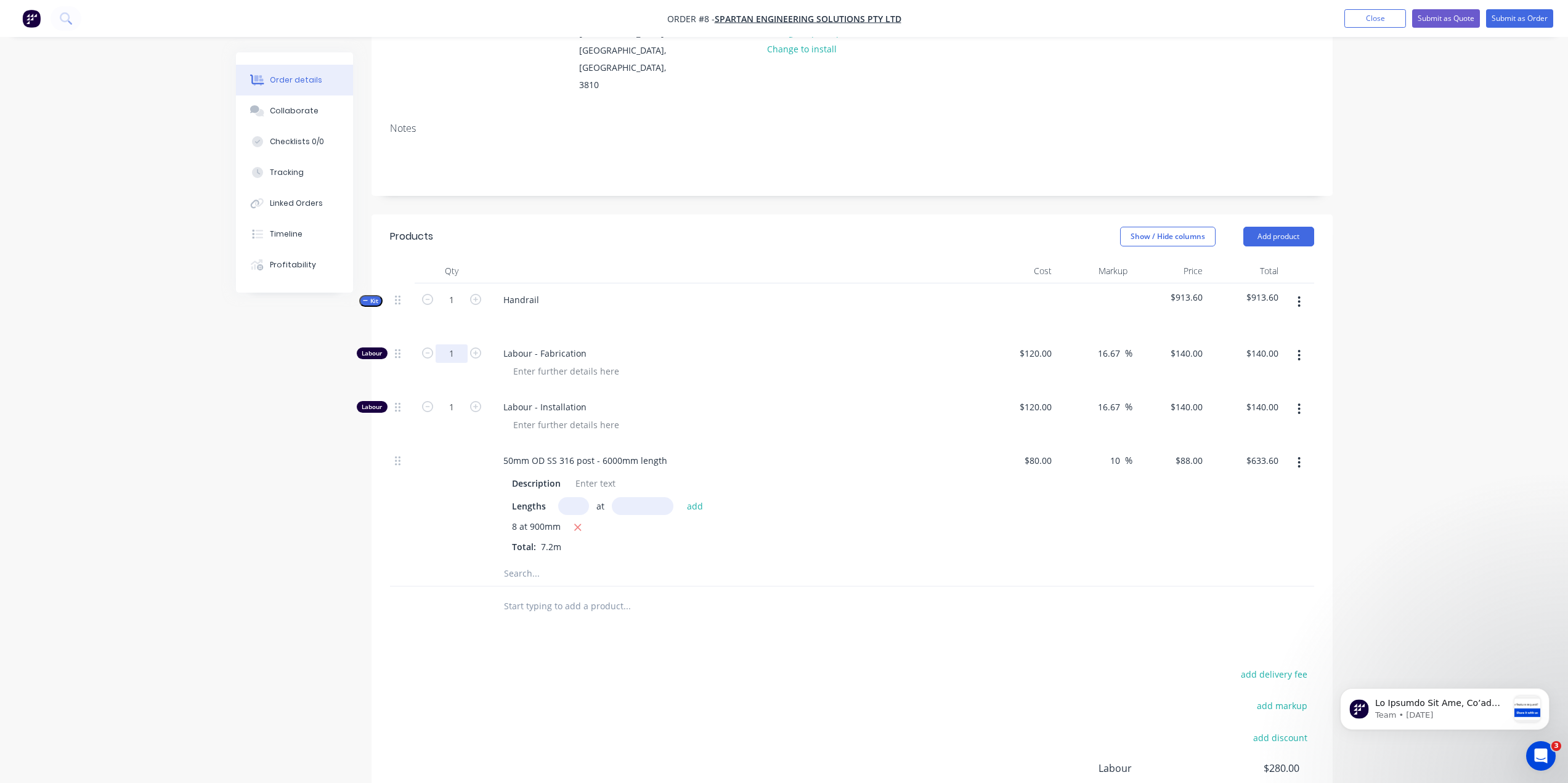
click at [446, 344] on input "1" at bounding box center [452, 353] width 32 height 19
type input "4"
type input "$560.00"
click at [454, 398] on input "1" at bounding box center [452, 407] width 32 height 19
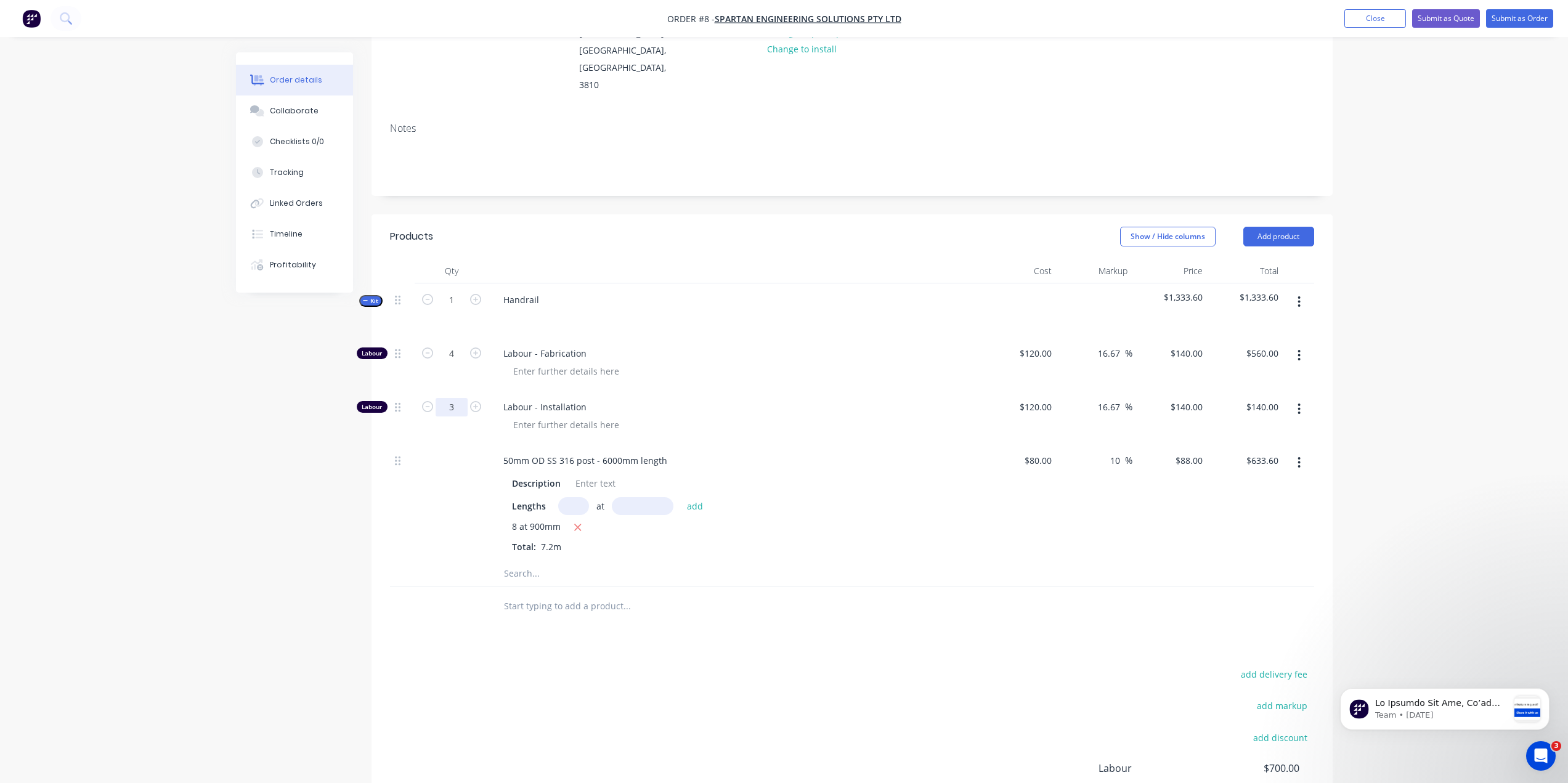
type input "3"
type input "$420.00"
click at [644, 362] on div at bounding box center [739, 371] width 473 height 18
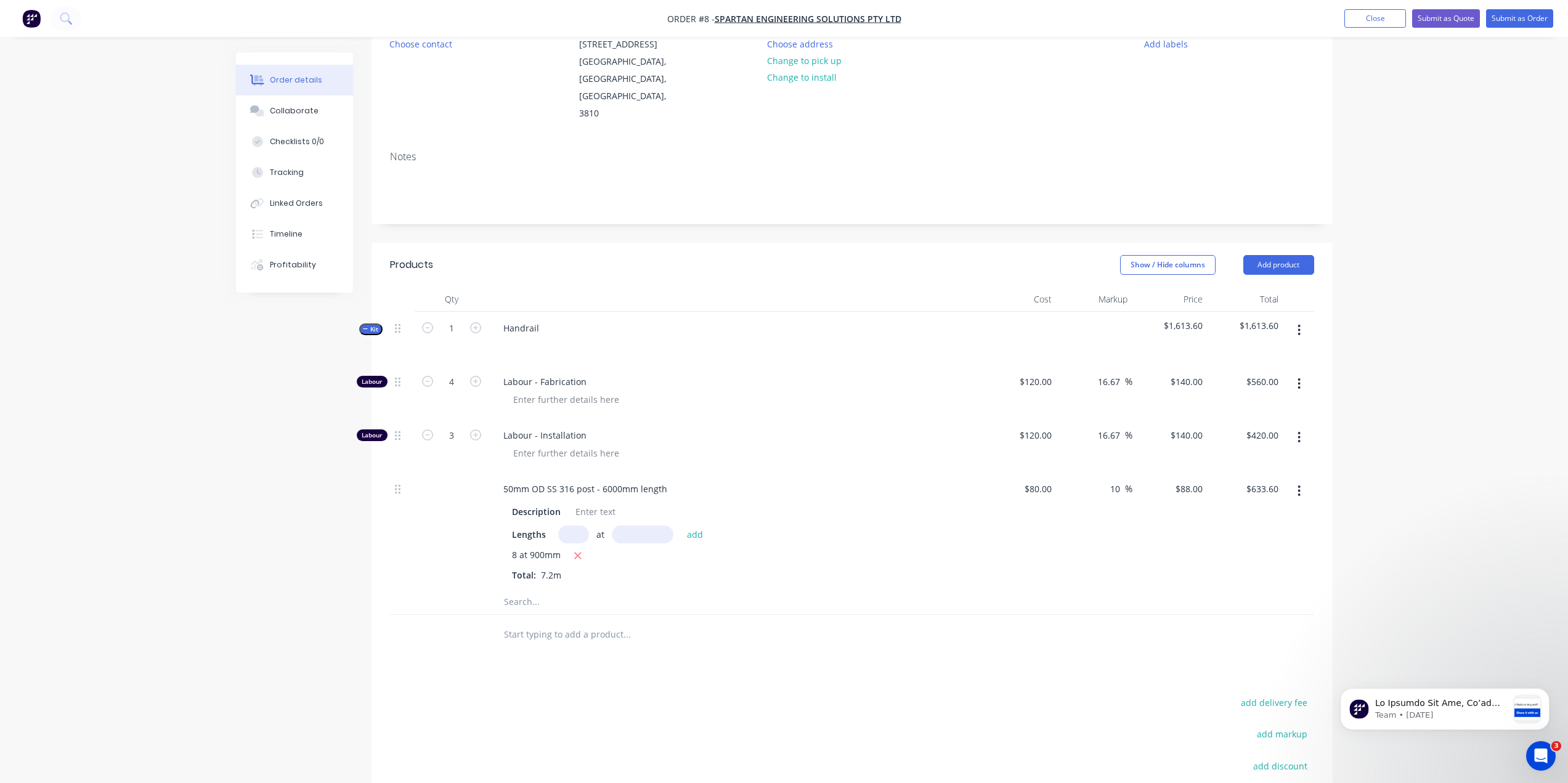
scroll to position [0, 0]
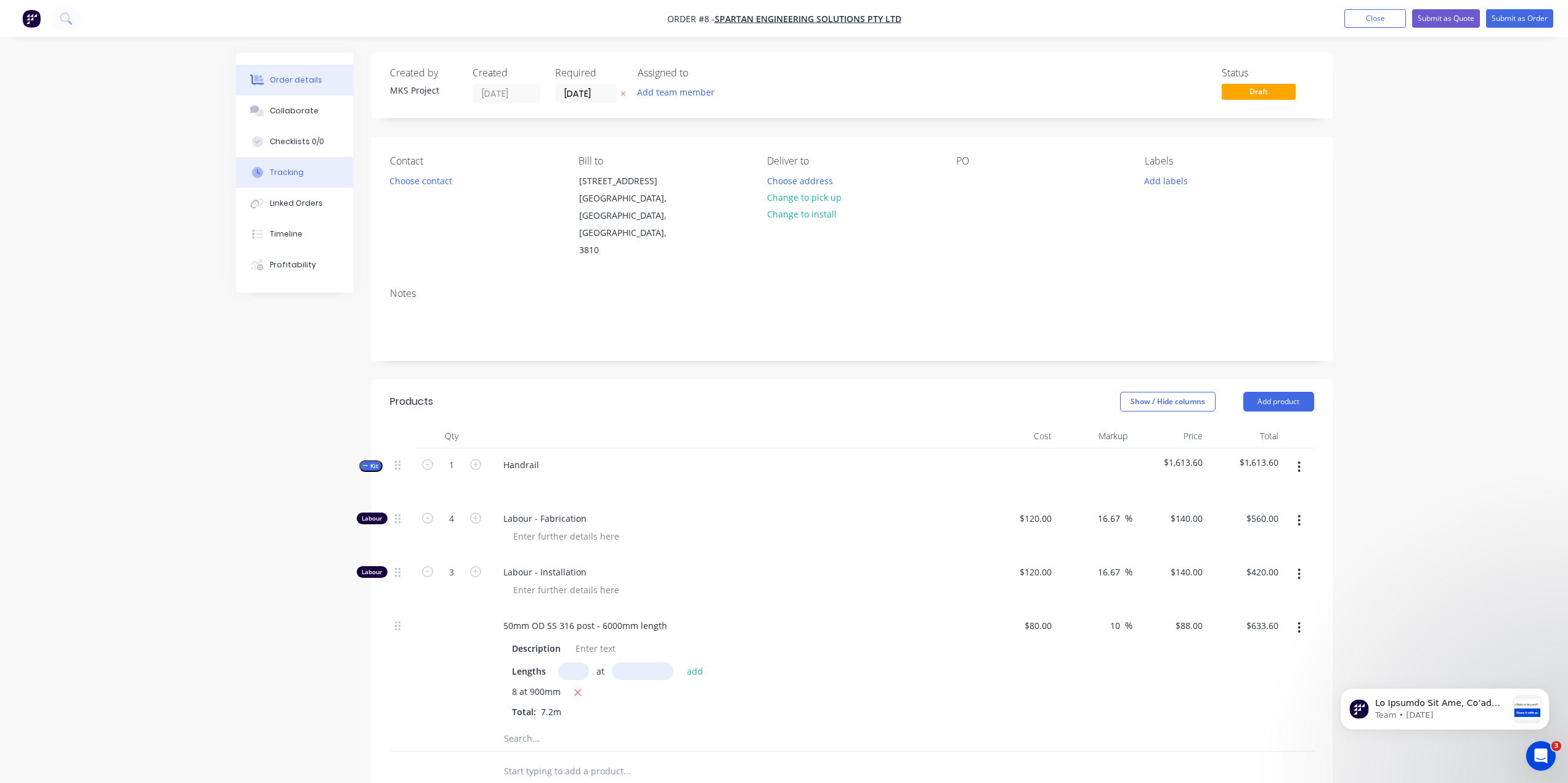
click at [297, 178] on div "Tracking" at bounding box center [287, 172] width 34 height 11
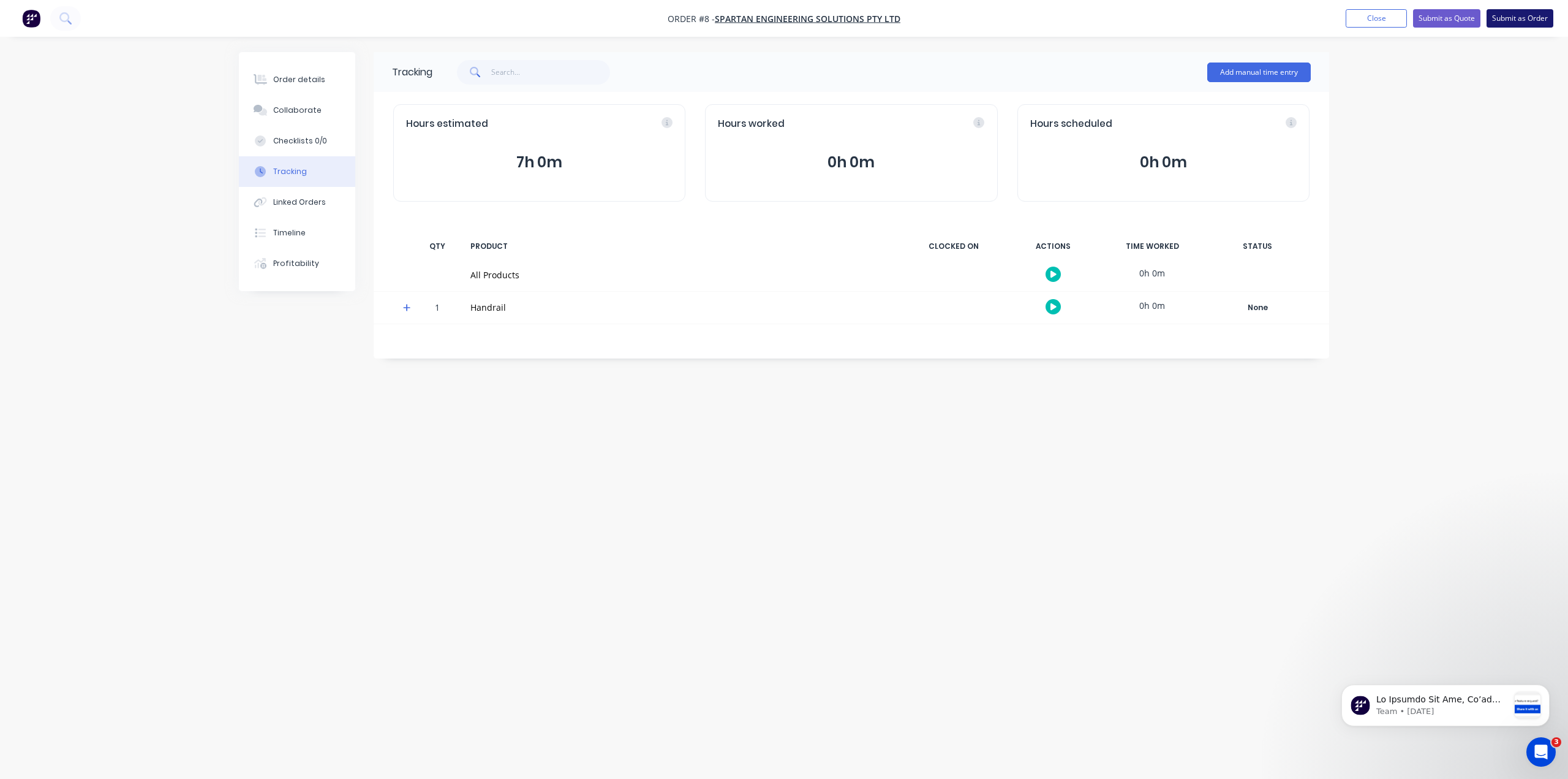
click at [1519, 21] on button "Submit as Order" at bounding box center [1520, 18] width 67 height 19
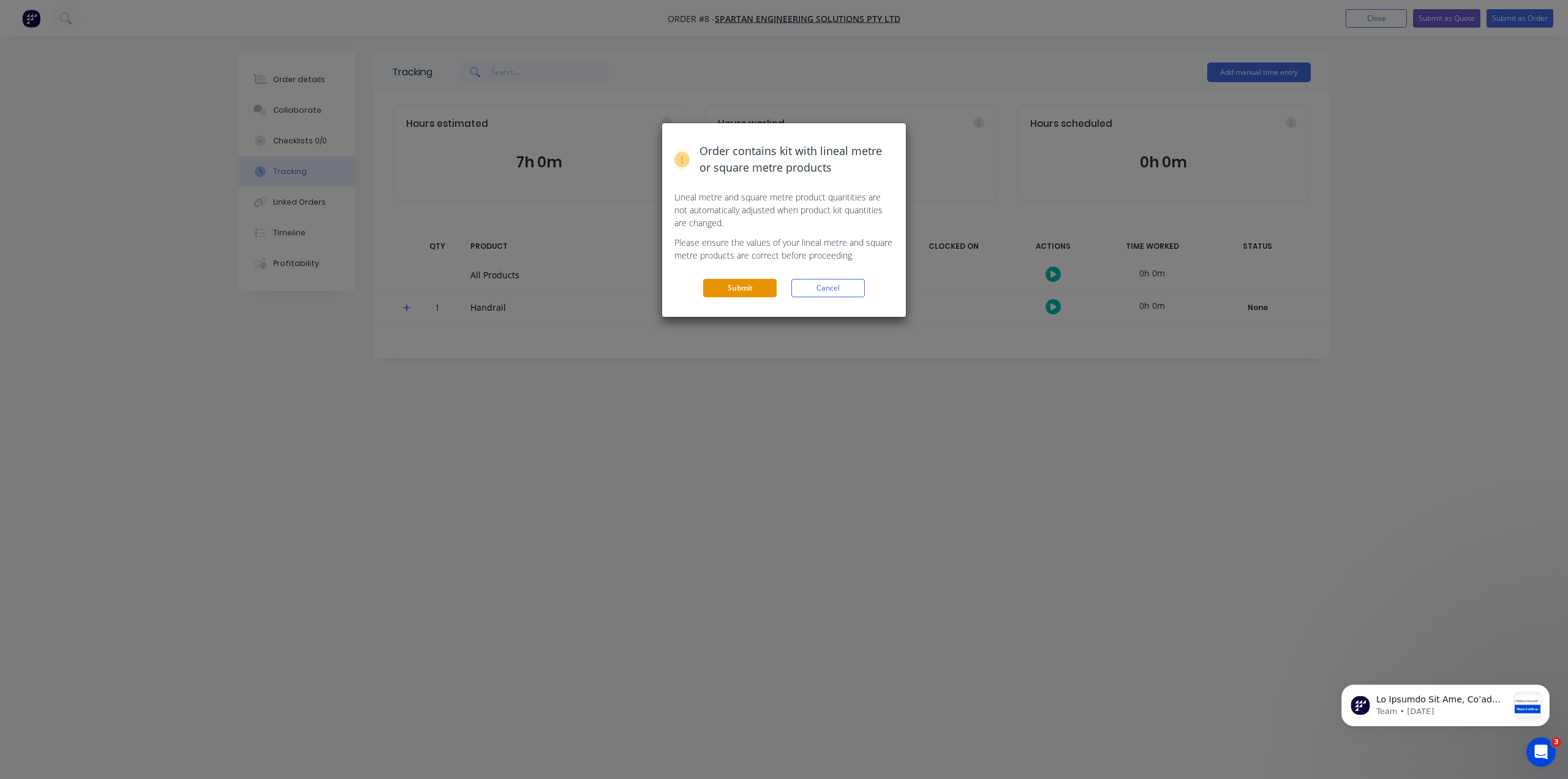
click at [721, 286] on button "Submit" at bounding box center [740, 287] width 73 height 19
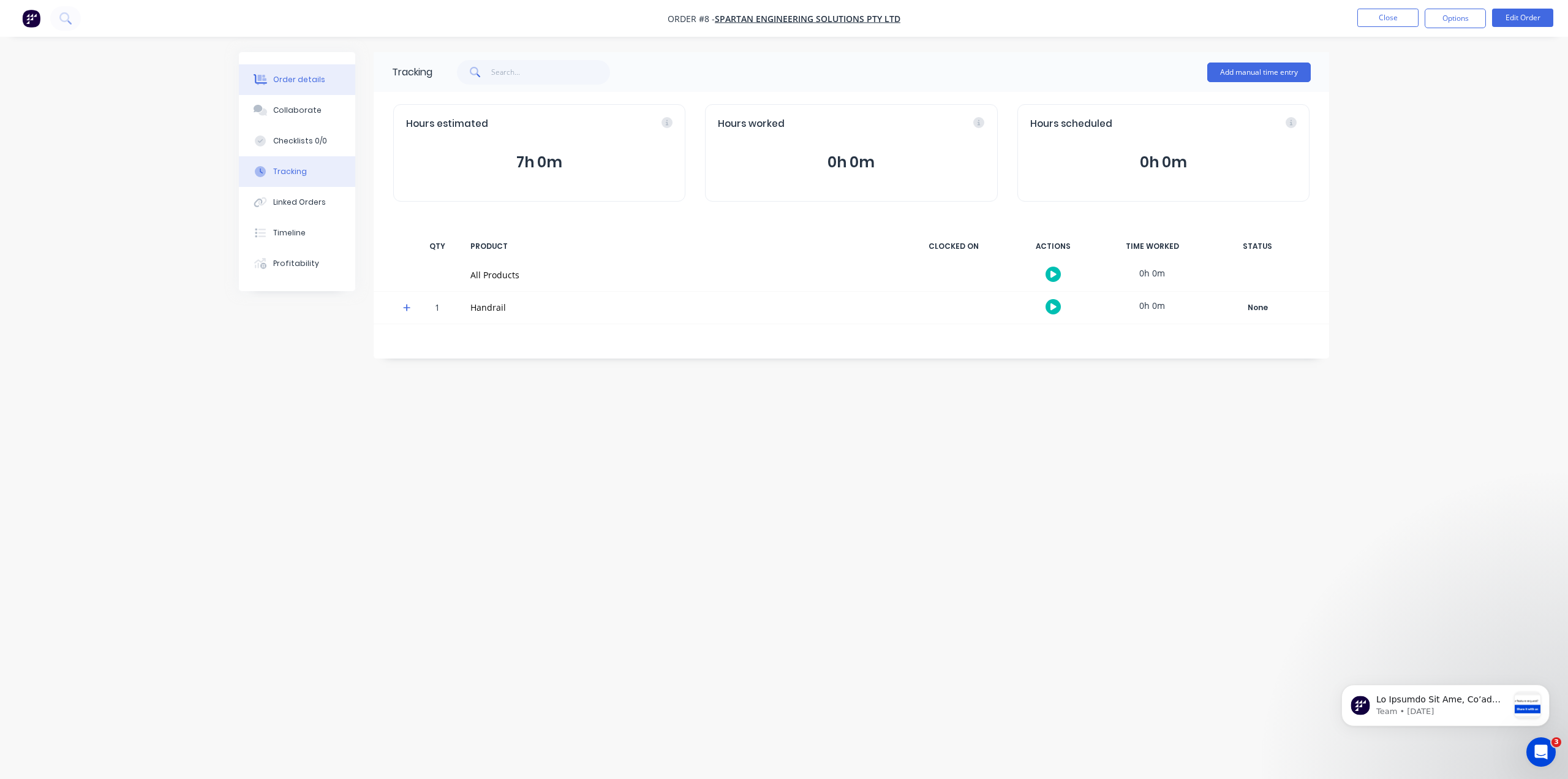
click at [310, 79] on div "Order details" at bounding box center [299, 79] width 52 height 11
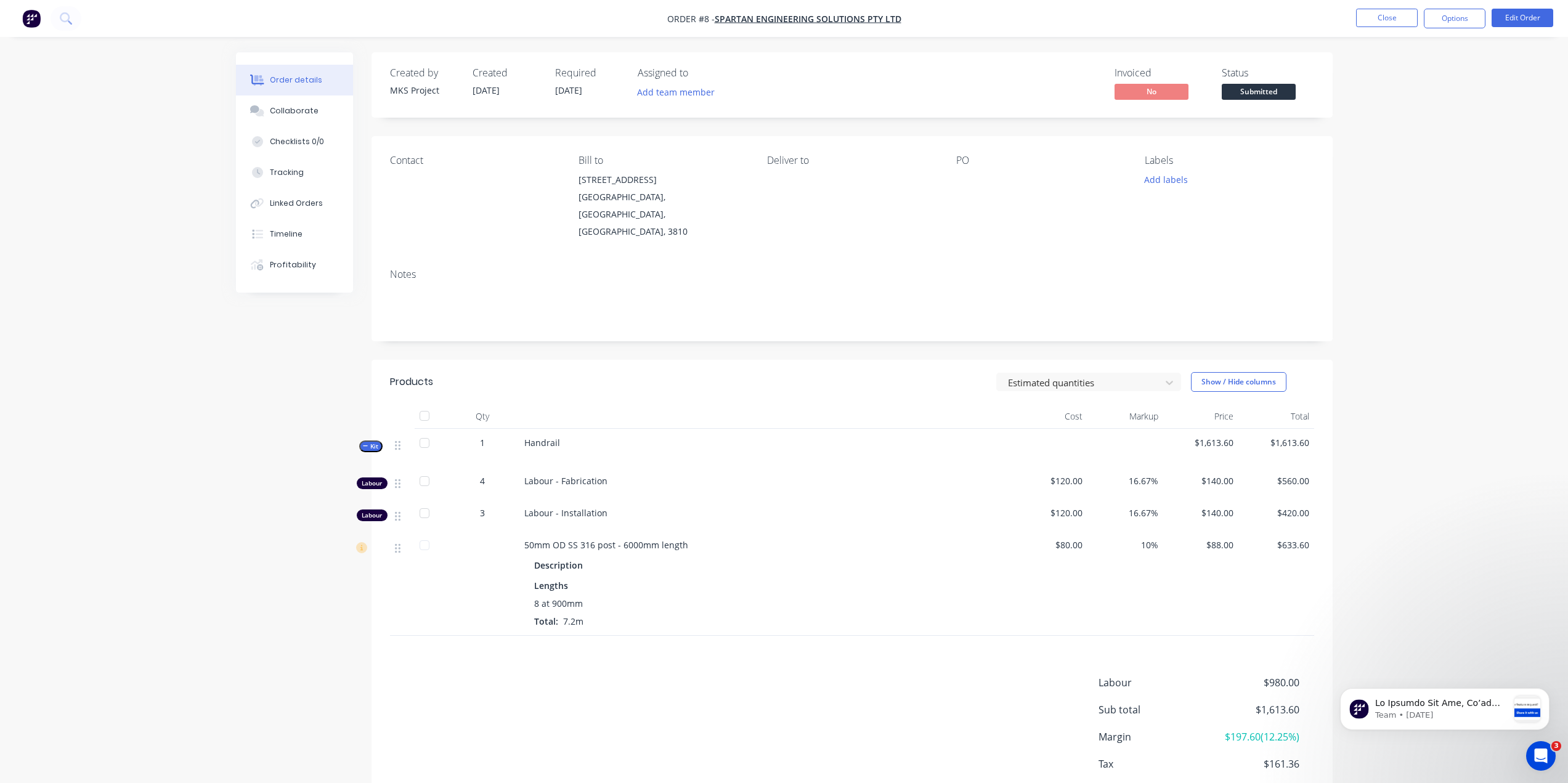
scroll to position [43, 0]
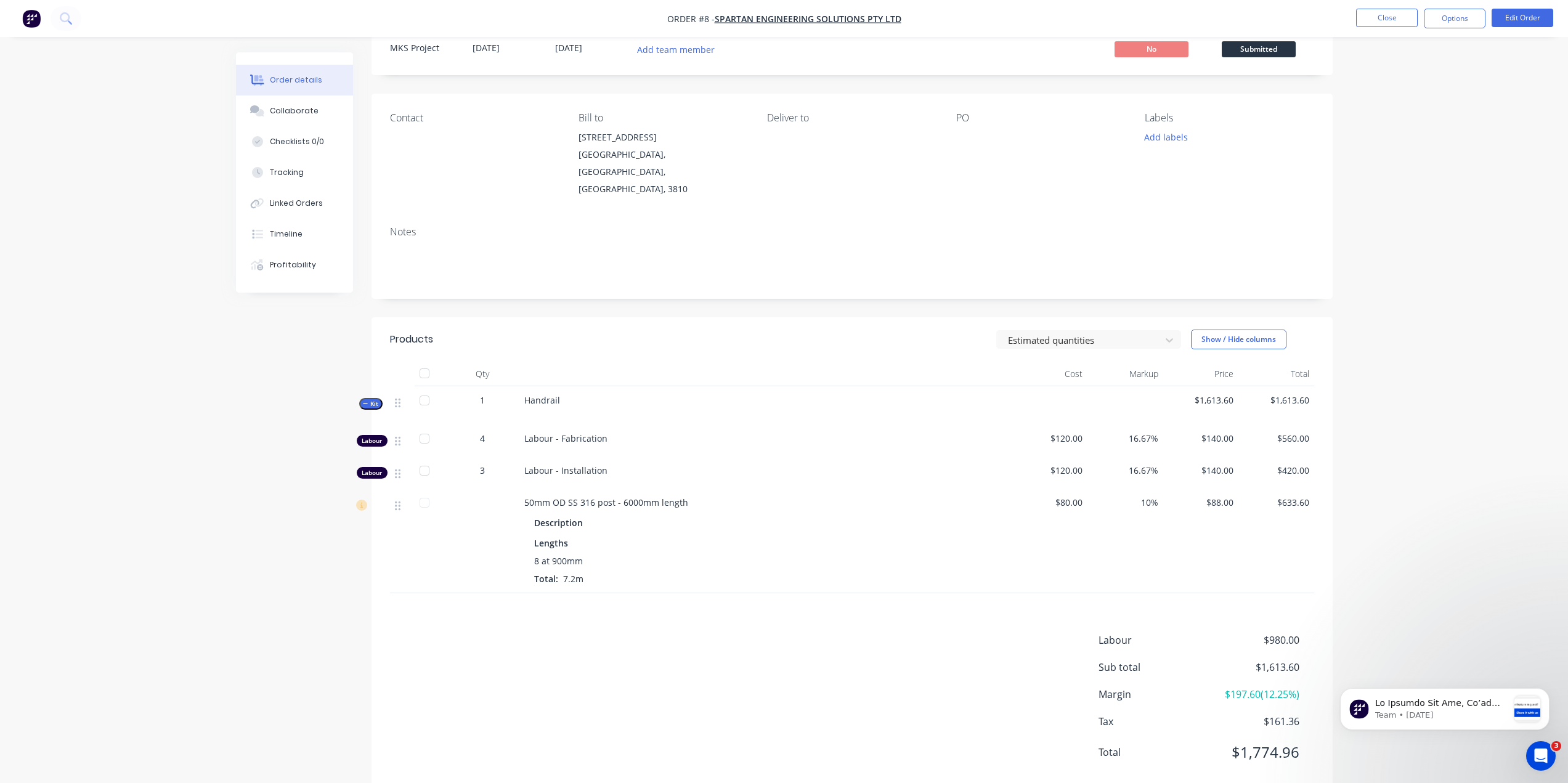
click at [1420, 378] on div "Order details Collaborate Checklists 0/0 Tracking Linked Orders Timeline Profit…" at bounding box center [784, 385] width 1568 height 855
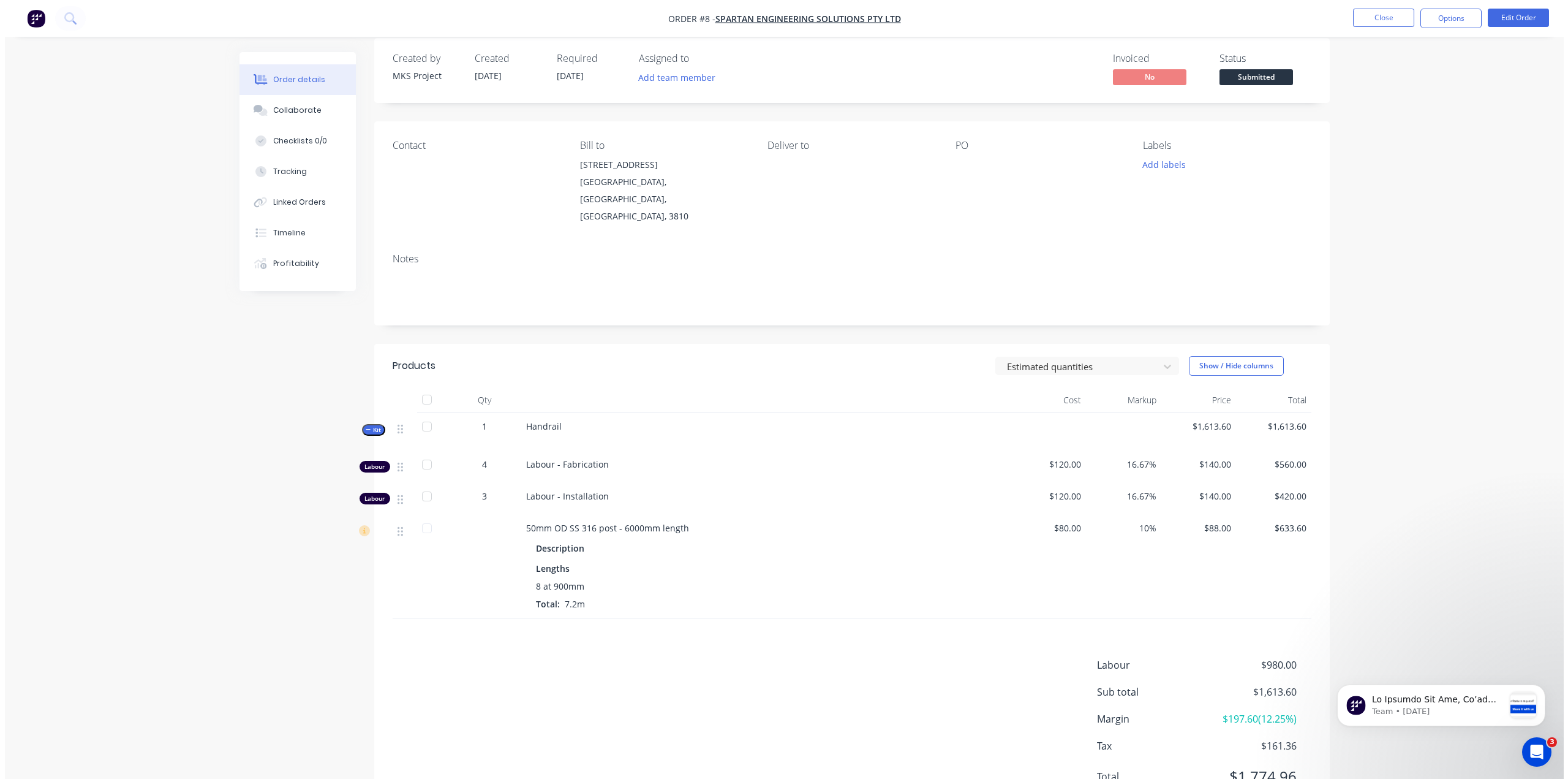
scroll to position [0, 0]
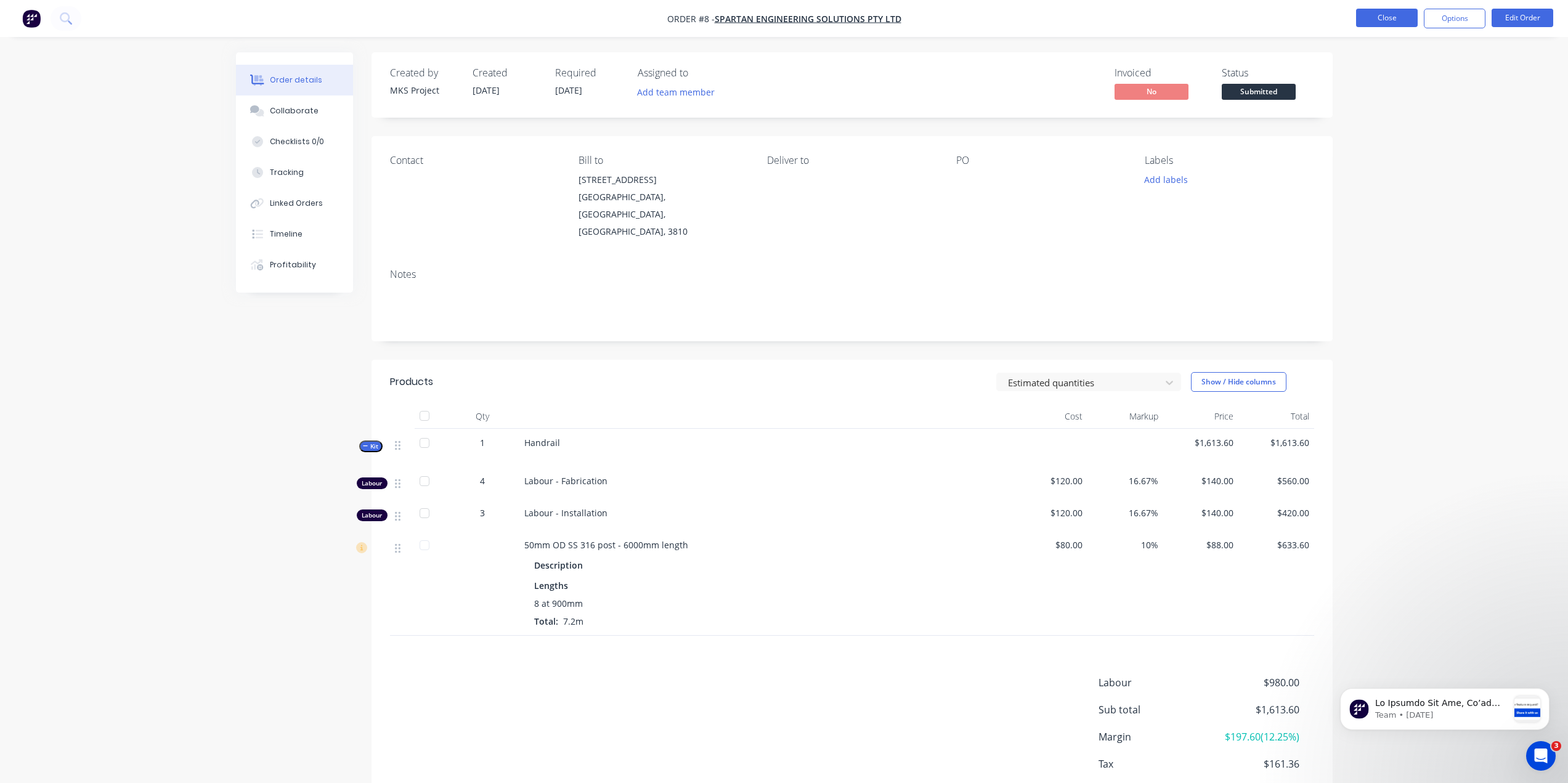
click at [1393, 16] on button "Close" at bounding box center [1386, 18] width 62 height 19
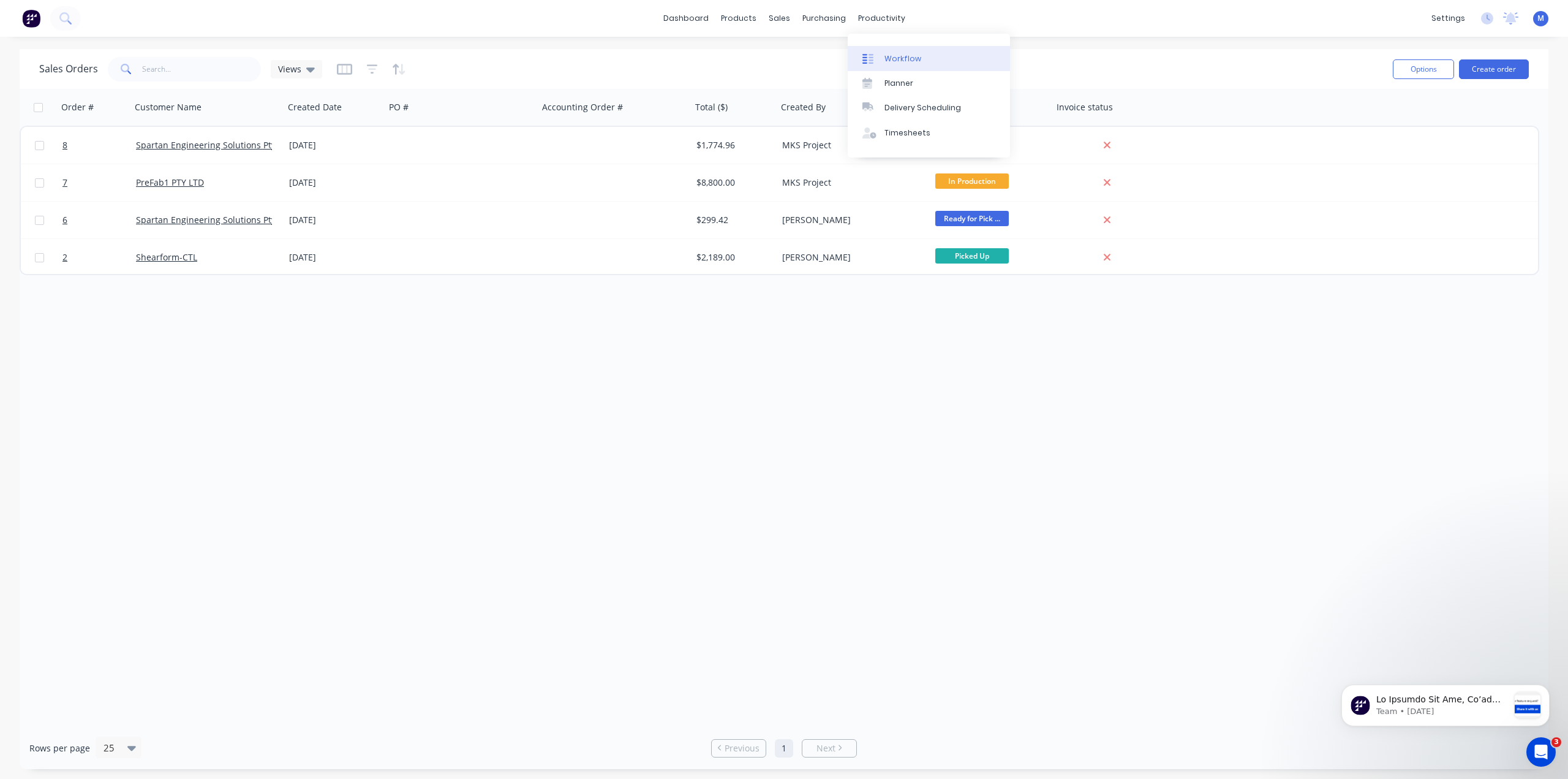
click at [902, 59] on div "Workflow" at bounding box center [902, 58] width 37 height 11
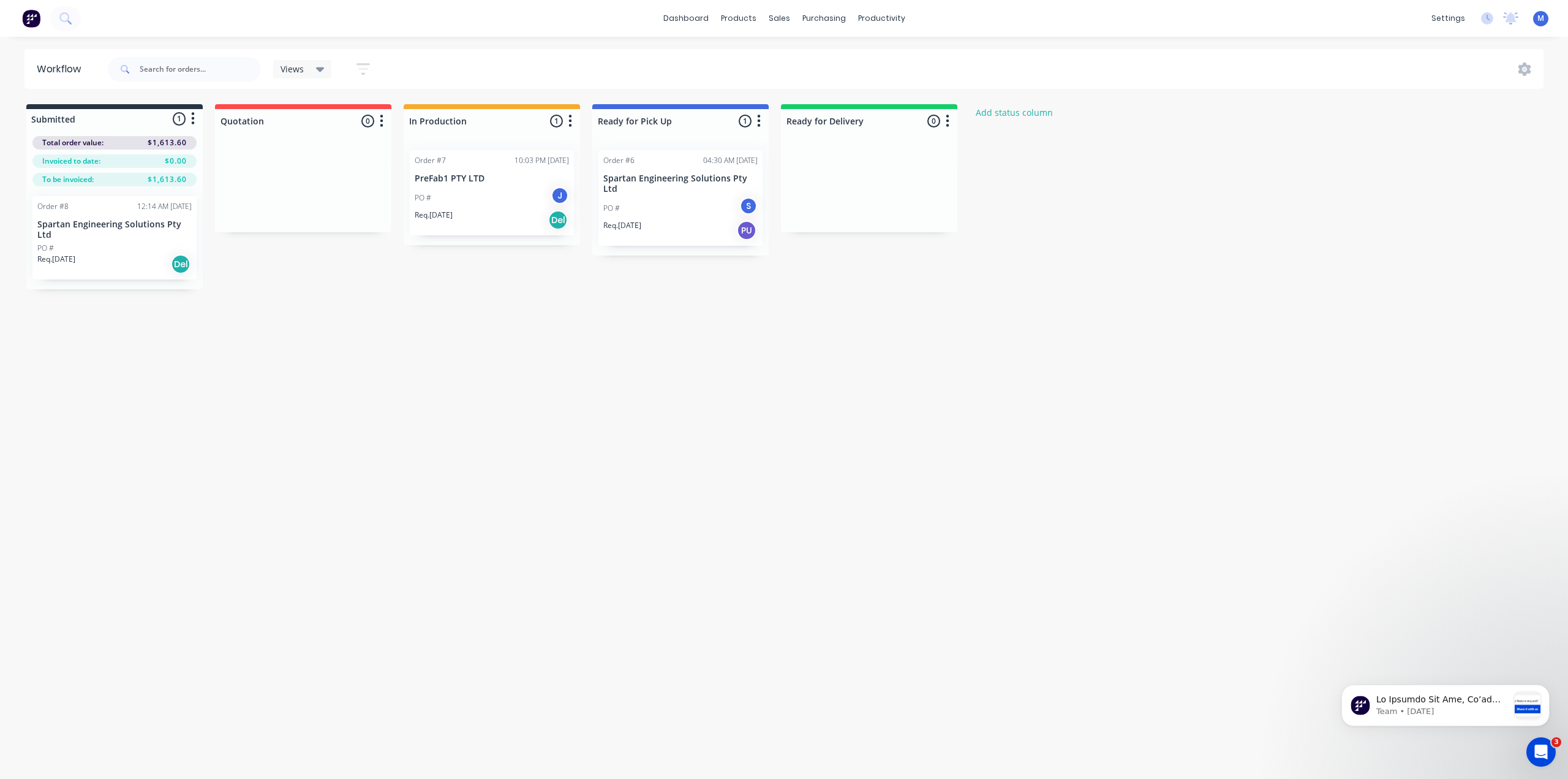
click at [73, 212] on div "Order #8 12:14 AM 30/09/25 Spartan Engineering Solutions Pty Ltd PO # Req. 30/0…" at bounding box center [114, 238] width 164 height 83
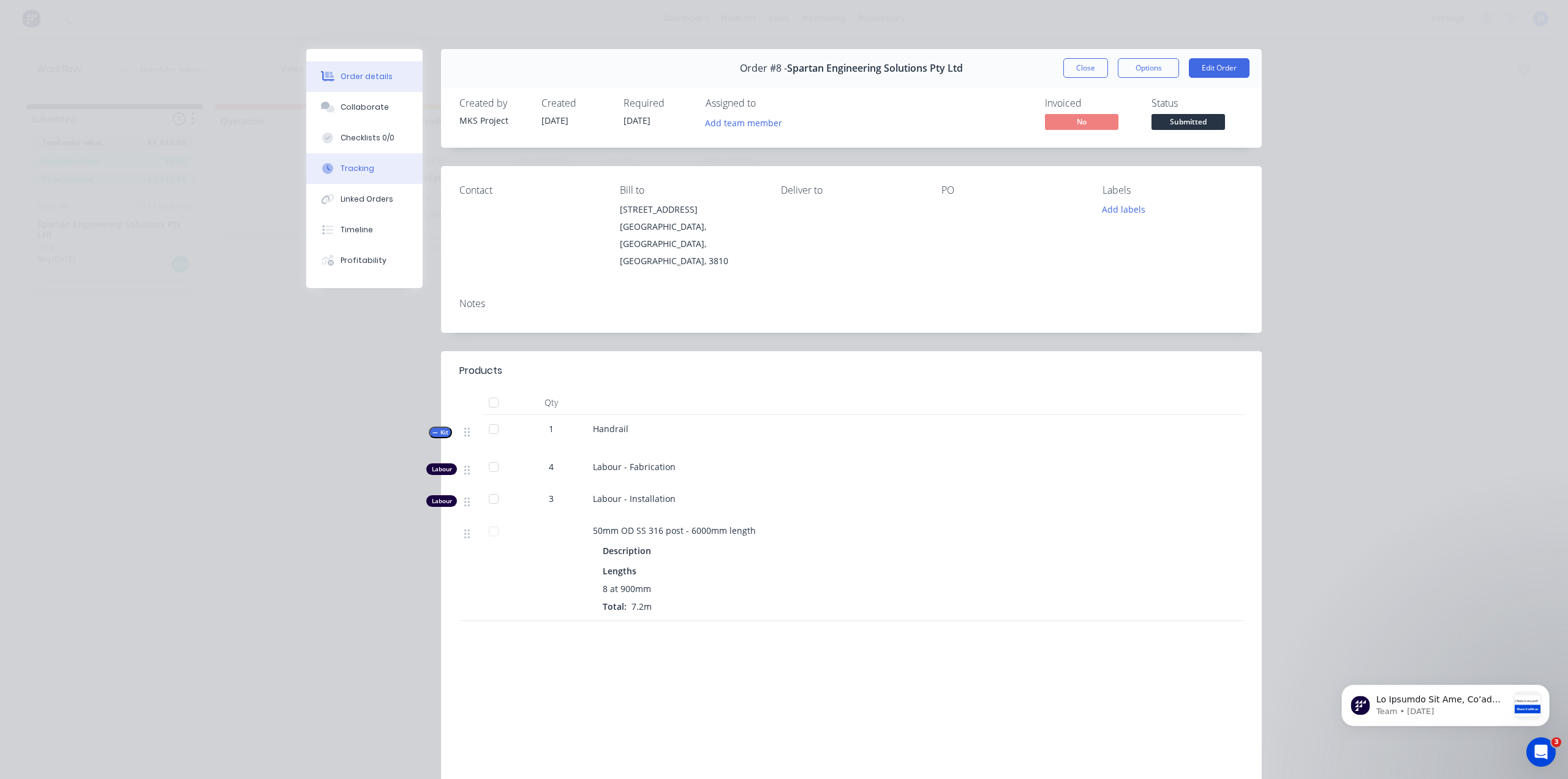
click at [366, 166] on div "Tracking" at bounding box center [357, 168] width 34 height 11
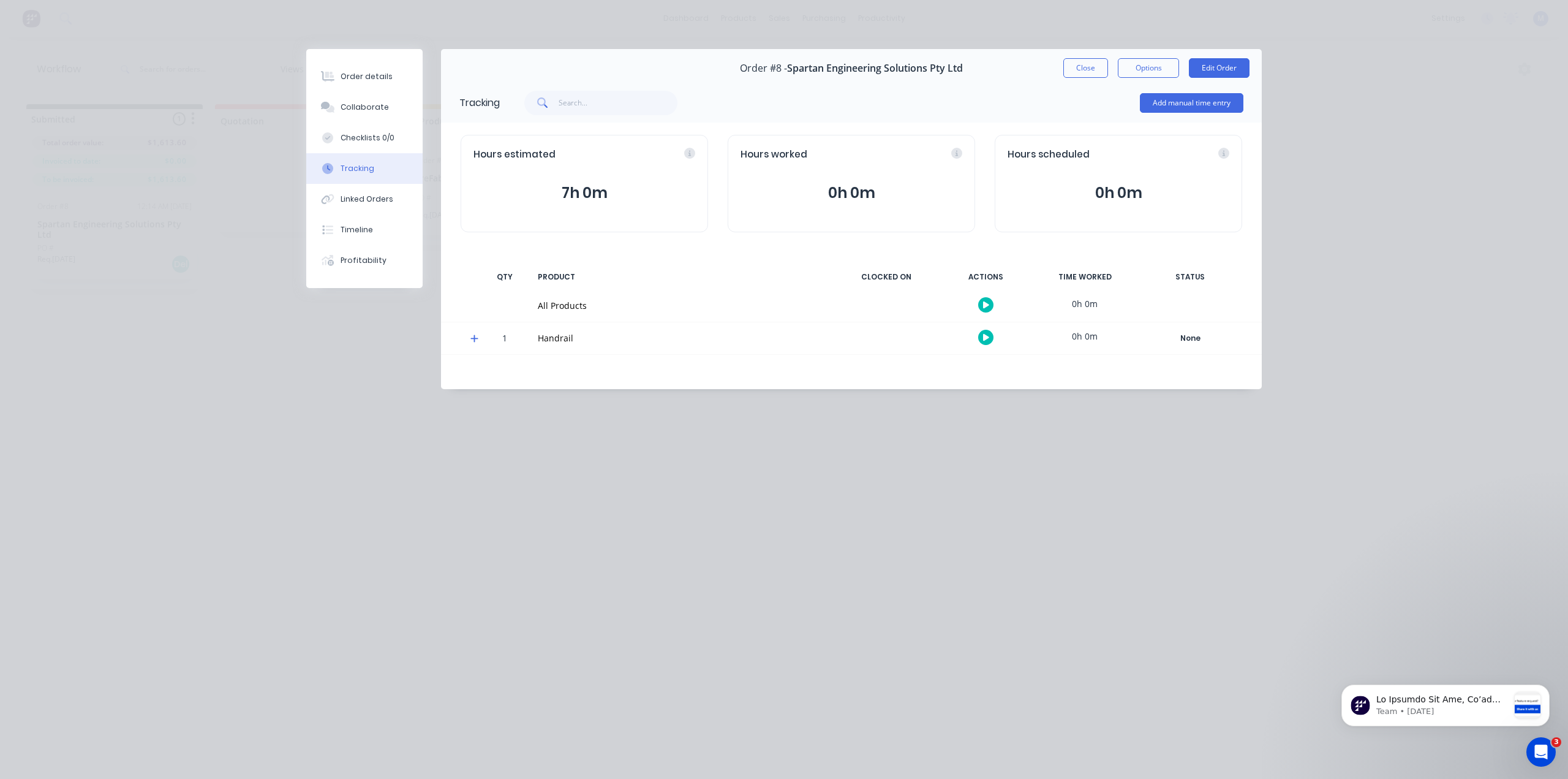
click at [472, 337] on icon at bounding box center [475, 338] width 8 height 9
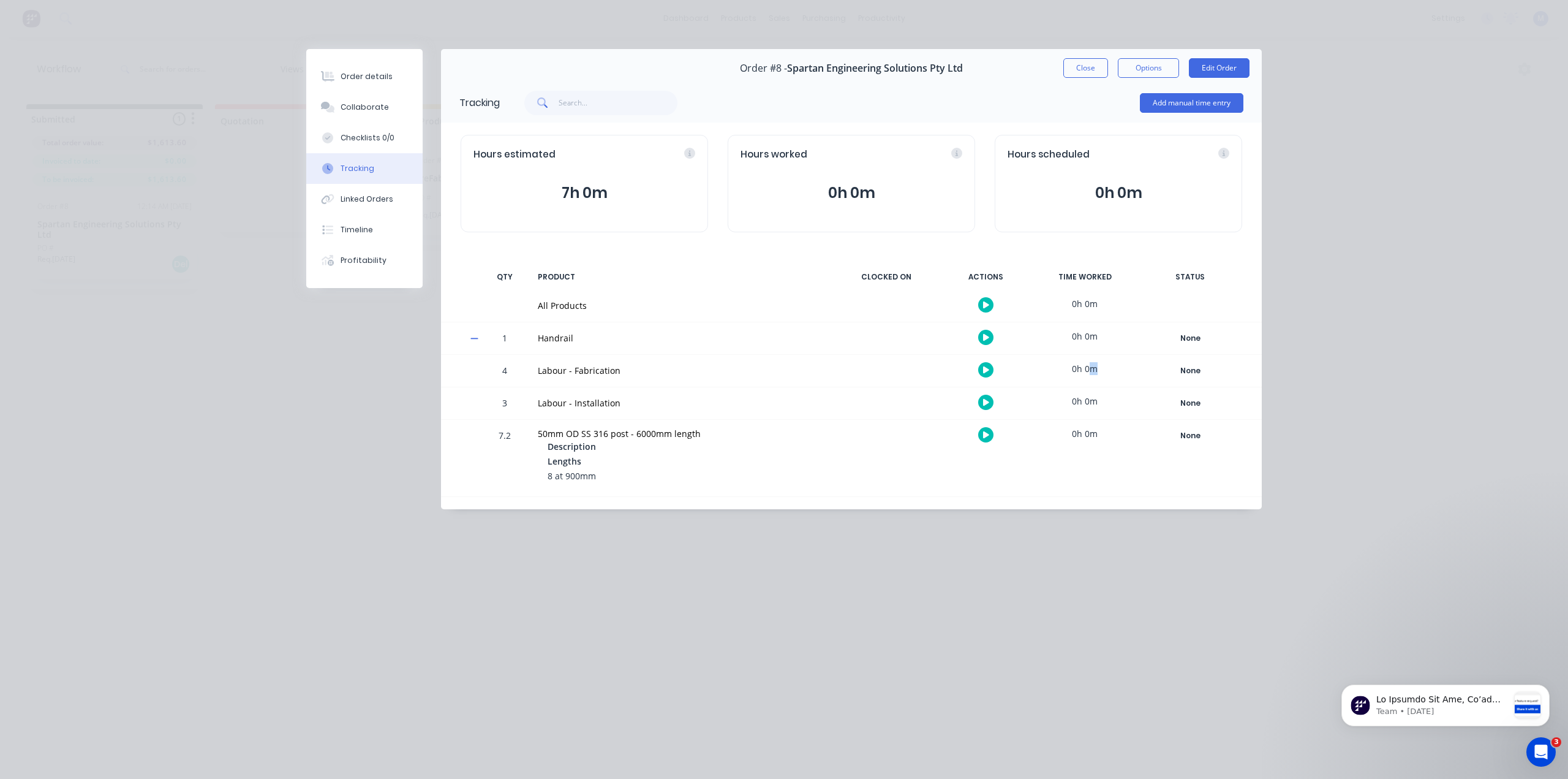
drag, startPoint x: 1100, startPoint y: 369, endPoint x: 1089, endPoint y: 369, distance: 11.0
click at [1089, 369] on div "0h 0m" at bounding box center [1084, 368] width 92 height 28
click at [989, 367] on icon "button" at bounding box center [986, 370] width 6 height 8
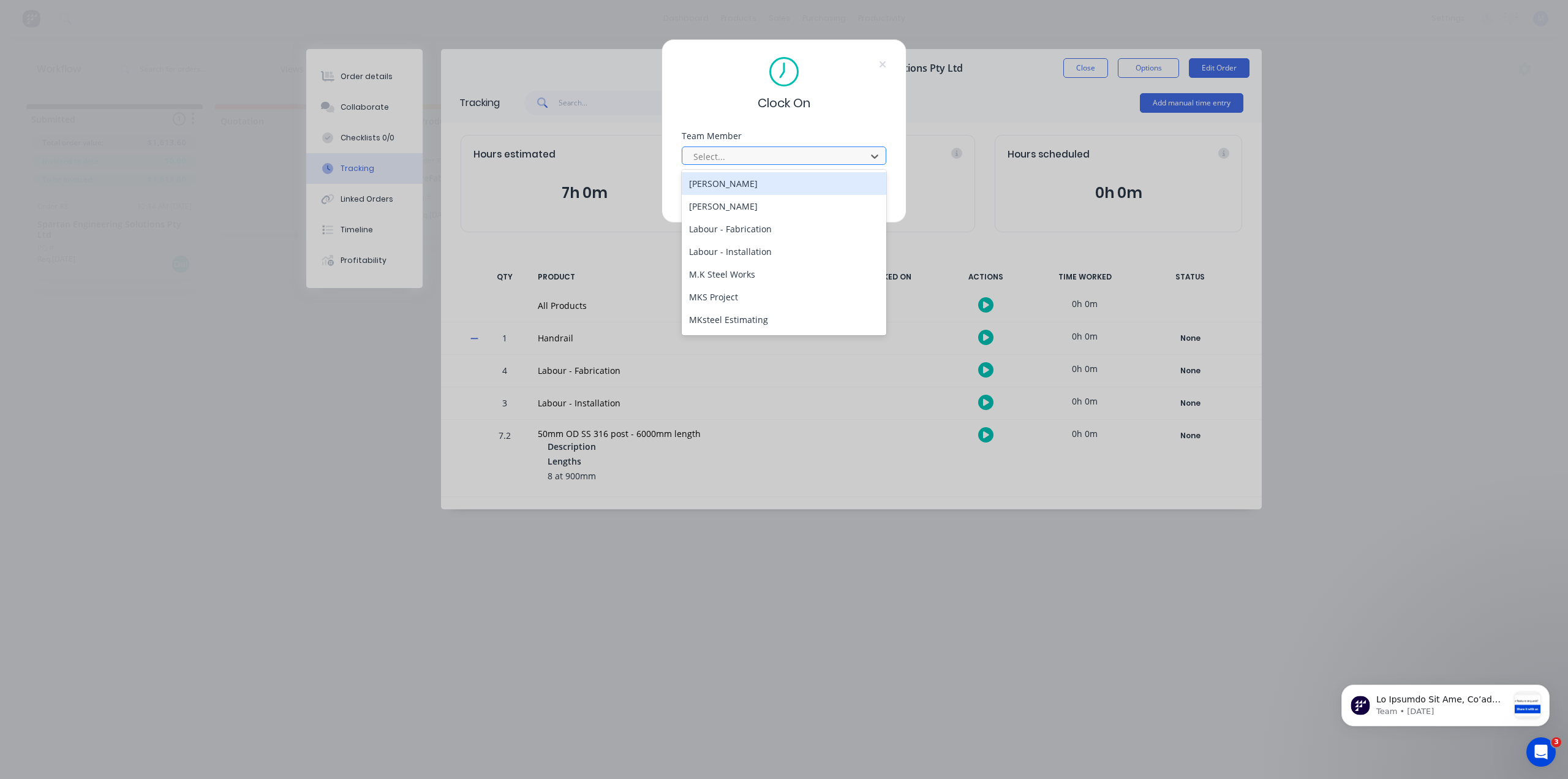
click at [806, 153] on div at bounding box center [776, 157] width 168 height 16
click at [706, 301] on div "[PERSON_NAME]" at bounding box center [784, 298] width 204 height 23
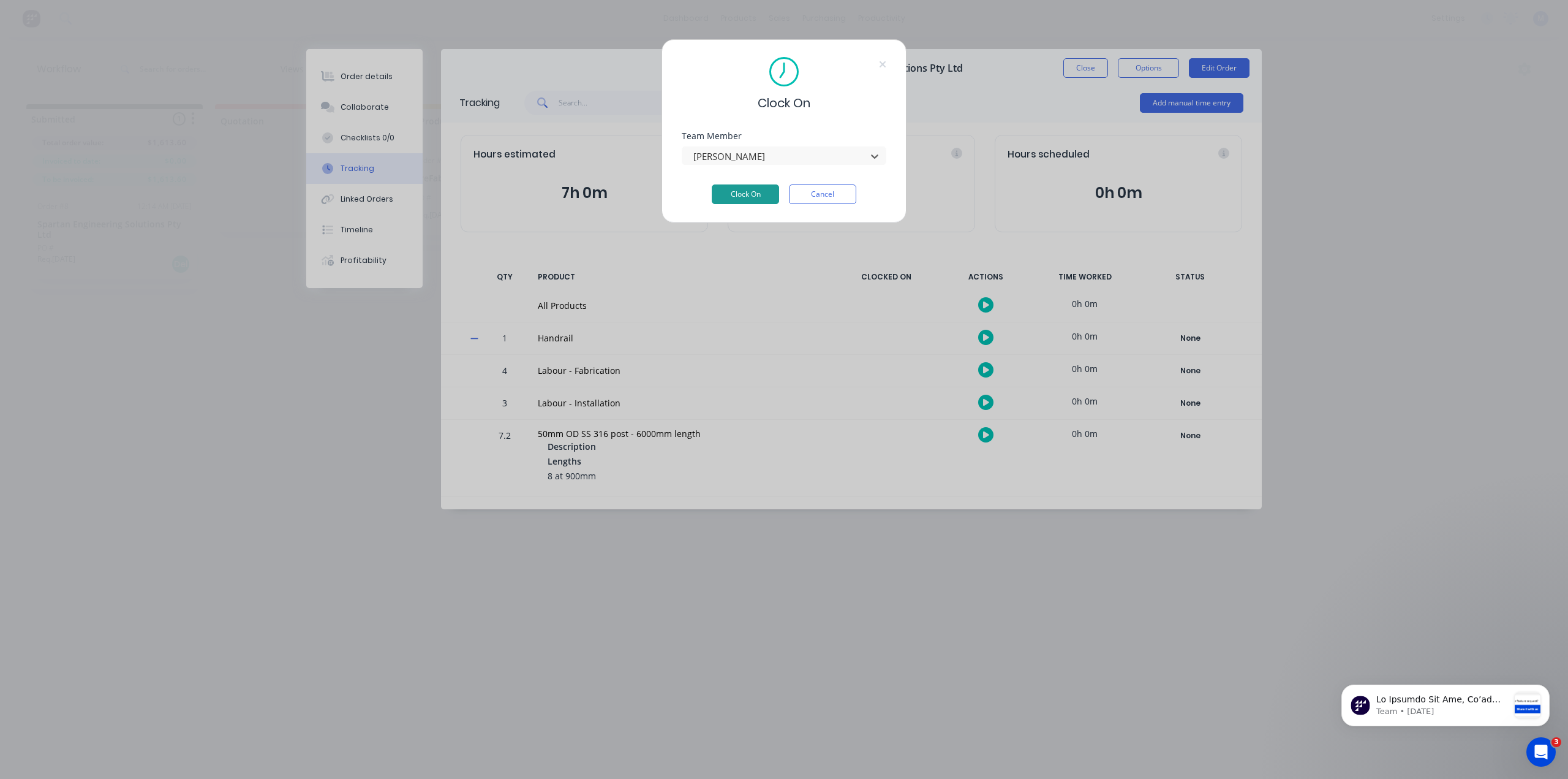
click at [739, 193] on button "Clock On" at bounding box center [745, 195] width 67 height 20
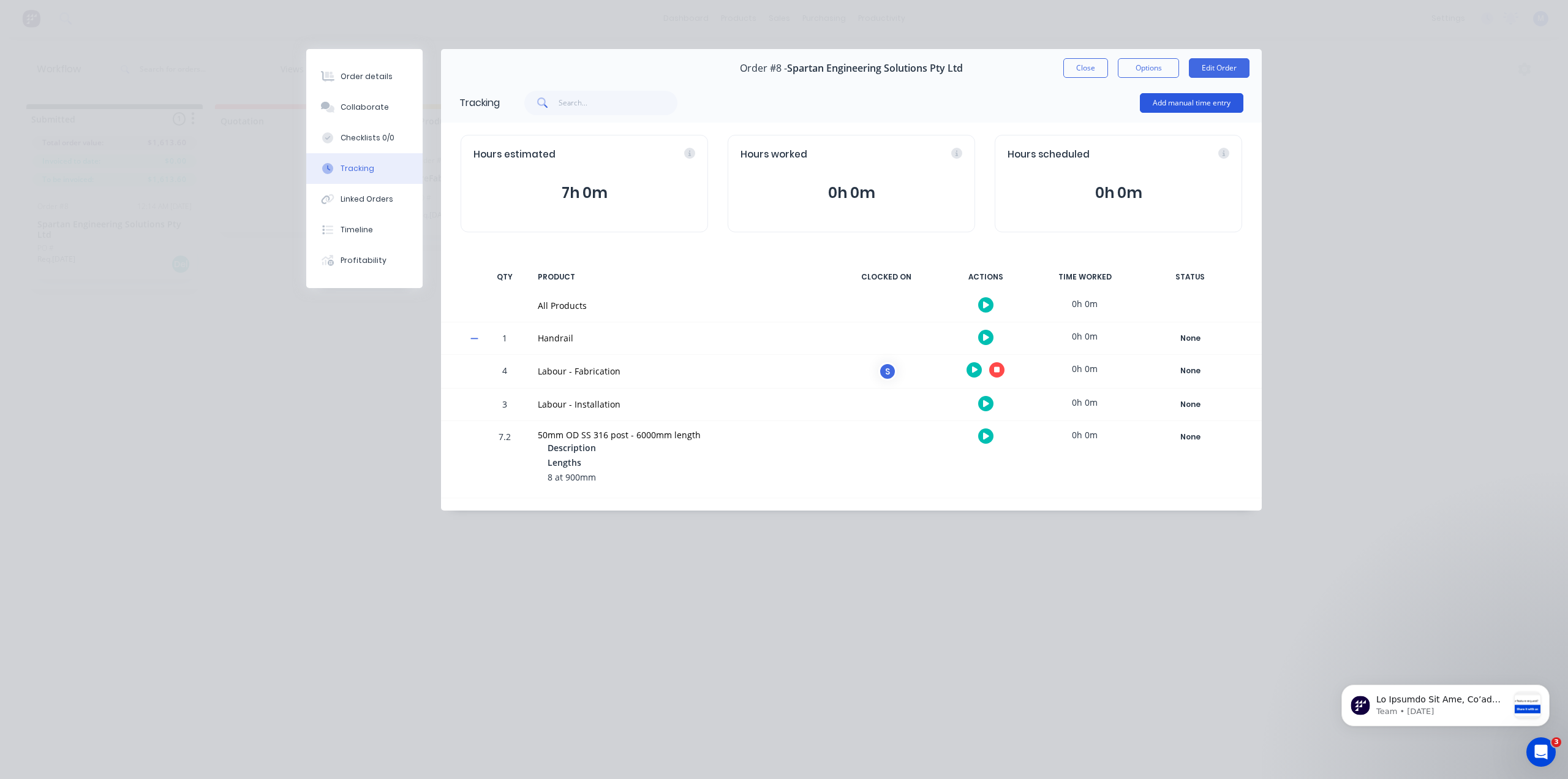
click at [1194, 101] on button "Add manual time entry" at bounding box center [1191, 103] width 104 height 20
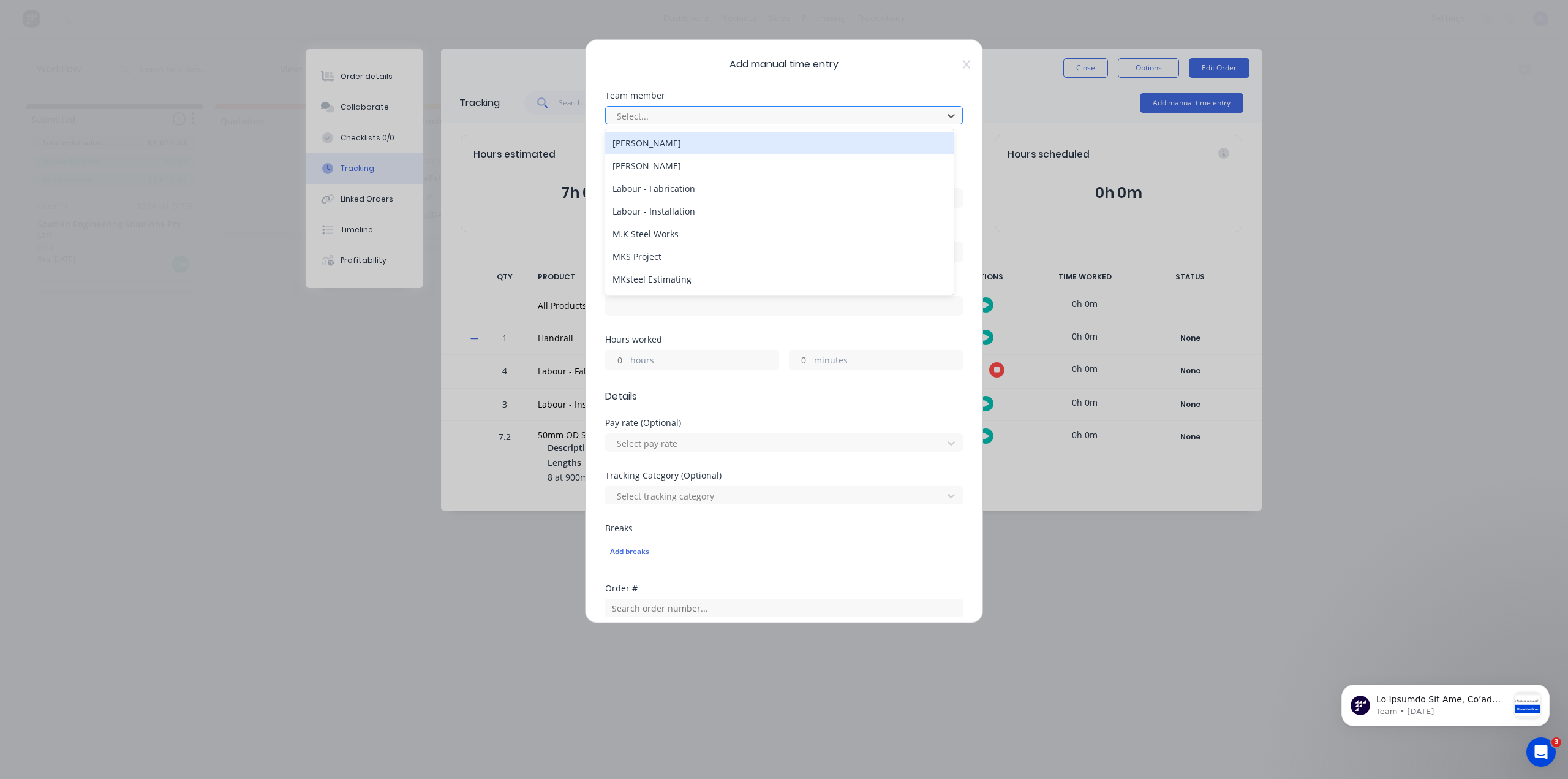
click at [735, 120] on div at bounding box center [776, 117] width 321 height 16
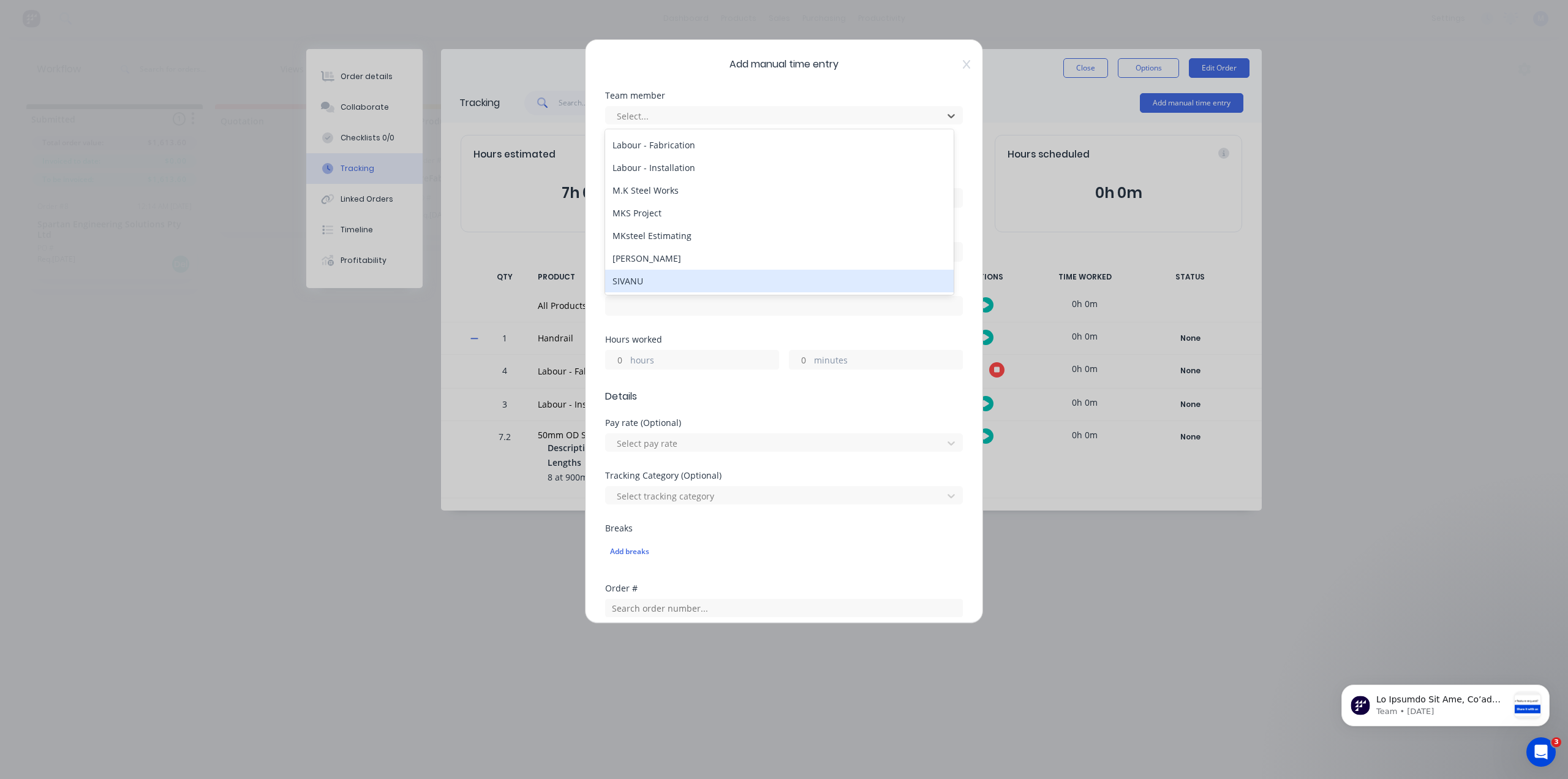
click at [643, 280] on div "SIVANU" at bounding box center [779, 280] width 348 height 23
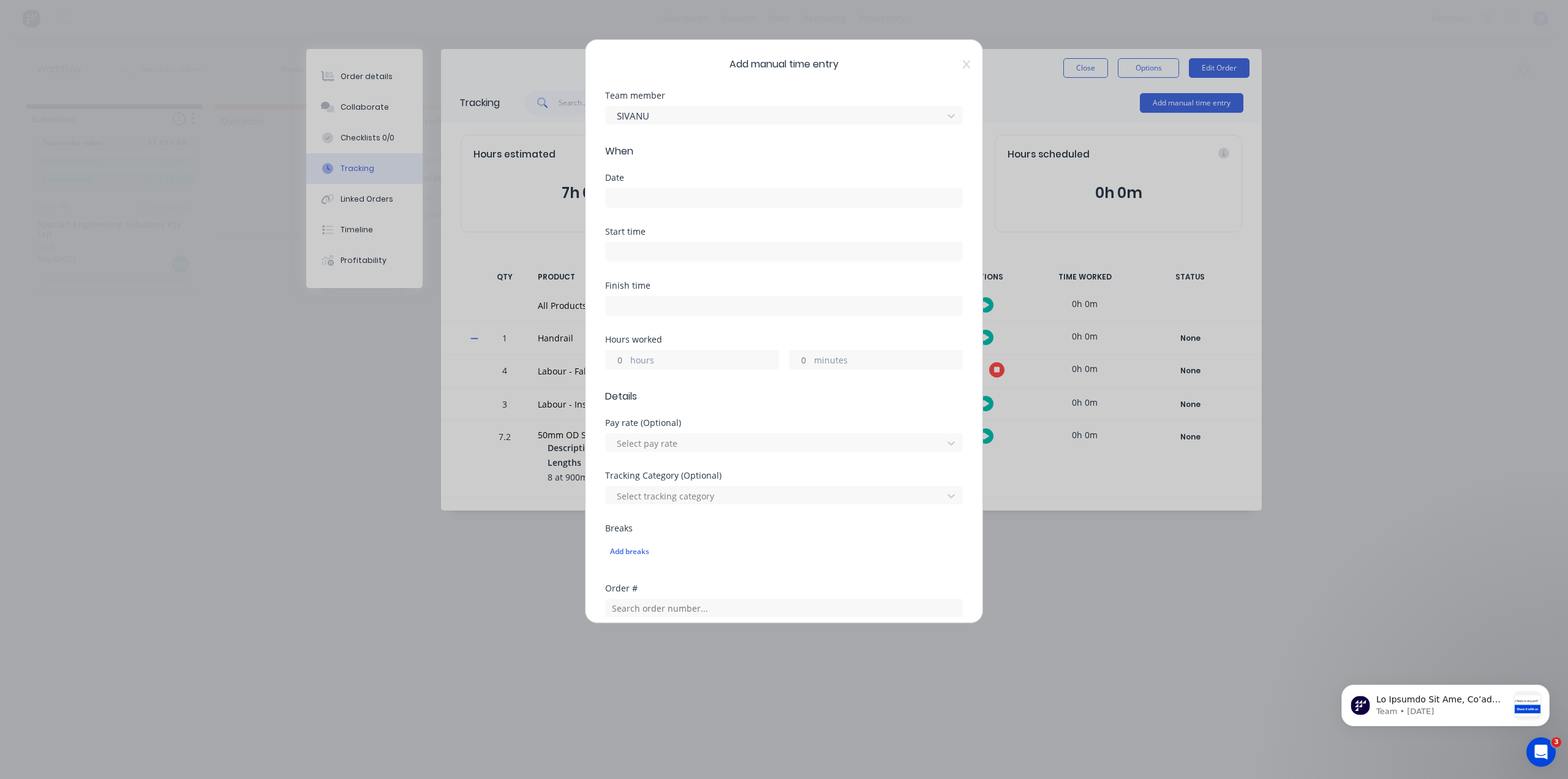
click at [659, 196] on input at bounding box center [784, 197] width 356 height 19
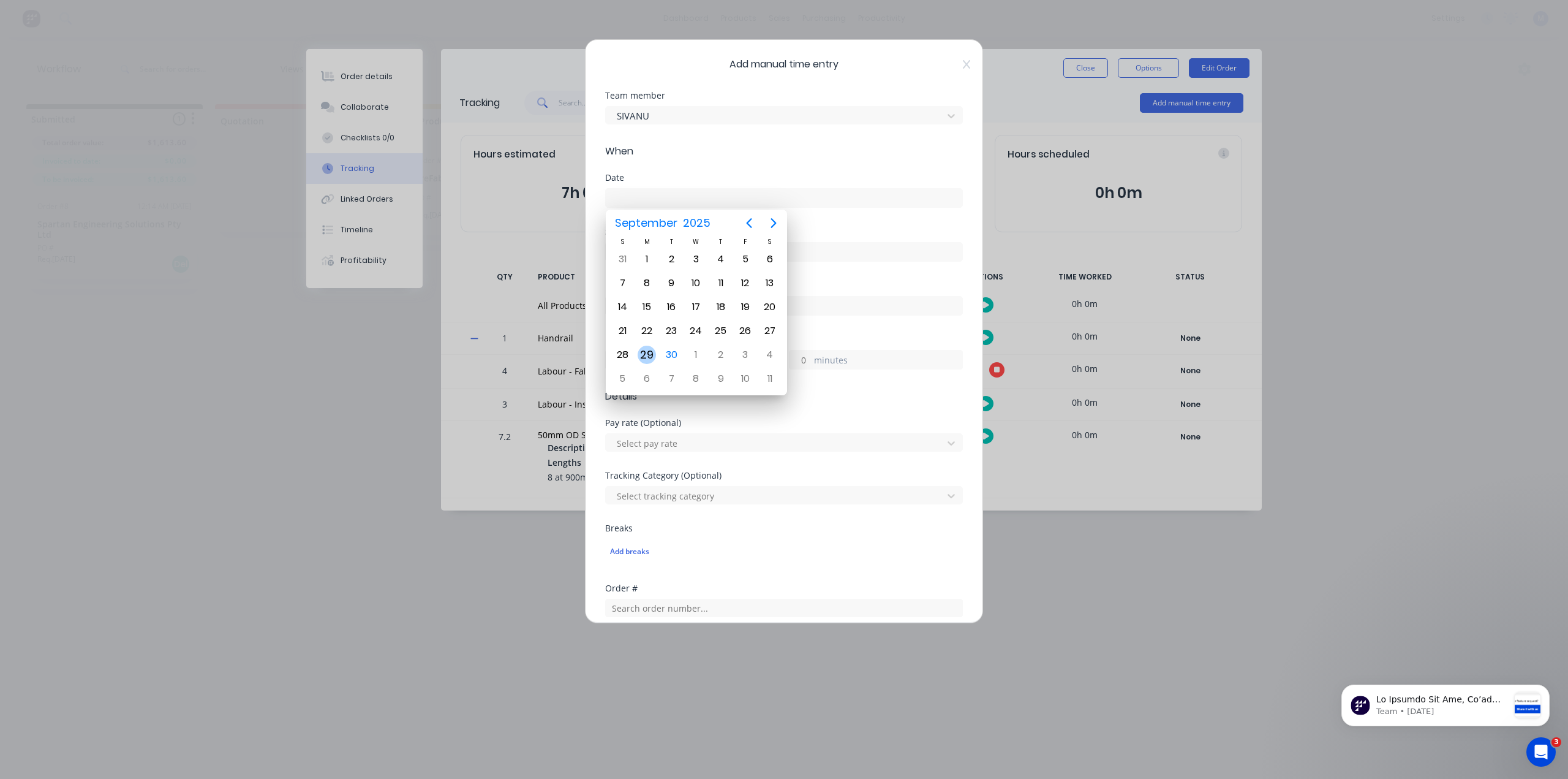
click at [643, 353] on div "29" at bounding box center [646, 354] width 19 height 19
type input "29/09/2025"
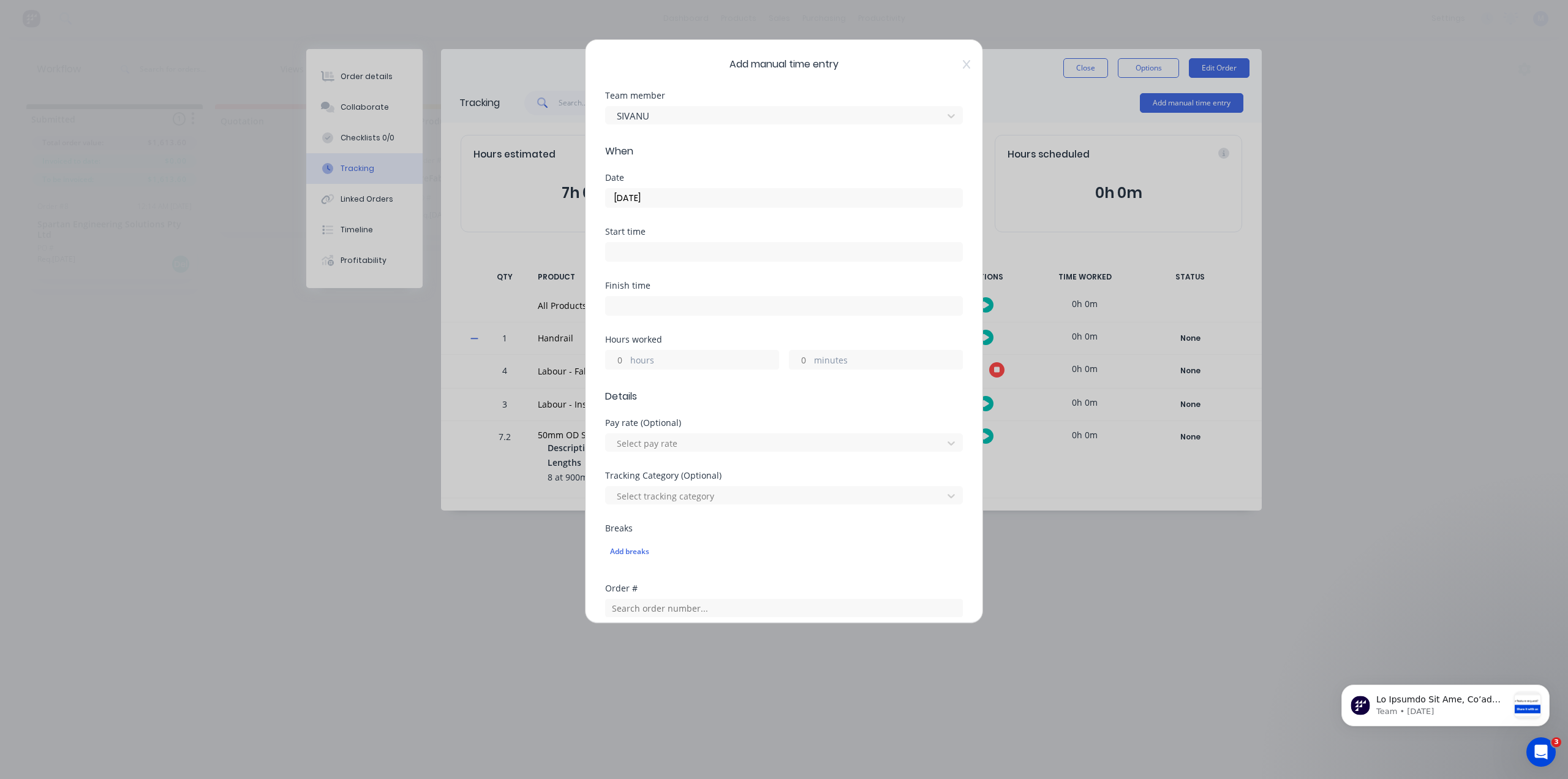
click at [645, 245] on input at bounding box center [784, 252] width 356 height 19
type input "10:30 AM"
click at [715, 217] on div "Date 29/09/2025" at bounding box center [784, 200] width 357 height 54
click at [692, 361] on label "hours" at bounding box center [705, 361] width 148 height 16
click at [628, 361] on input "hours" at bounding box center [617, 359] width 22 height 19
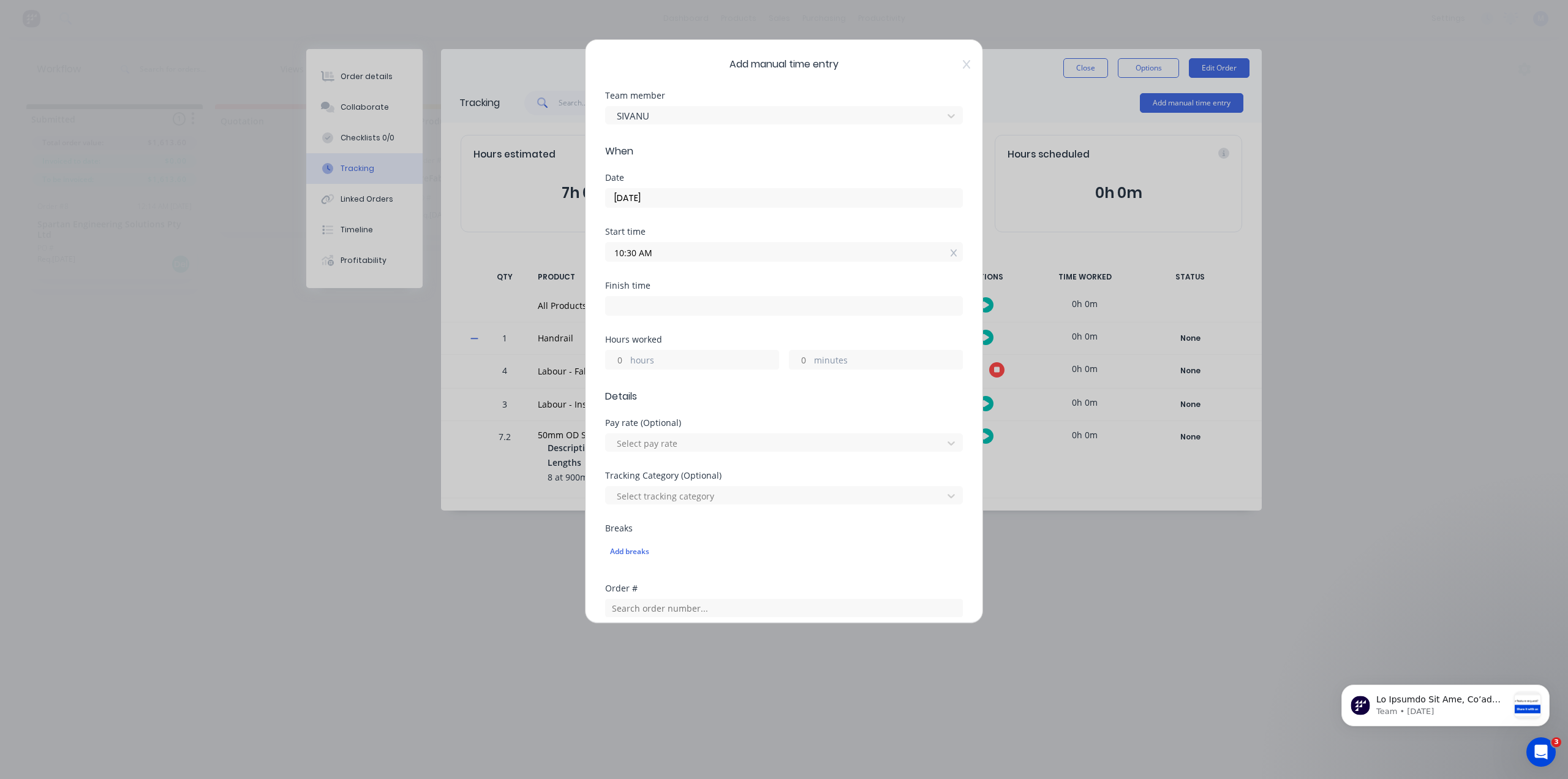
type input "10:30 AM"
type input "0"
drag, startPoint x: 745, startPoint y: 359, endPoint x: 531, endPoint y: 359, distance: 214.0
click at [531, 359] on div "Add manual time entry Team member SIVANU When Date 29/09/2025 Start time 10:30 …" at bounding box center [784, 389] width 1568 height 779
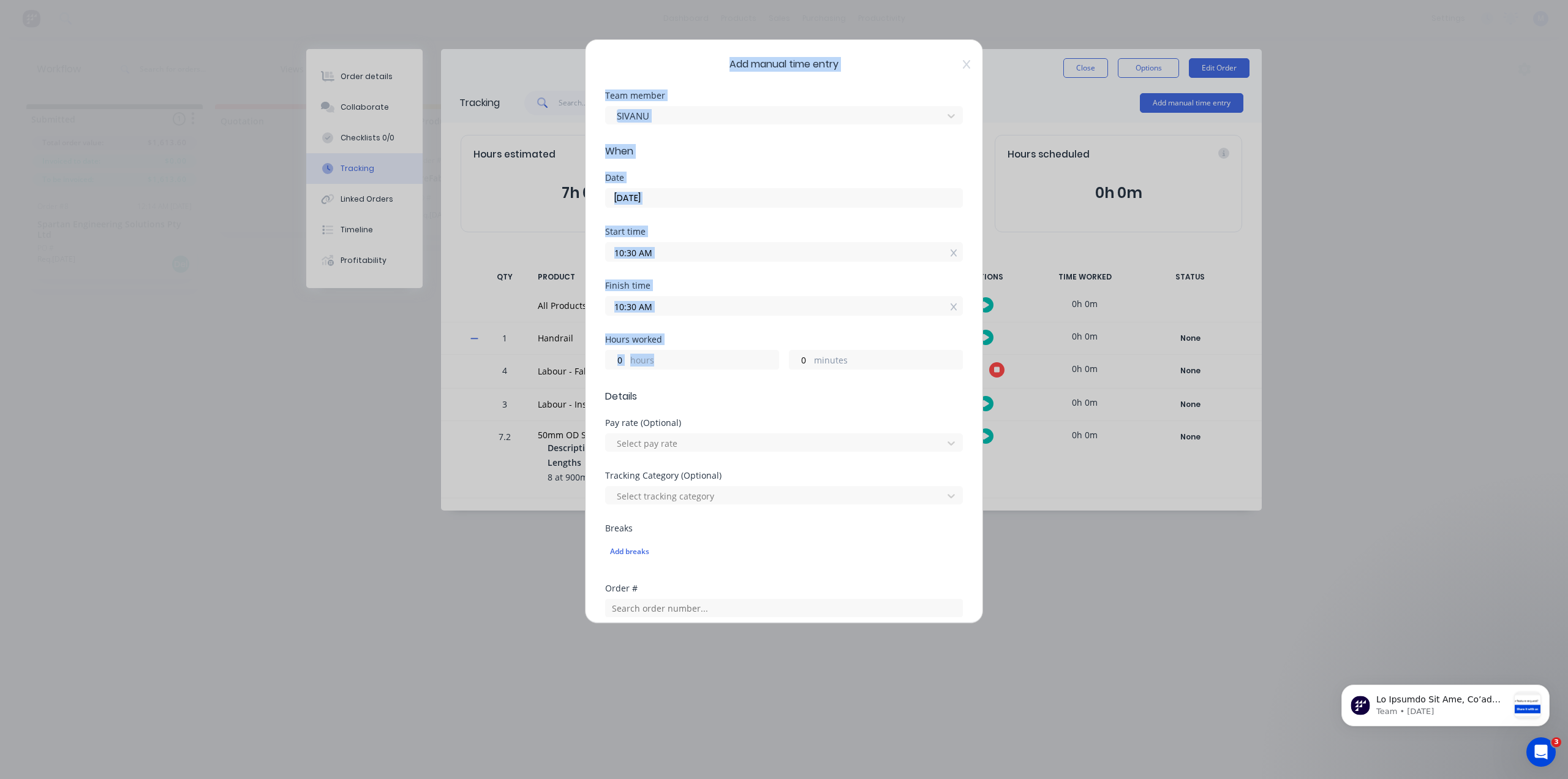
click at [659, 356] on label "hours" at bounding box center [705, 361] width 148 height 16
click at [628, 356] on input "0" at bounding box center [617, 359] width 22 height 19
drag, startPoint x: 627, startPoint y: 358, endPoint x: 612, endPoint y: 359, distance: 15.0
click at [612, 359] on div "0 hours" at bounding box center [692, 359] width 174 height 20
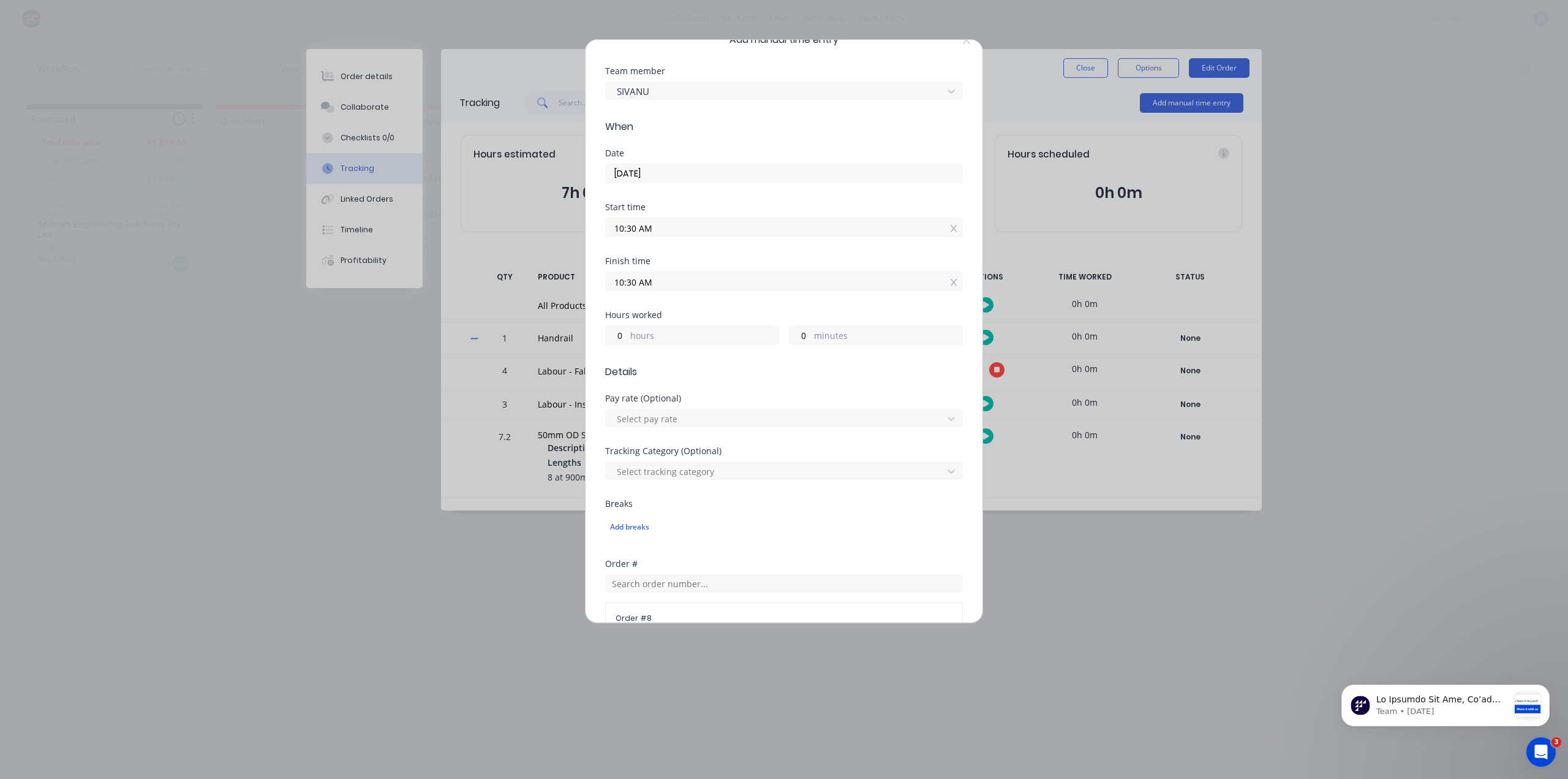
click at [684, 321] on div "Hours worked 0 hours 0 minutes" at bounding box center [784, 328] width 357 height 35
click at [618, 334] on input "0" at bounding box center [617, 335] width 22 height 19
click at [621, 334] on input "0" at bounding box center [617, 335] width 22 height 19
click at [657, 311] on div "Hours worked" at bounding box center [784, 315] width 357 height 9
drag, startPoint x: 619, startPoint y: 335, endPoint x: 638, endPoint y: 340, distance: 19.6
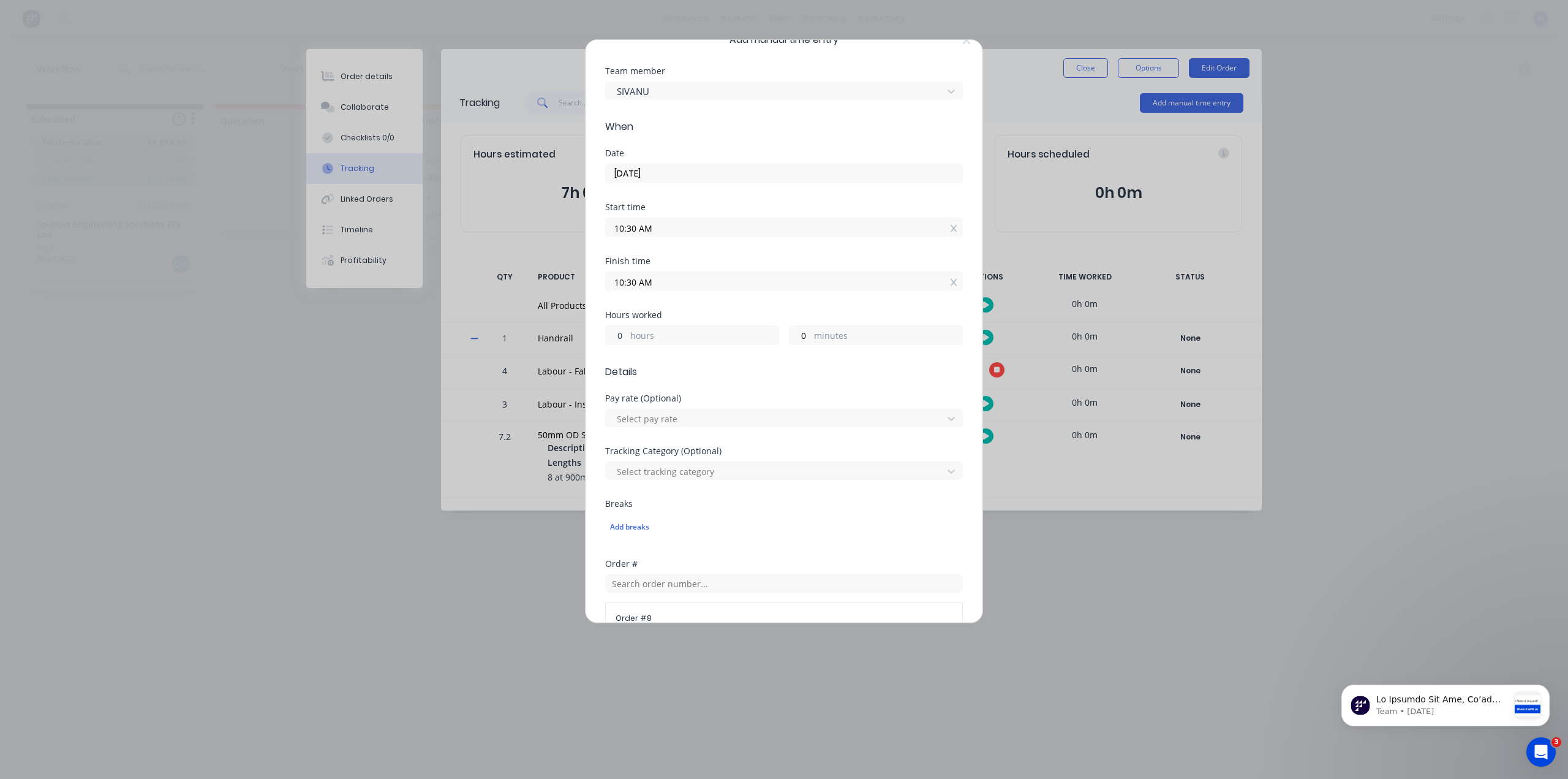
click at [619, 336] on input "0" at bounding box center [617, 335] width 22 height 19
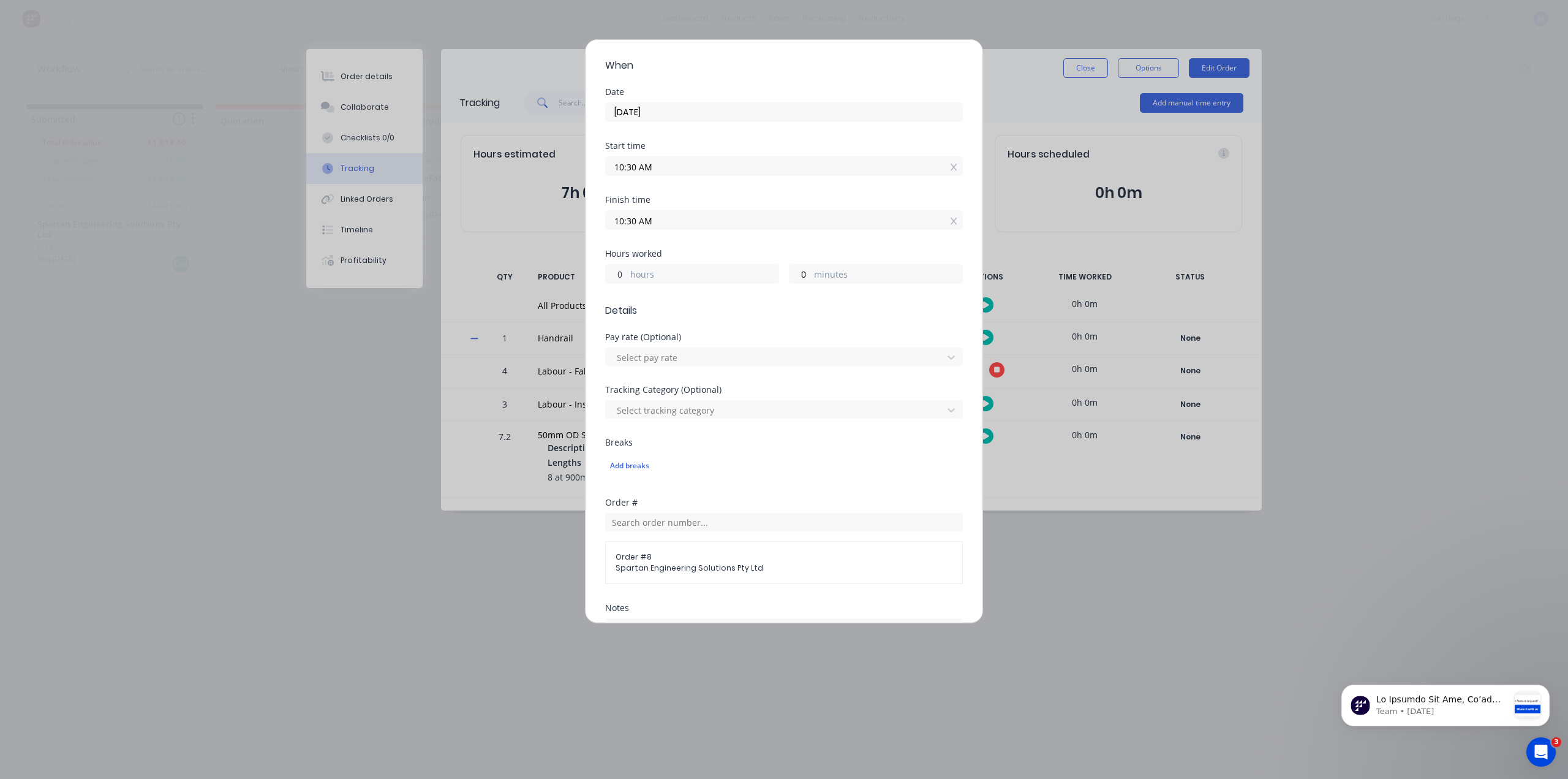
drag, startPoint x: 616, startPoint y: 277, endPoint x: 623, endPoint y: 275, distance: 7.3
click at [623, 275] on input "0" at bounding box center [617, 273] width 22 height 19
type input "2"
type input "12:30 PM"
click at [696, 247] on div "Finish time 12:30 PM" at bounding box center [784, 222] width 357 height 54
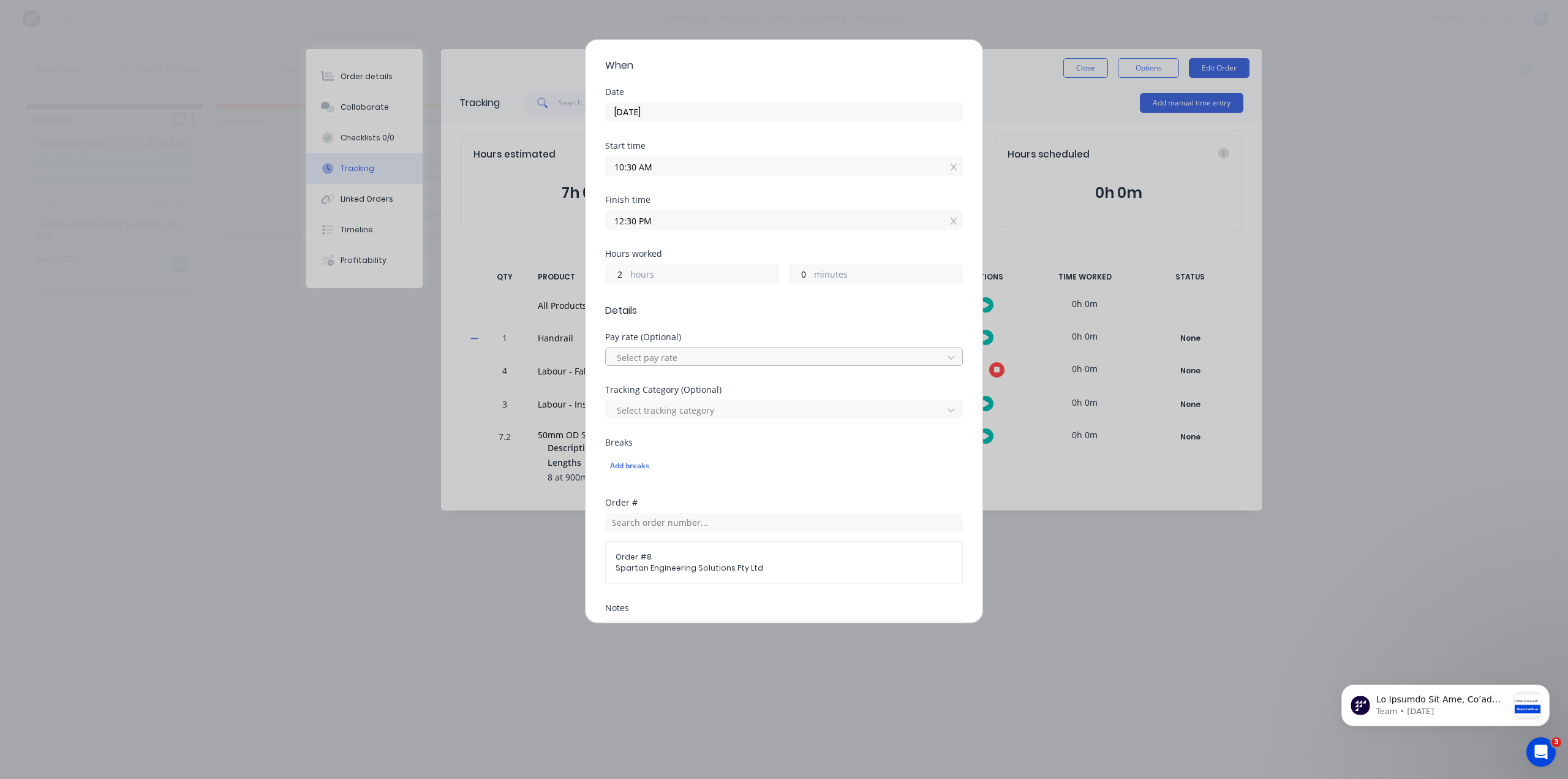
click at [686, 361] on div at bounding box center [776, 357] width 321 height 16
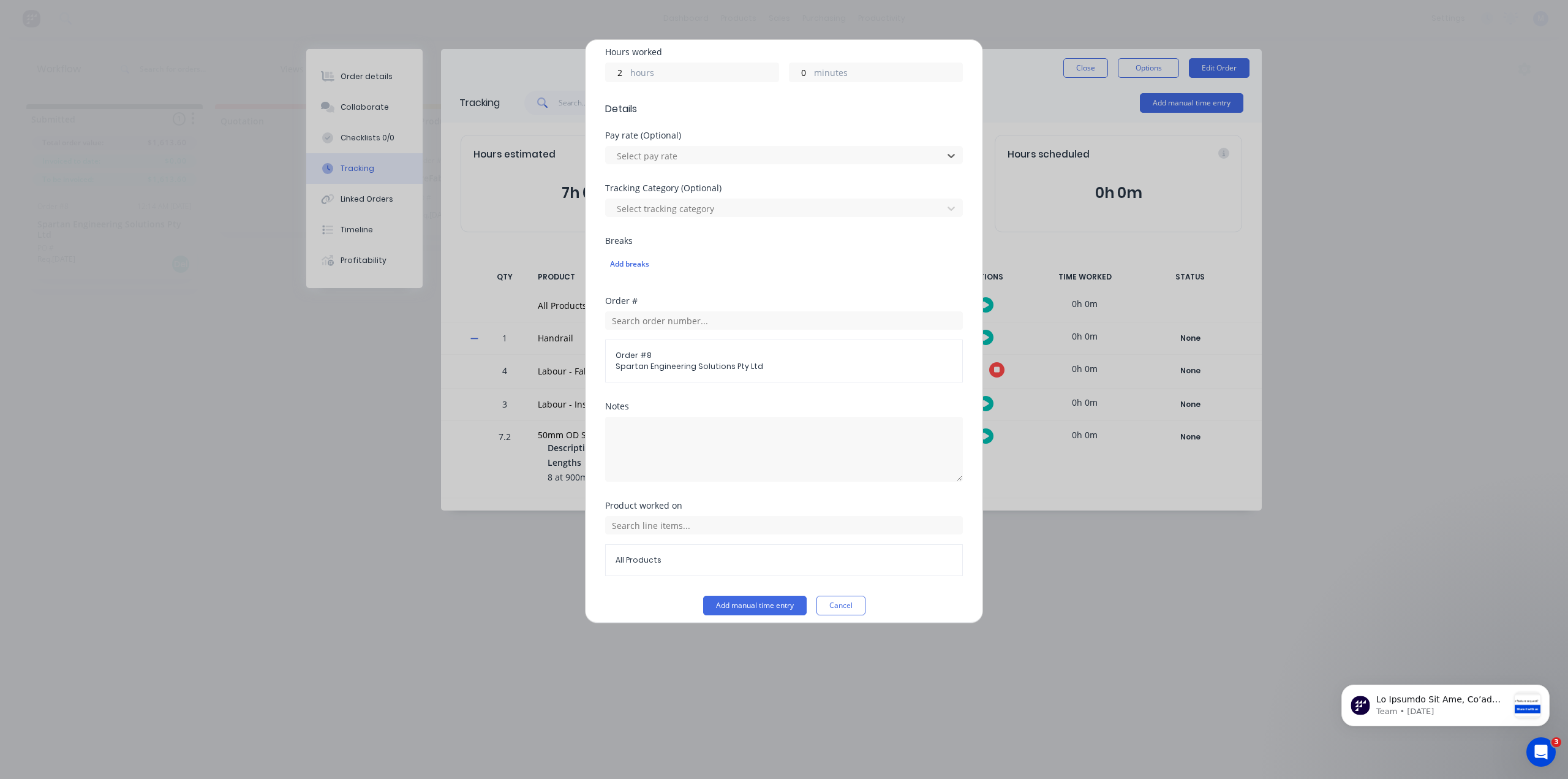
scroll to position [297, 0]
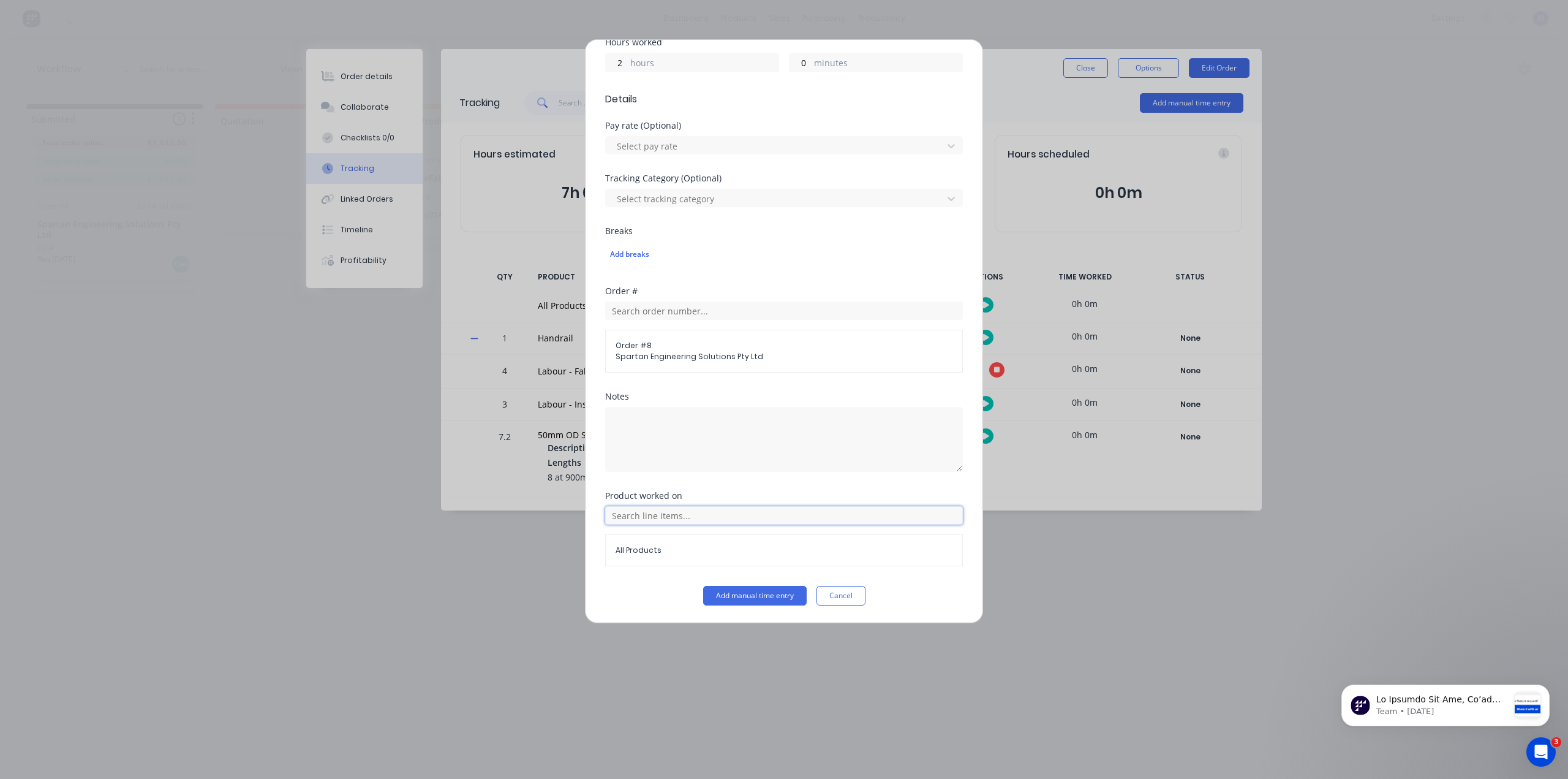
click at [673, 514] on input "text" at bounding box center [784, 515] width 357 height 19
click at [651, 579] on span "Handrail" at bounding box center [793, 576] width 319 height 11
click at [657, 518] on input "text" at bounding box center [784, 515] width 357 height 19
click at [656, 500] on div "Product worked on" at bounding box center [784, 496] width 357 height 9
click at [649, 545] on span "Handrail" at bounding box center [784, 550] width 336 height 11
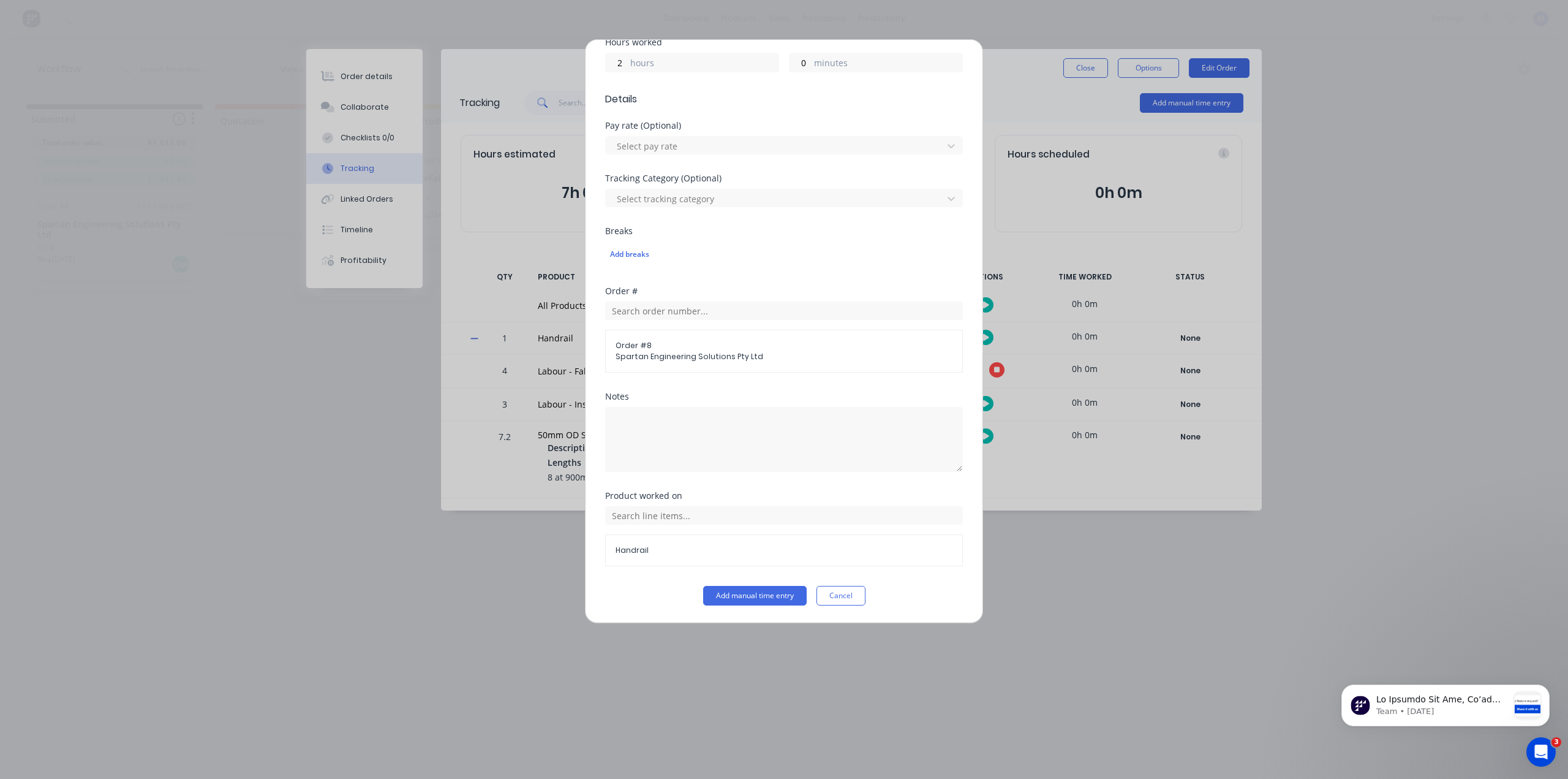
click at [656, 550] on span "Handrail" at bounding box center [784, 550] width 336 height 11
click at [640, 550] on span "Handrail" at bounding box center [784, 550] width 336 height 11
click at [645, 511] on input "text" at bounding box center [784, 515] width 357 height 19
click at [615, 576] on icon at bounding box center [619, 577] width 8 height 9
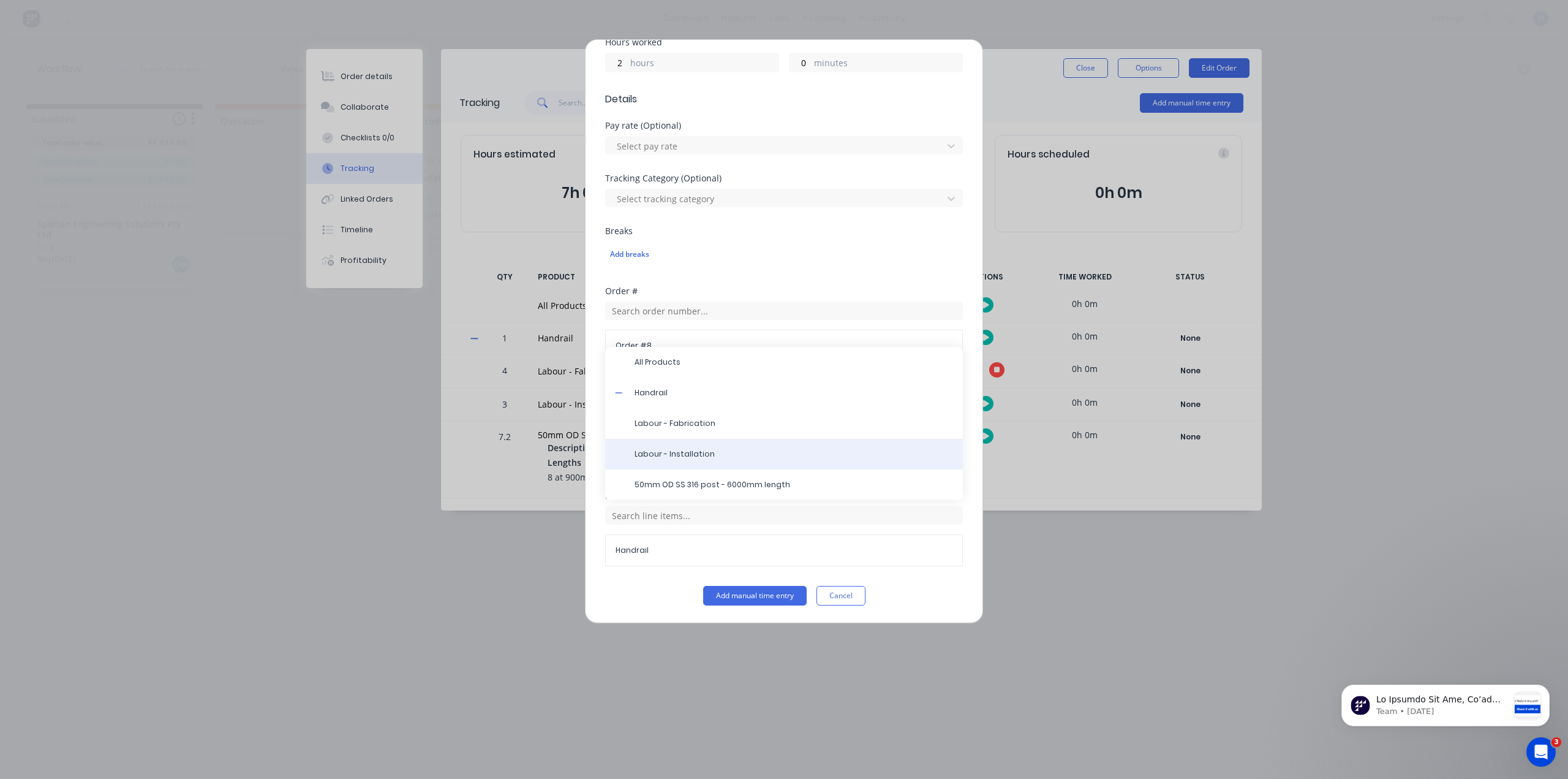
click at [643, 453] on span "Labour - Installation" at bounding box center [793, 453] width 319 height 11
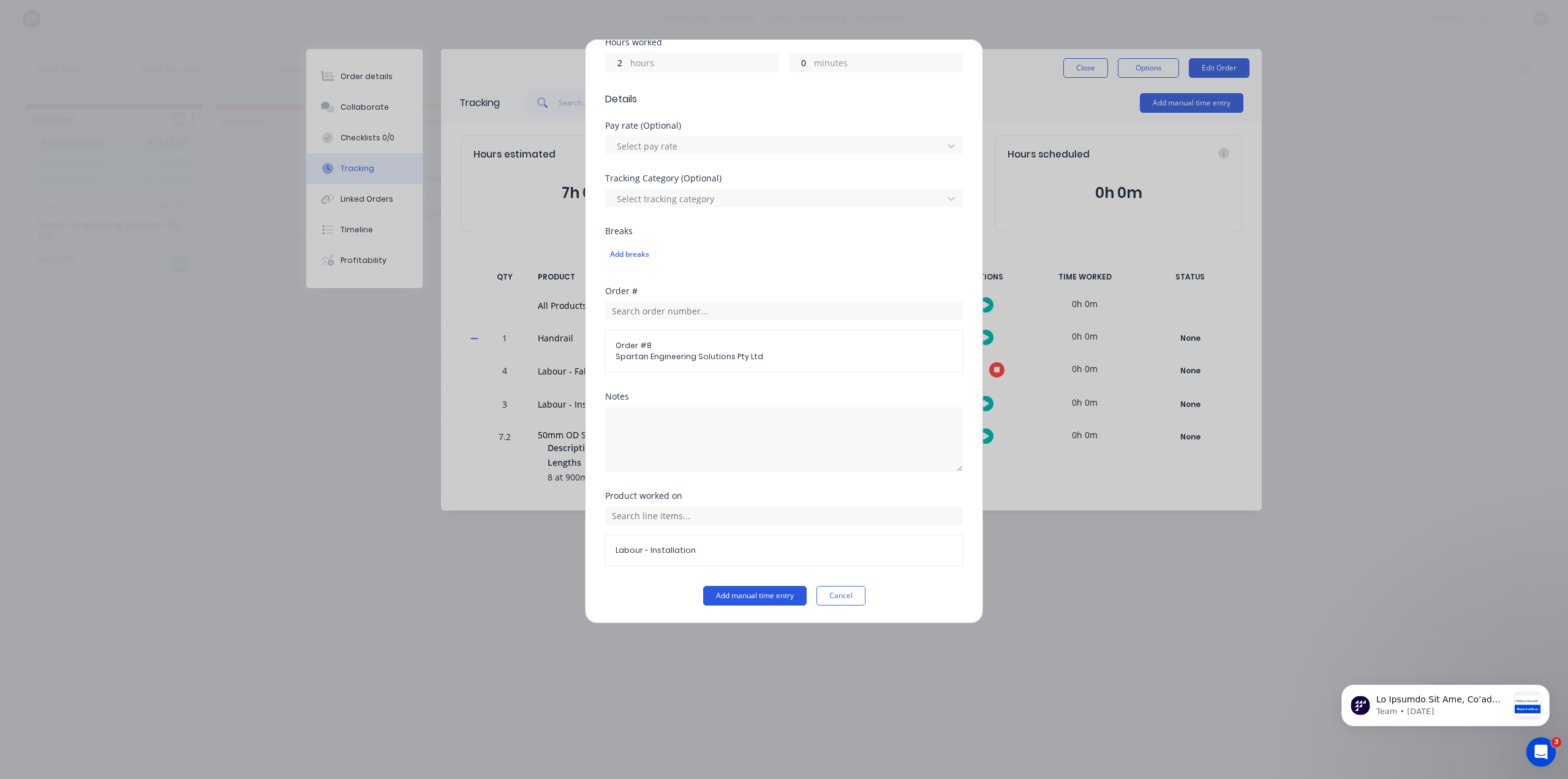
click at [771, 596] on button "Add manual time entry" at bounding box center [755, 595] width 104 height 20
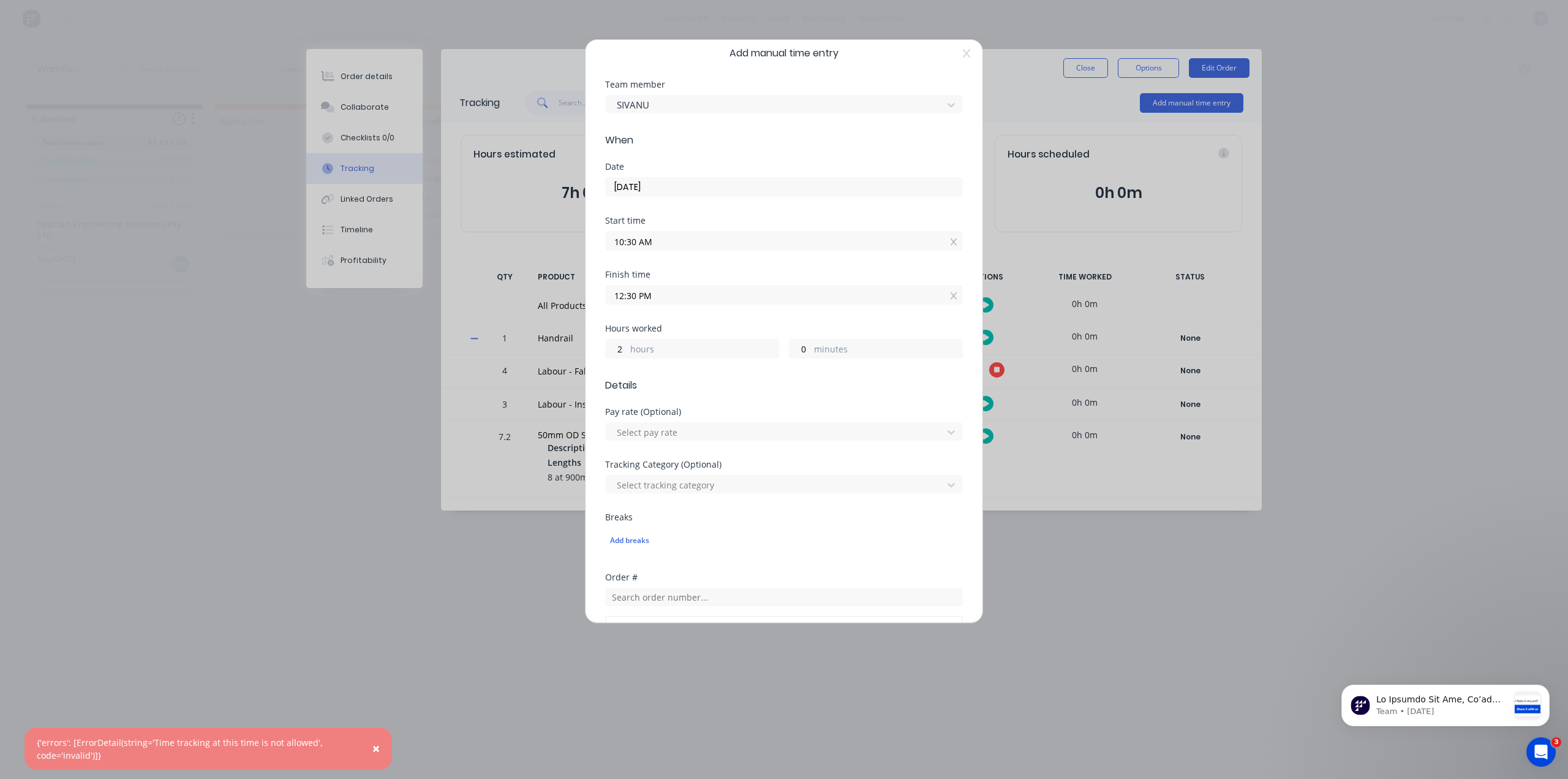
scroll to position [0, 0]
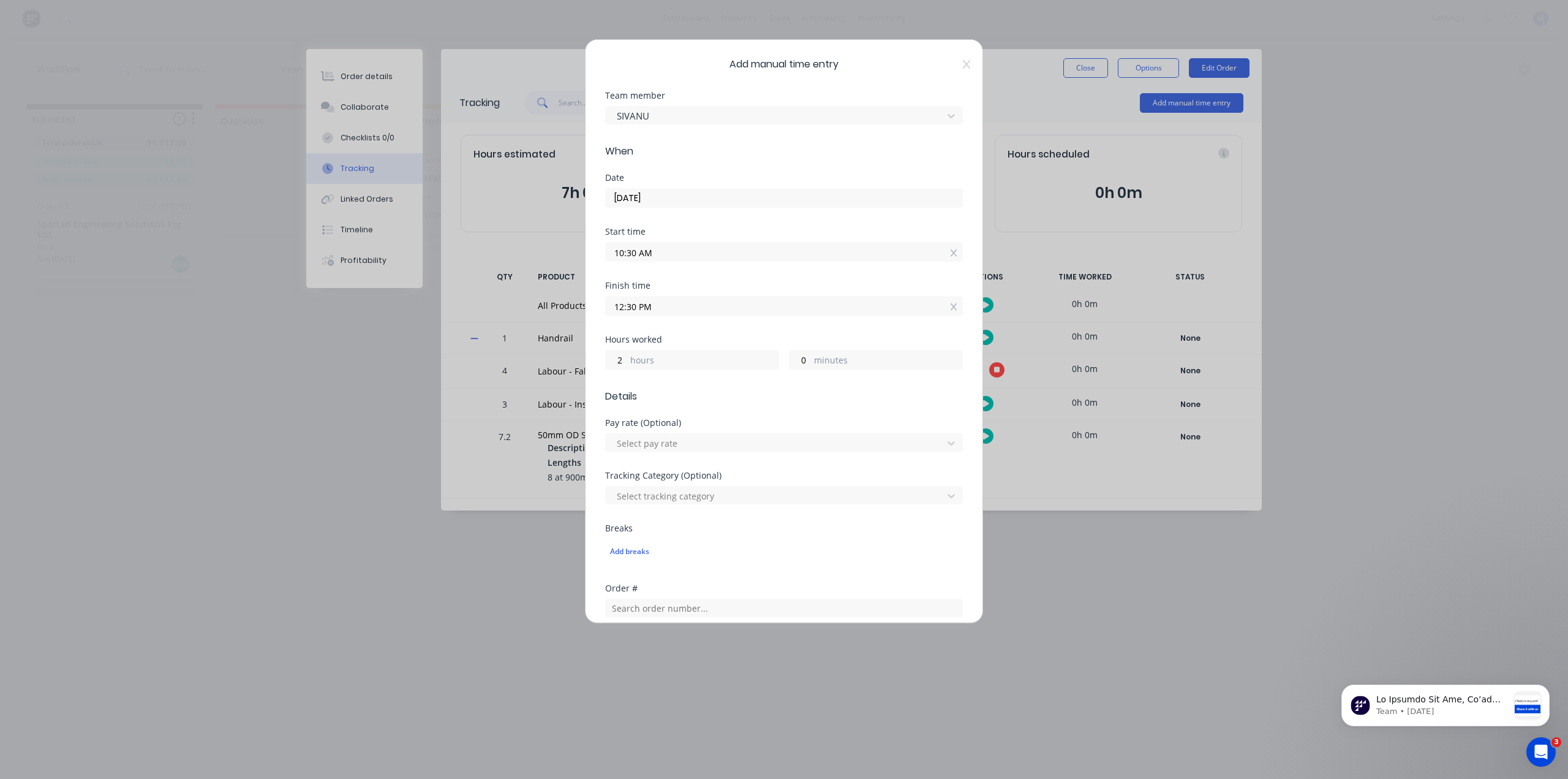
click at [727, 398] on span "Details" at bounding box center [784, 396] width 357 height 15
click at [950, 253] on icon at bounding box center [953, 253] width 7 height 9
click at [950, 316] on icon at bounding box center [953, 316] width 7 height 7
click at [966, 329] on div "Add manual time entry Team member SIVANU When Date 29/09/2025 Start time Requir…" at bounding box center [784, 332] width 398 height 584
drag, startPoint x: 615, startPoint y: 377, endPoint x: 623, endPoint y: 377, distance: 8.0
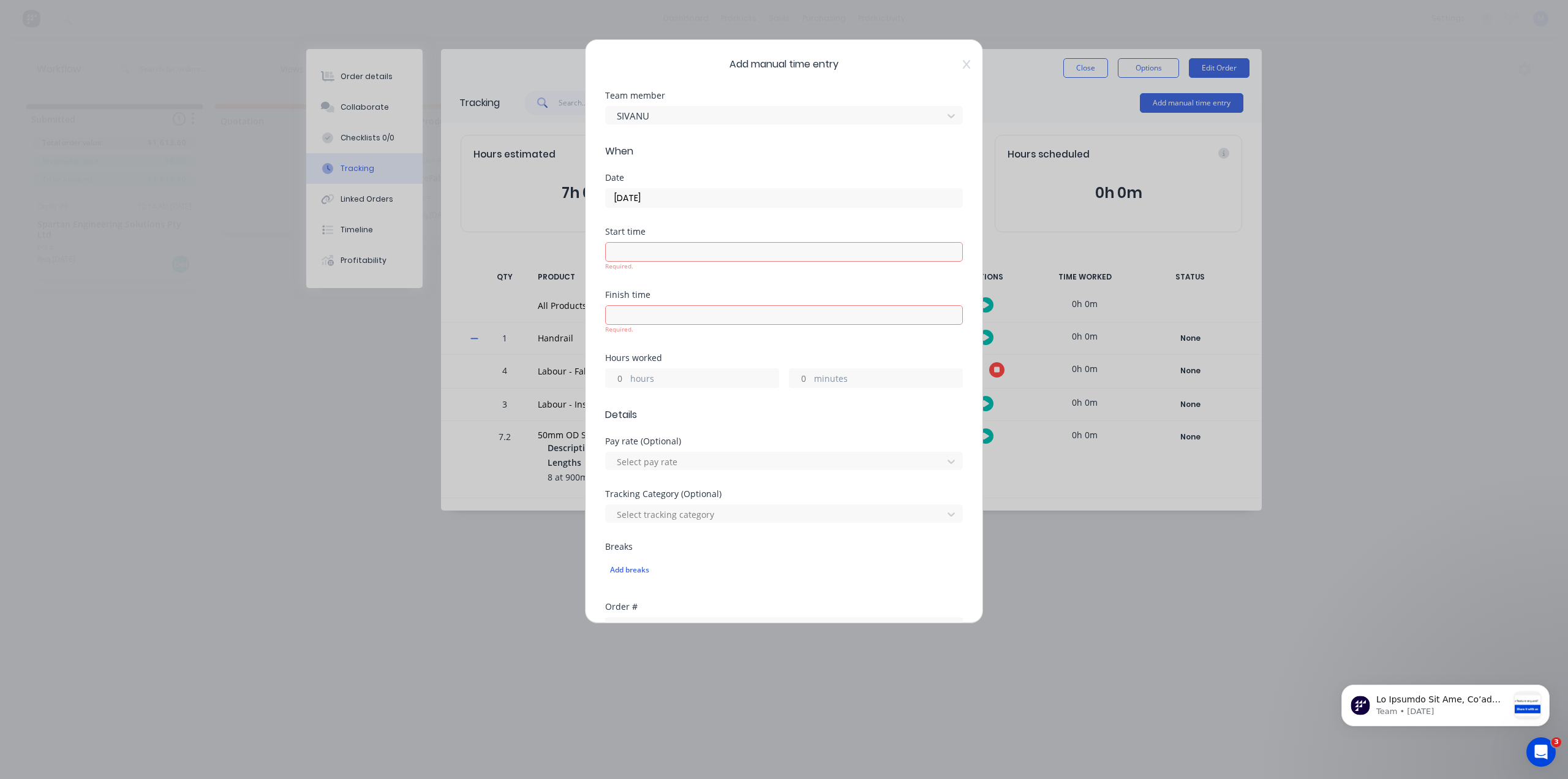
click at [623, 377] on input "hours" at bounding box center [617, 378] width 22 height 19
type input "2"
click at [594, 353] on div "Add manual time entry Team member SIVANU When Date 29/09/2025 Start time Requir…" at bounding box center [784, 332] width 398 height 584
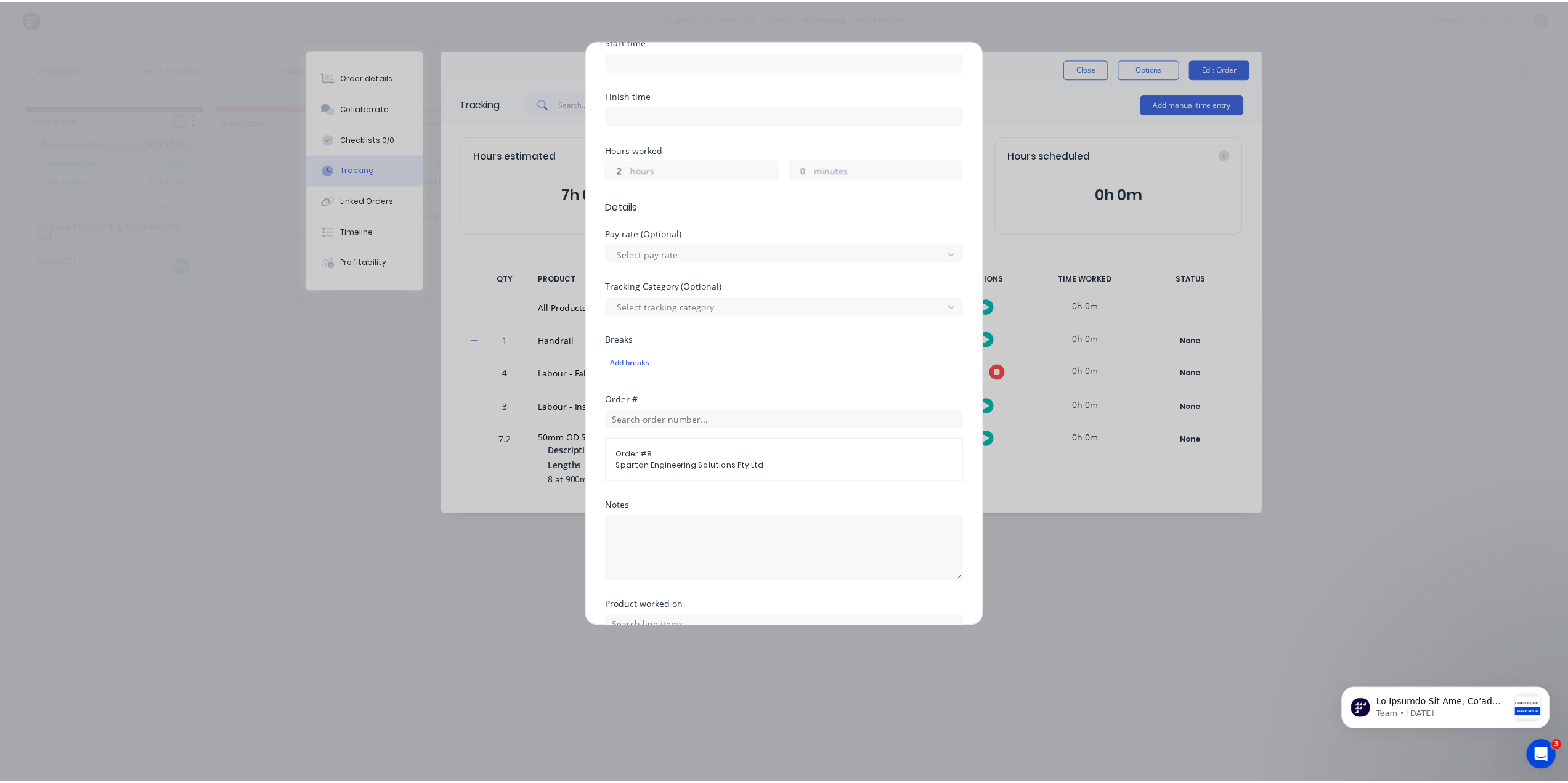
scroll to position [299, 0]
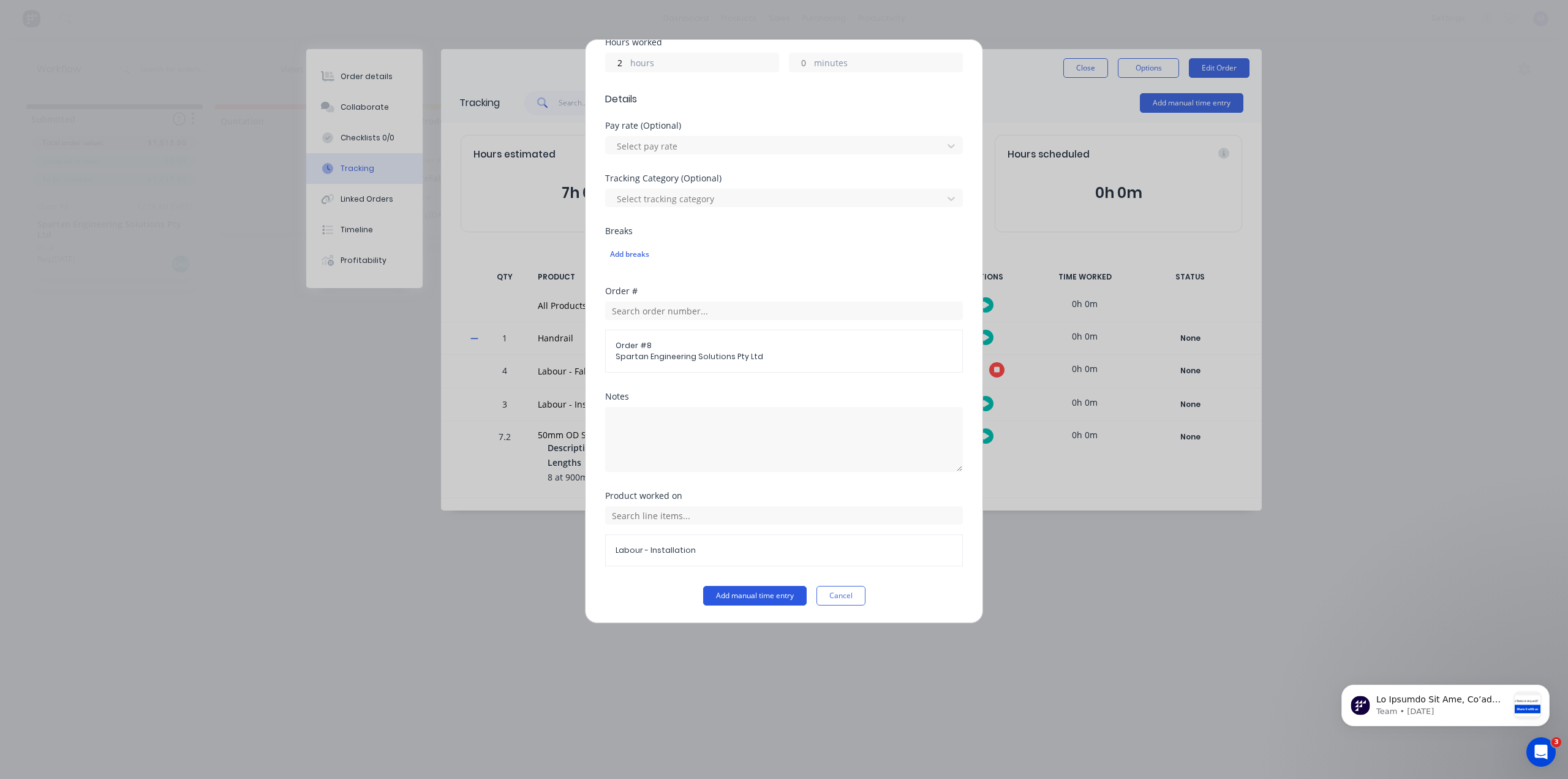
click at [730, 594] on button "Add manual time entry" at bounding box center [755, 595] width 104 height 20
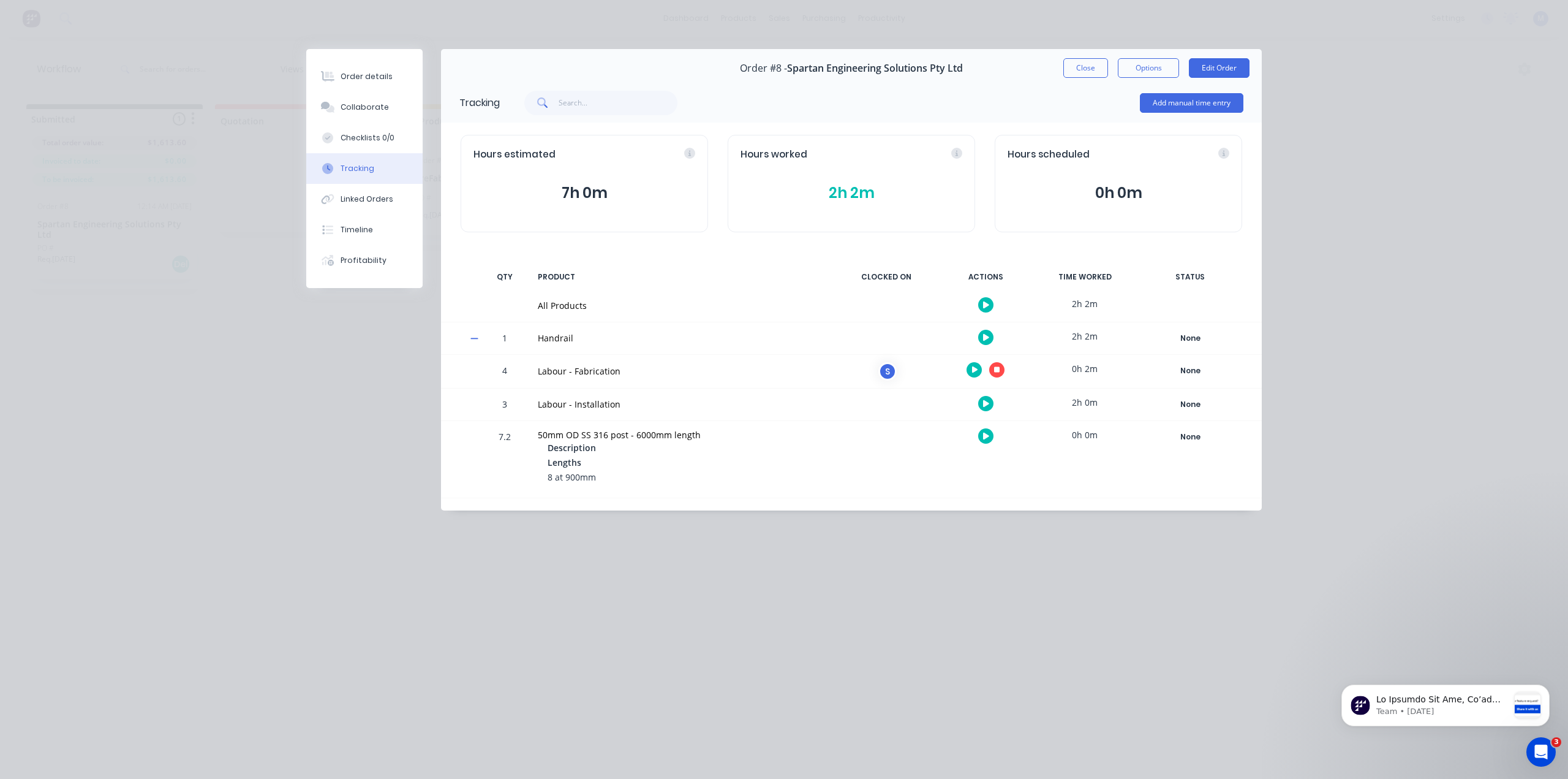
click at [834, 193] on button "2h 2m" at bounding box center [851, 194] width 222 height 24
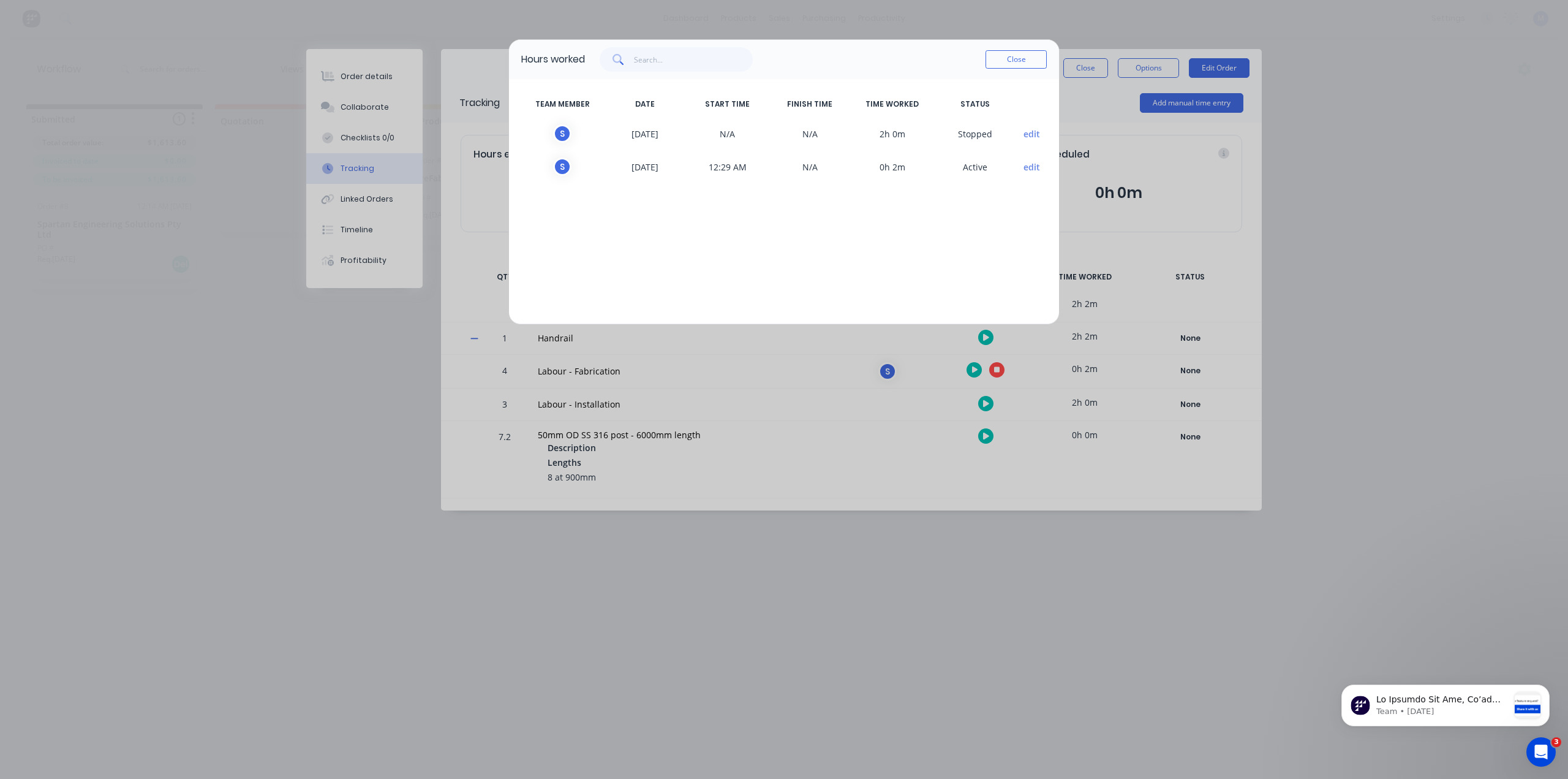
click at [1307, 525] on div "Hours worked Close TEAM MEMBER DATE START TIME FINISH TIME TIME WORKED STATUS S…" at bounding box center [784, 389] width 1568 height 779
click at [1014, 52] on button "Close" at bounding box center [1016, 59] width 61 height 19
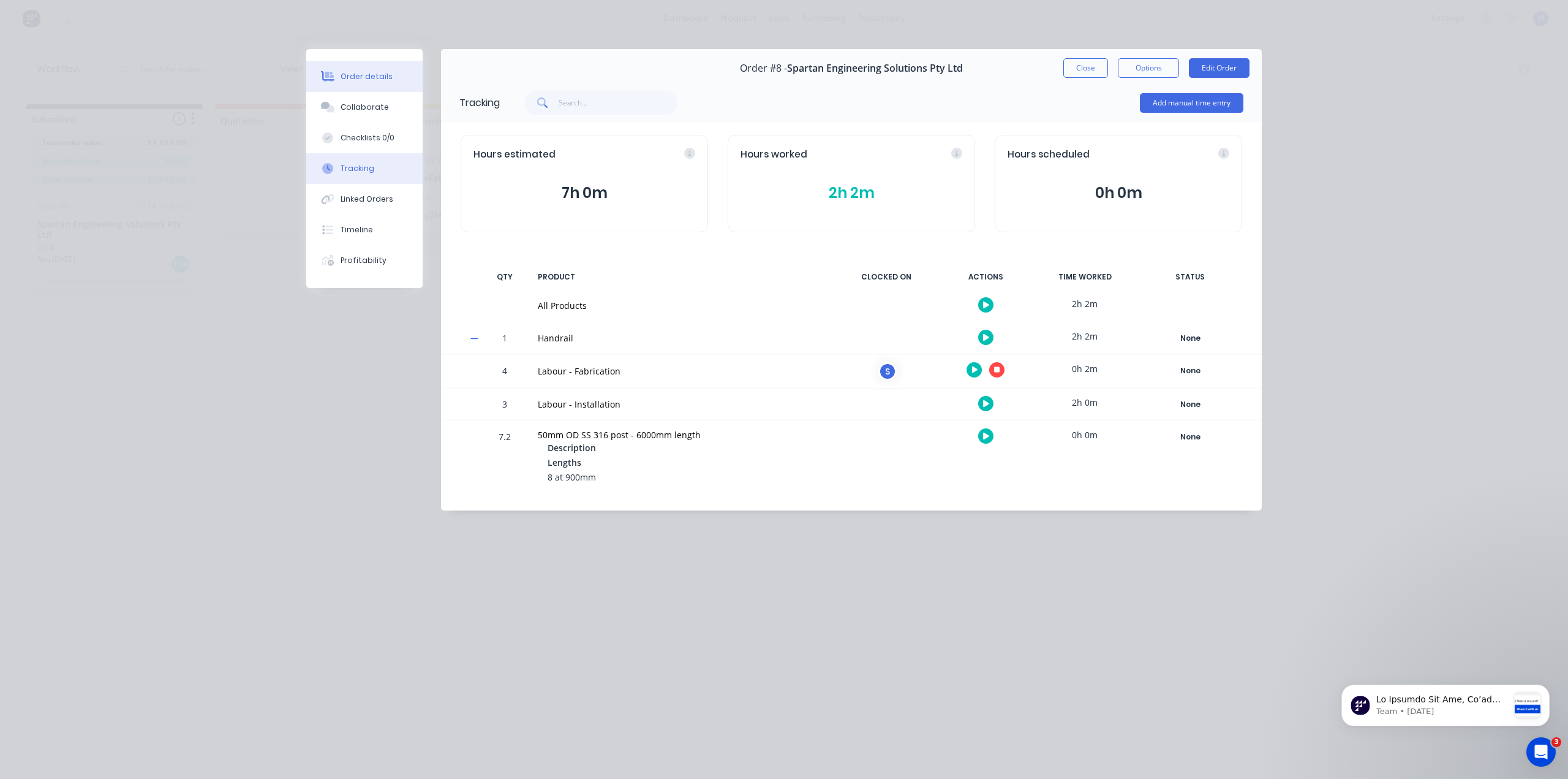
click at [363, 78] on div "Order details" at bounding box center [366, 76] width 52 height 11
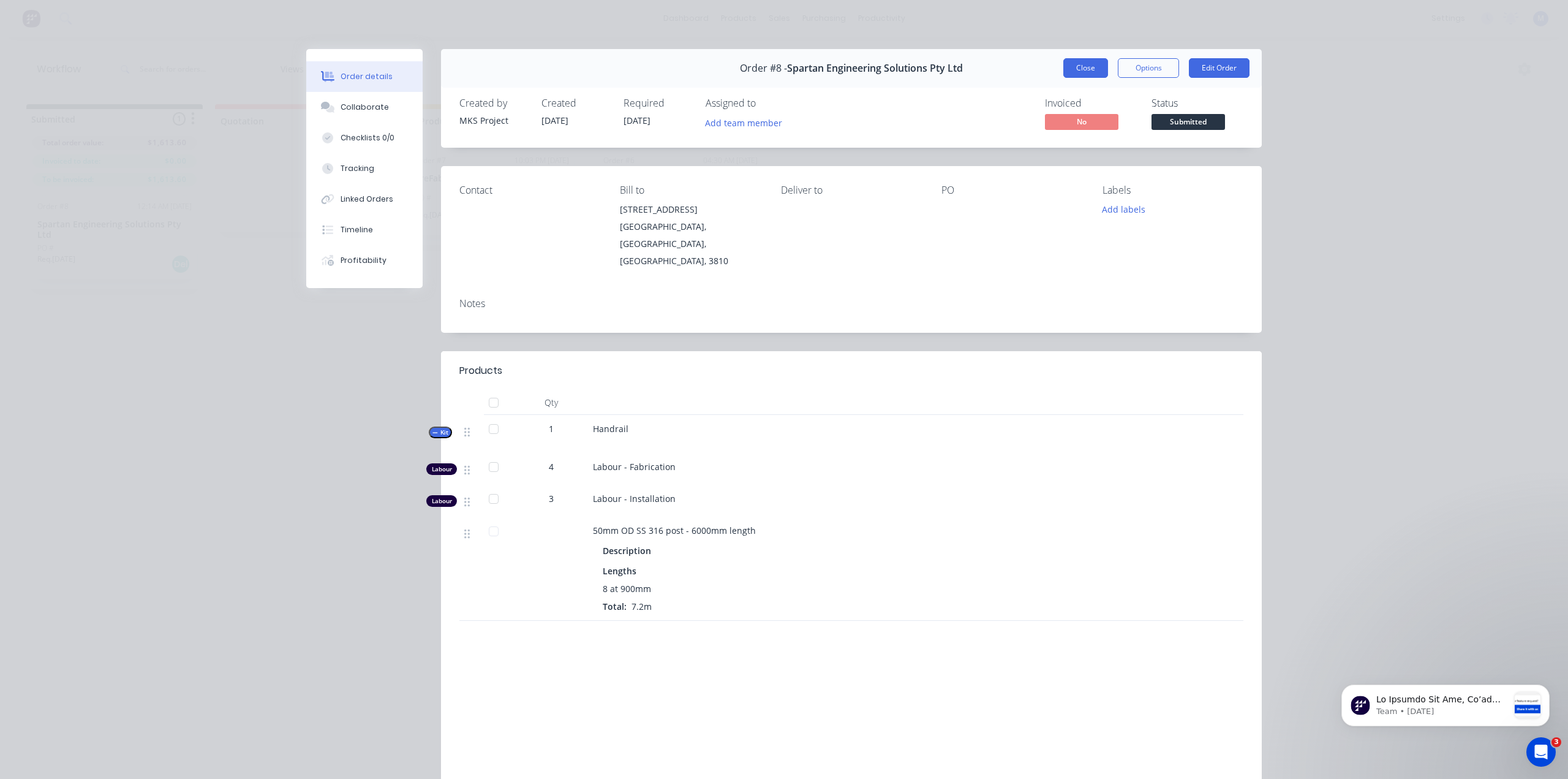
click at [1070, 70] on button "Close" at bounding box center [1085, 68] width 44 height 20
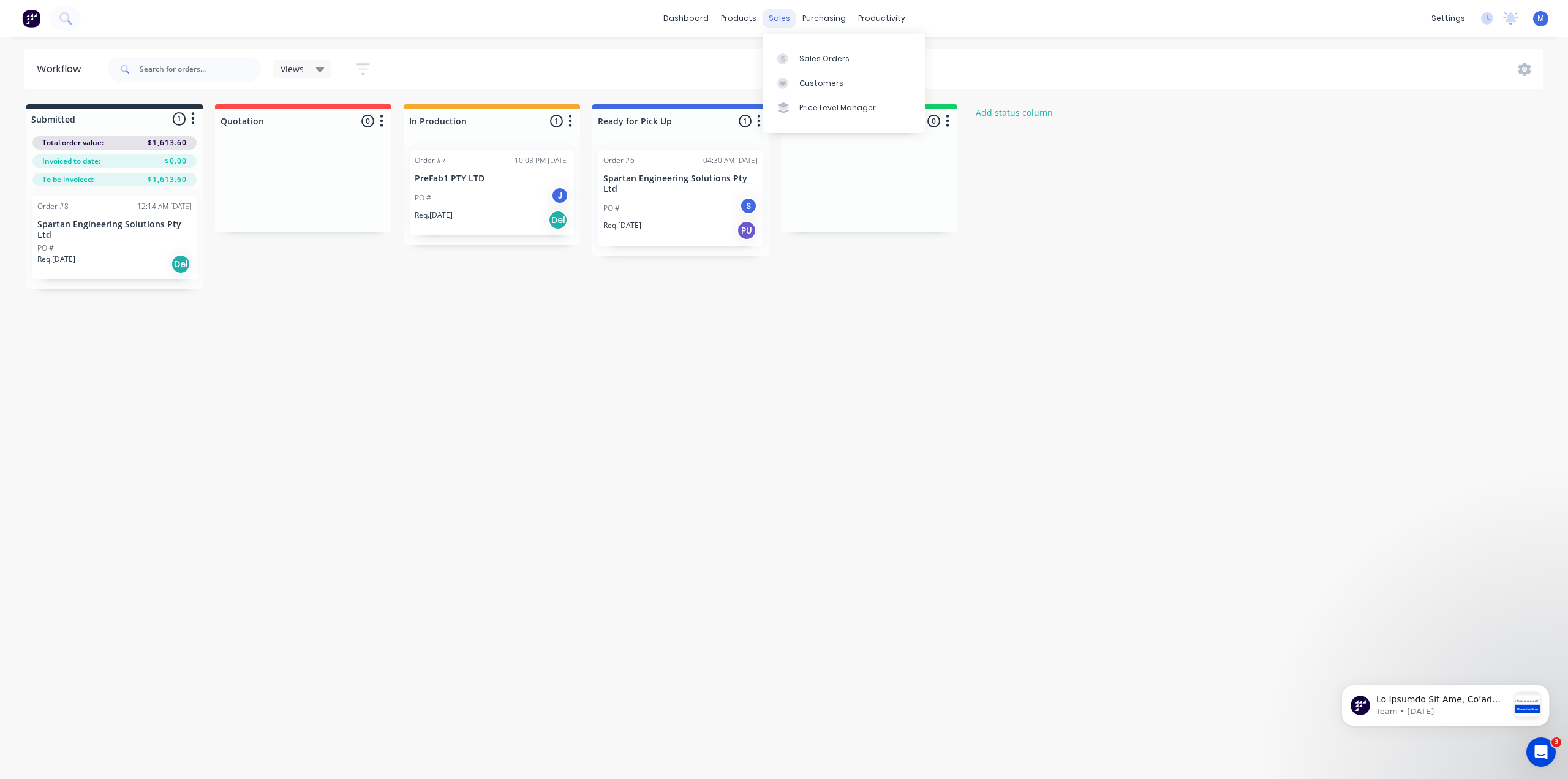
click at [778, 20] on div "sales" at bounding box center [780, 18] width 34 height 19
click at [810, 55] on div "Sales Orders" at bounding box center [824, 58] width 50 height 11
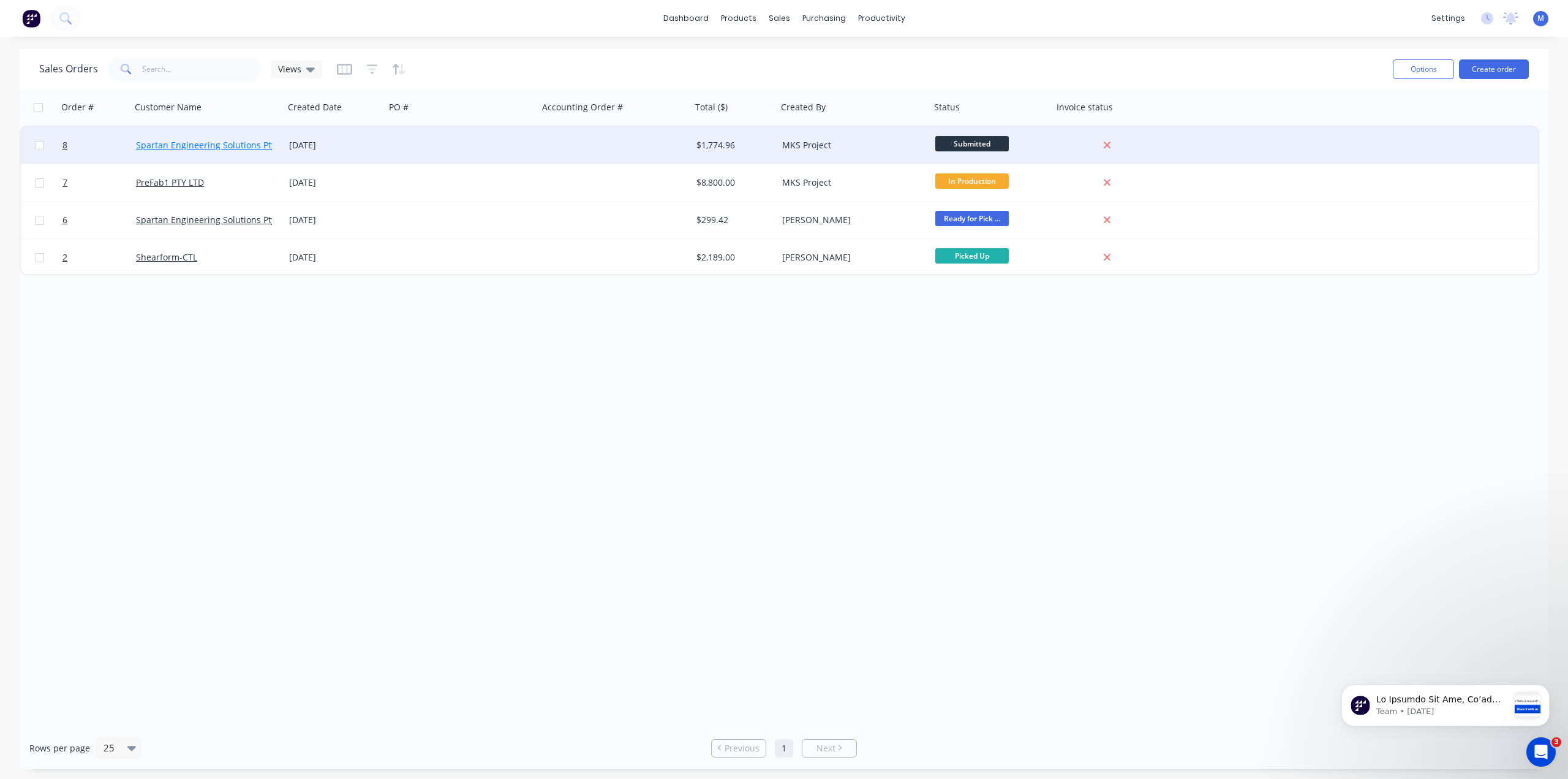
click at [191, 141] on link "Spartan Engineering Solutions Pty Ltd" at bounding box center [213, 145] width 155 height 12
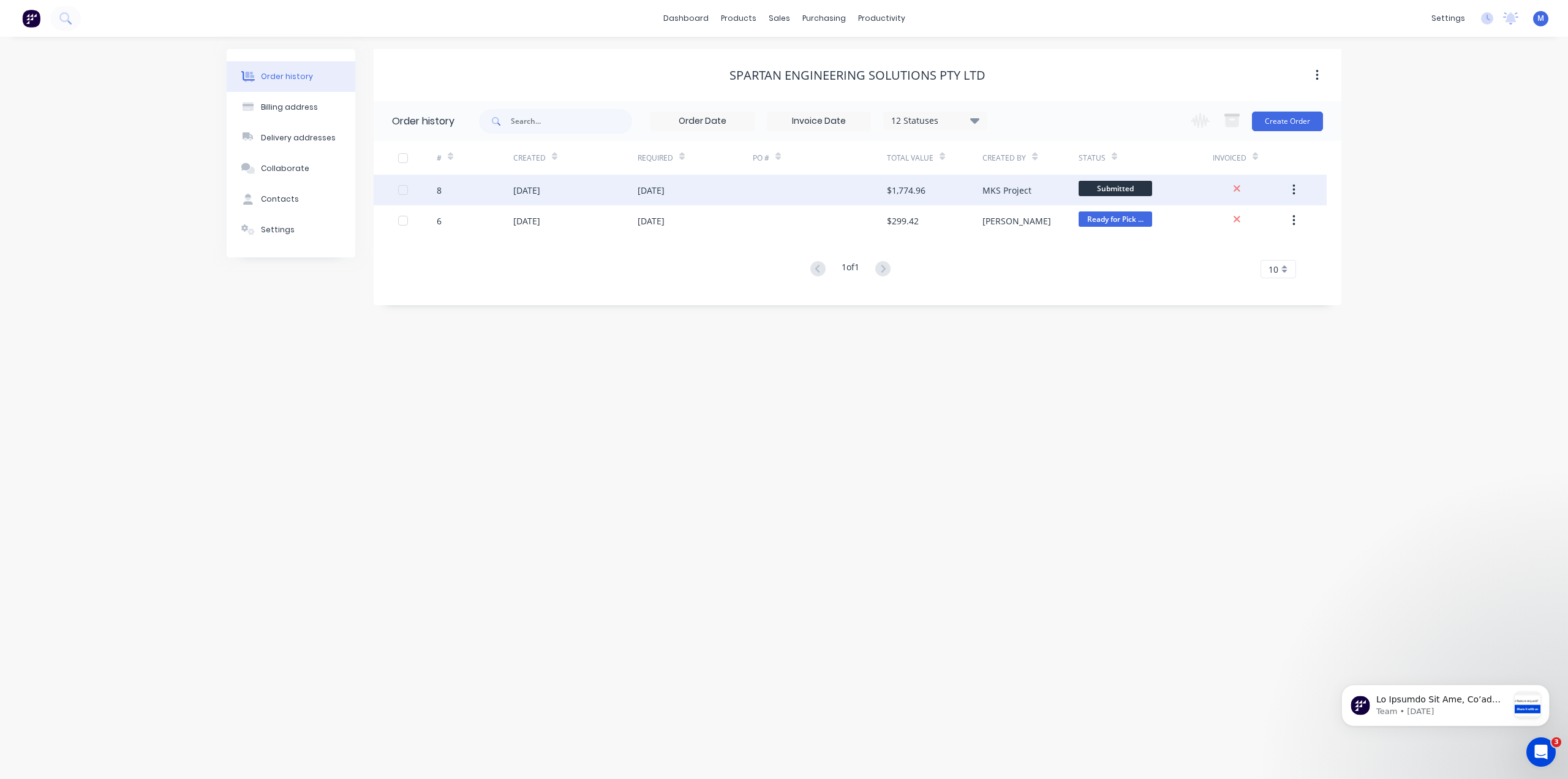
click at [440, 189] on div "8" at bounding box center [439, 190] width 5 height 13
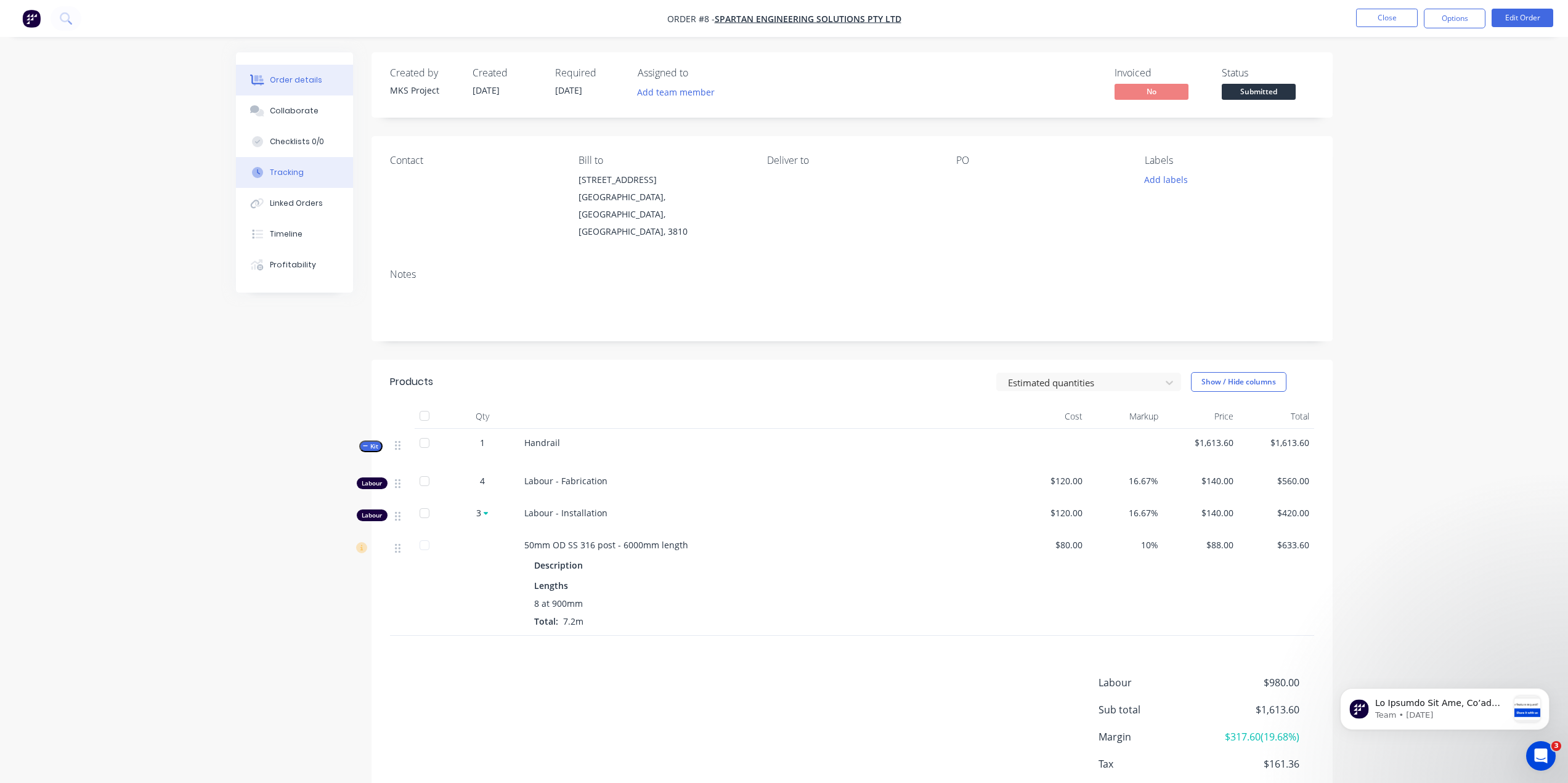
click at [303, 170] on button "Tracking" at bounding box center [295, 172] width 117 height 31
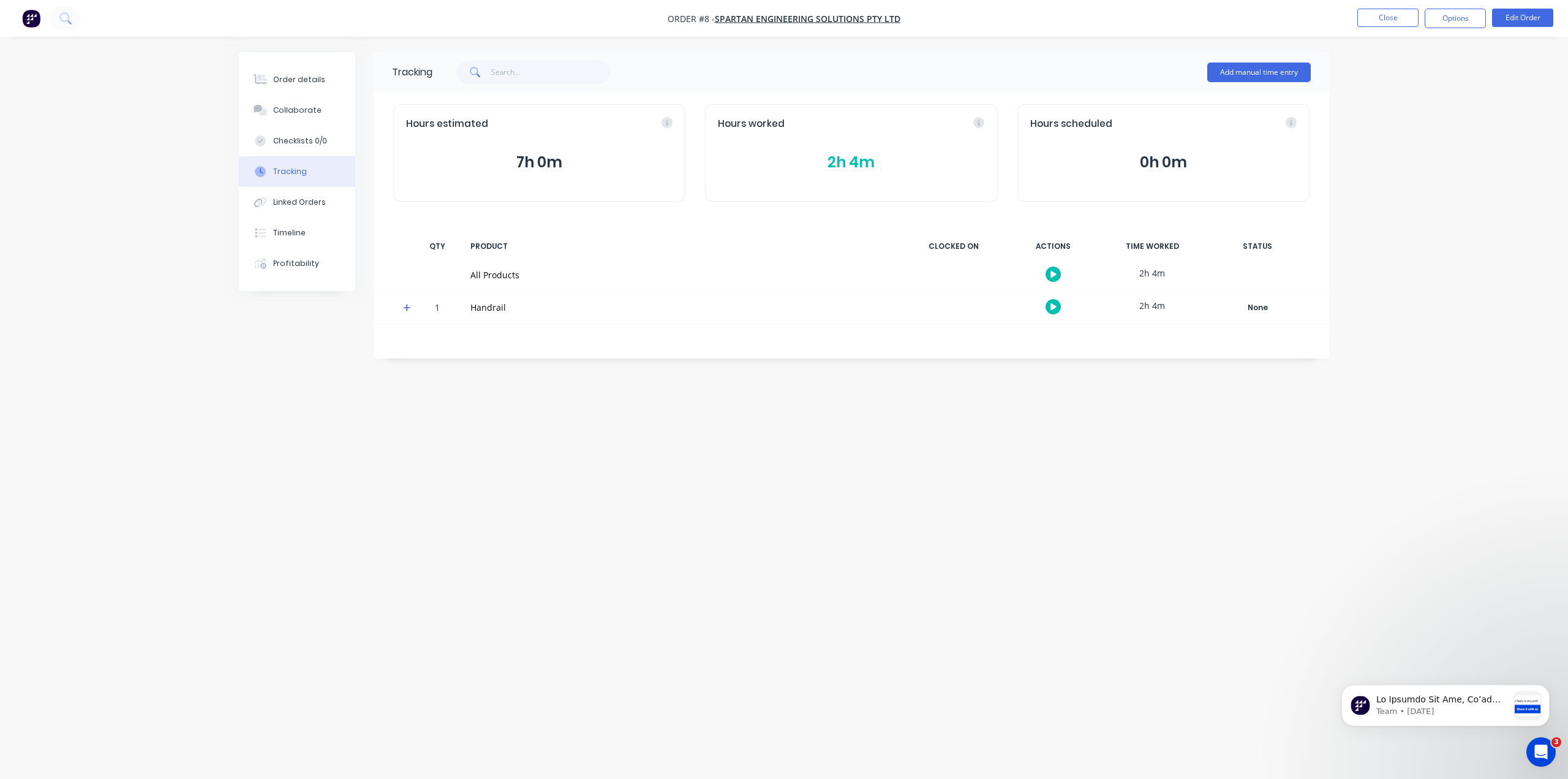
click at [855, 164] on button "2h 4m" at bounding box center [851, 163] width 266 height 24
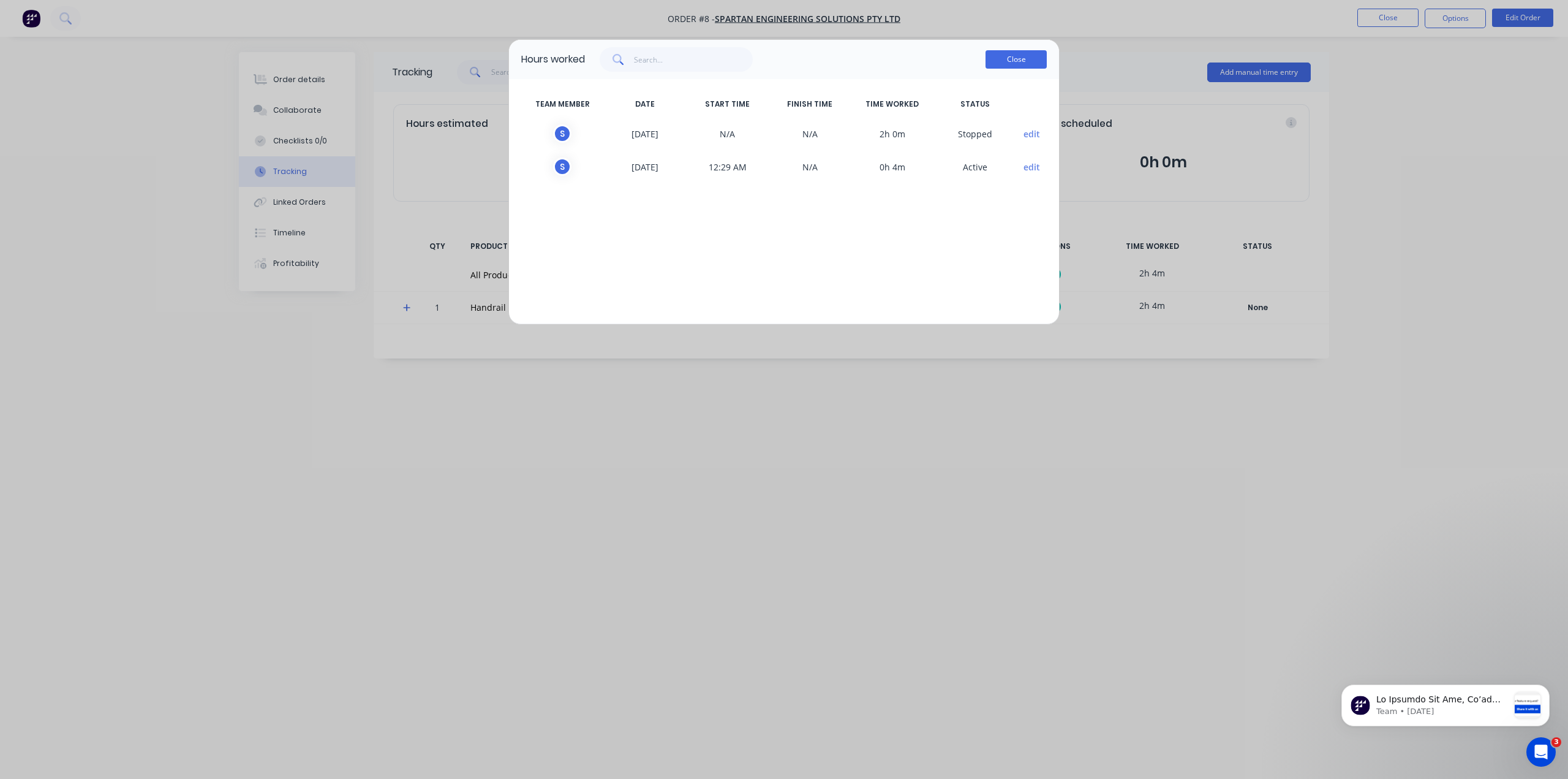
click at [1010, 60] on button "Close" at bounding box center [1016, 59] width 61 height 19
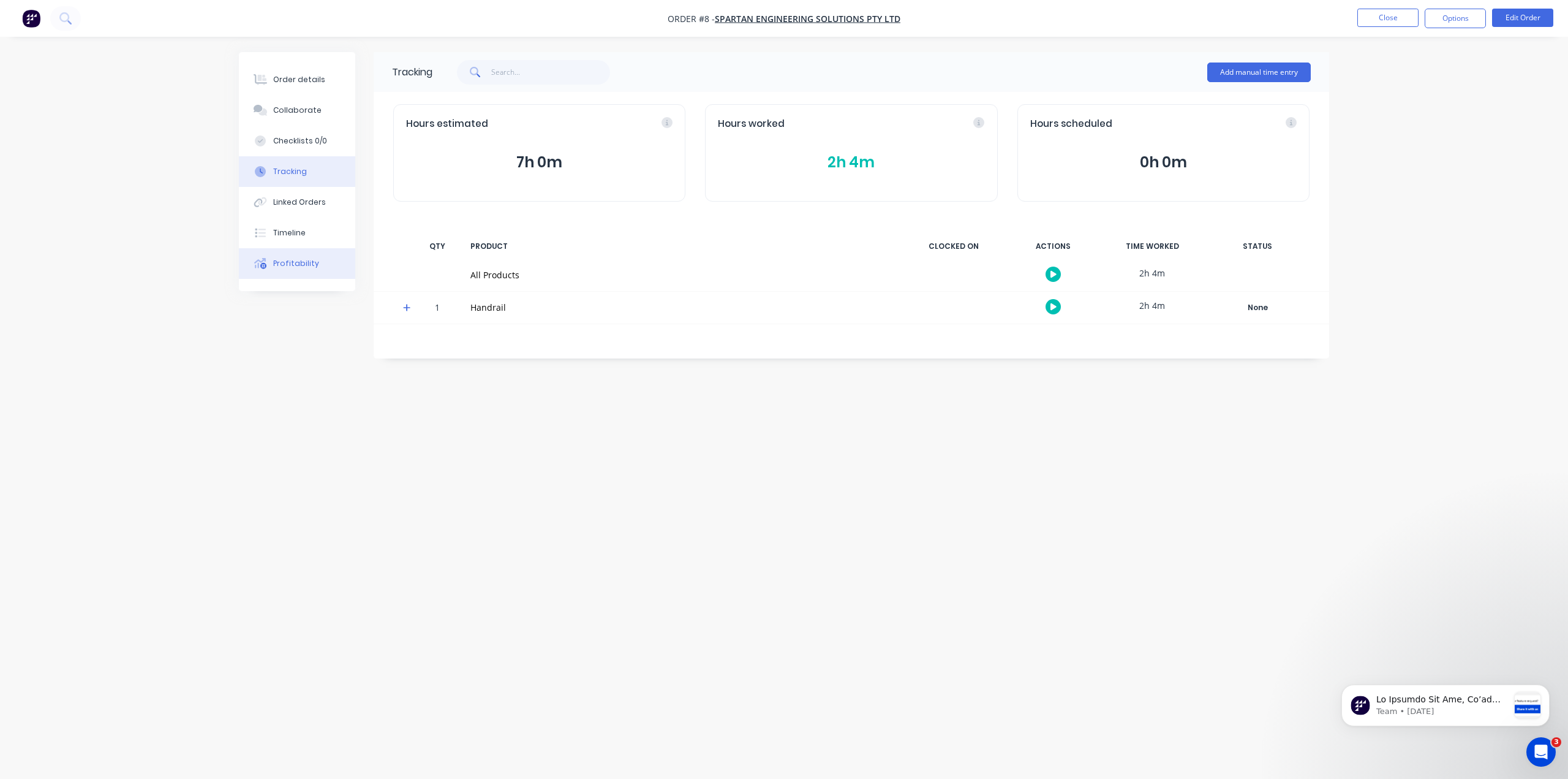
click at [291, 260] on div "Profitability" at bounding box center [296, 263] width 46 height 11
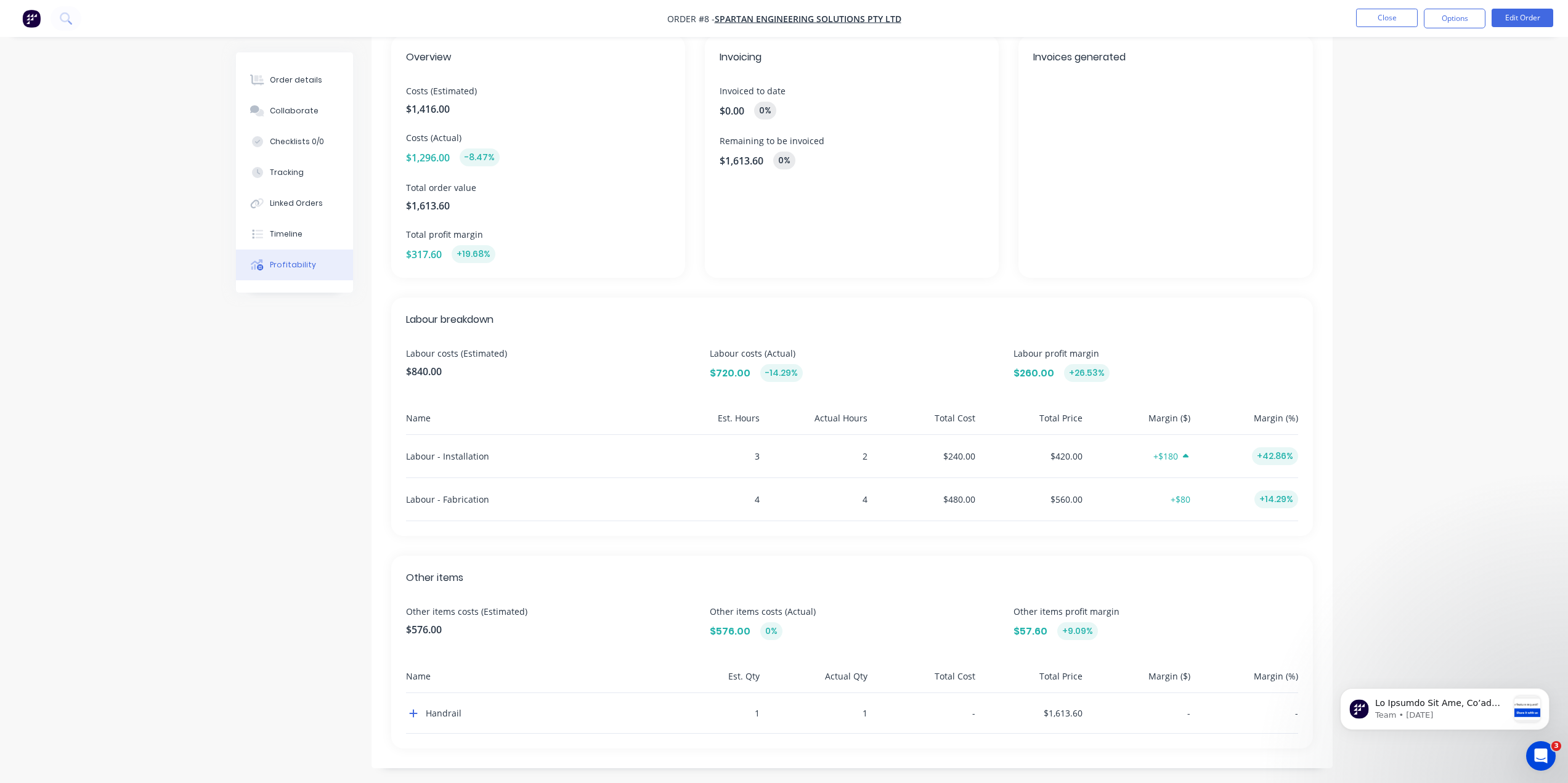
scroll to position [82, 0]
click at [1397, 421] on div "Order details Collaborate Checklists 0/0 Tracking Linked Orders Timeline Profit…" at bounding box center [784, 349] width 1568 height 864
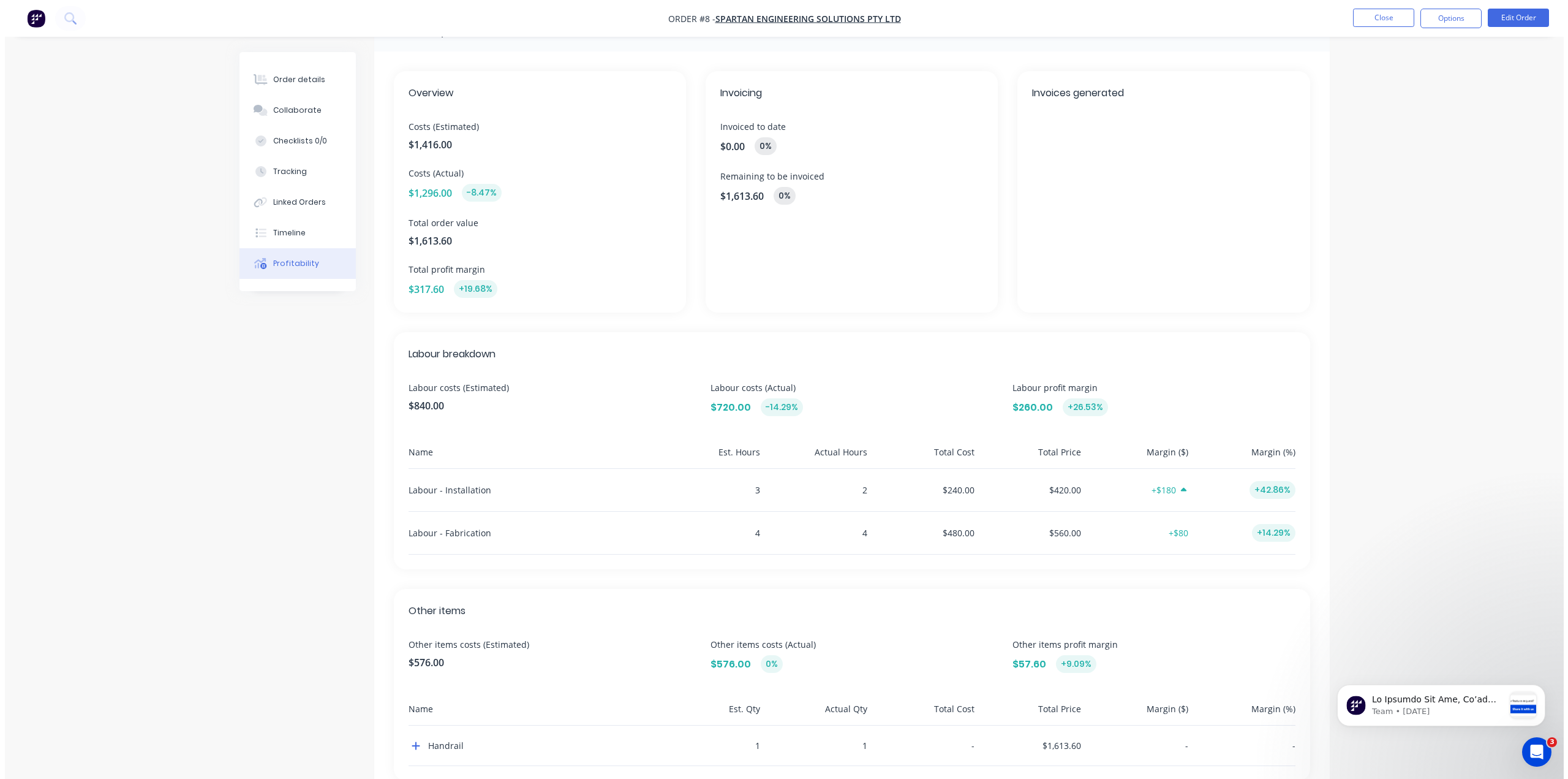
scroll to position [0, 0]
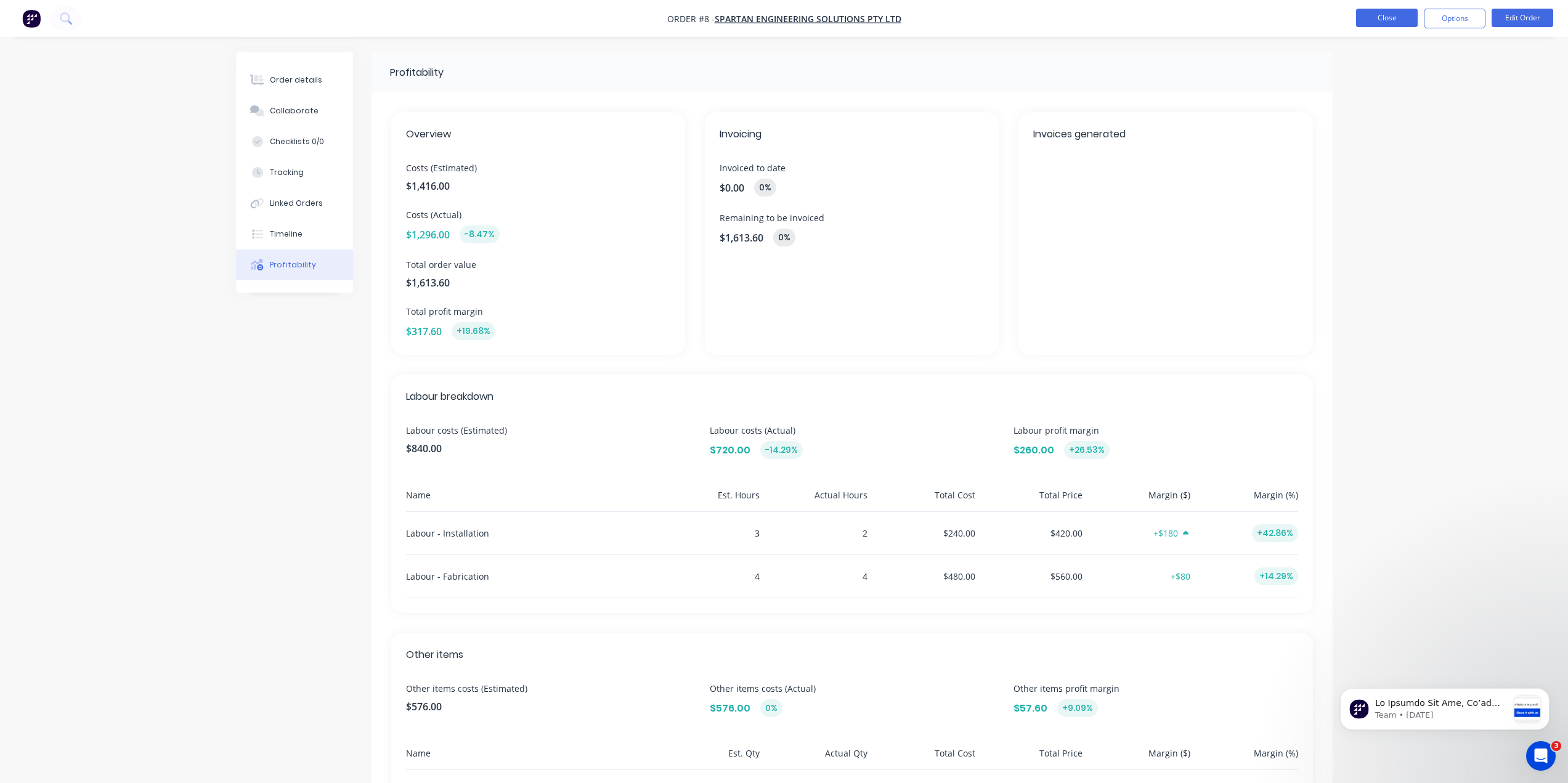
click at [1376, 19] on button "Close" at bounding box center [1386, 18] width 62 height 19
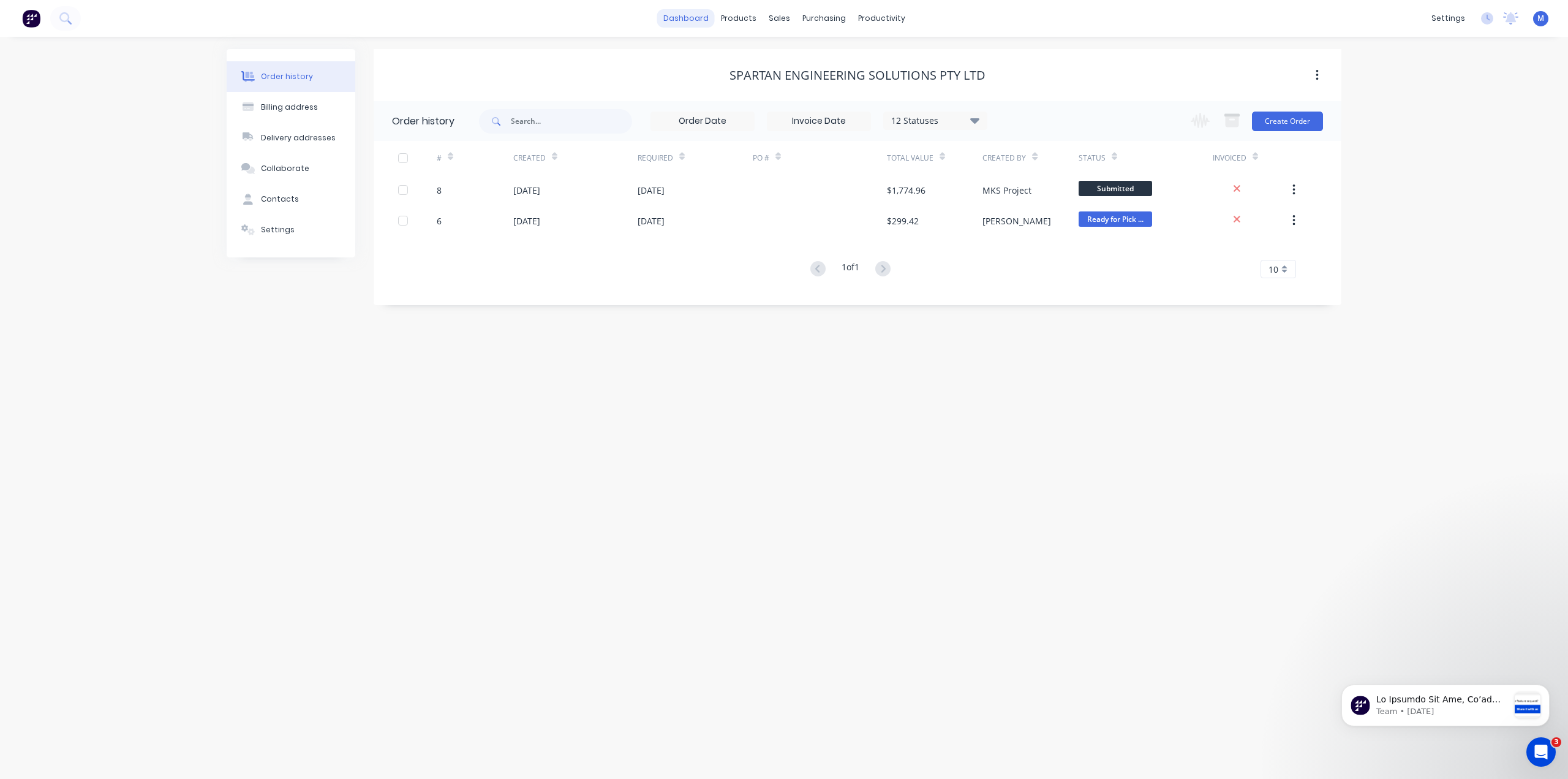
click at [703, 20] on link "dashboard" at bounding box center [686, 18] width 57 height 19
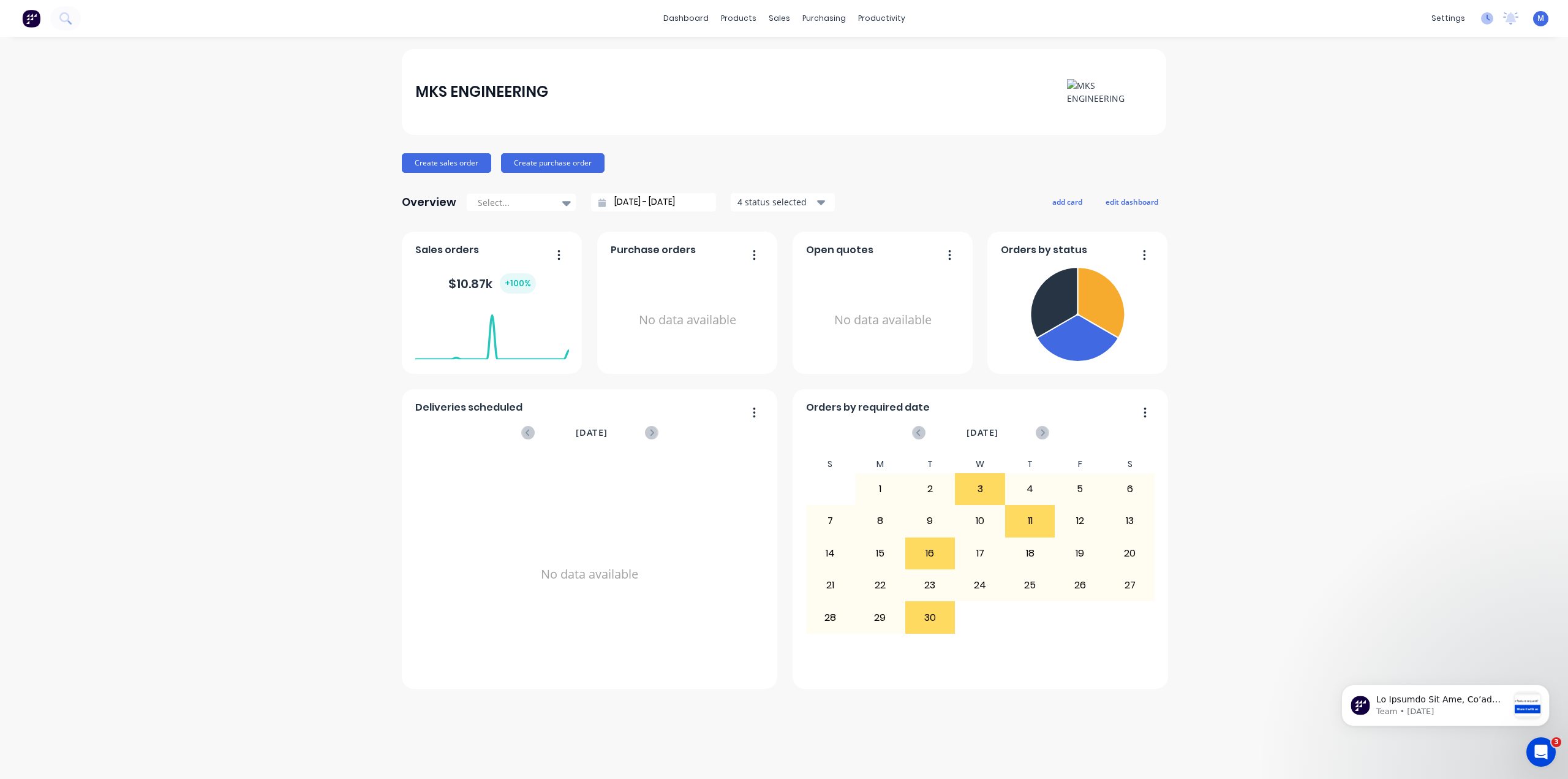
click at [1488, 17] on icon at bounding box center [1487, 18] width 12 height 12
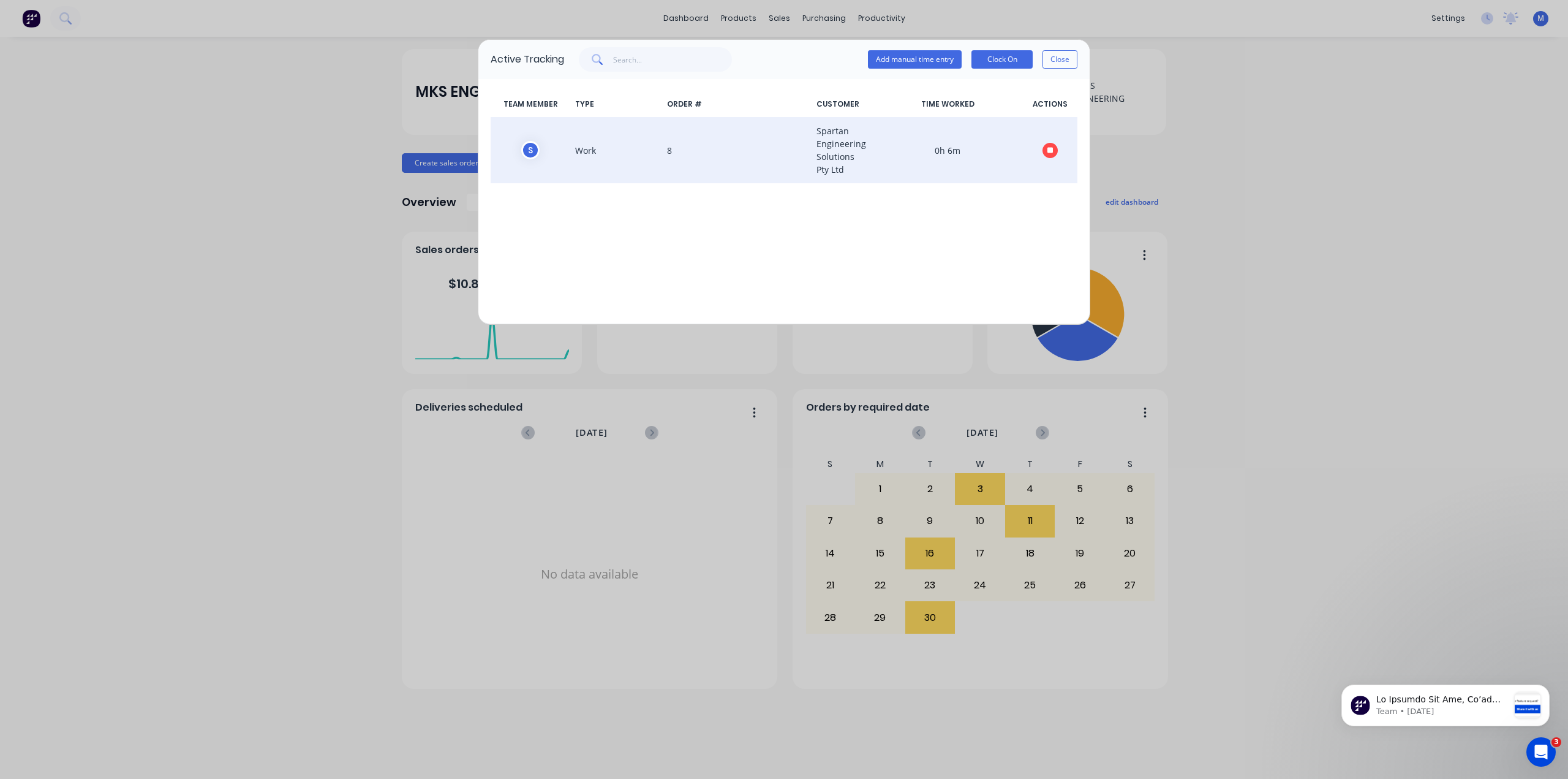
click at [1050, 150] on icon "button" at bounding box center [1050, 150] width 6 height 6
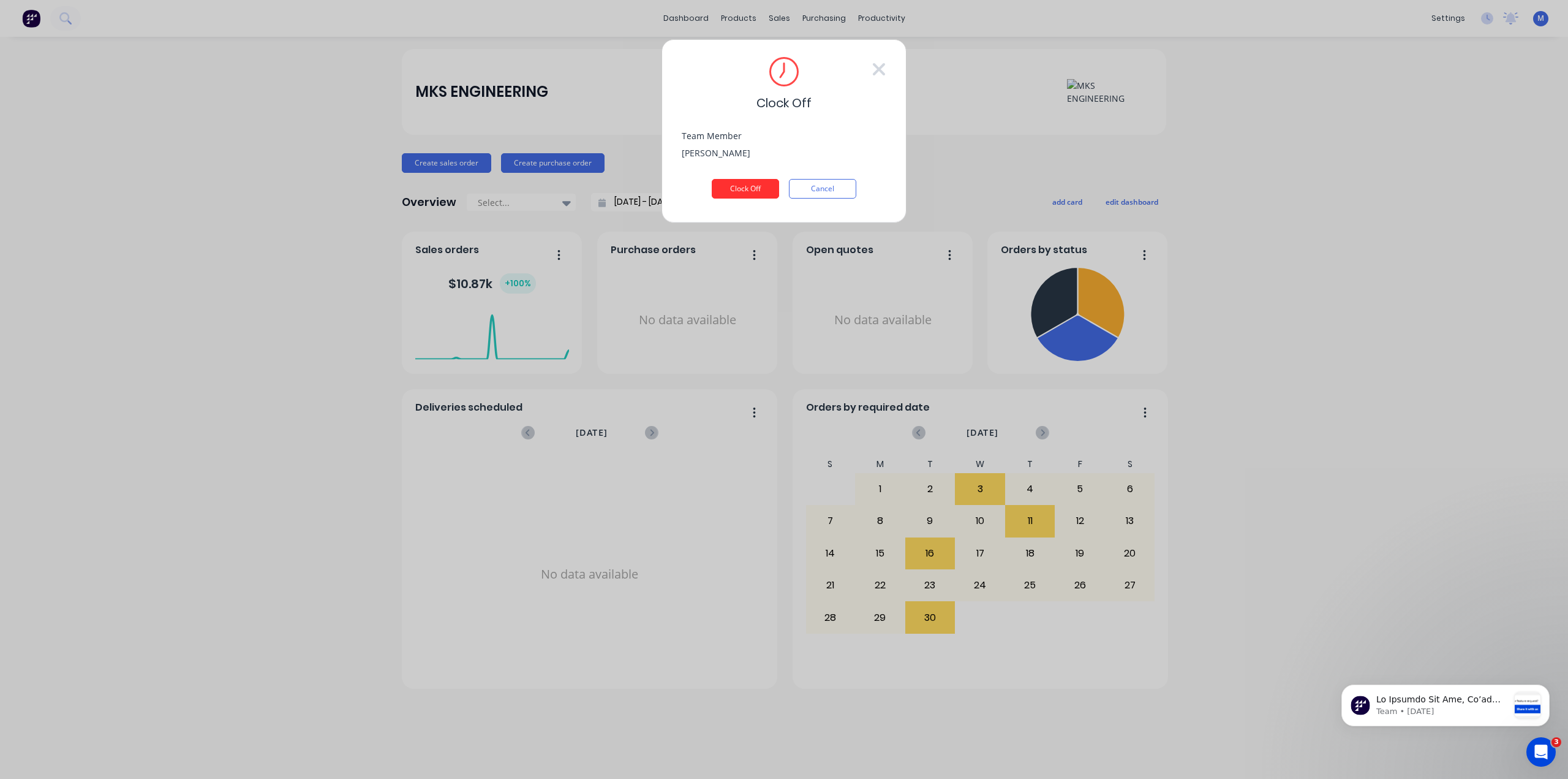
click at [752, 191] on button "Clock Off" at bounding box center [745, 189] width 67 height 20
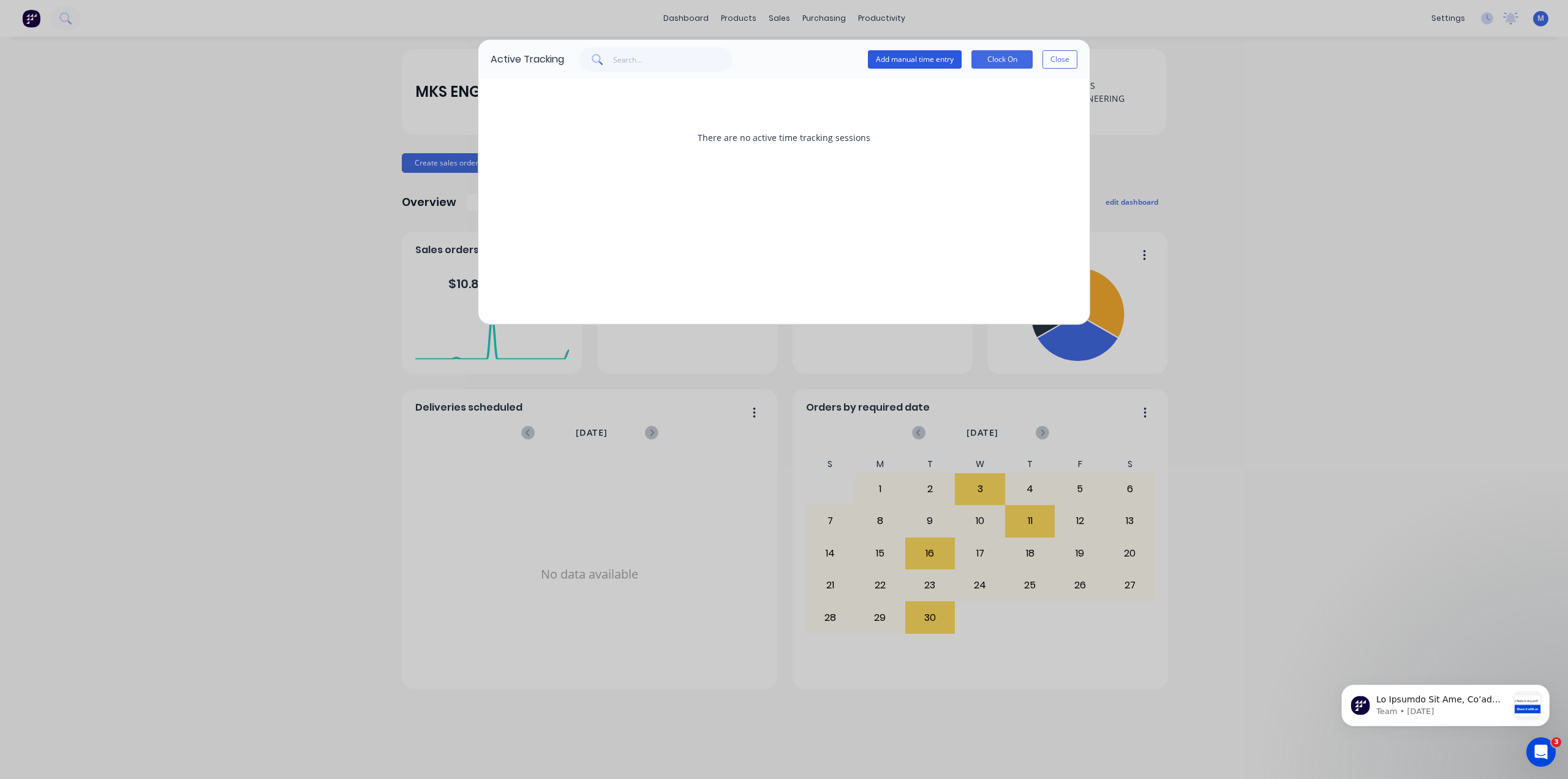
click at [910, 61] on button "Add manual time entry" at bounding box center [915, 59] width 94 height 19
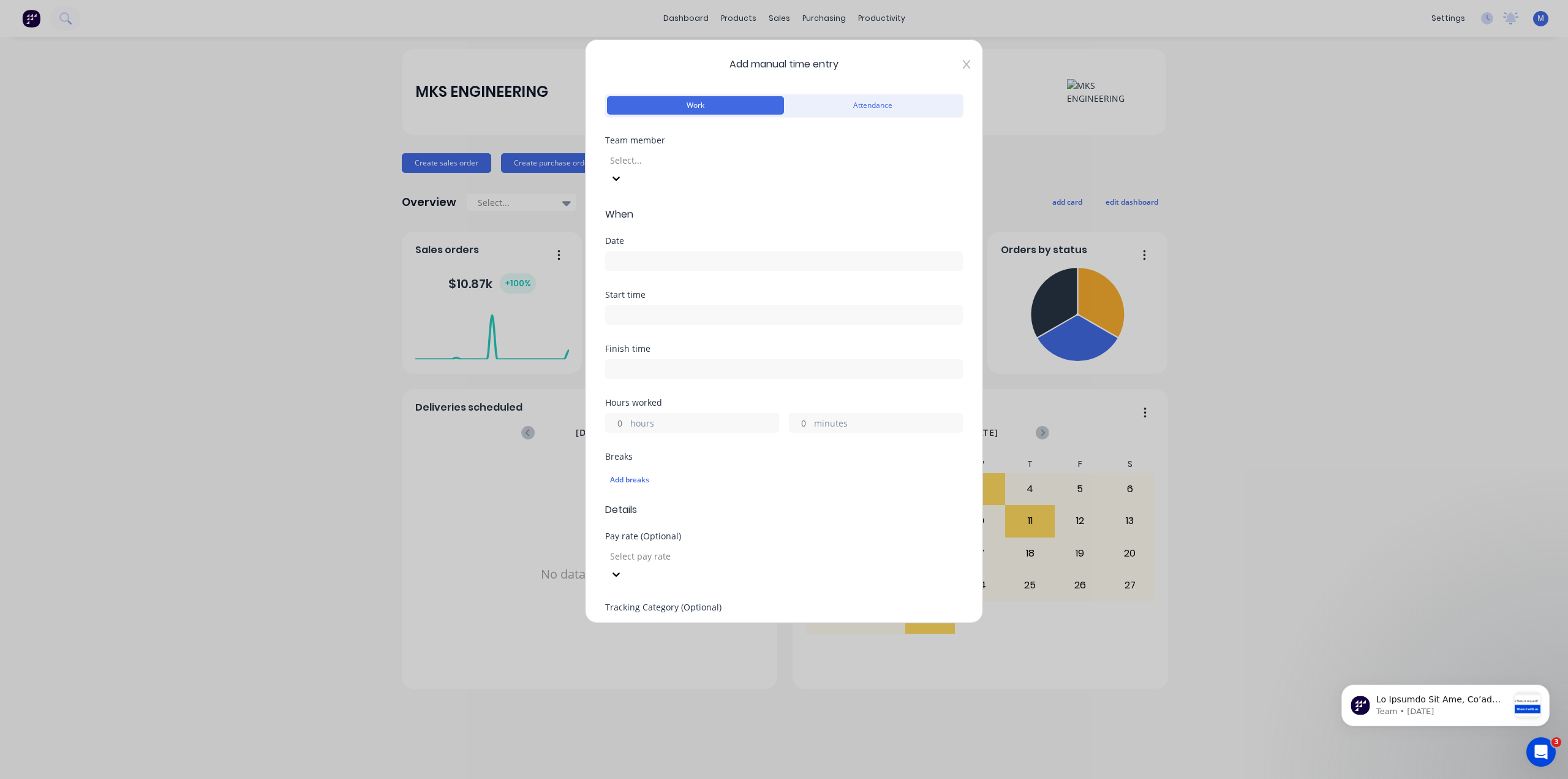
click at [963, 64] on icon at bounding box center [966, 64] width 7 height 9
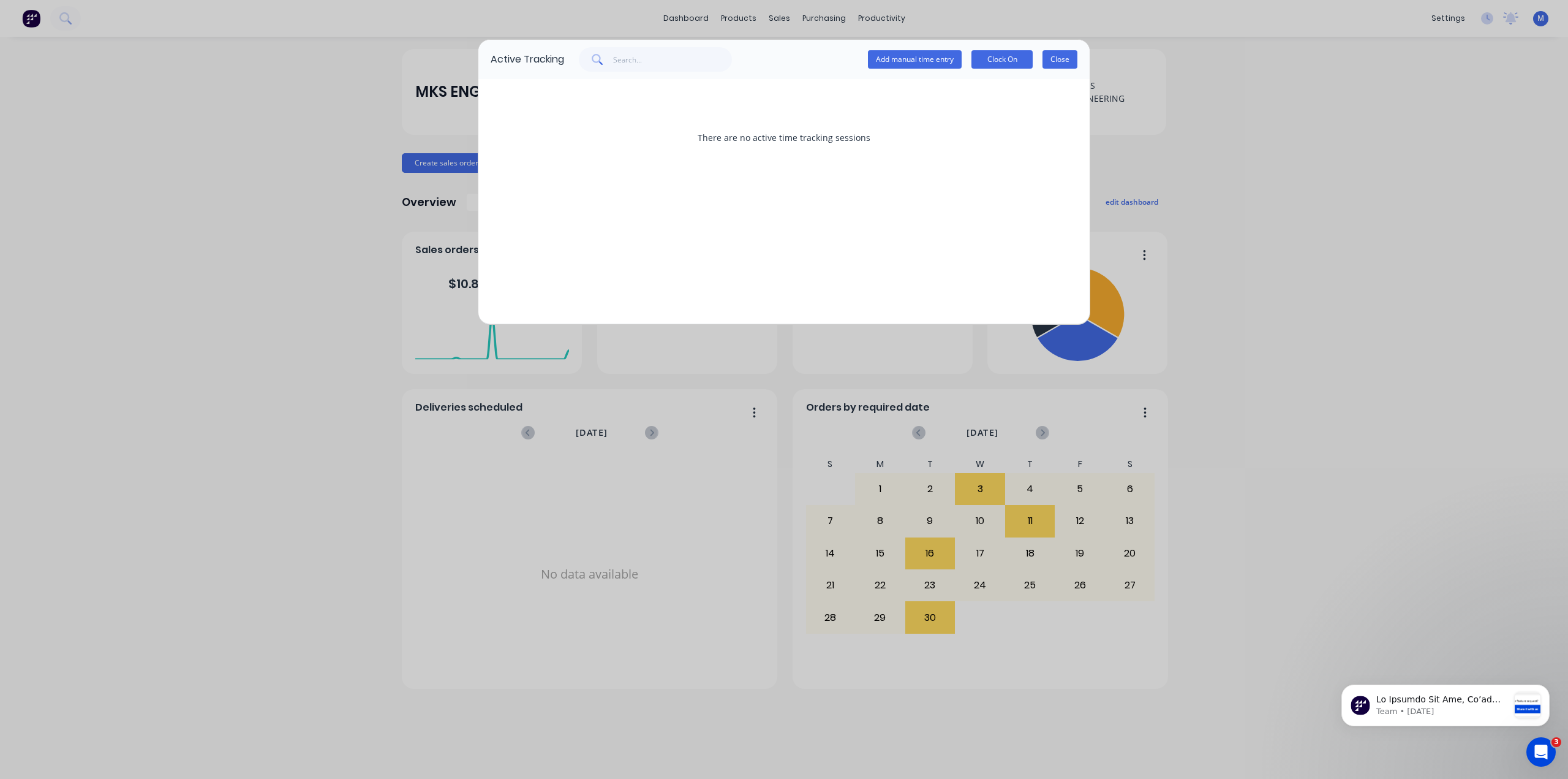
click at [1067, 59] on button "Close" at bounding box center [1059, 59] width 35 height 19
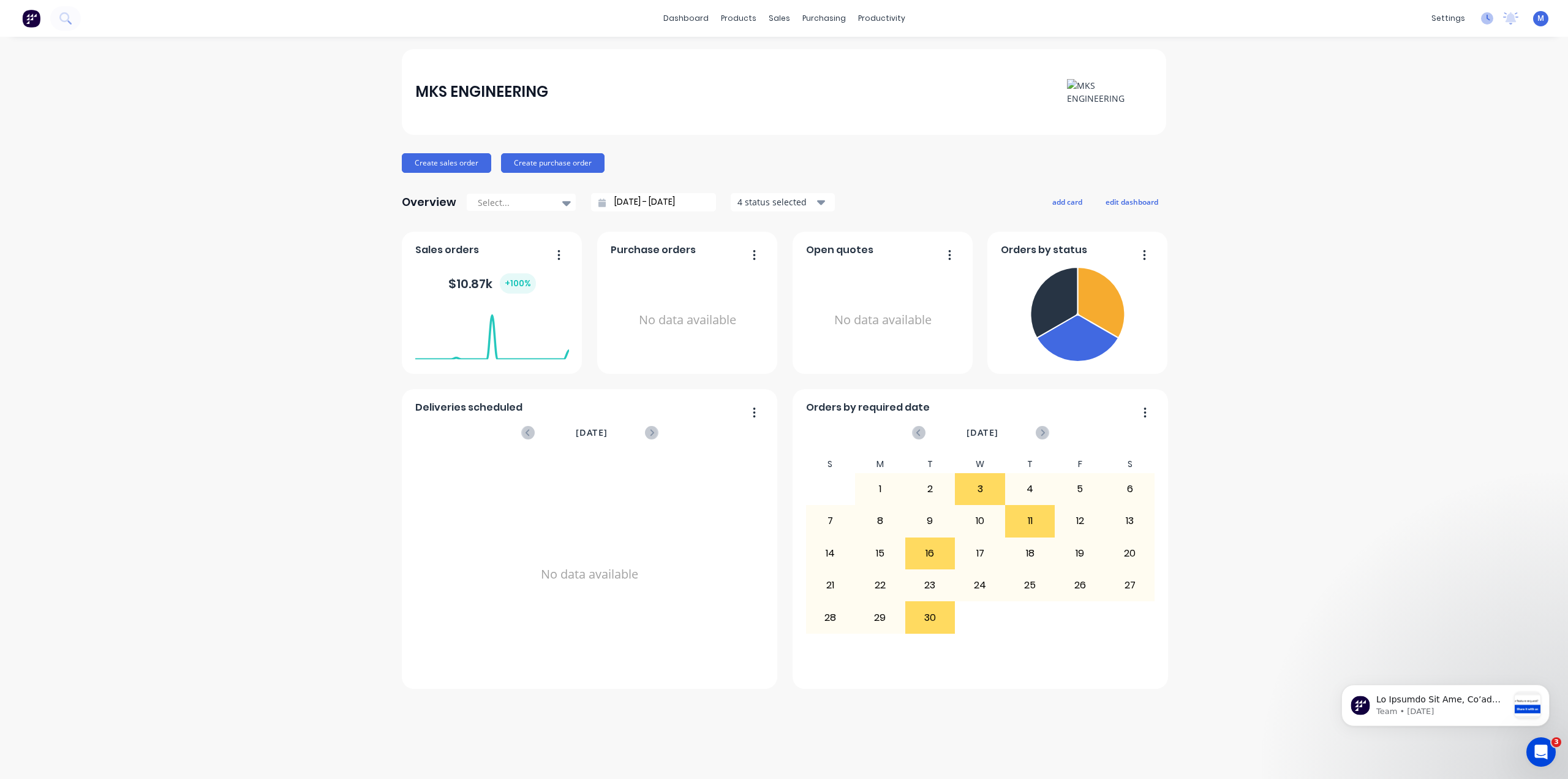
click at [1485, 19] on icon at bounding box center [1487, 18] width 12 height 12
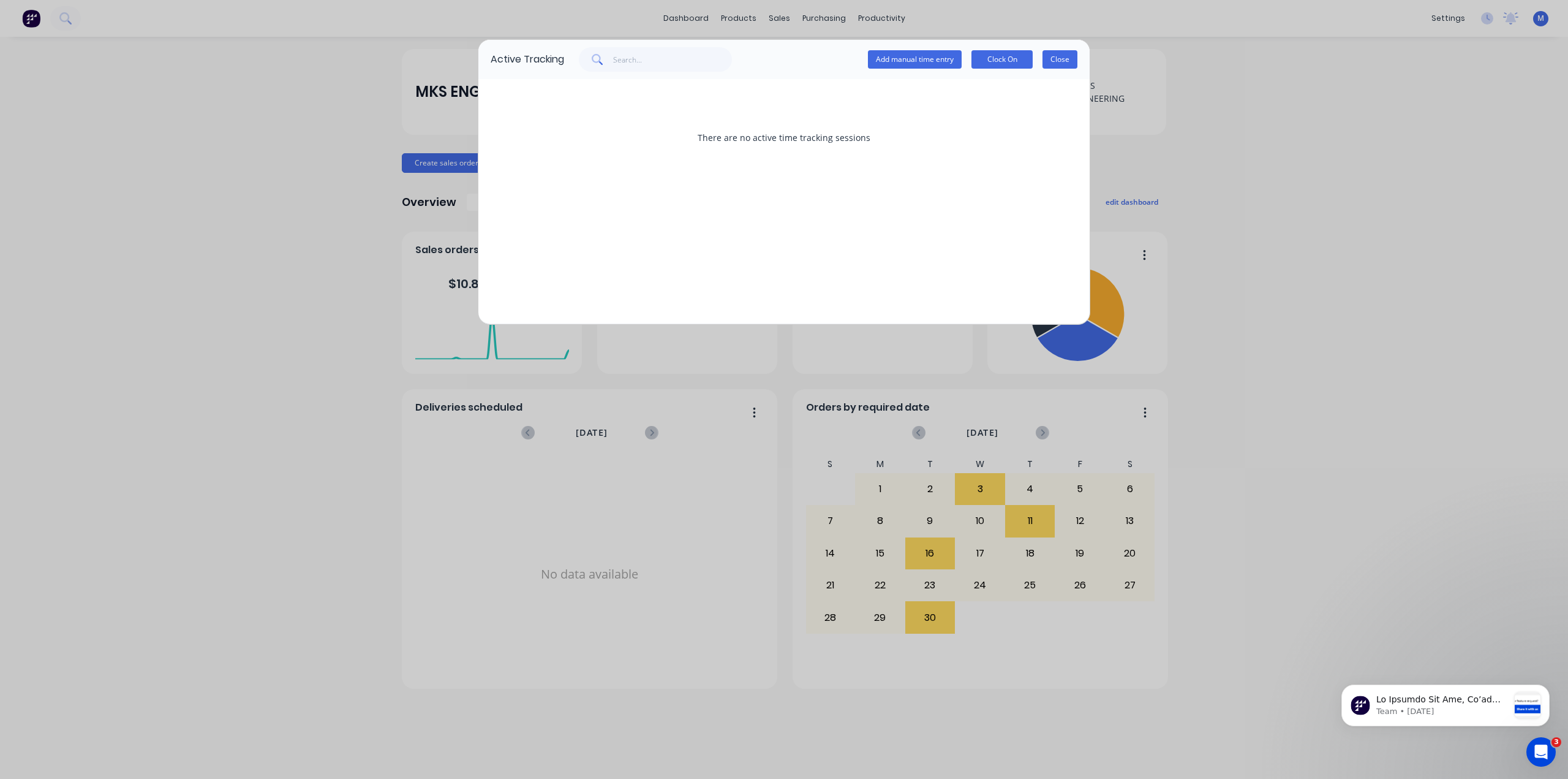
click at [1065, 57] on button "Close" at bounding box center [1059, 59] width 35 height 19
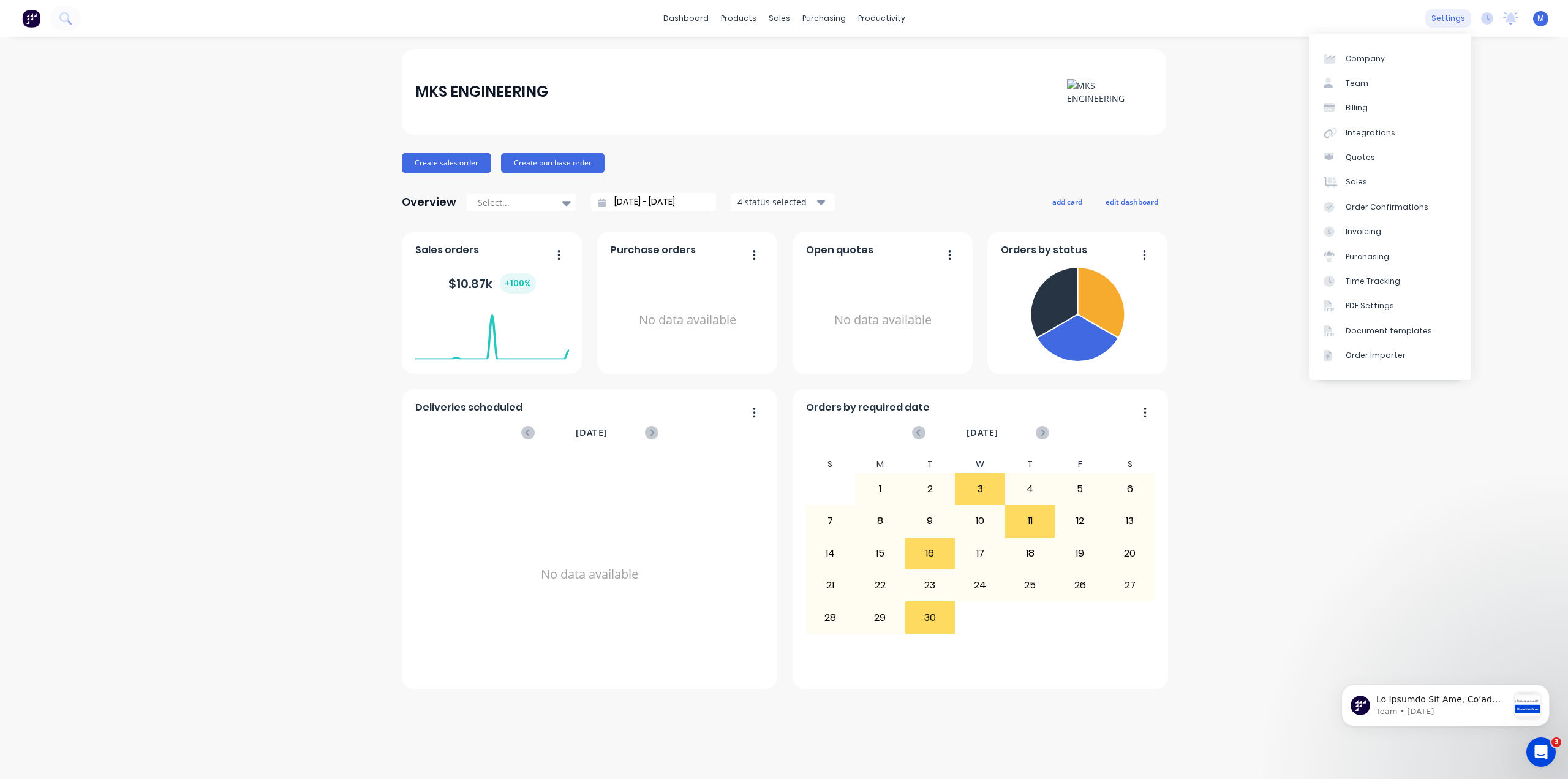
click at [1456, 19] on div "settings" at bounding box center [1448, 18] width 46 height 19
drag, startPoint x: 1274, startPoint y: 91, endPoint x: 1293, endPoint y: 72, distance: 26.9
click at [1274, 91] on div "MKS ENGINEERING Create sales order Create purchase order Overview Select... 31/…" at bounding box center [784, 408] width 1568 height 718
click at [1515, 17] on icon at bounding box center [1511, 18] width 16 height 12
click at [1540, 19] on span "M" at bounding box center [1540, 18] width 7 height 11
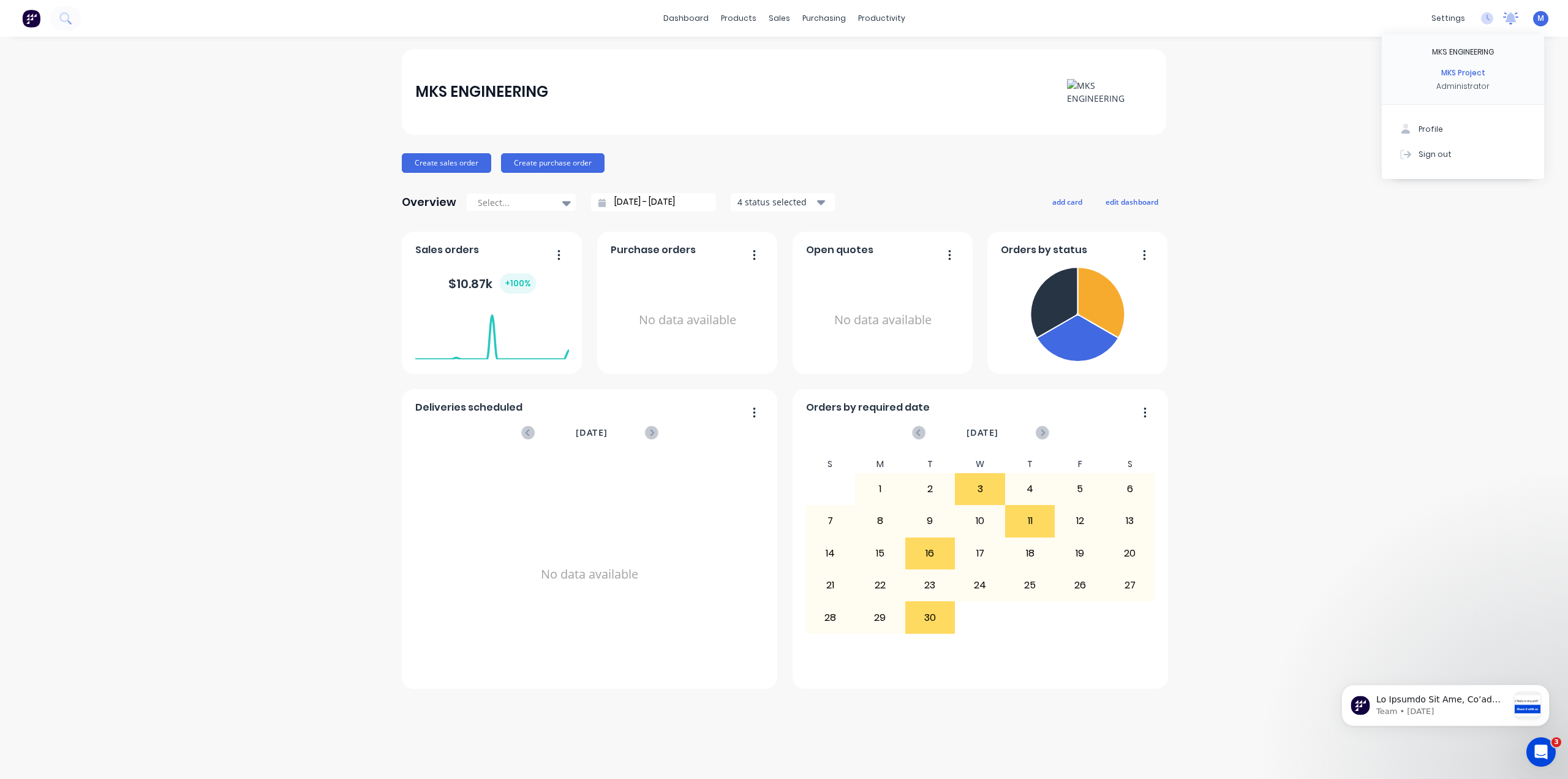
click at [1513, 16] on icon at bounding box center [1511, 17] width 11 height 10
click at [1287, 420] on div "MKS ENGINEERING Create sales order Create purchase order Overview Select... 31/…" at bounding box center [784, 408] width 1568 height 718
click at [1445, 20] on div "settings" at bounding box center [1448, 18] width 46 height 19
click at [1275, 416] on div "MKS ENGINEERING Create sales order Create purchase order Overview Select... 31/…" at bounding box center [784, 408] width 1568 height 718
click at [1541, 752] on icon "Open Intercom Messenger" at bounding box center [1539, 750] width 20 height 20
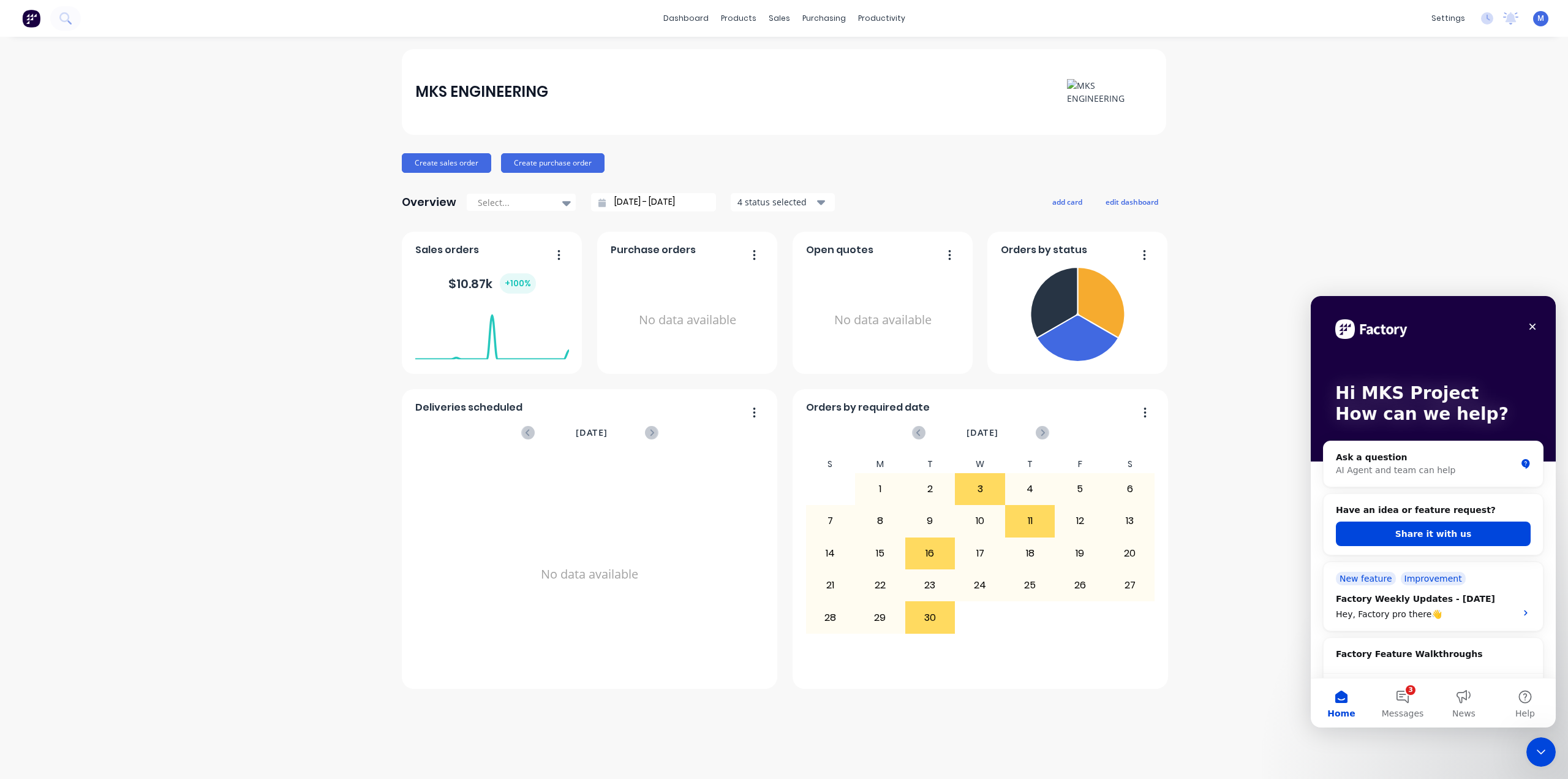
click at [1352, 232] on div "MKS ENGINEERING Create sales order Create purchase order Overview Select... 31/…" at bounding box center [784, 408] width 1568 height 718
click at [1445, 22] on div "settings" at bounding box center [1448, 18] width 46 height 19
click at [1372, 84] on link "Team" at bounding box center [1389, 83] width 162 height 25
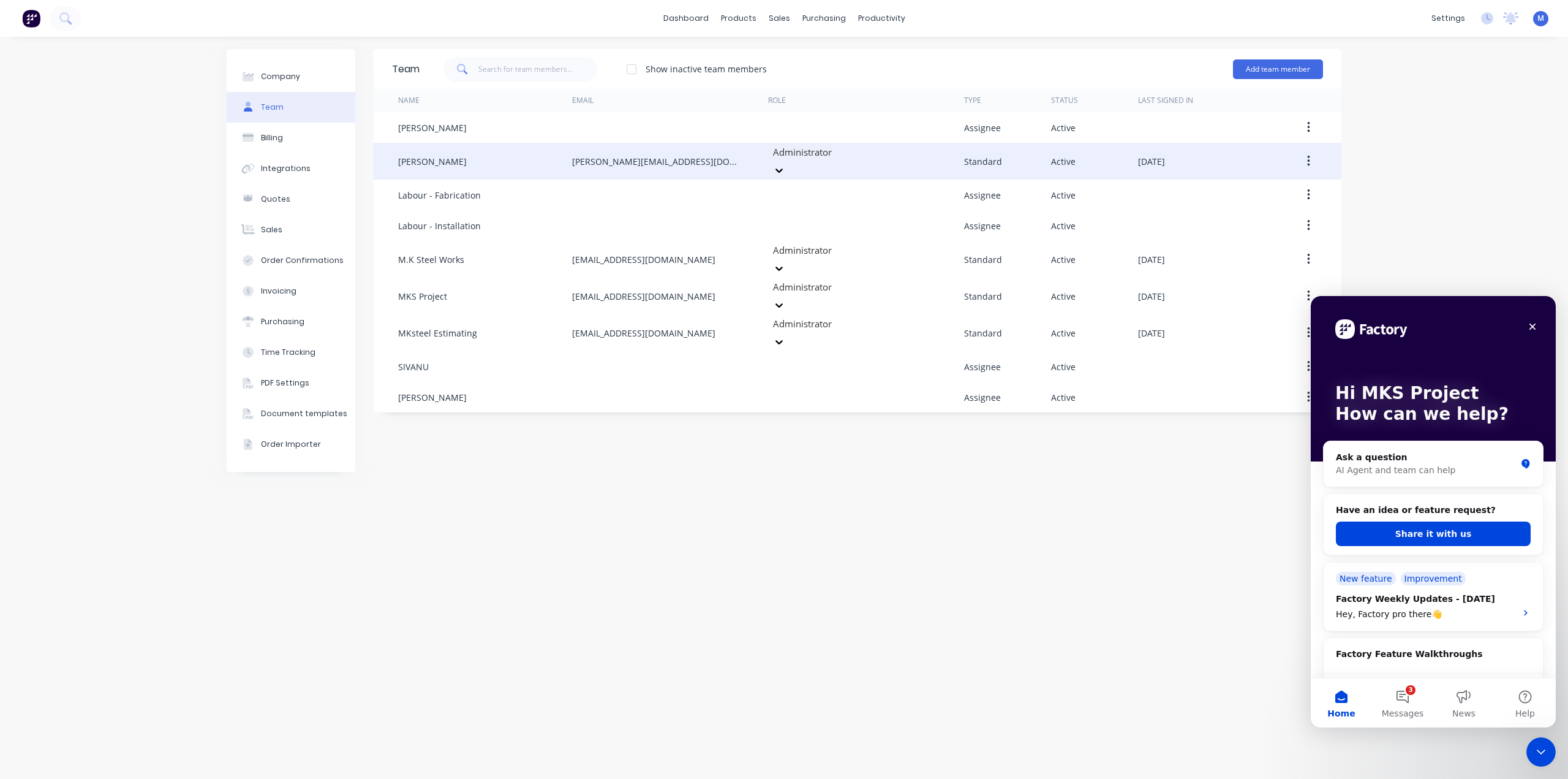
click at [839, 157] on div at bounding box center [859, 152] width 177 height 16
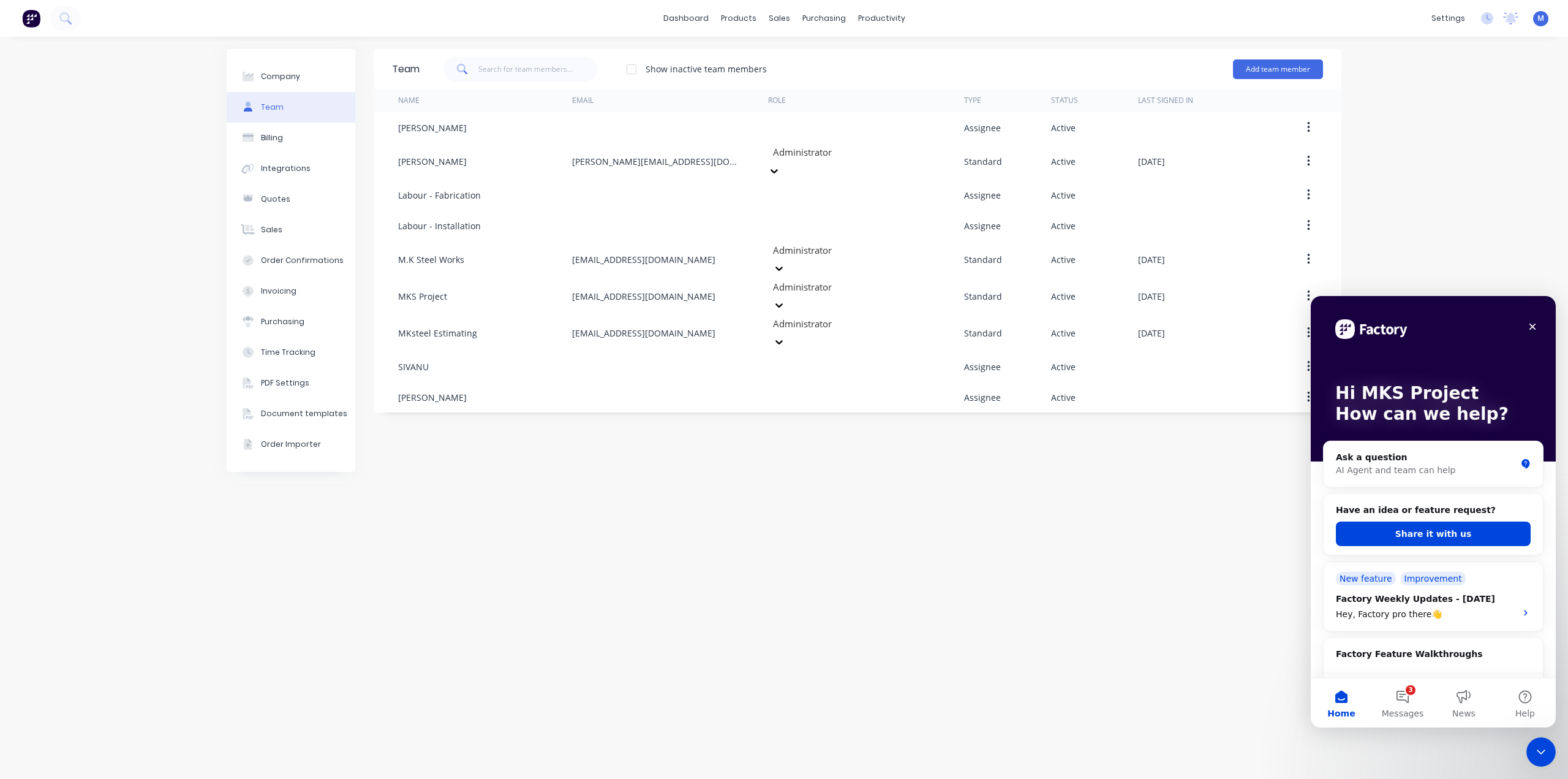
scroll to position [187, 0]
click at [915, 489] on div "Team Show inactive team members Add team member Name Email Role Type Status Las…" at bounding box center [858, 408] width 968 height 718
click at [1546, 753] on div "Close Intercom Messenger" at bounding box center [1539, 750] width 30 height 30
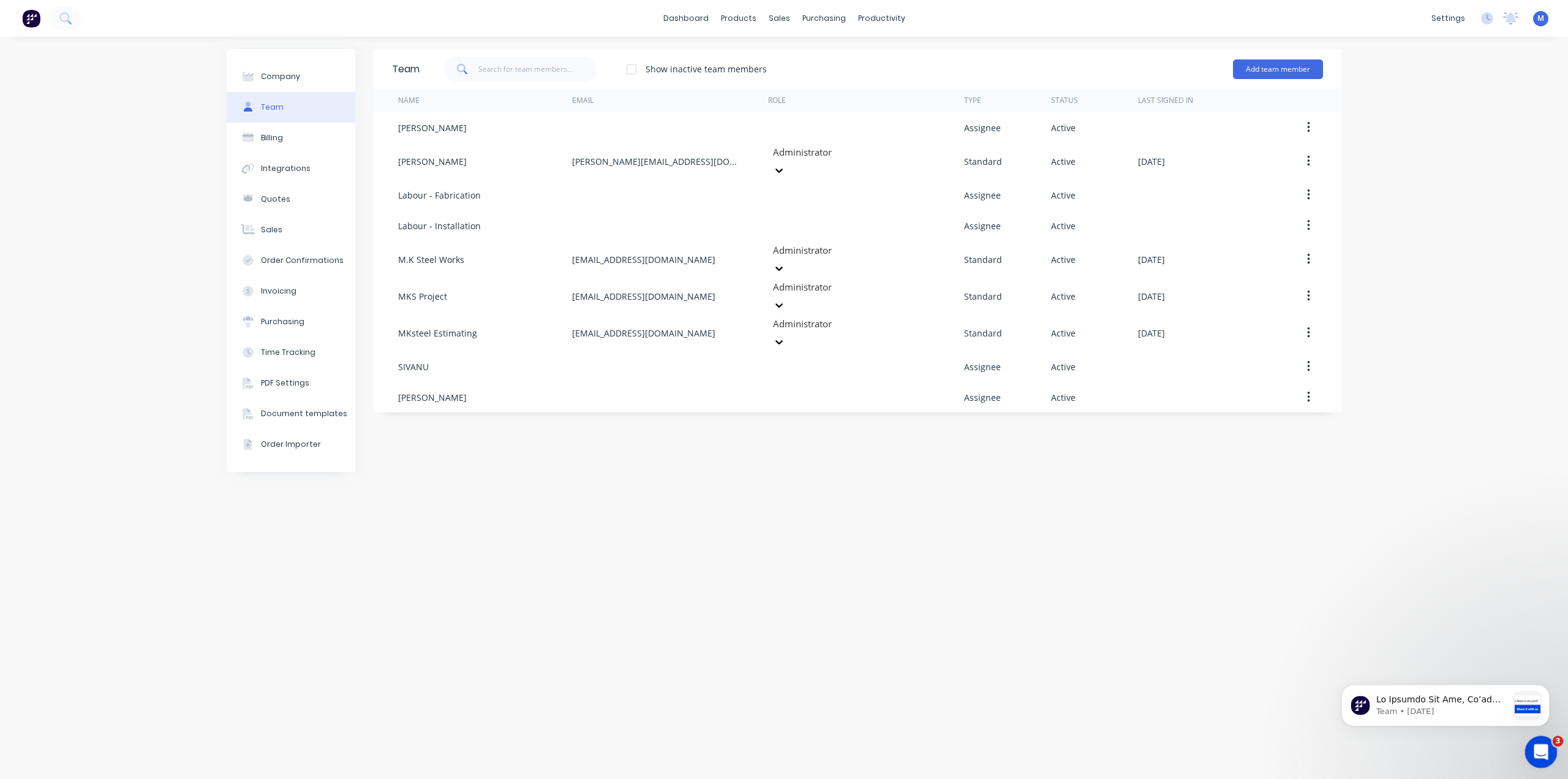
scroll to position [0, 0]
click at [1546, 753] on div "Open Intercom Messenger" at bounding box center [1538, 749] width 40 height 40
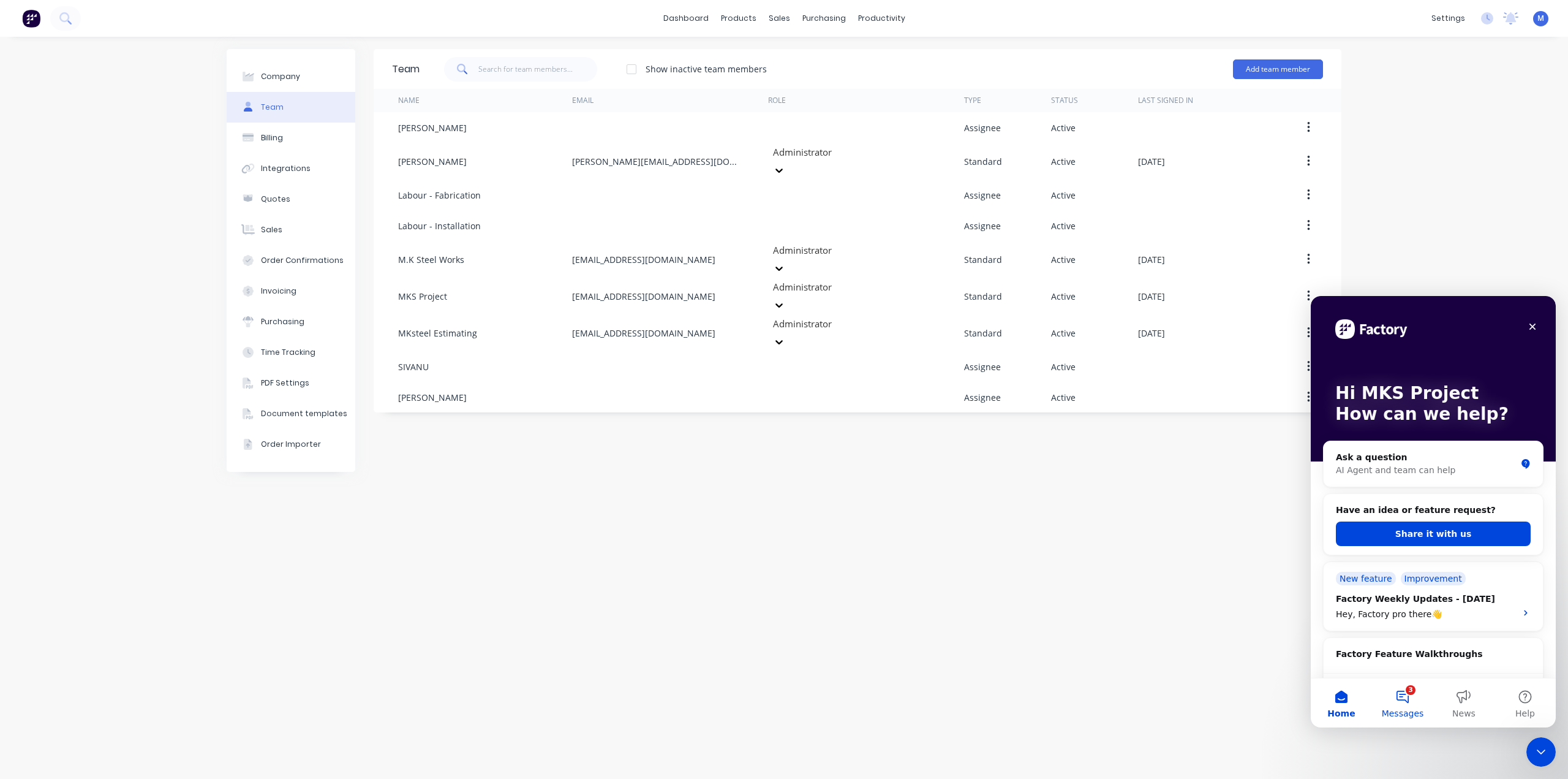
click at [1388, 694] on button "3 Messages" at bounding box center [1402, 703] width 61 height 49
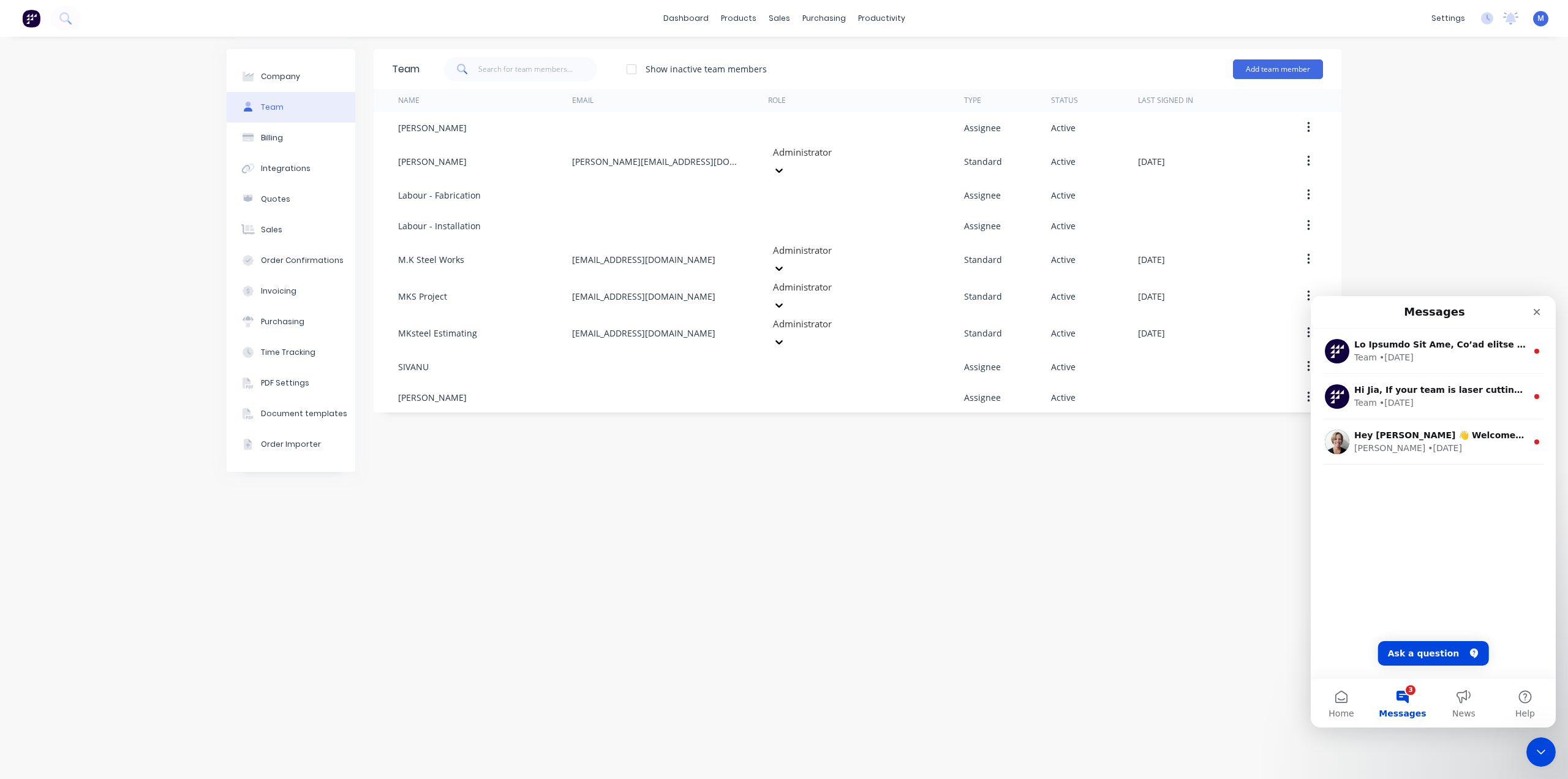
click at [508, 520] on div "Team Show inactive team members Add team member Name Email Role Type Status Las…" at bounding box center [858, 408] width 968 height 718
click at [1343, 692] on button "Home" at bounding box center [1341, 703] width 61 height 49
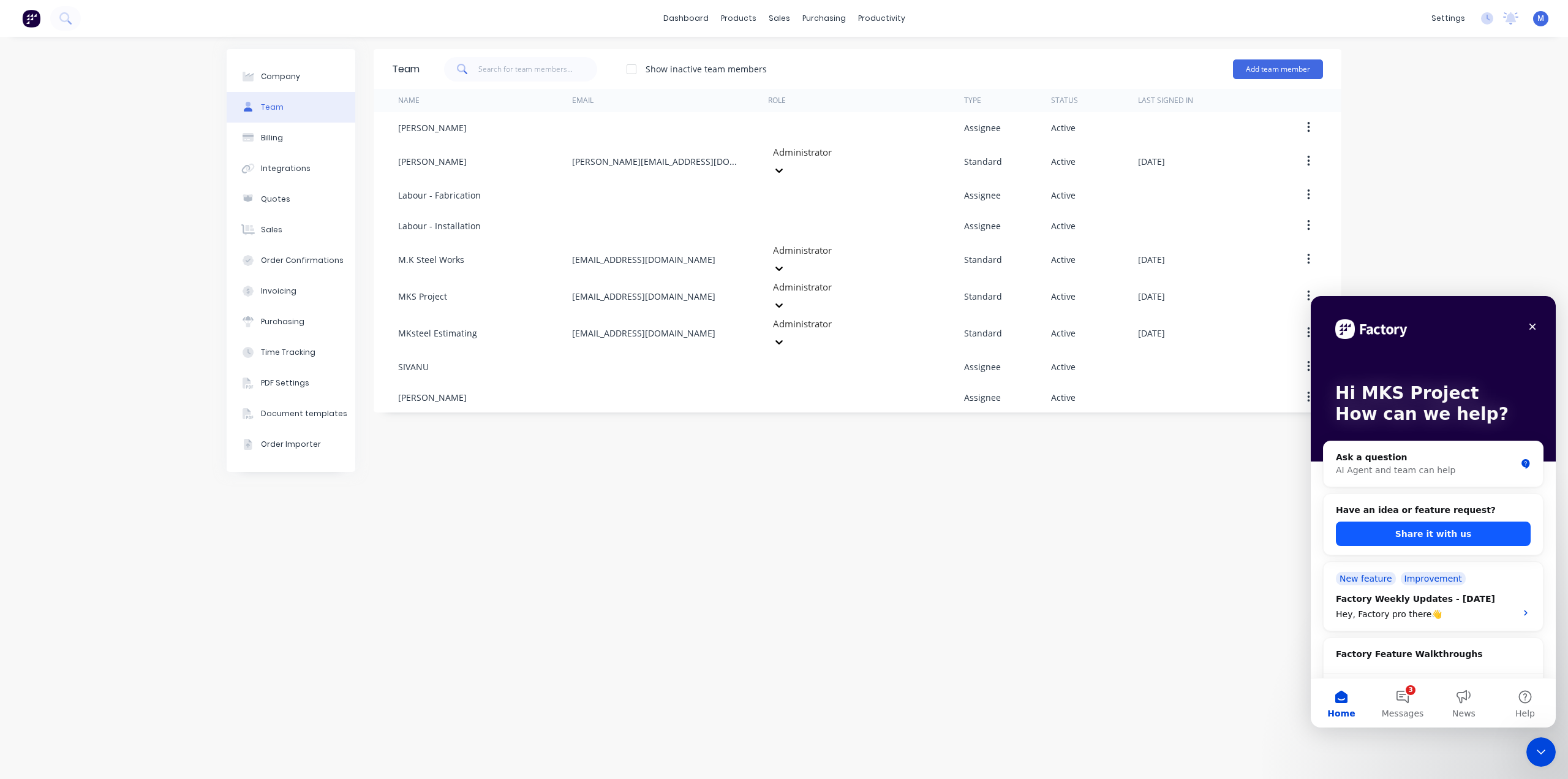
click at [1405, 529] on button "Share it with us" at bounding box center [1433, 533] width 194 height 25
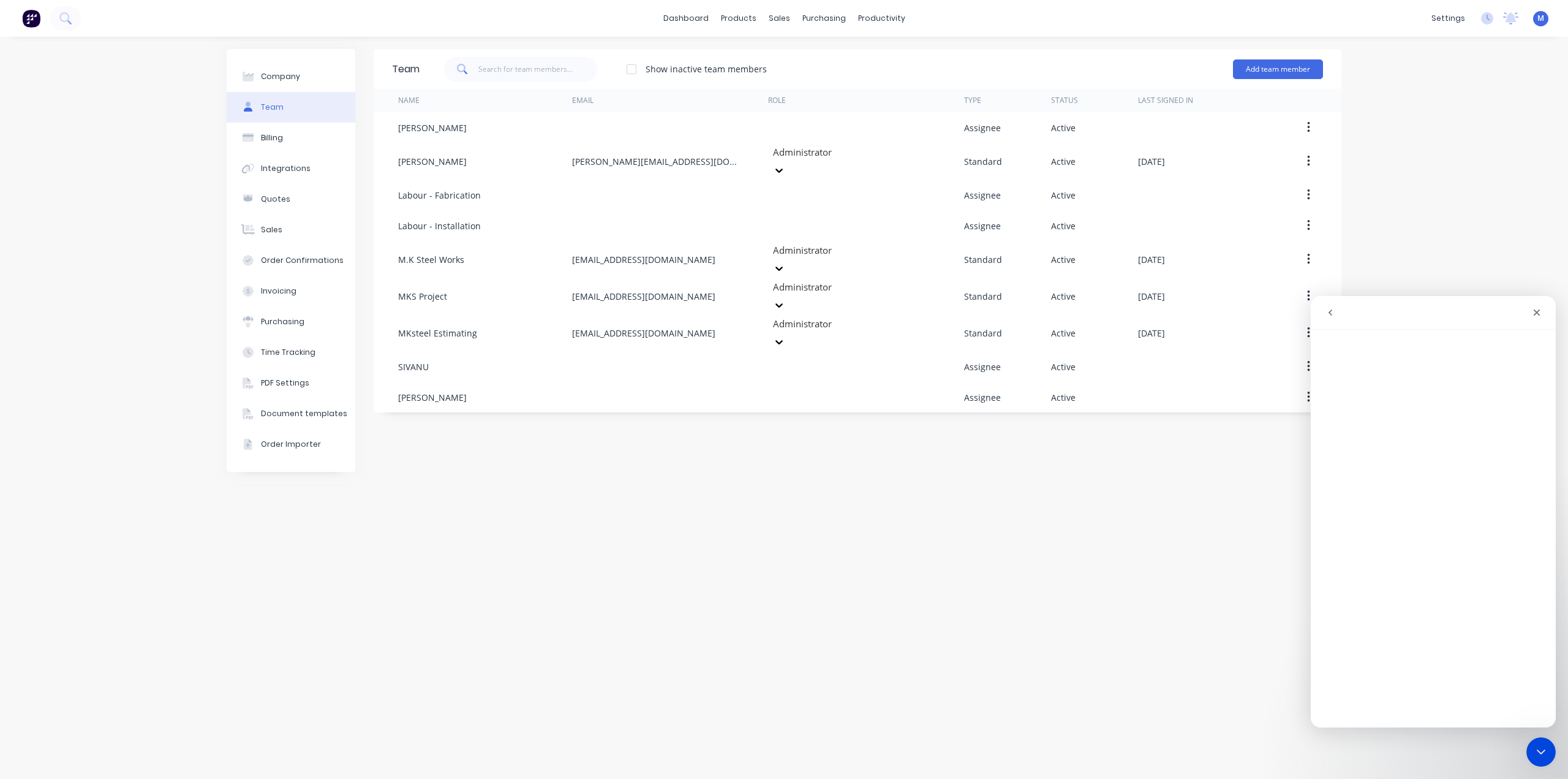
click at [1364, 260] on div "Company Team Billing Integrations Quotes Sales Order Confirmations Invoicing Pu…" at bounding box center [784, 408] width 1568 height 742
click at [1536, 311] on icon "Close" at bounding box center [1536, 313] width 10 height 10
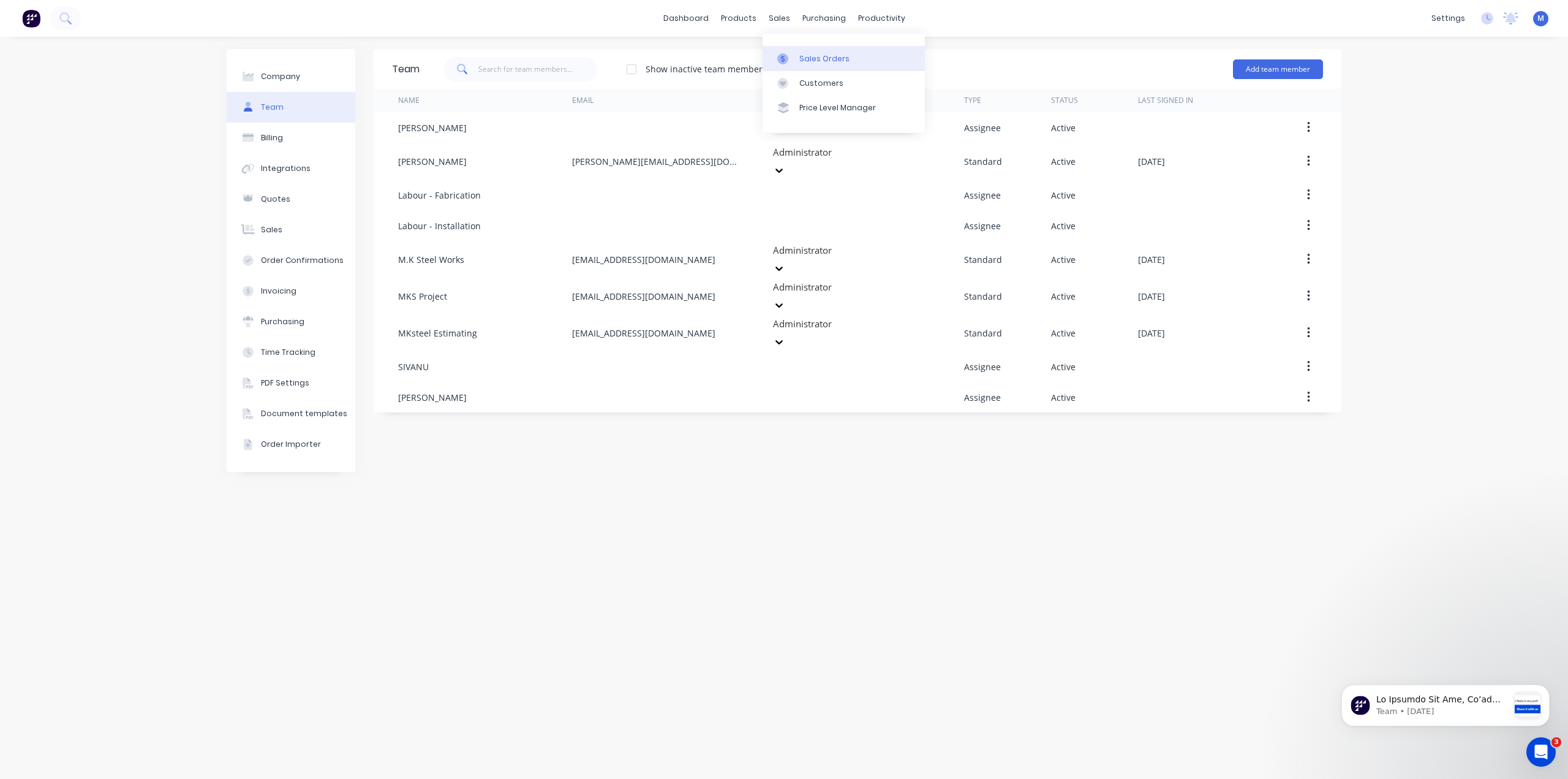
click at [805, 58] on div "Sales Orders" at bounding box center [824, 58] width 50 height 11
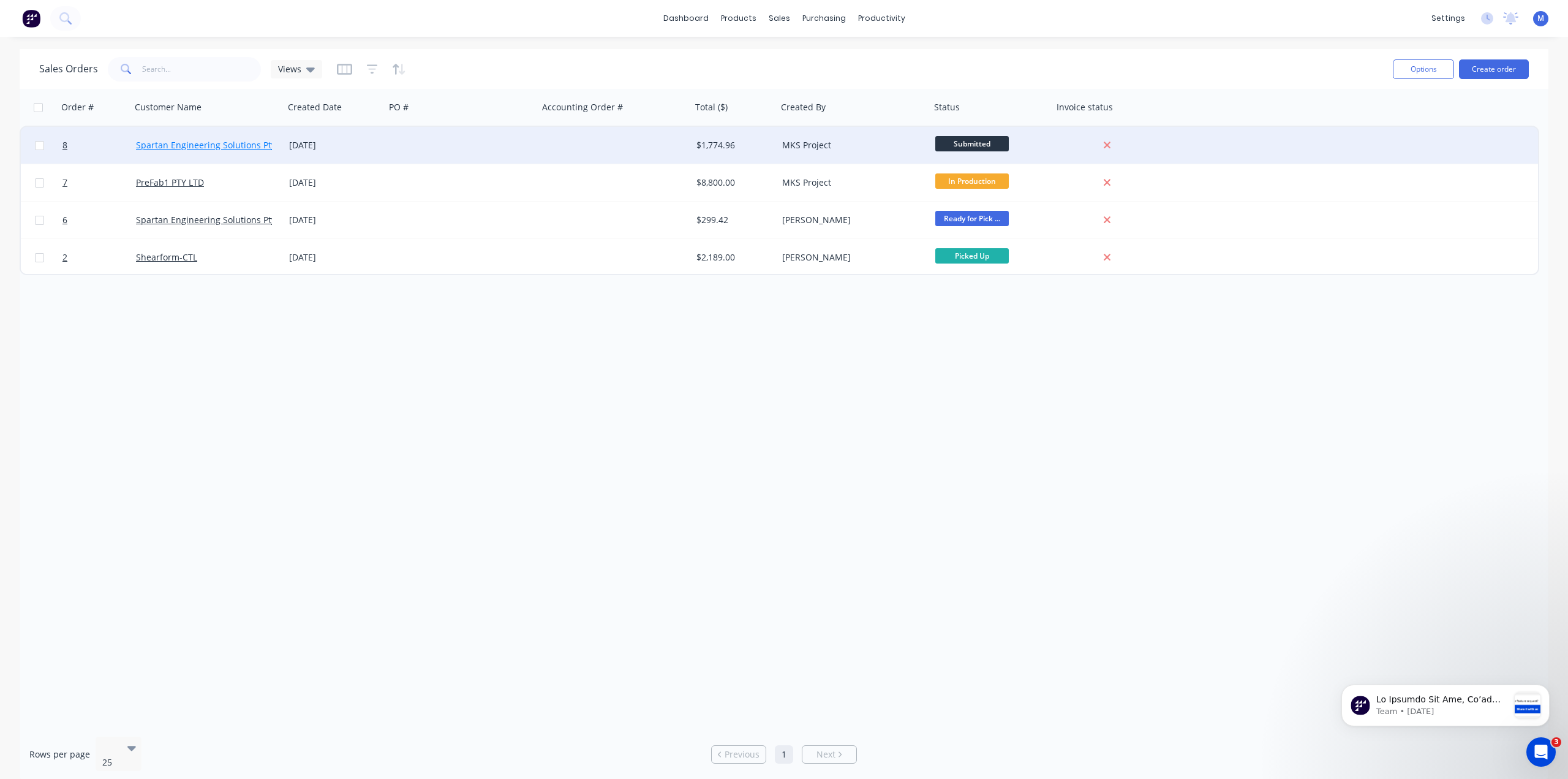
click at [238, 145] on link "Spartan Engineering Solutions Pty Ltd" at bounding box center [213, 145] width 155 height 12
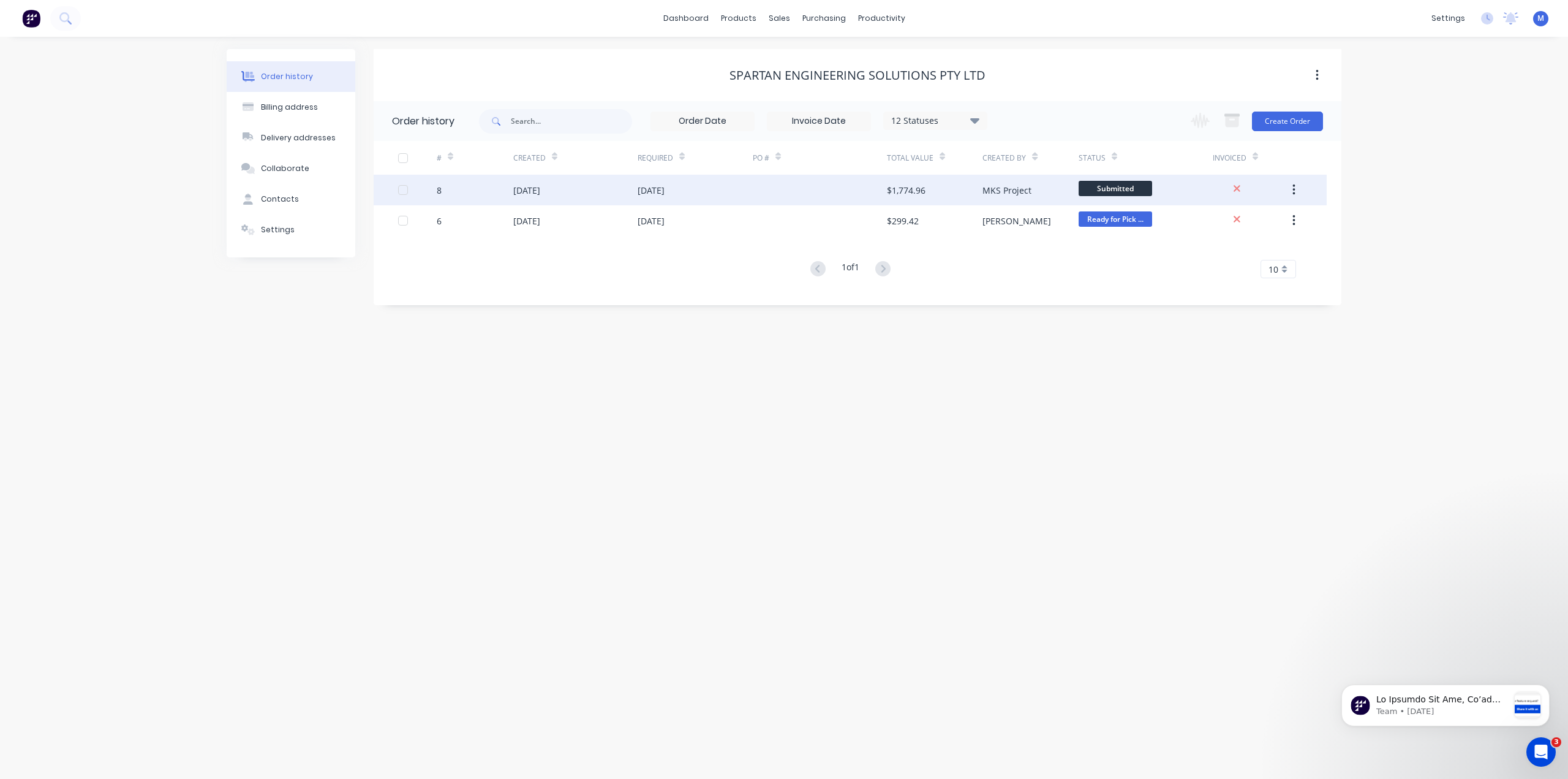
click at [435, 189] on div at bounding box center [416, 190] width 38 height 31
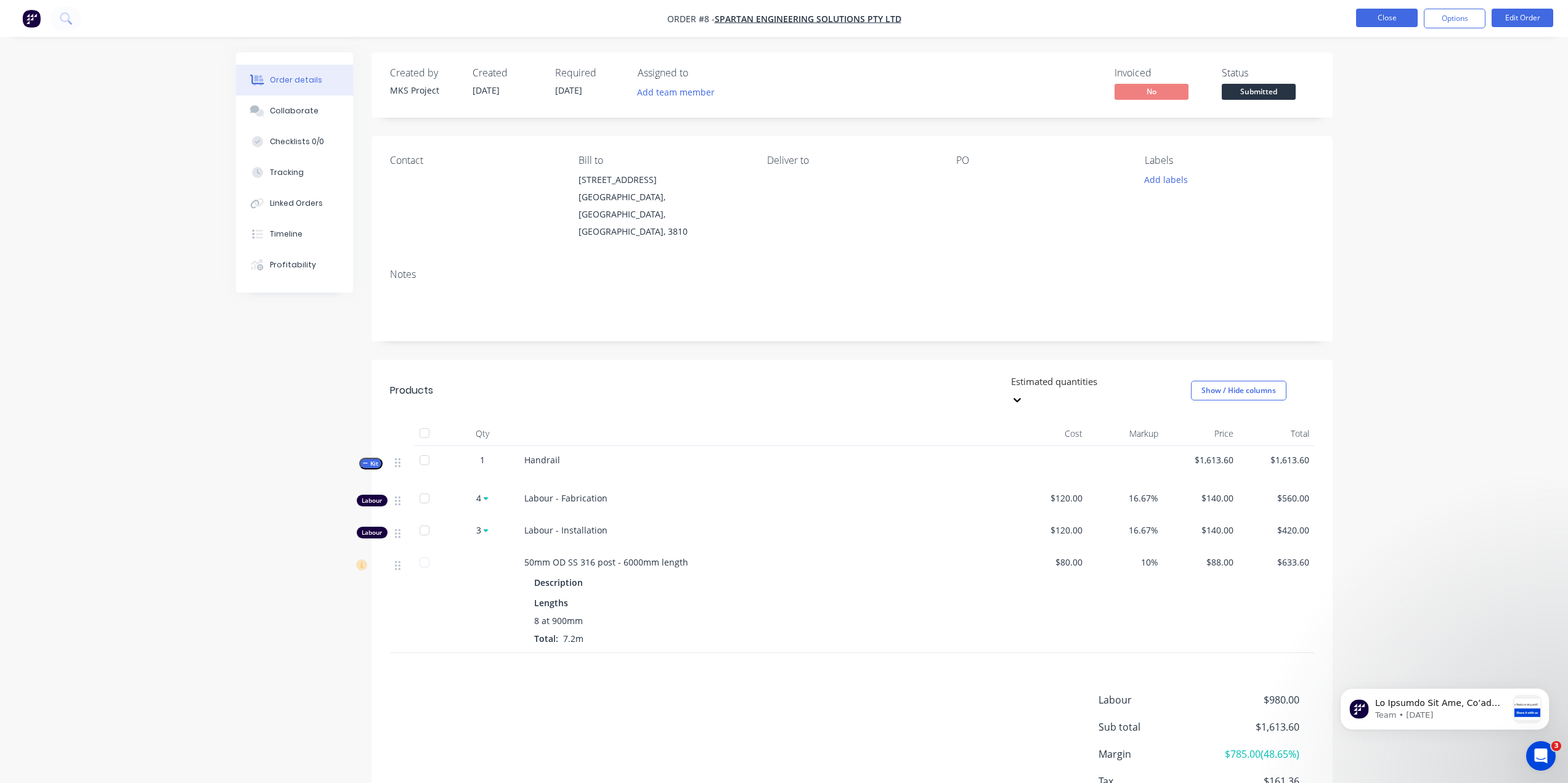
click at [1395, 20] on button "Close" at bounding box center [1386, 18] width 62 height 19
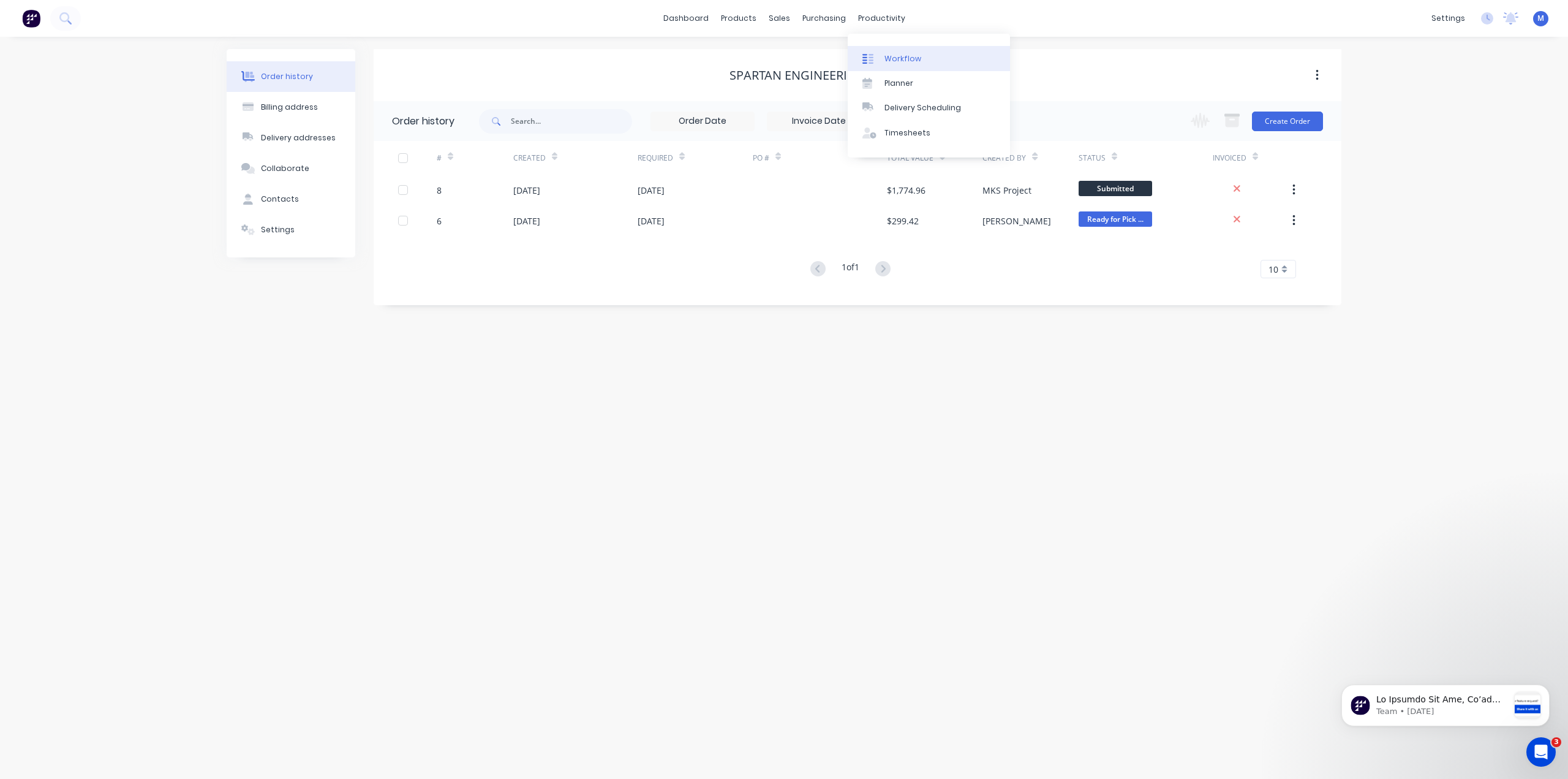
click at [884, 53] on div "Workflow" at bounding box center [902, 58] width 37 height 11
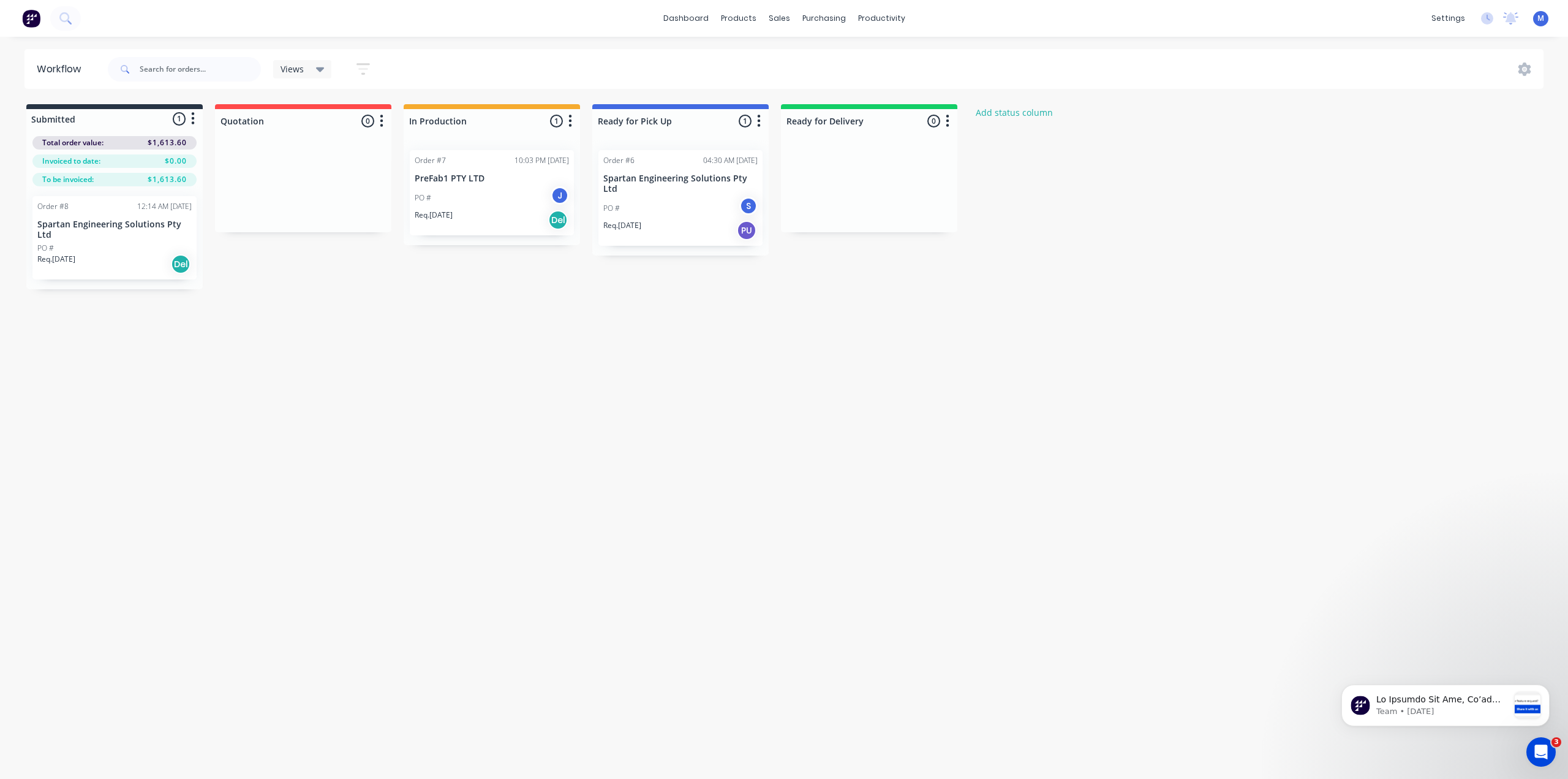
click at [1543, 18] on span "M" at bounding box center [1540, 18] width 7 height 11
click at [1437, 154] on div "Sign out" at bounding box center [1436, 153] width 34 height 11
